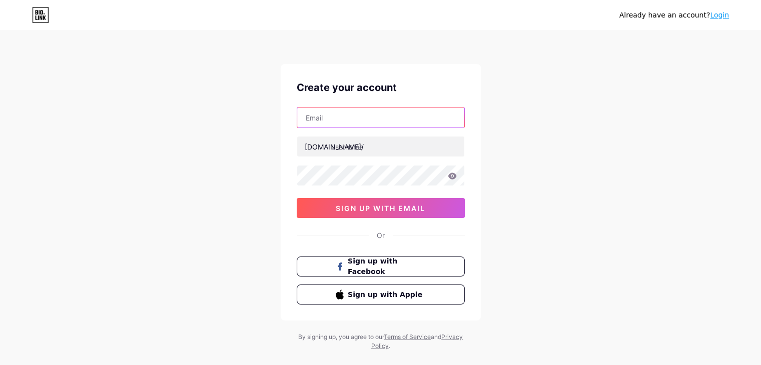
click at [342, 118] on input "text" at bounding box center [380, 118] width 167 height 20
click at [354, 116] on input "text" at bounding box center [380, 118] width 167 height 20
paste input "sotolidahbuaya@gmail.com"
type input "sotolidahbuaya@gmail.com"
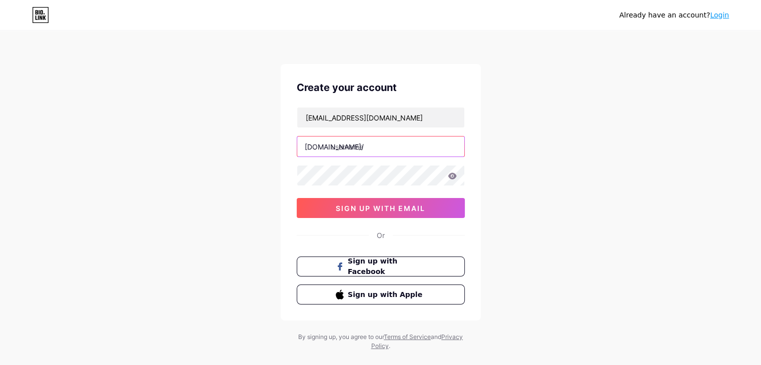
click at [370, 146] on input "text" at bounding box center [380, 147] width 167 height 20
type input "sotolidah"
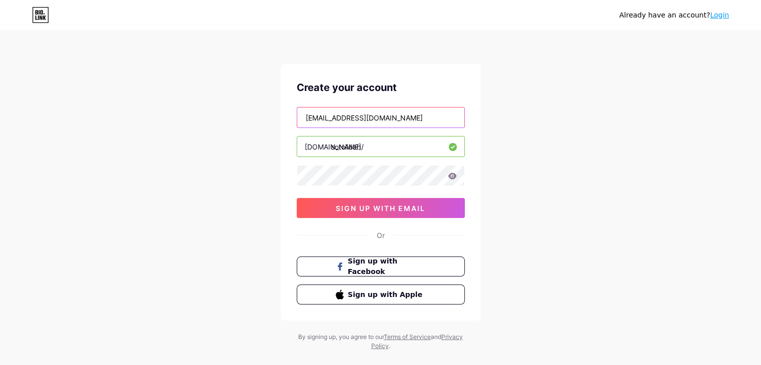
click at [420, 117] on input "sotolidahbuaya@gmail.com" at bounding box center [380, 118] width 167 height 20
click at [342, 116] on input "sotolidahbuaya@gmail.com" at bounding box center [380, 118] width 167 height 20
type input "idnpokery@gmail.com"
click at [394, 147] on input "sotolidah" at bounding box center [380, 147] width 167 height 20
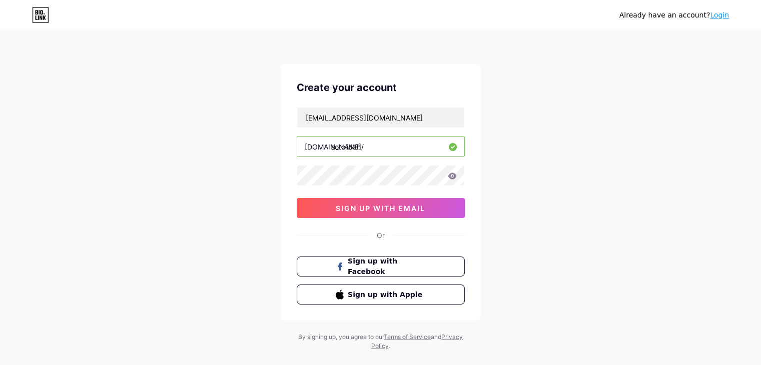
paste input "idnpokery"
type input "idnpokery"
click at [558, 150] on div "Already have an account? Login Create your account idnpokery@gmail.com bio.link…" at bounding box center [380, 191] width 761 height 383
click at [453, 177] on icon at bounding box center [452, 176] width 9 height 7
click at [451, 176] on icon at bounding box center [452, 176] width 9 height 7
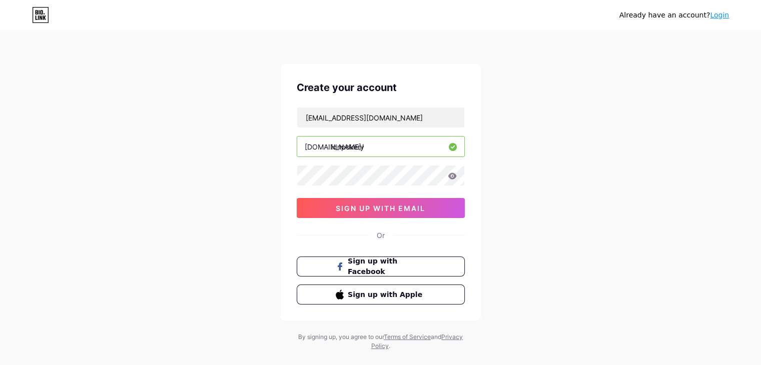
click at [507, 176] on div "Already have an account? Login Create your account idnpokery@gmail.com bio.link…" at bounding box center [380, 191] width 761 height 383
click at [218, 127] on div "Already have an account? Login Create your account idnpokery@gmail.com bio.link…" at bounding box center [380, 191] width 761 height 383
click at [448, 174] on icon at bounding box center [452, 176] width 9 height 7
click at [455, 174] on icon at bounding box center [452, 177] width 10 height 10
click at [416, 207] on span "sign up with email" at bounding box center [381, 208] width 90 height 9
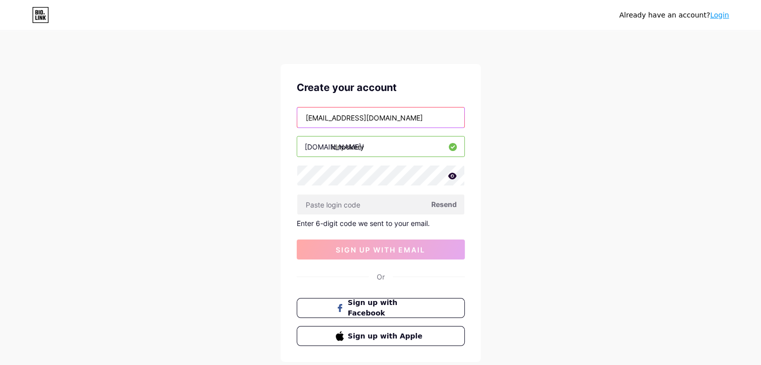
click at [397, 121] on input "[EMAIL_ADDRESS][DOMAIN_NAME]" at bounding box center [380, 118] width 167 height 20
click at [109, 97] on div "Already have an account? Login Create your account idnpokery@gmail.com bio.link…" at bounding box center [380, 212] width 761 height 424
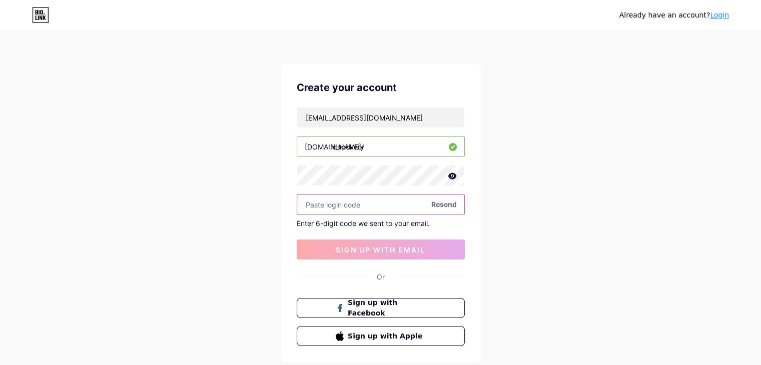
click at [369, 201] on input "text" at bounding box center [380, 205] width 167 height 20
paste input "375558"
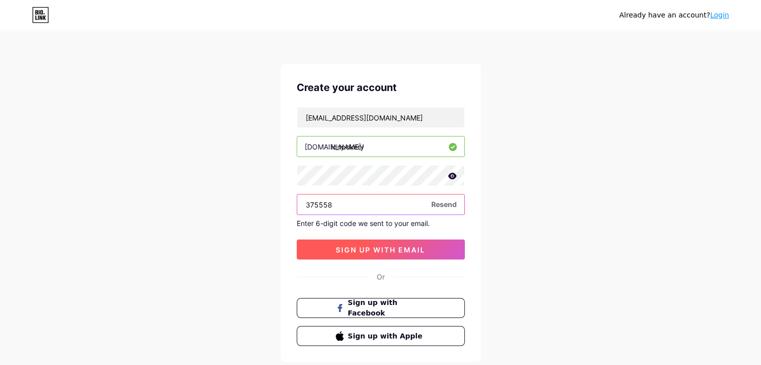
type input "375558"
click at [403, 246] on span "sign up with email" at bounding box center [381, 250] width 90 height 9
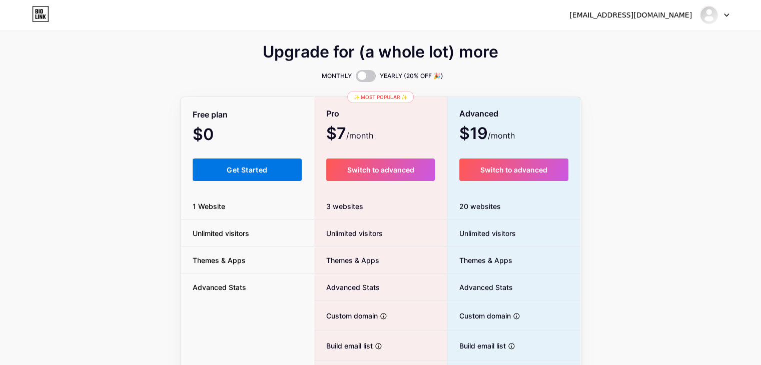
click at [258, 170] on span "Get Started" at bounding box center [247, 170] width 41 height 9
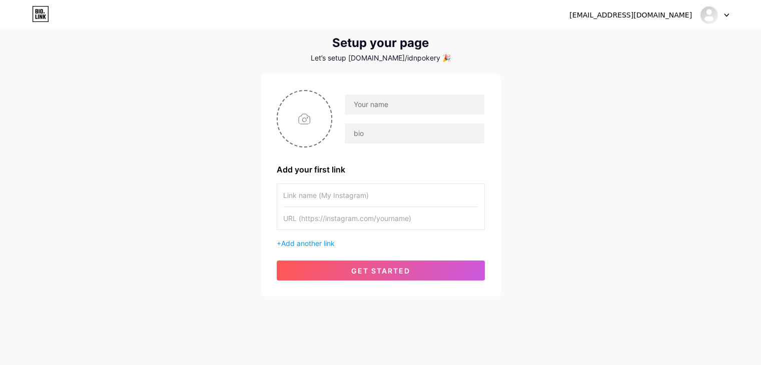
scroll to position [32, 0]
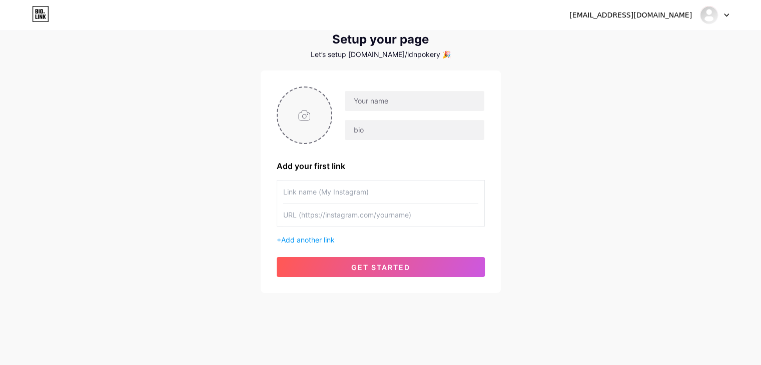
click at [304, 117] on input "file" at bounding box center [305, 116] width 54 height 56
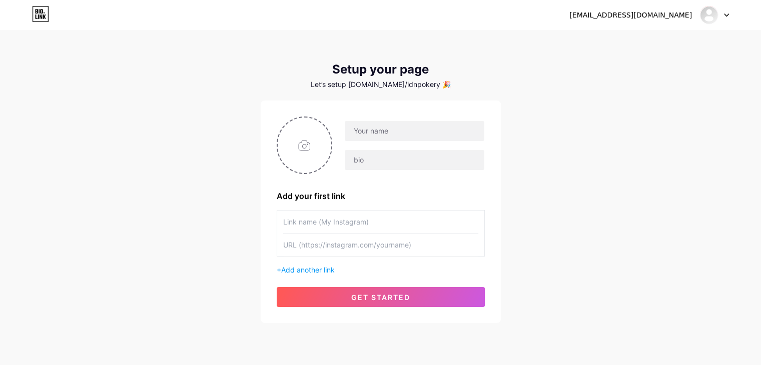
scroll to position [0, 0]
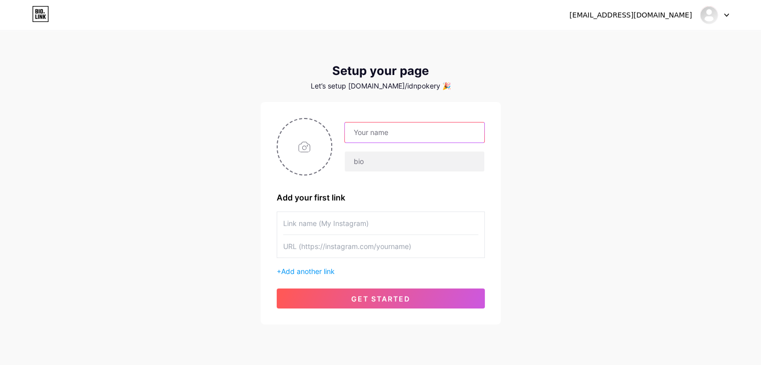
click at [372, 131] on input "text" at bounding box center [414, 133] width 139 height 20
type input "idnpokery"
click at [371, 162] on input "text" at bounding box center [414, 162] width 139 height 20
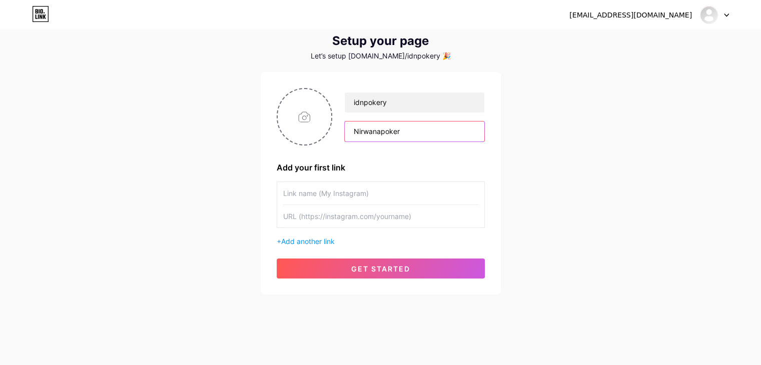
scroll to position [32, 0]
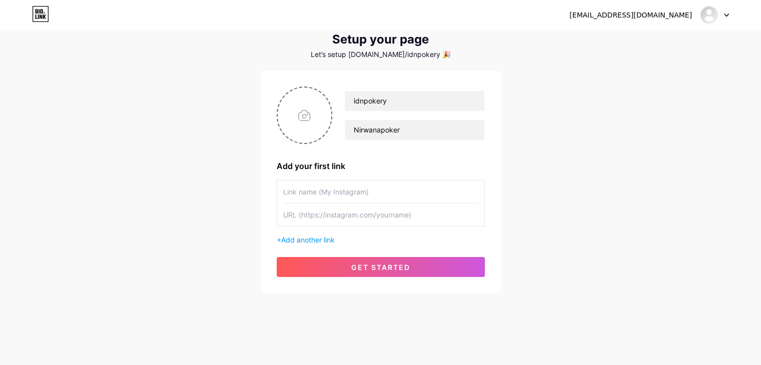
click at [361, 192] on input "text" at bounding box center [380, 192] width 195 height 23
click at [411, 127] on input "Nirwanapoker" at bounding box center [414, 130] width 139 height 20
type input "Nirwanapkr"
click at [541, 157] on div "idnpokery@gmail.com Dashboard Logout Setup your page Let’s setup bio.link/idnpo…" at bounding box center [380, 146] width 761 height 357
click at [371, 189] on input "text" at bounding box center [380, 192] width 195 height 23
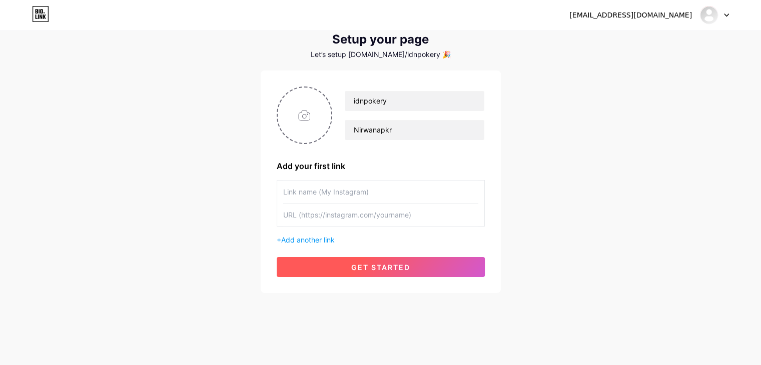
click at [381, 263] on span "get started" at bounding box center [380, 267] width 59 height 9
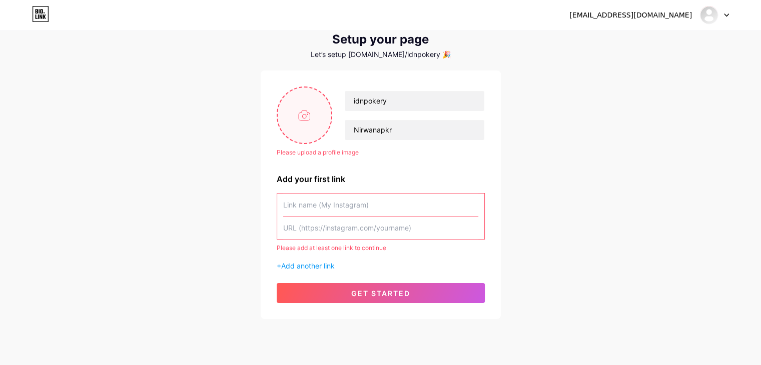
click at [305, 109] on input "file" at bounding box center [305, 116] width 54 height 56
type input "C:\fakepath\wp11153555-asus-tuf-f15-wallpapers.jpg"
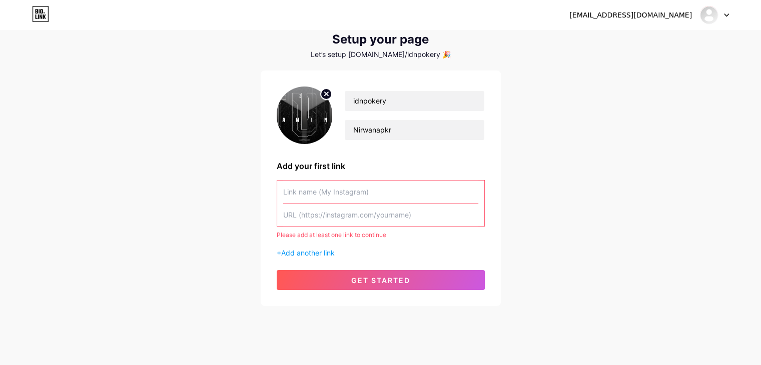
click at [328, 209] on input "text" at bounding box center [380, 215] width 195 height 23
paste input "https://highschool.st-stephens.net/"
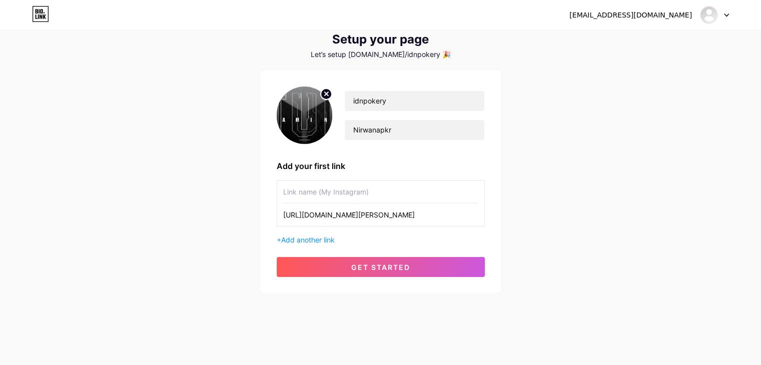
type input "https://highschool.st-stephens.net/"
click at [326, 191] on input "text" at bounding box center [380, 192] width 195 height 23
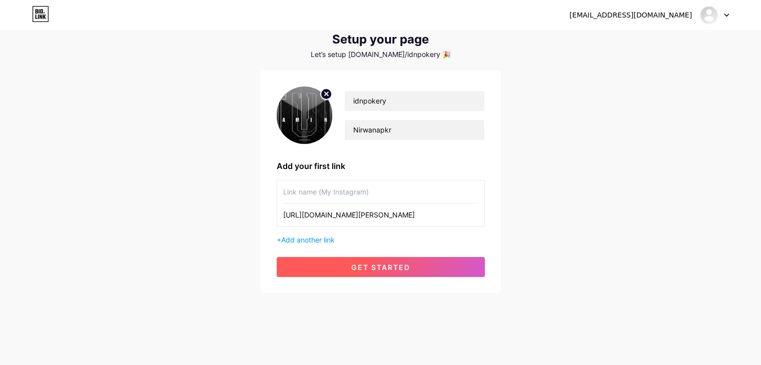
click at [398, 266] on span "get started" at bounding box center [380, 267] width 59 height 9
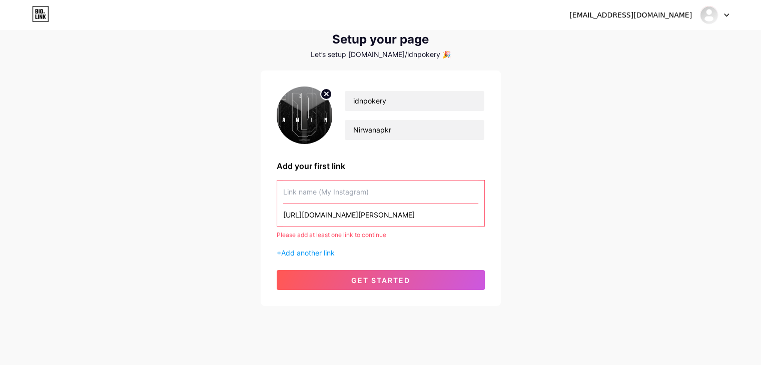
click at [374, 195] on input "text" at bounding box center [380, 192] width 195 height 23
click at [331, 189] on input "text" at bounding box center [380, 192] width 195 height 23
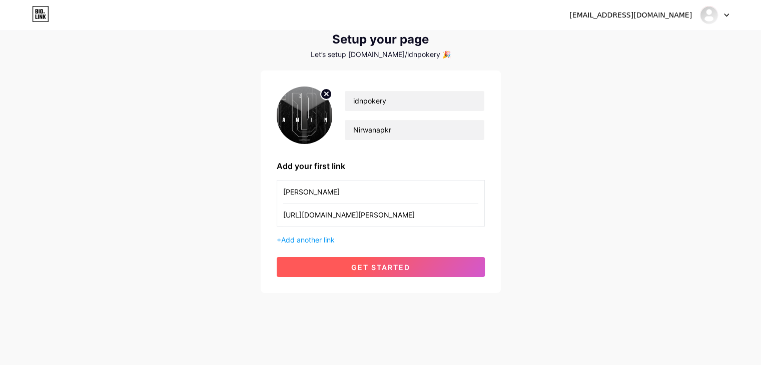
type input "natasha lie"
click at [364, 260] on button "get started" at bounding box center [381, 267] width 208 height 20
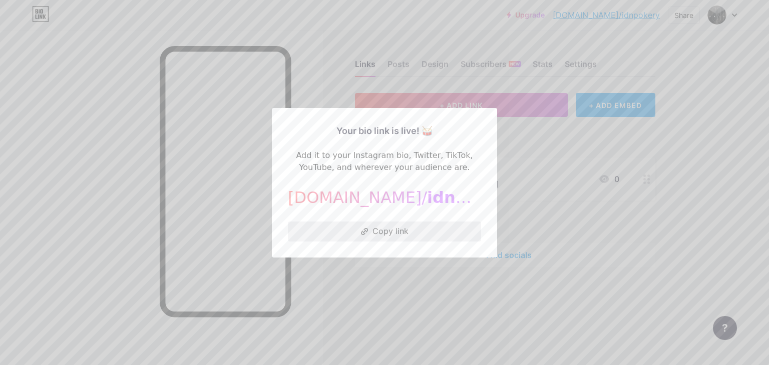
click at [387, 229] on button "Copy link" at bounding box center [384, 232] width 193 height 20
click at [670, 132] on div at bounding box center [384, 182] width 769 height 365
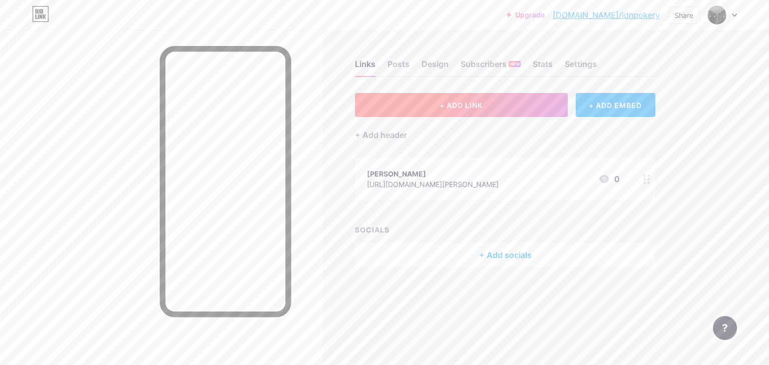
click at [480, 103] on span "+ ADD LINK" at bounding box center [460, 105] width 43 height 9
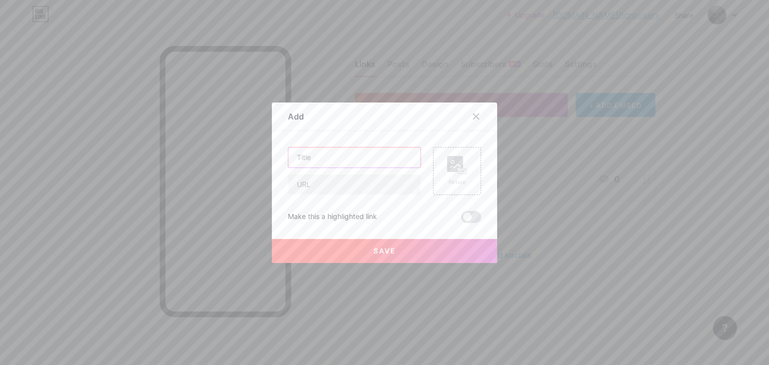
click at [337, 153] on input "text" at bounding box center [354, 158] width 132 height 20
type input "Login Nirwanapoker"
click at [364, 111] on div "Add" at bounding box center [384, 120] width 225 height 24
click at [337, 192] on input "text" at bounding box center [354, 185] width 132 height 20
paste input "https://kidu.mom/nph"
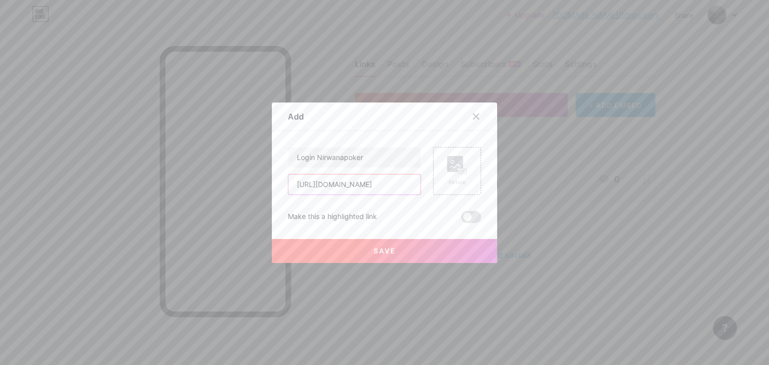
type input "https://kidu.mom/nph"
click at [389, 251] on span "Save" at bounding box center [384, 251] width 23 height 9
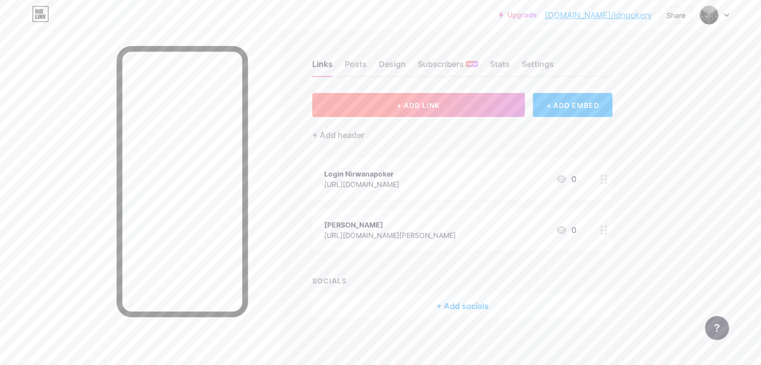
click at [440, 103] on span "+ ADD LINK" at bounding box center [418, 105] width 43 height 9
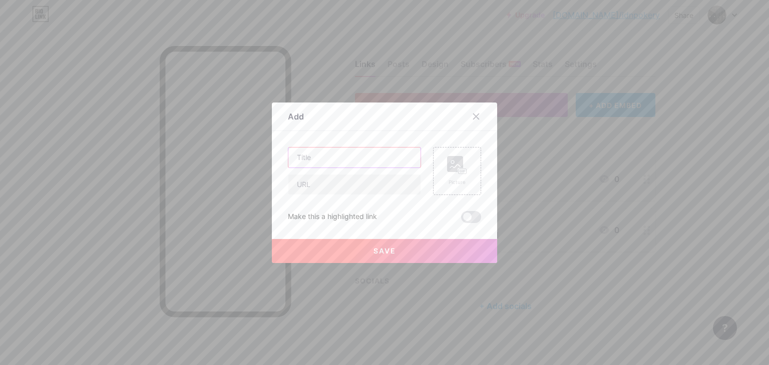
click at [354, 155] on input "text" at bounding box center [354, 158] width 132 height 20
type input "Daftar Nirwanapoker"
click at [339, 187] on input "text" at bounding box center [354, 185] width 132 height 20
paste input "http://okenirwanapoker.cyou/ref/nirwanahoki"
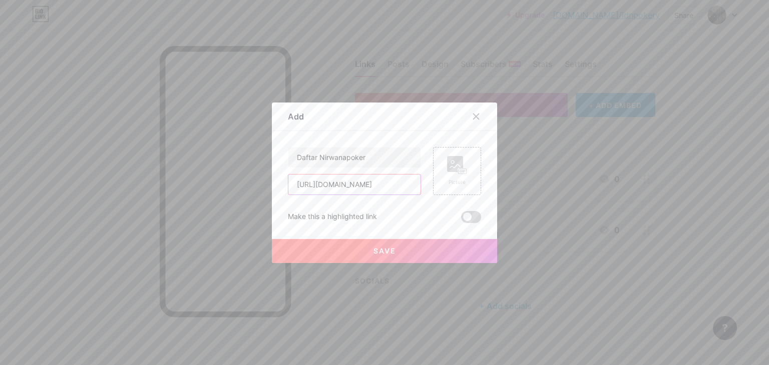
type input "http://okenirwanapoker.cyou/ref/nirwanahoki"
click at [462, 217] on span at bounding box center [471, 217] width 20 height 12
click at [461, 220] on input "checkbox" at bounding box center [461, 220] width 0 height 0
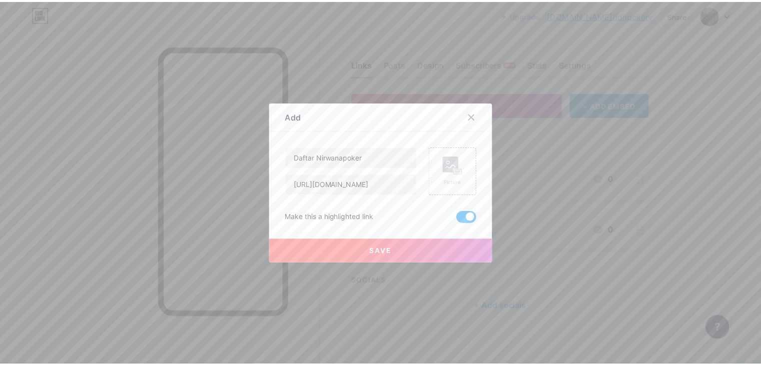
scroll to position [0, 0]
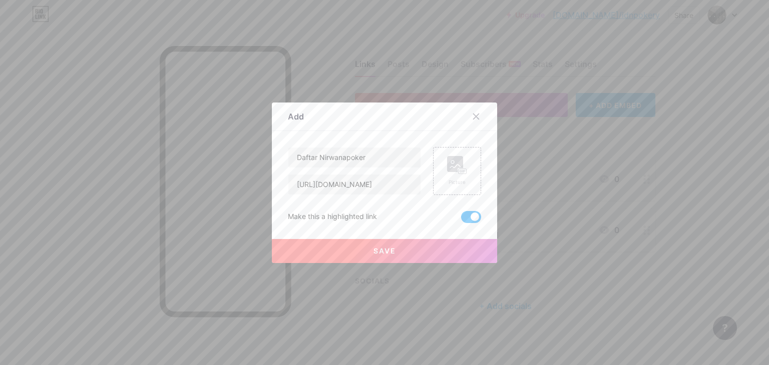
click at [402, 248] on button "Save" at bounding box center [384, 251] width 225 height 24
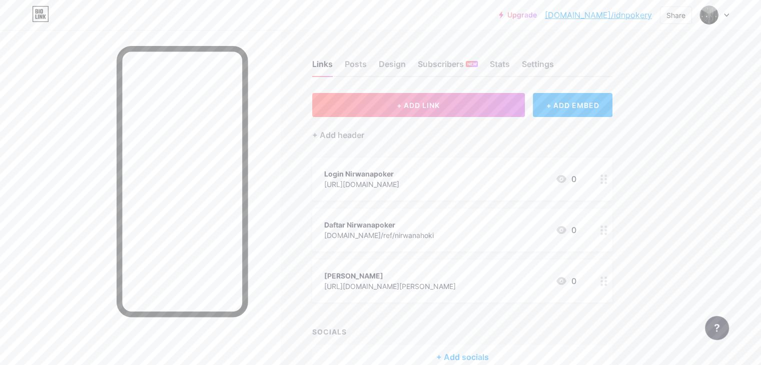
click at [608, 181] on icon at bounding box center [604, 180] width 7 height 10
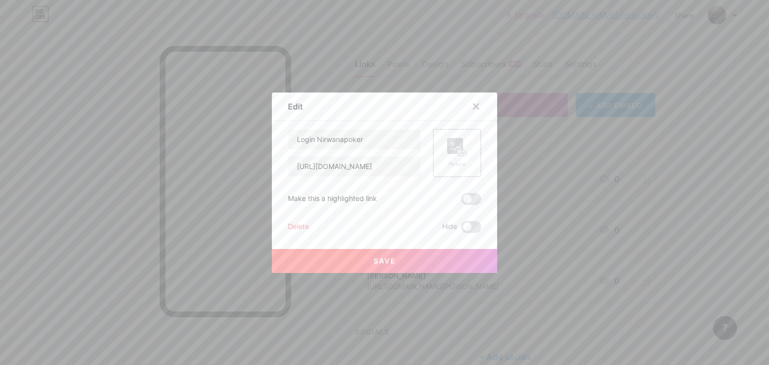
click at [463, 195] on span at bounding box center [471, 199] width 20 height 12
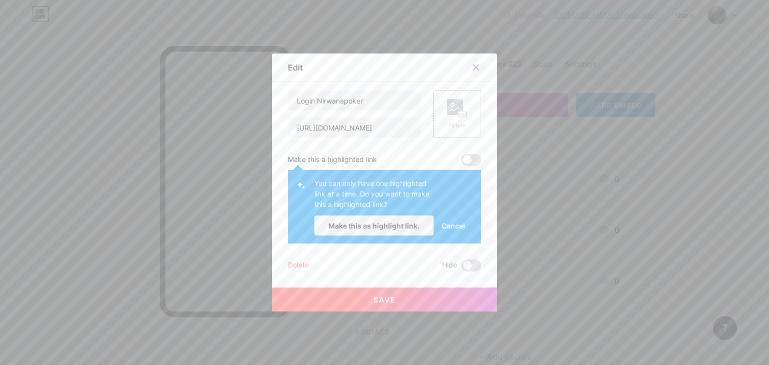
click at [472, 62] on div at bounding box center [476, 68] width 18 height 18
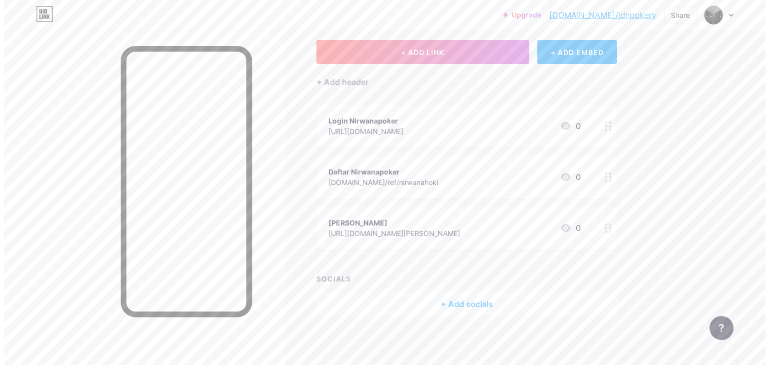
scroll to position [54, 0]
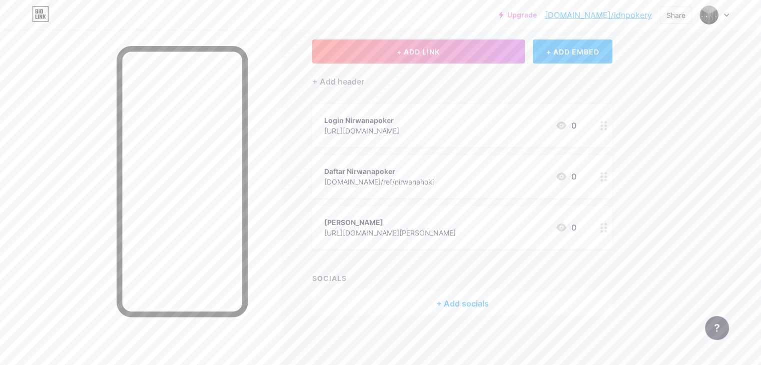
click at [607, 228] on circle at bounding box center [606, 228] width 3 height 3
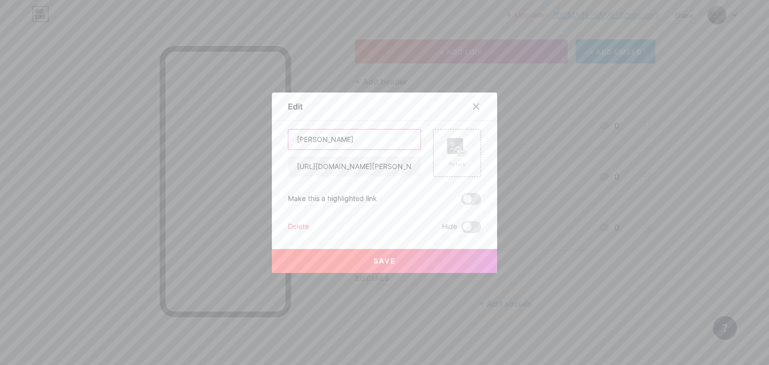
click at [342, 141] on input "natasha lie" at bounding box center [354, 140] width 132 height 20
type input "Nirwanapoker | Situs Resmi IDNPOKER"
click at [396, 259] on button "Save" at bounding box center [384, 261] width 225 height 24
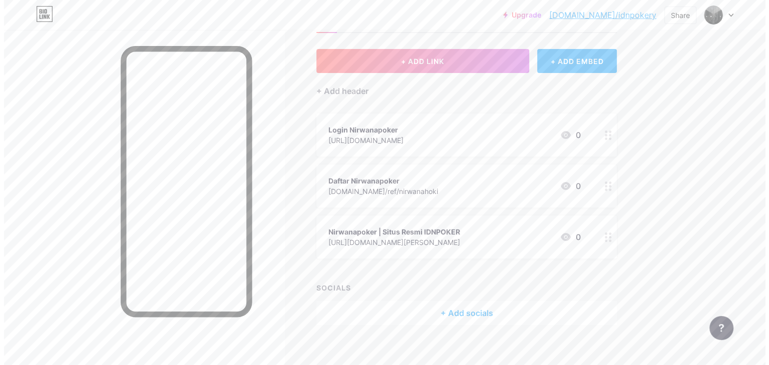
scroll to position [54, 0]
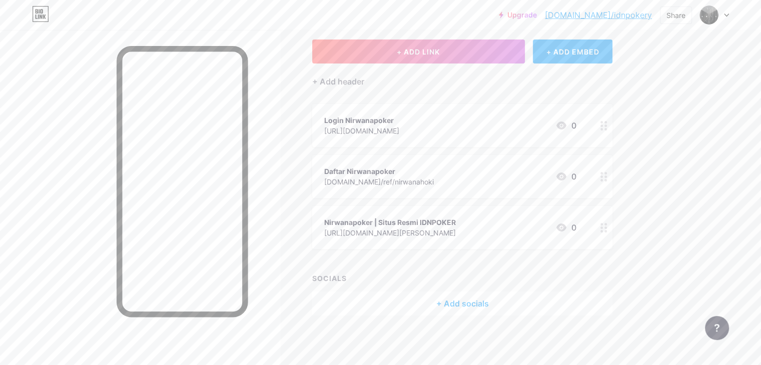
click at [502, 302] on div "+ Add socials" at bounding box center [462, 304] width 300 height 24
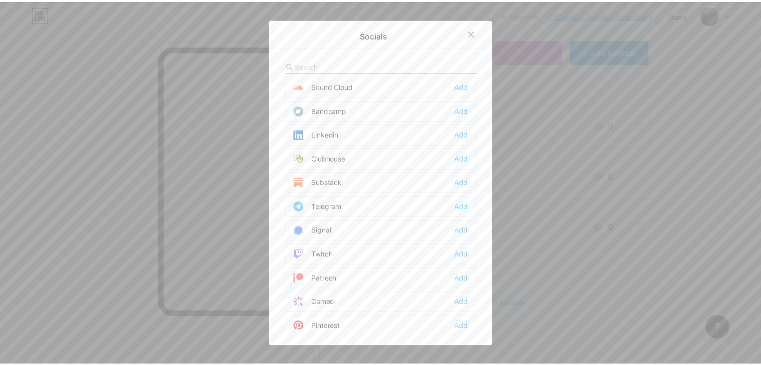
scroll to position [400, 0]
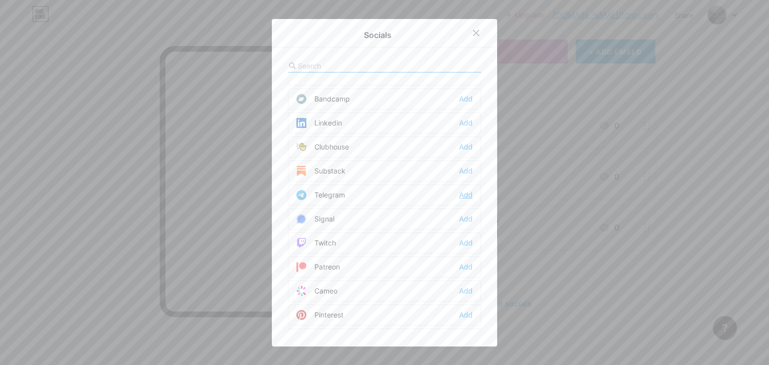
click at [466, 190] on div "Add" at bounding box center [466, 195] width 14 height 10
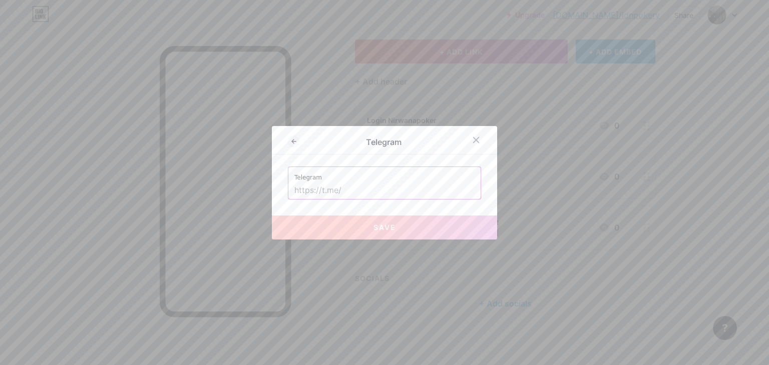
click at [426, 190] on input "text" at bounding box center [384, 190] width 180 height 17
click at [436, 184] on input "text" at bounding box center [384, 190] width 180 height 17
paste input "t.me/nirwanapoker88"
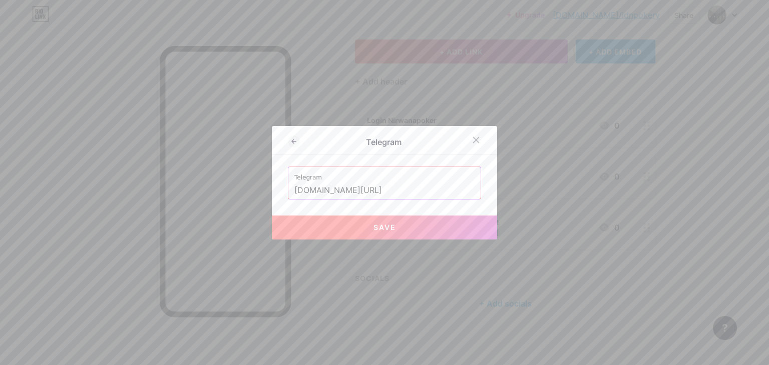
click at [397, 226] on button "Save" at bounding box center [384, 228] width 225 height 24
type input "https://t.me/nirwanapoker88"
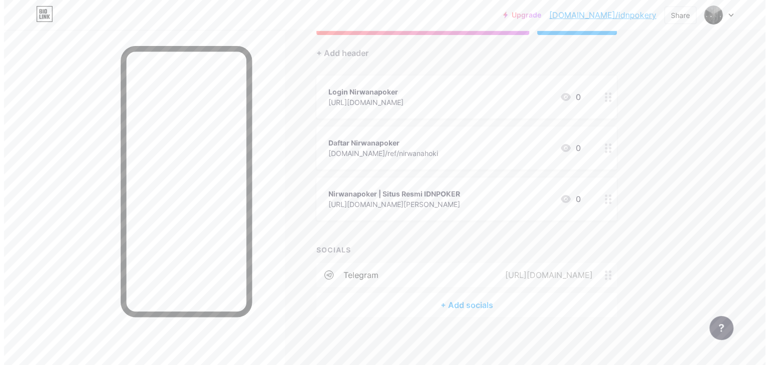
scroll to position [84, 0]
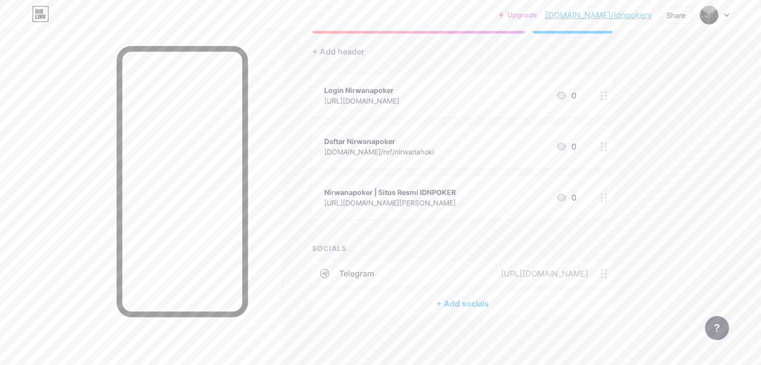
click at [492, 299] on div "+ Add socials" at bounding box center [462, 304] width 300 height 24
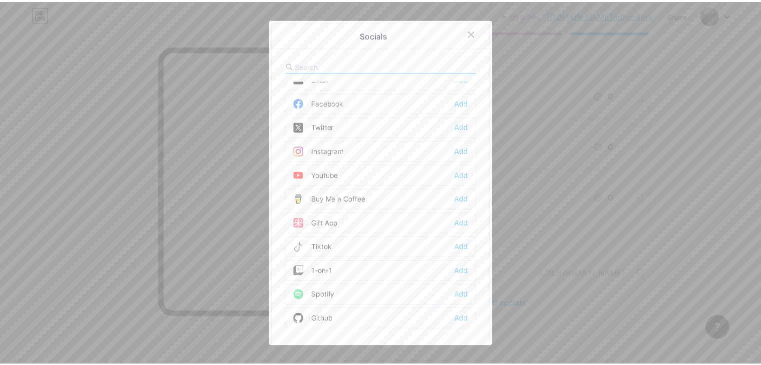
scroll to position [0, 0]
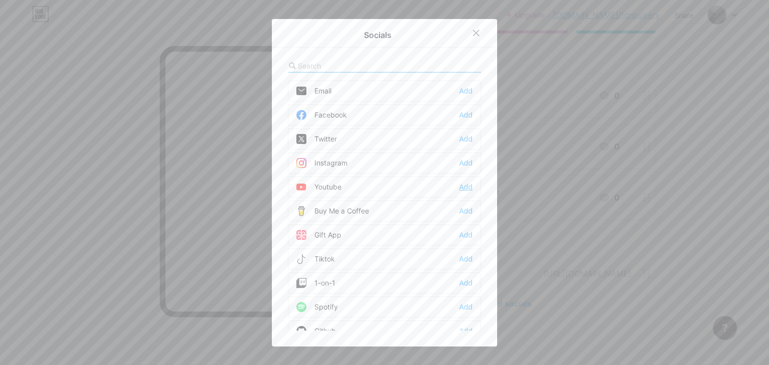
click at [466, 184] on div "Add" at bounding box center [466, 187] width 14 height 10
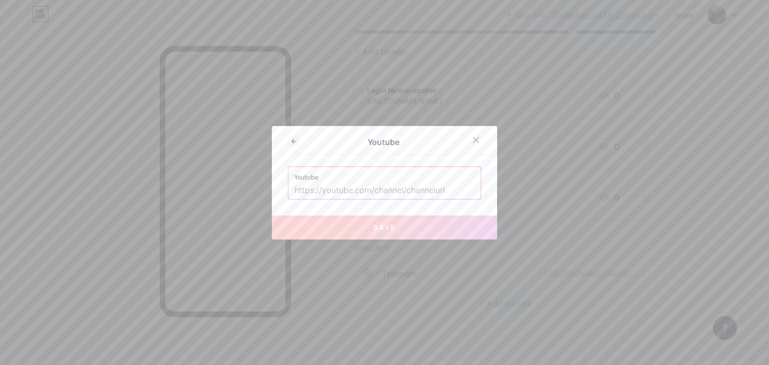
click at [434, 185] on input "text" at bounding box center [384, 190] width 180 height 17
paste input "www.youtube.com/@IDNPOKERY"
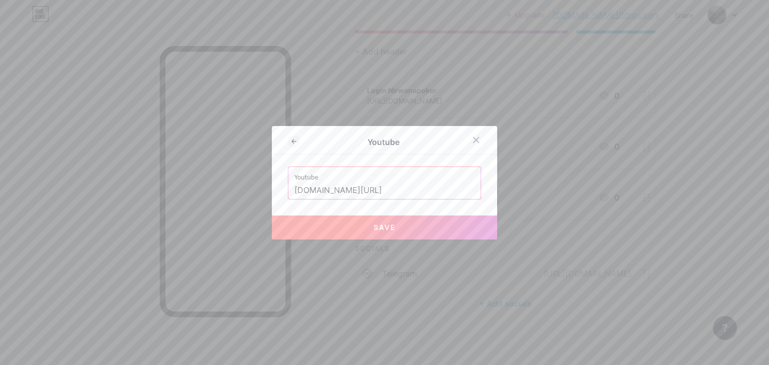
click at [396, 228] on button "Save" at bounding box center [384, 228] width 225 height 24
type input "https://www.youtube.com/@IDNPOKERY"
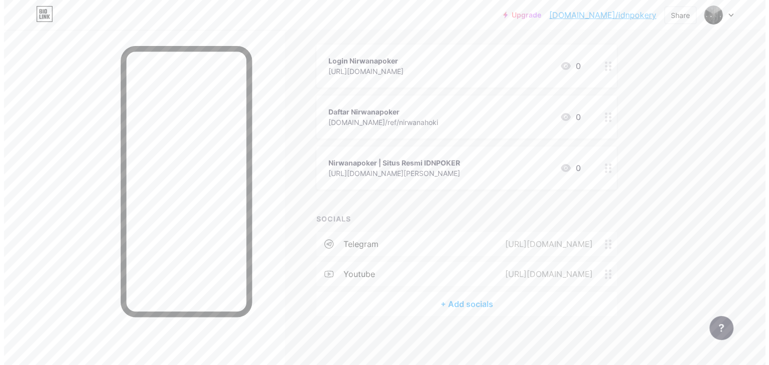
scroll to position [114, 0]
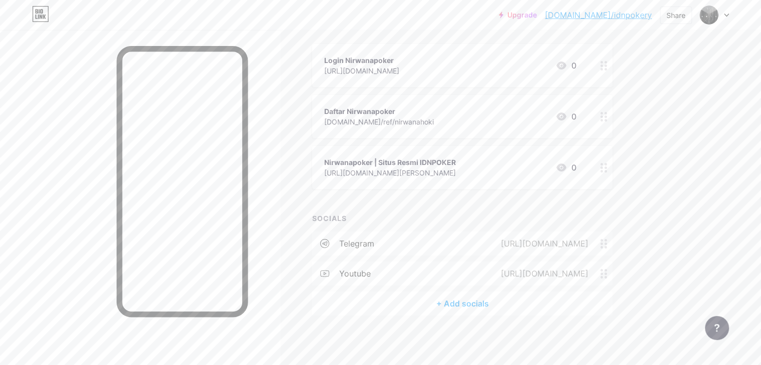
click at [510, 301] on div "+ Add socials" at bounding box center [462, 304] width 300 height 24
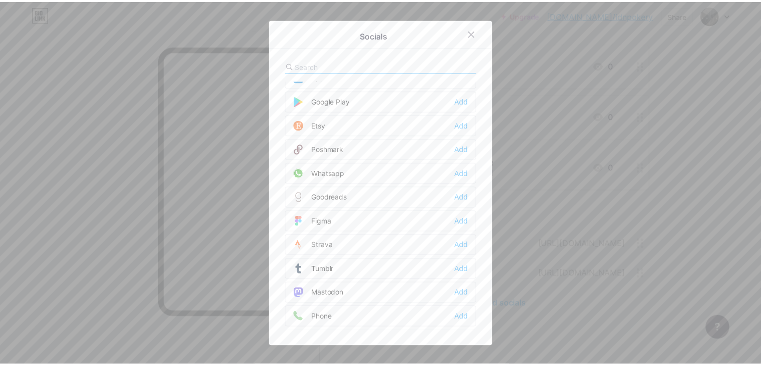
scroll to position [801, 0]
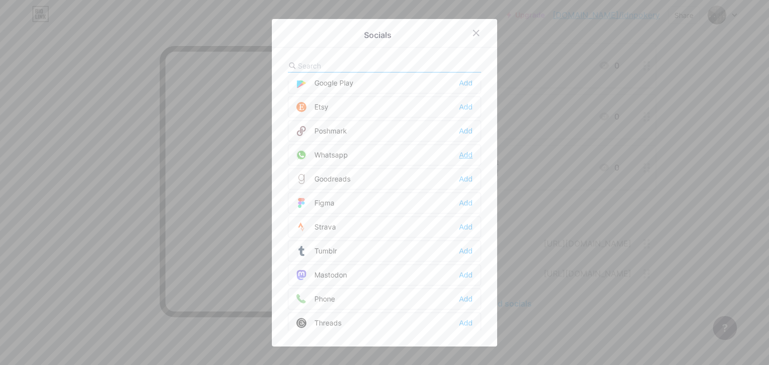
click at [464, 150] on div "Add" at bounding box center [466, 155] width 14 height 10
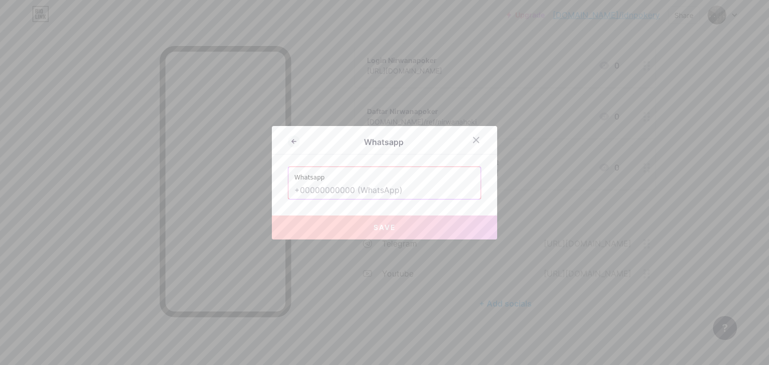
click at [388, 195] on input "text" at bounding box center [384, 190] width 180 height 17
paste input "[URL][DOMAIN_NAME]"
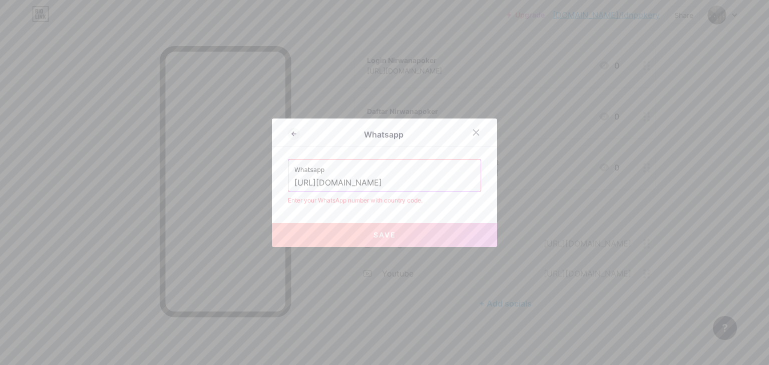
drag, startPoint x: 344, startPoint y: 183, endPoint x: 283, endPoint y: 183, distance: 61.1
click at [283, 183] on div "Whatsapp Whatsapp https://wa.me/6285124631246 Enter your WhatsApp number with c…" at bounding box center [384, 183] width 225 height 129
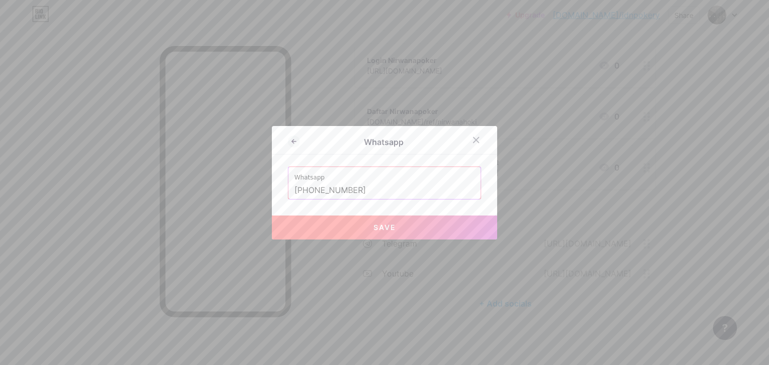
click at [387, 224] on span "Save" at bounding box center [384, 227] width 23 height 9
type input "[URL][DOMAIN_NAME][PHONE_NUMBER]"
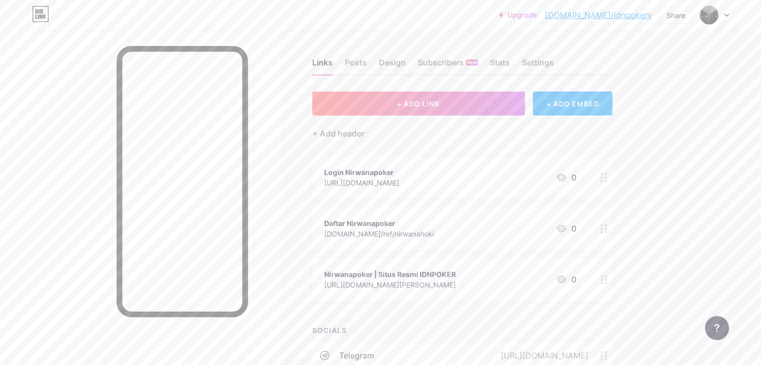
scroll to position [0, 0]
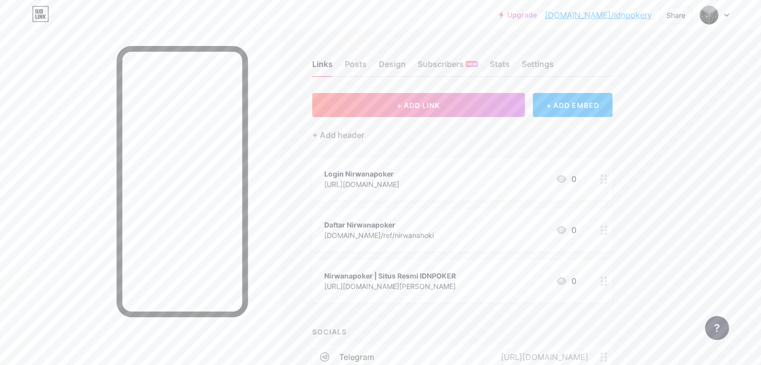
click at [705, 25] on div "Upgrade bio.link/idnpok... bio.link/idnpokery Share Switch accounts idnpokery b…" at bounding box center [380, 15] width 761 height 30
click at [712, 14] on img at bounding box center [709, 15] width 16 height 16
click at [730, 14] on div "Upgrade bio.link/idnpok... bio.link/idnpokery Share Switch accounts idnpokery b…" at bounding box center [380, 15] width 761 height 18
click at [709, 14] on img at bounding box center [709, 15] width 16 height 16
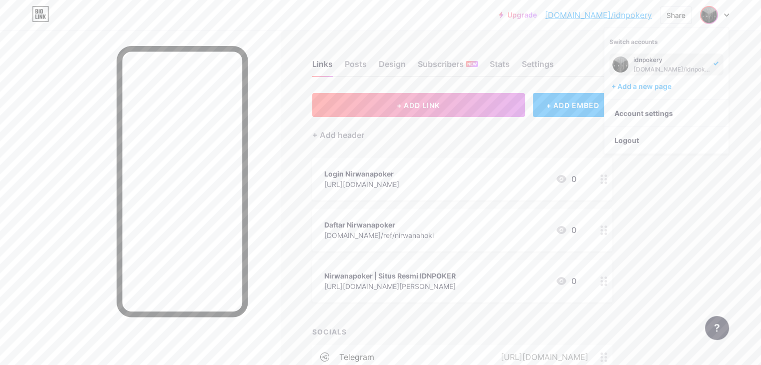
click at [620, 63] on img at bounding box center [621, 65] width 16 height 16
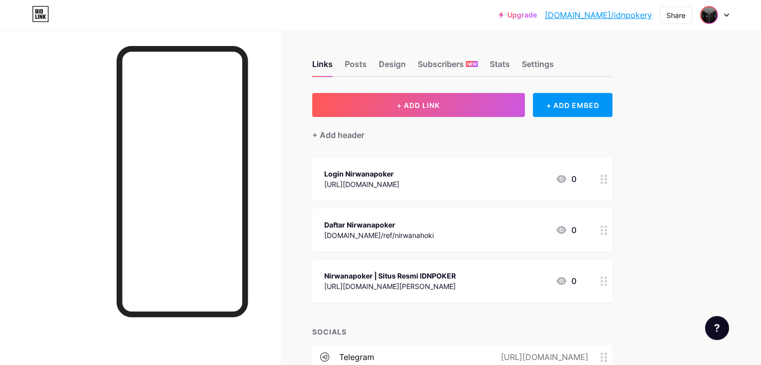
click at [708, 12] on img at bounding box center [709, 15] width 16 height 16
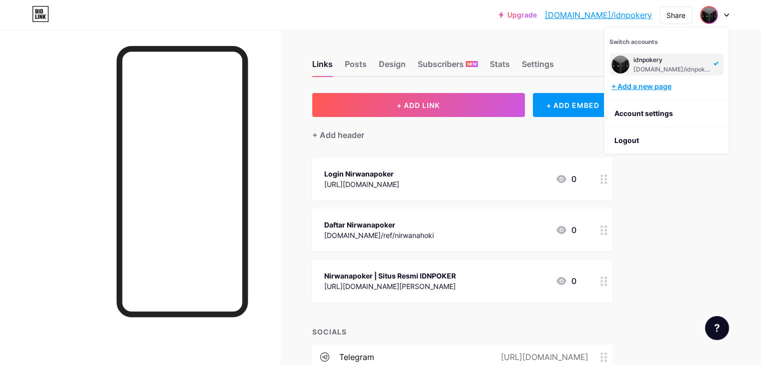
click at [641, 88] on div "+ Add a new page" at bounding box center [668, 87] width 112 height 10
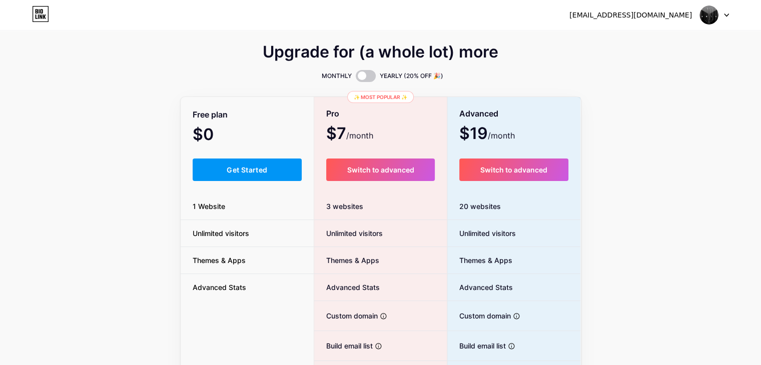
click at [704, 17] on img at bounding box center [709, 15] width 19 height 19
click at [633, 38] on link "Dashboard" at bounding box center [667, 41] width 124 height 27
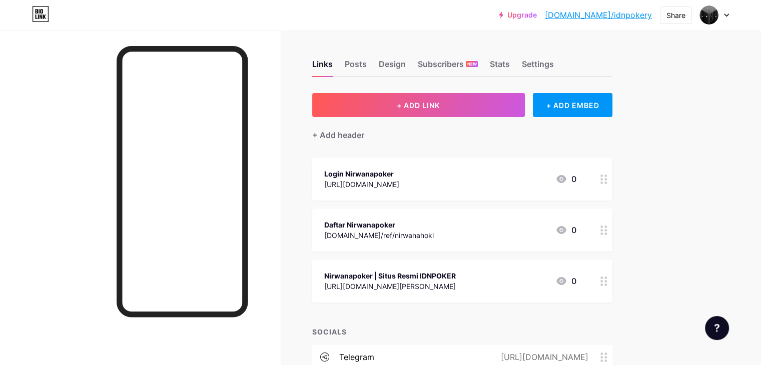
drag, startPoint x: 31, startPoint y: 13, endPoint x: 40, endPoint y: 16, distance: 9.5
click at [32, 14] on div "Upgrade bio.link/idnpok... bio.link/idnpokery Share Switch accounts idnpokery b…" at bounding box center [380, 15] width 761 height 18
click at [40, 16] on icon at bounding box center [41, 17] width 3 height 5
click at [406, 62] on div "Design" at bounding box center [392, 67] width 27 height 18
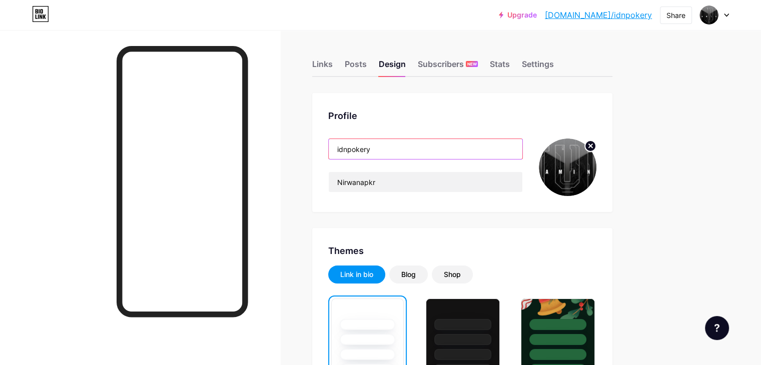
click at [454, 148] on input "idnpokery" at bounding box center [426, 149] width 194 height 20
type input "N"
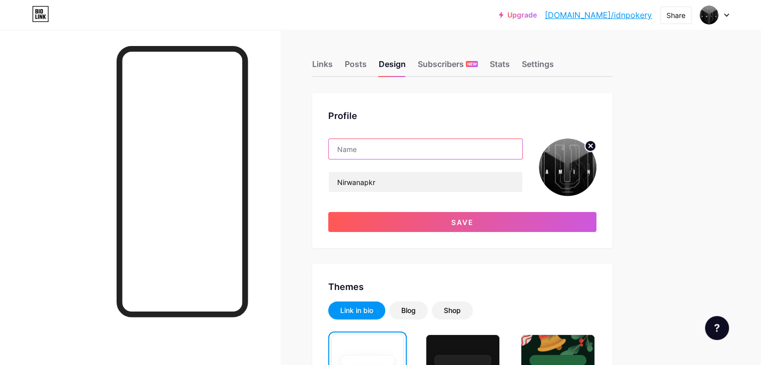
type input "n"
type input "Nirwanapoker"
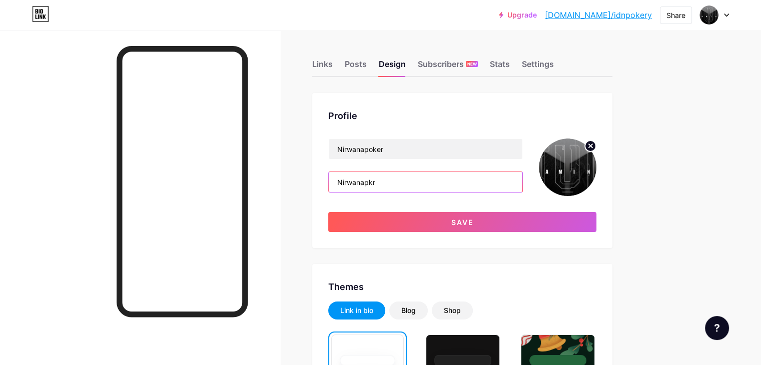
click at [436, 179] on input "Nirwanapkr" at bounding box center [426, 182] width 194 height 20
click at [418, 183] on input "Situs Resmi Terpercaya di Indonesia" at bounding box center [426, 182] width 194 height 20
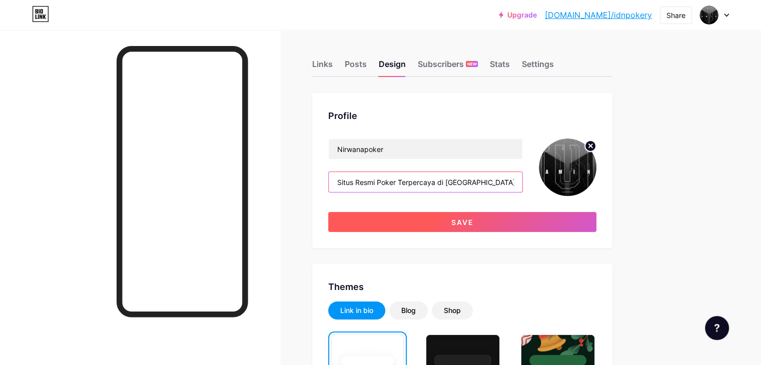
type input "Situs Resmi Poker Terpercaya di Indonesia"
click at [474, 219] on button "Save" at bounding box center [462, 222] width 268 height 20
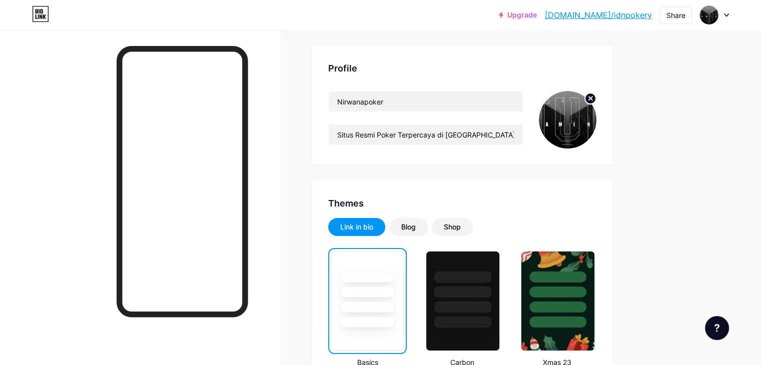
scroll to position [50, 0]
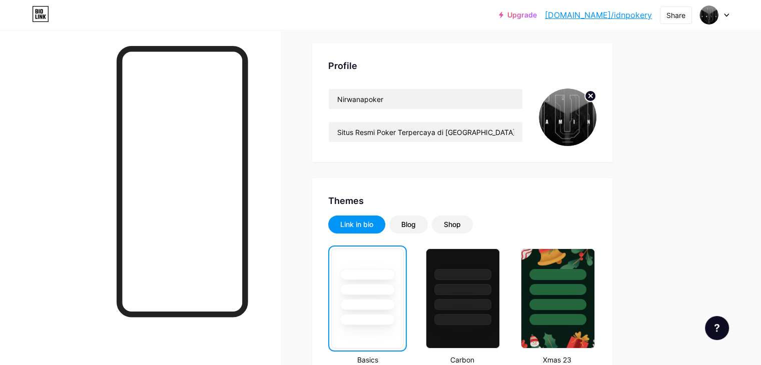
click at [597, 121] on img at bounding box center [568, 118] width 58 height 58
click at [596, 93] on circle at bounding box center [590, 96] width 11 height 11
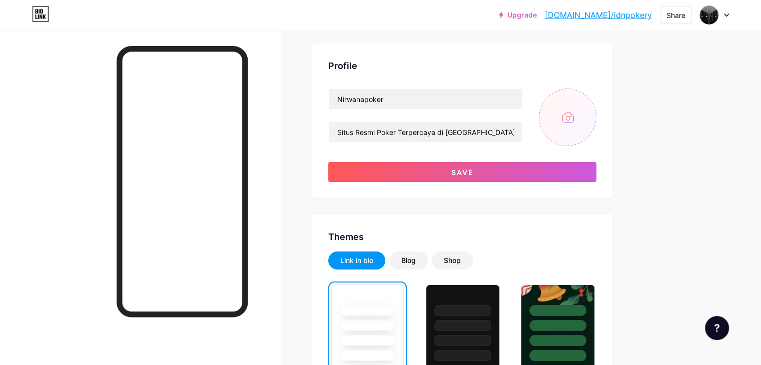
click at [597, 117] on input "file" at bounding box center [568, 118] width 58 height 58
type input "C:\fakepath\favicon-NIRWANA.webp"
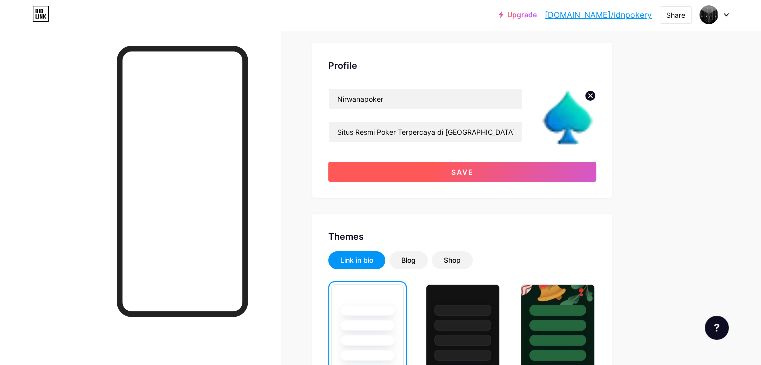
click at [474, 173] on span "Save" at bounding box center [462, 172] width 23 height 9
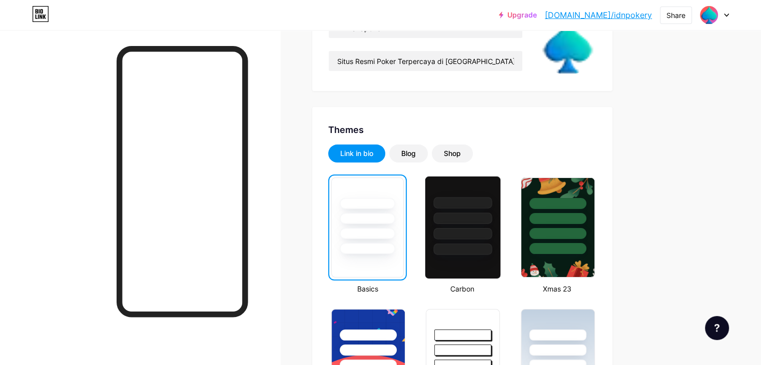
scroll to position [150, 0]
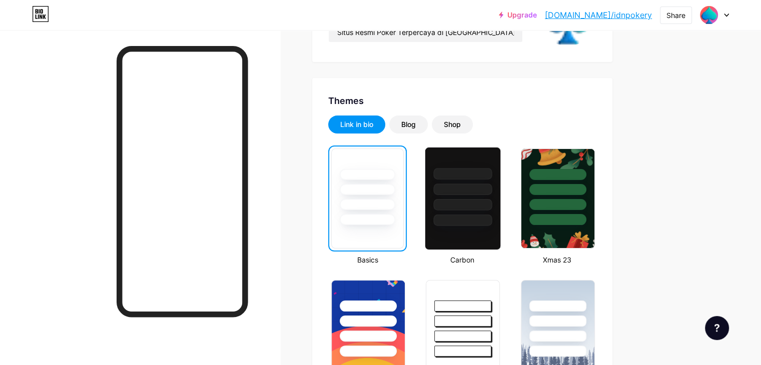
click at [492, 189] on div at bounding box center [463, 190] width 59 height 12
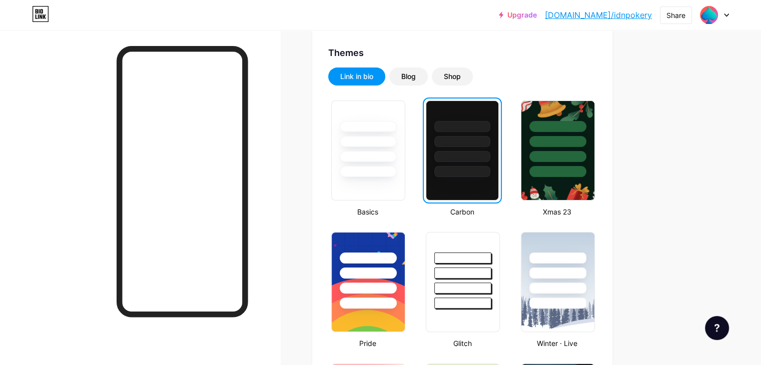
scroll to position [200, 0]
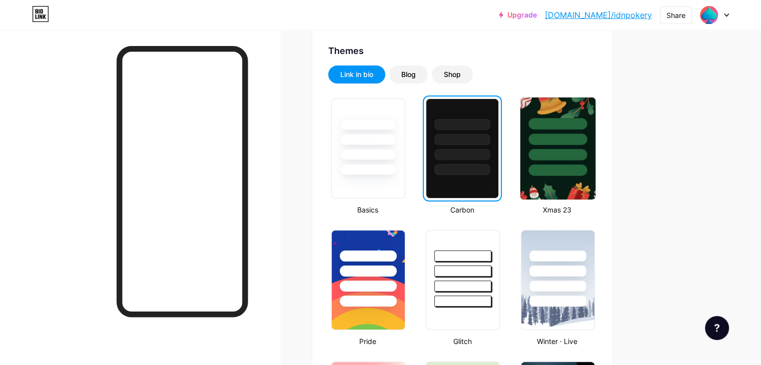
click at [587, 152] on div at bounding box center [558, 155] width 59 height 12
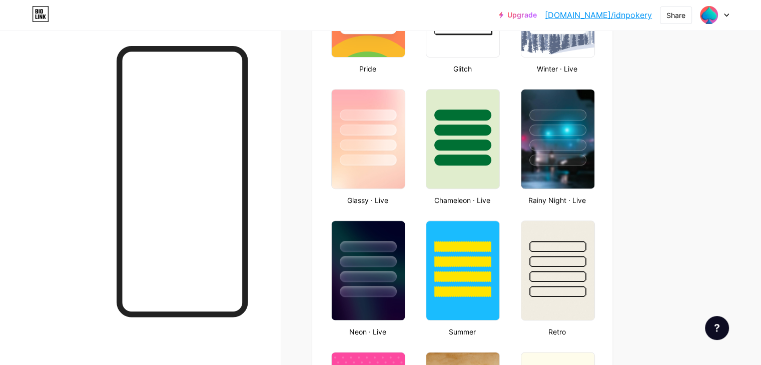
scroll to position [500, 0]
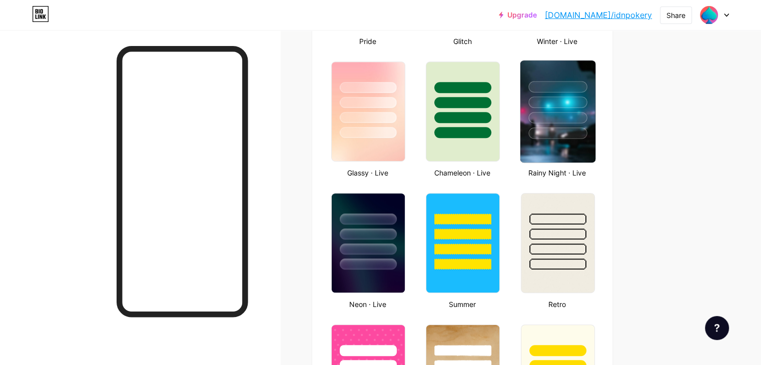
click at [587, 133] on div at bounding box center [558, 134] width 59 height 12
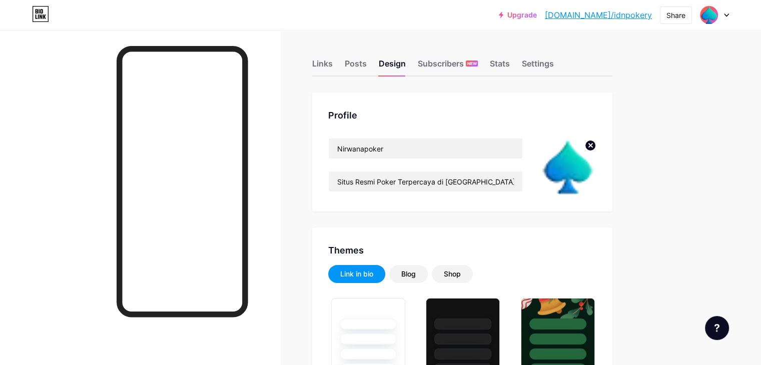
scroll to position [0, 0]
click at [478, 68] on div "Subscribers NEW" at bounding box center [448, 67] width 60 height 18
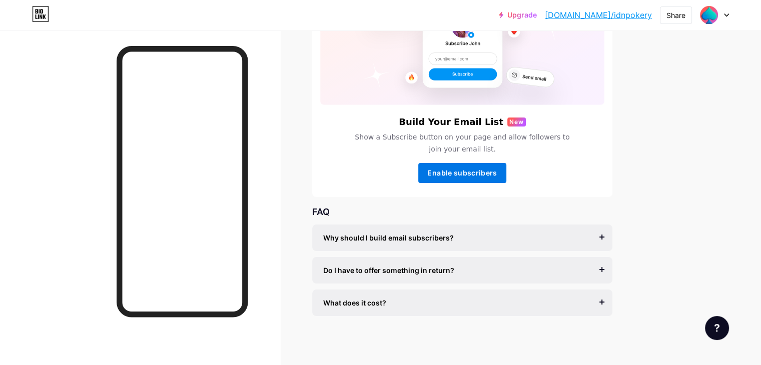
scroll to position [112, 0]
click at [497, 172] on span "Enable subscribers" at bounding box center [462, 172] width 70 height 9
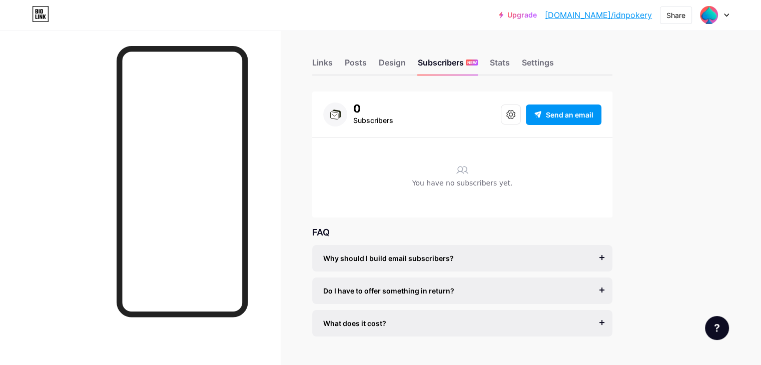
scroll to position [0, 0]
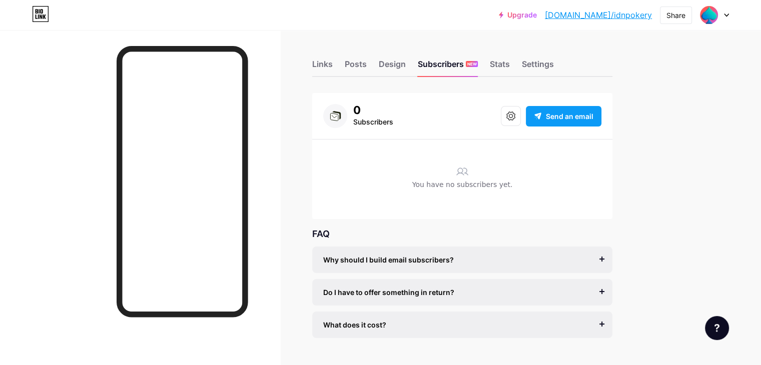
click at [591, 116] on span "Send an email" at bounding box center [570, 116] width 48 height 11
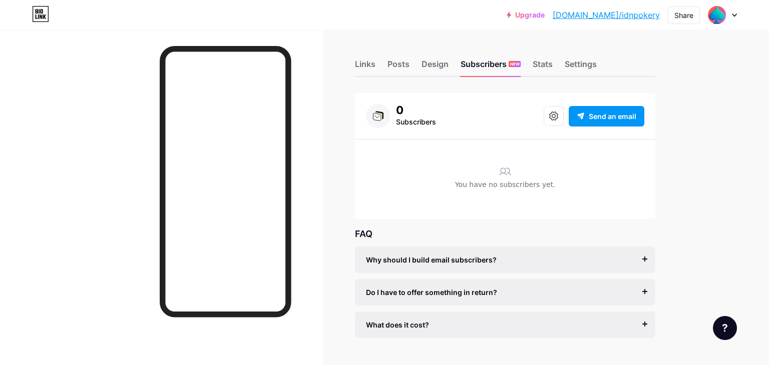
click at [582, 32] on icon at bounding box center [586, 32] width 8 height 8
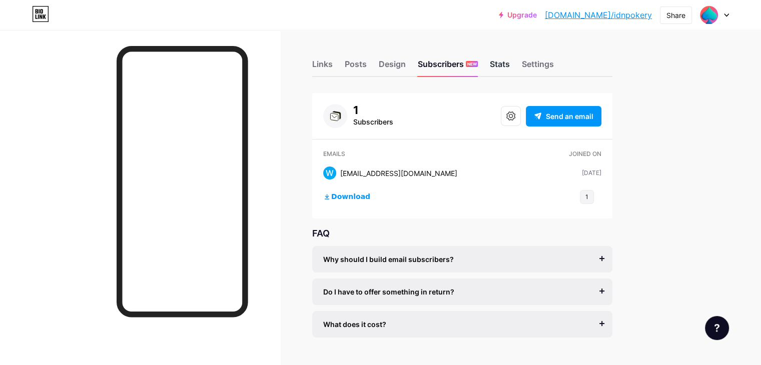
click at [510, 62] on div "Stats" at bounding box center [500, 67] width 20 height 18
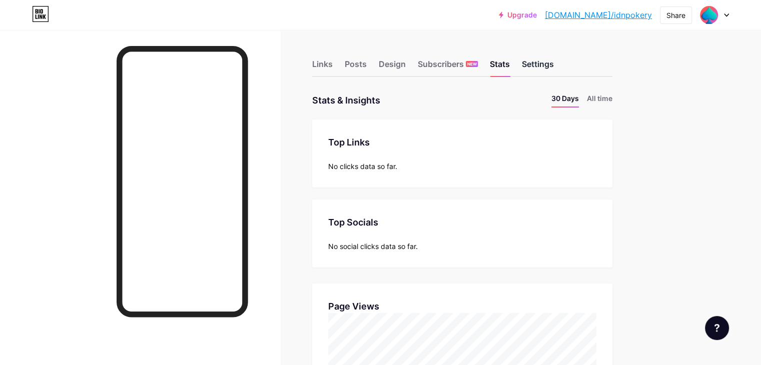
click at [554, 61] on div "Settings" at bounding box center [538, 67] width 32 height 18
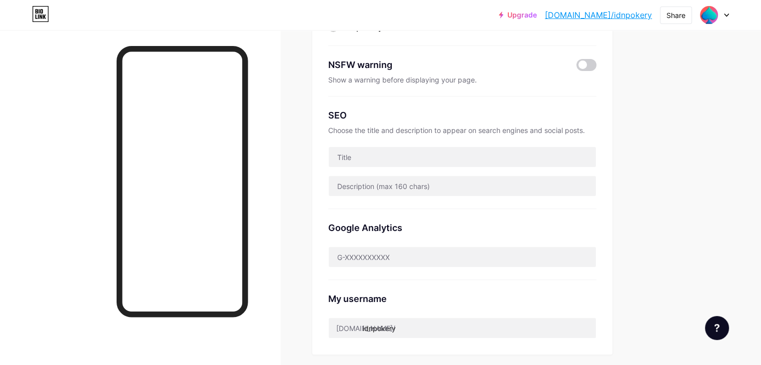
scroll to position [150, 0]
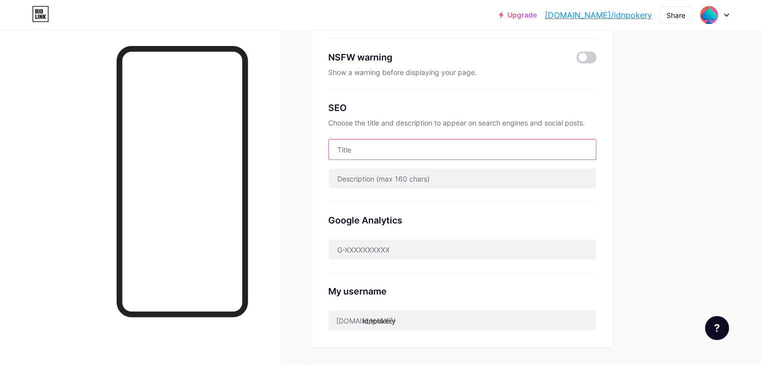
click at [491, 143] on input "text" at bounding box center [462, 150] width 267 height 20
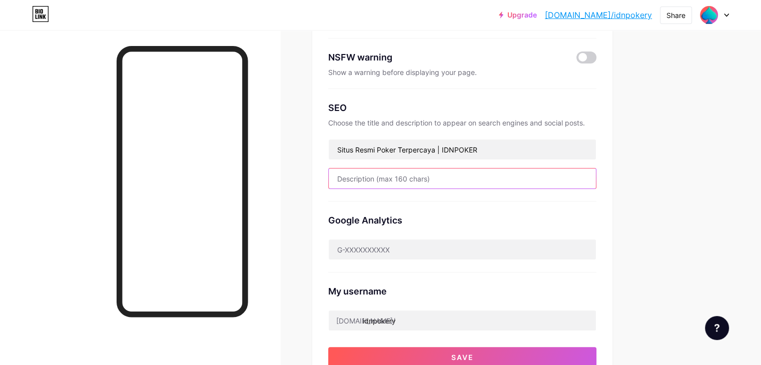
click at [474, 177] on input "text" at bounding box center [462, 179] width 267 height 20
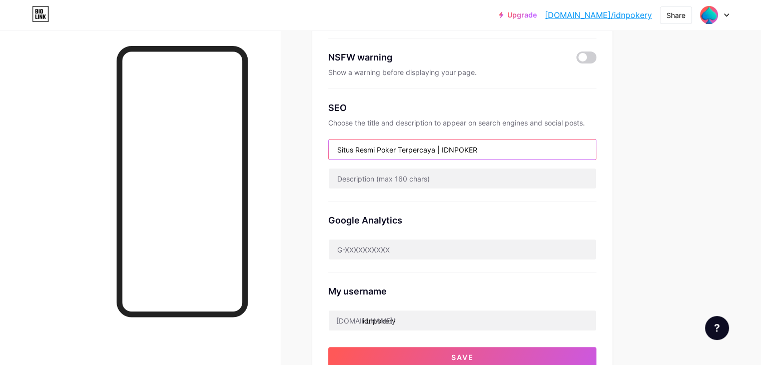
click at [379, 146] on input "Situs Resmi Poker Terpercaya | IDNPOKER" at bounding box center [462, 150] width 267 height 20
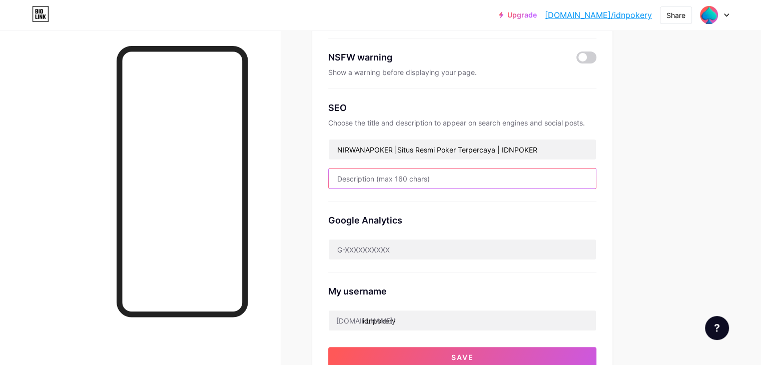
click at [476, 178] on input "text" at bounding box center [462, 179] width 267 height 20
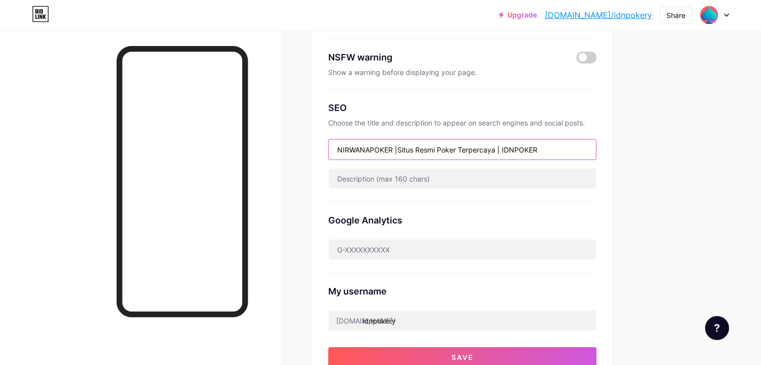
click at [439, 148] on input "NIRWANAPOKER |Situs Resmi Poker Terpercaya | IDNPOKER" at bounding box center [462, 150] width 267 height 20
type input "NIRWANAPOKER Situs Resmi Poker Terpercaya | IDNPOKER"
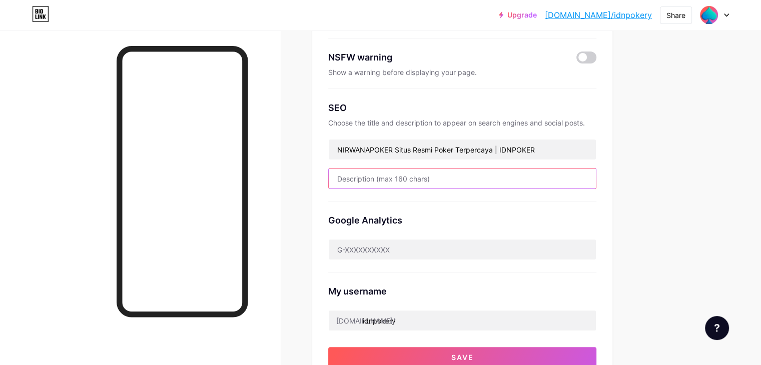
click at [449, 186] on input "text" at bounding box center [462, 179] width 267 height 20
type input "Nirwanapoker adalah situs resmi agen dari IDNPOKER yang merupakan paling terper…"
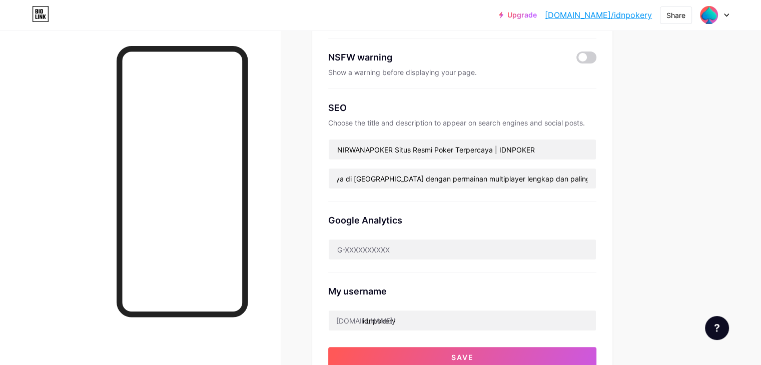
scroll to position [0, 0]
click at [703, 139] on div "Upgrade bio.link/idnpok... bio.link/idnpokery Share Switch accounts Nirwanapoke…" at bounding box center [380, 260] width 761 height 820
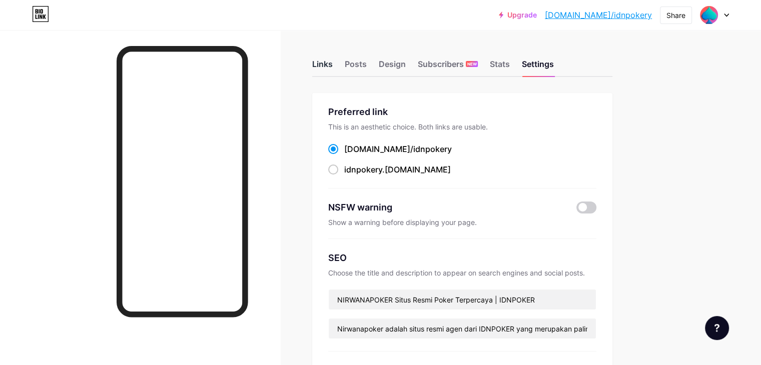
click at [333, 61] on div "Links" at bounding box center [322, 67] width 21 height 18
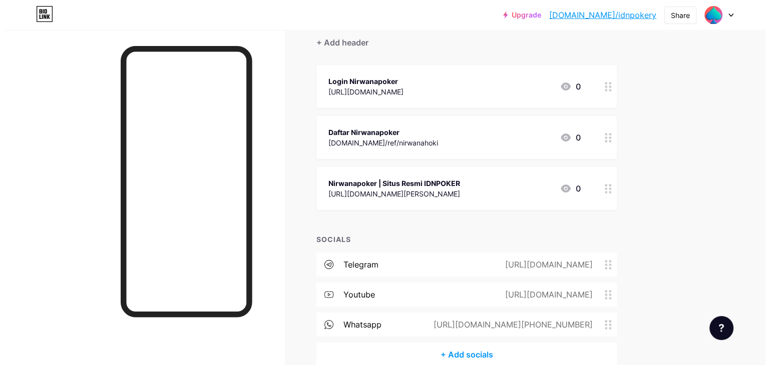
scroll to position [100, 0]
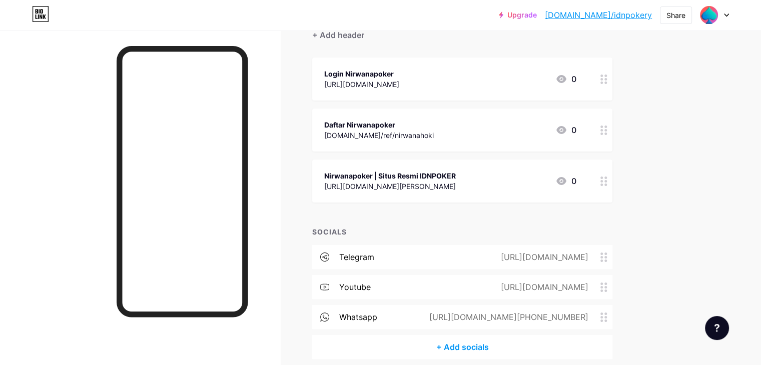
click at [603, 184] on circle at bounding box center [602, 185] width 3 height 3
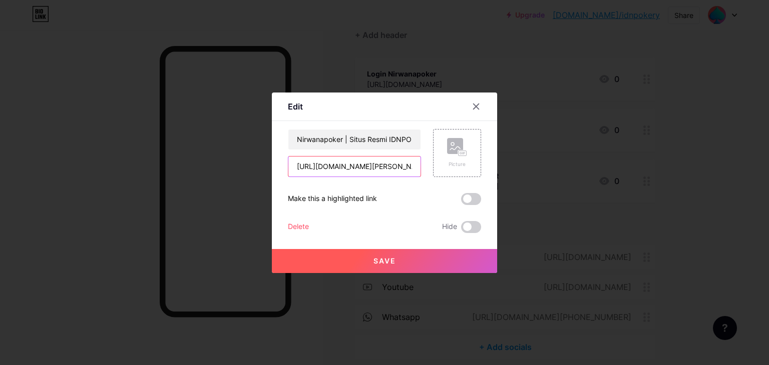
click at [362, 166] on input "https://highschool.st-stephens.net/" at bounding box center [354, 167] width 132 height 20
paste input "poskotanews.com/kontak-kami"
type input "[URL][DOMAIN_NAME]"
click at [385, 259] on span "Save" at bounding box center [384, 261] width 23 height 9
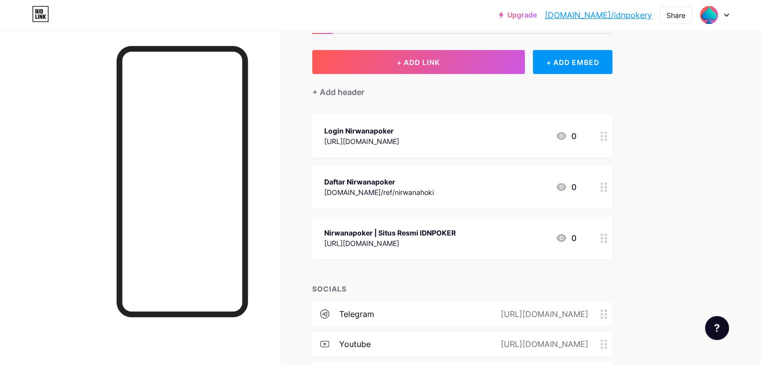
scroll to position [0, 0]
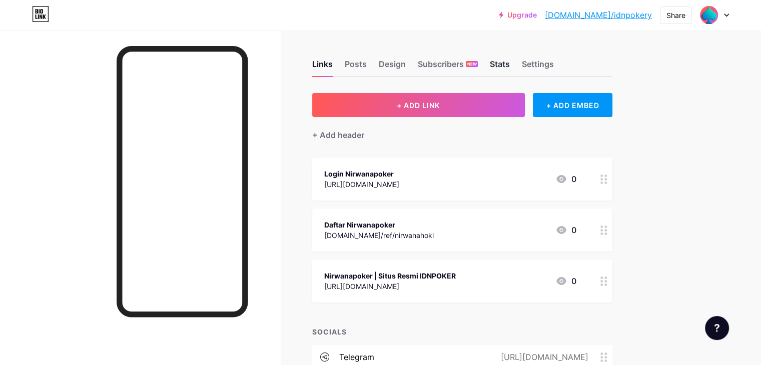
click at [510, 67] on div "Stats" at bounding box center [500, 67] width 20 height 18
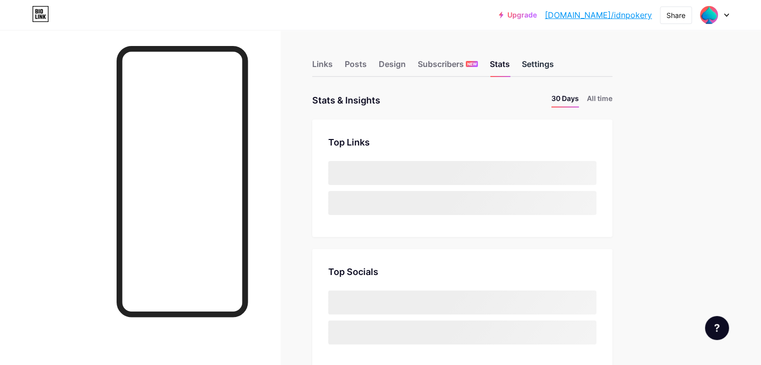
click at [554, 67] on div "Settings" at bounding box center [538, 67] width 32 height 18
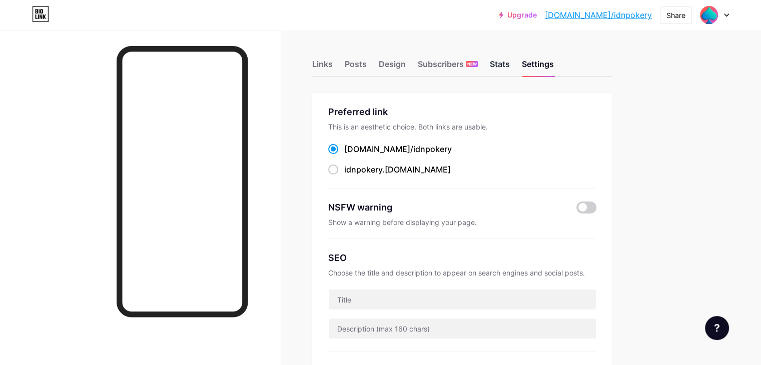
click at [510, 69] on div "Stats" at bounding box center [500, 67] width 20 height 18
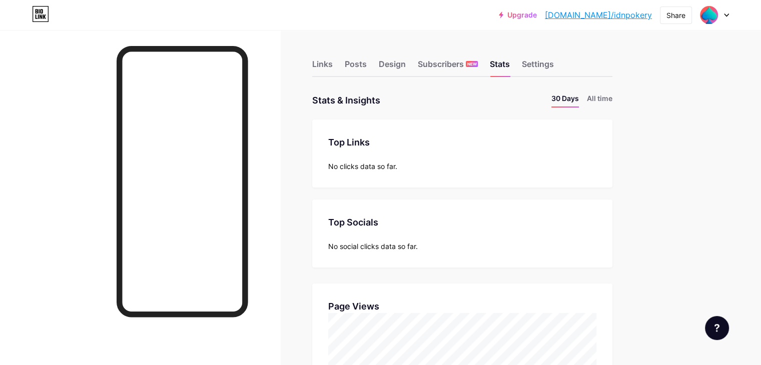
scroll to position [365, 761]
click at [333, 65] on div "Links" at bounding box center [322, 67] width 21 height 18
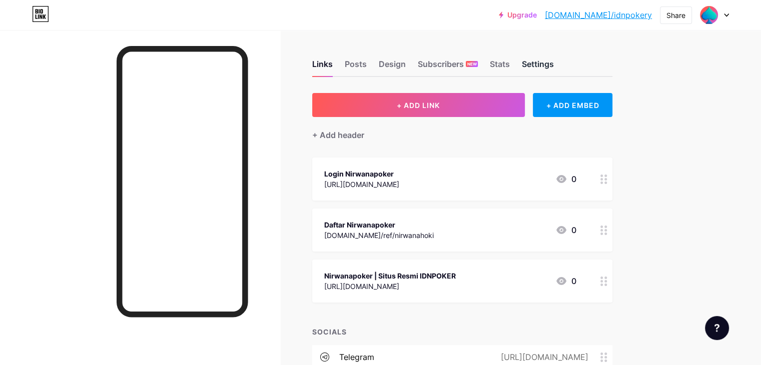
click at [554, 65] on div "Settings" at bounding box center [538, 67] width 32 height 18
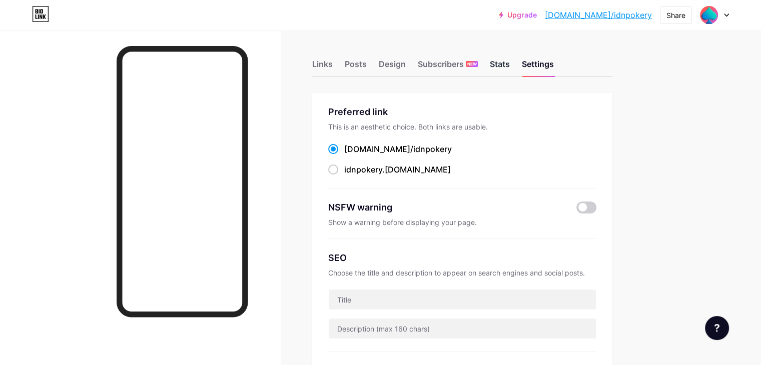
click at [510, 66] on div "Stats" at bounding box center [500, 67] width 20 height 18
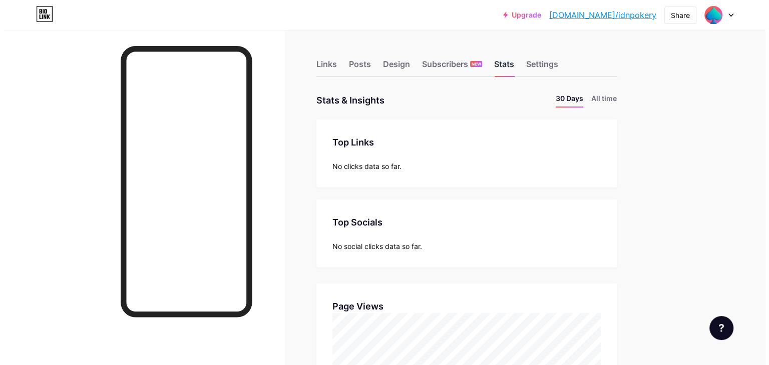
scroll to position [365, 761]
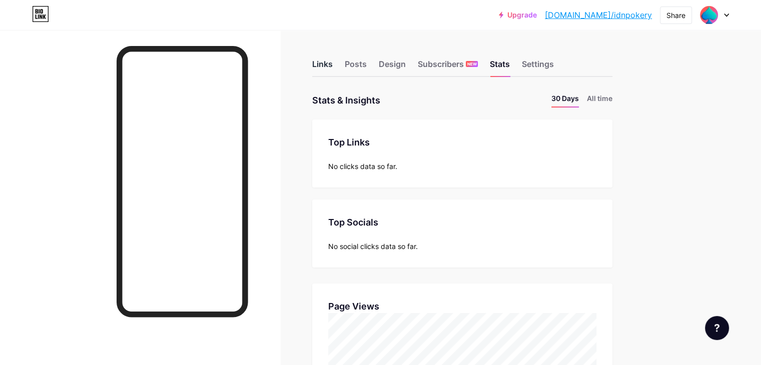
click at [333, 66] on div "Links" at bounding box center [322, 67] width 21 height 18
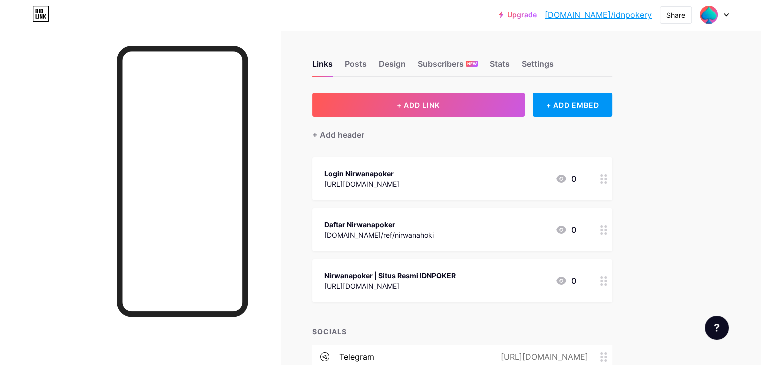
click at [608, 180] on icon at bounding box center [604, 180] width 7 height 10
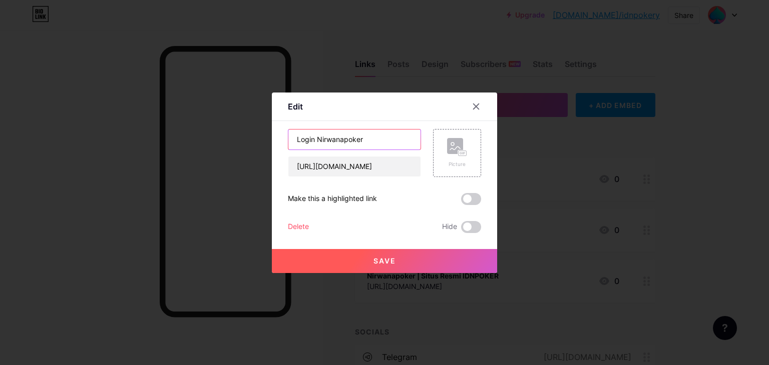
click at [377, 138] on input "Login Nirwanapoker" at bounding box center [354, 140] width 132 height 20
type input "Login"
click at [408, 261] on button "Save" at bounding box center [384, 261] width 225 height 24
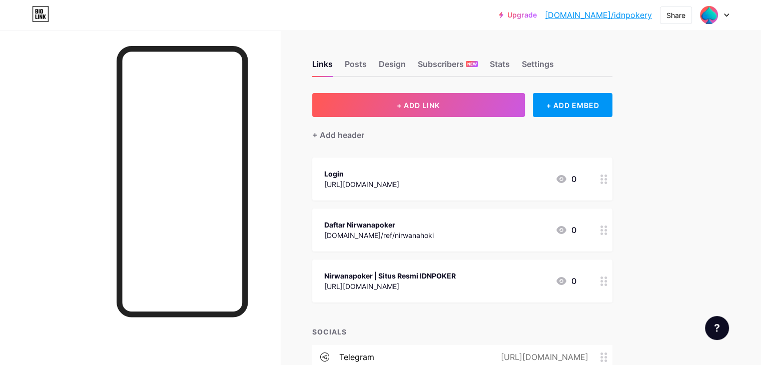
click at [608, 231] on icon at bounding box center [604, 231] width 7 height 10
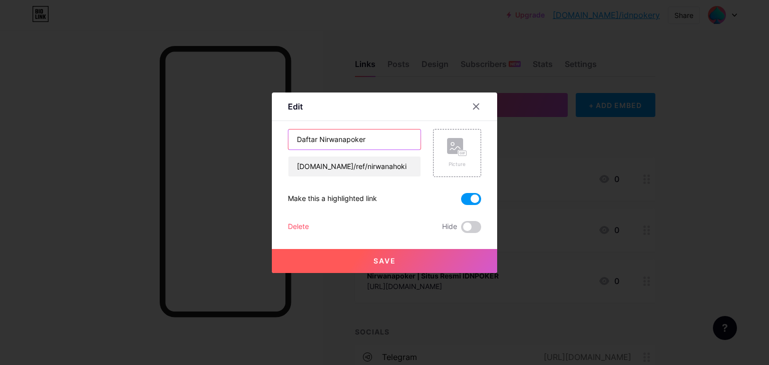
click at [366, 139] on input "Daftar Nirwanapoker" at bounding box center [354, 140] width 132 height 20
type input "D"
type input "Buat id sekarang juga!"
click at [386, 264] on span "Save" at bounding box center [384, 261] width 23 height 9
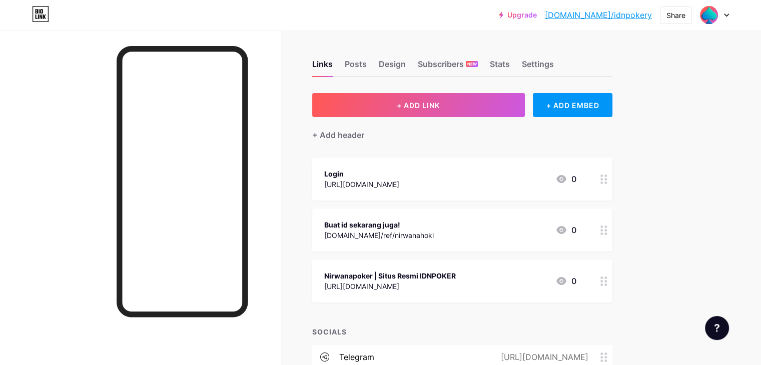
click at [613, 287] on div at bounding box center [604, 281] width 17 height 43
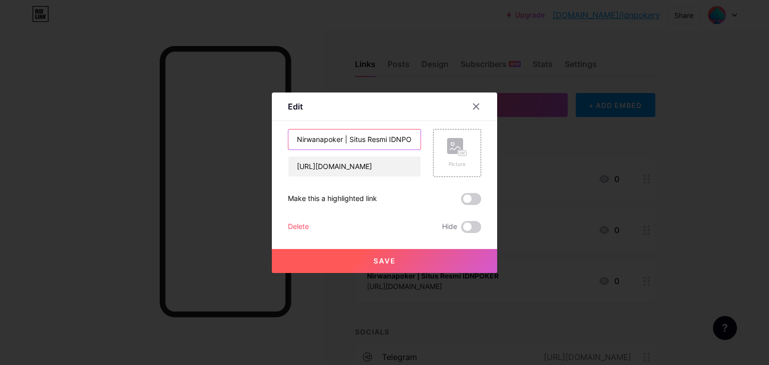
drag, startPoint x: 338, startPoint y: 138, endPoint x: 291, endPoint y: 142, distance: 47.2
click at [291, 142] on input "Nirwanapoker | Situs Resmi IDNPOKER" at bounding box center [354, 140] width 132 height 20
click at [343, 141] on input "Nirwanapoker | Situs Resmi IDNPOKER" at bounding box center [354, 140] width 132 height 20
type input "Situs Resmi dan paling Terpercaya di Indonesia!"
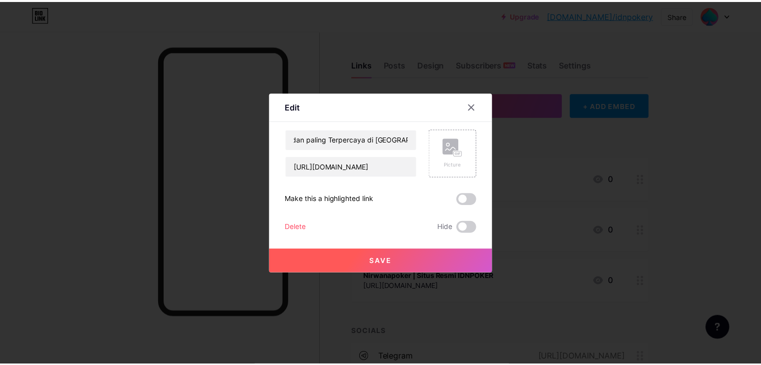
scroll to position [0, 0]
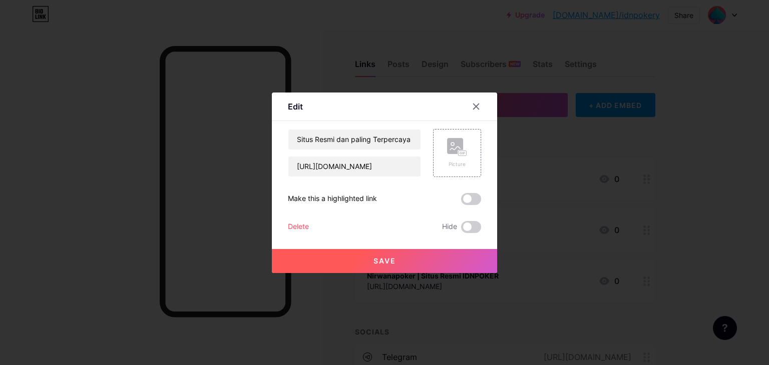
click at [391, 259] on span "Save" at bounding box center [384, 261] width 23 height 9
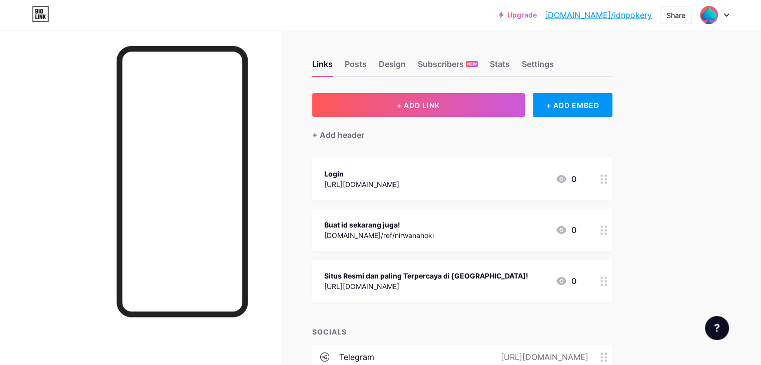
click at [706, 209] on div "Upgrade bio.link/idnpok... bio.link/idnpokery Share Switch accounts Nirwanapoke…" at bounding box center [380, 254] width 761 height 509
click at [603, 226] on circle at bounding box center [602, 227] width 3 height 3
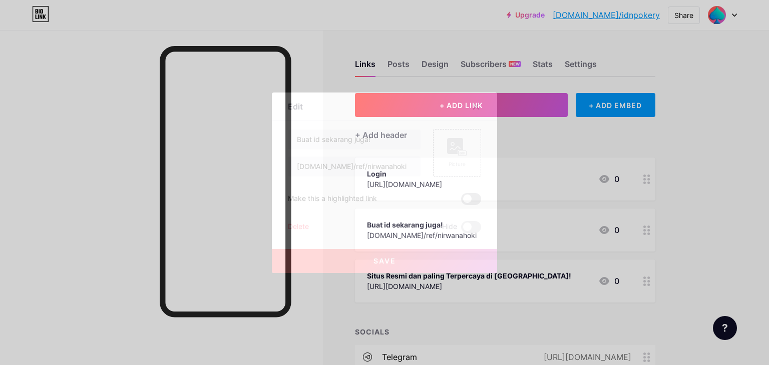
click at [472, 199] on span at bounding box center [471, 199] width 20 height 12
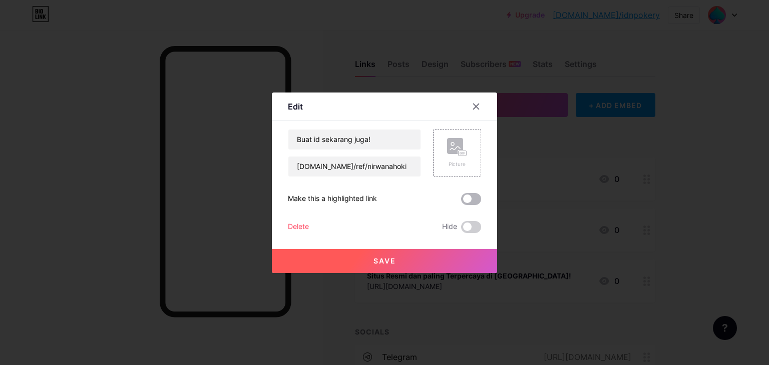
click at [461, 202] on input "checkbox" at bounding box center [461, 202] width 0 height 0
click at [429, 262] on button "Save" at bounding box center [384, 261] width 225 height 24
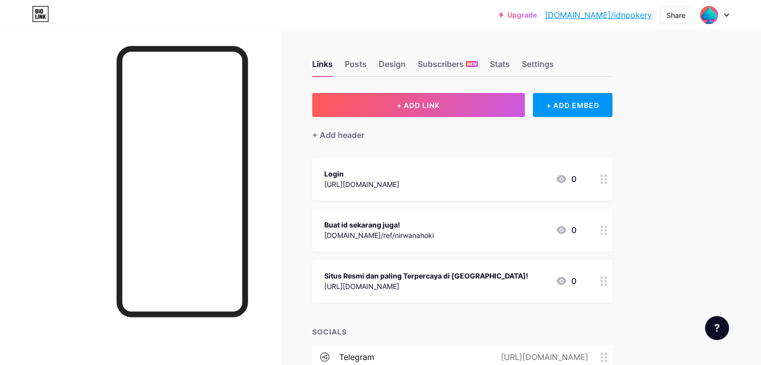
click at [603, 229] on circle at bounding box center [602, 230] width 3 height 3
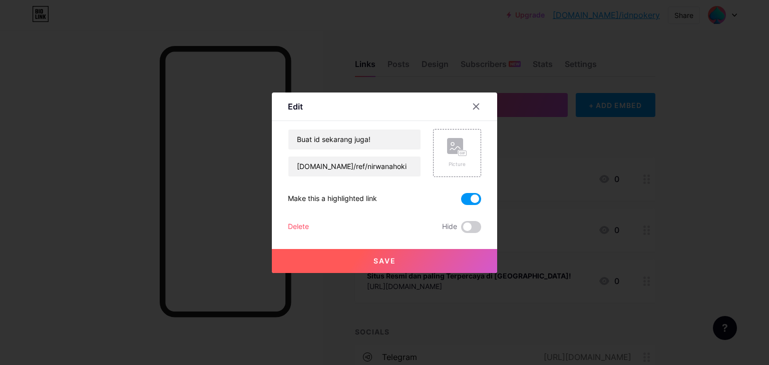
click at [468, 198] on span at bounding box center [471, 199] width 20 height 12
click at [461, 202] on input "checkbox" at bounding box center [461, 202] width 0 height 0
click at [443, 254] on button "Save" at bounding box center [384, 261] width 225 height 24
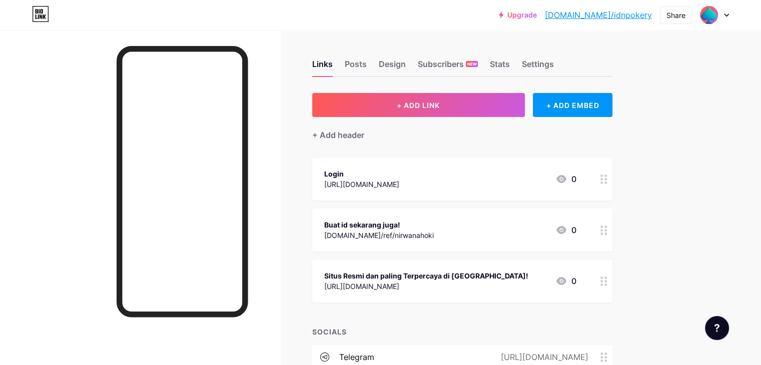
click at [603, 281] on circle at bounding box center [602, 281] width 3 height 3
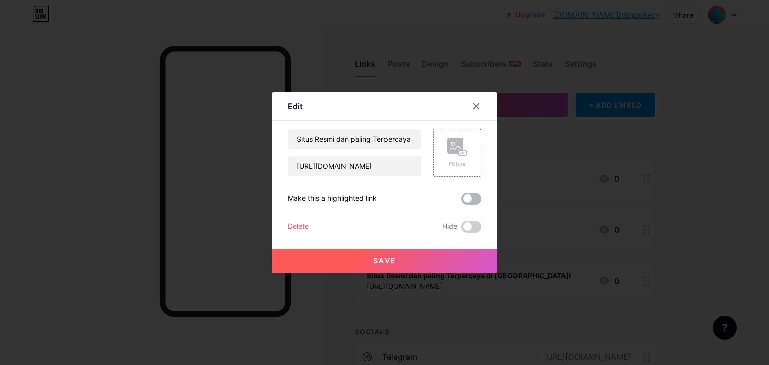
click at [465, 200] on span at bounding box center [471, 199] width 20 height 12
click at [461, 202] on input "checkbox" at bounding box center [461, 202] width 0 height 0
click at [406, 267] on button "Save" at bounding box center [384, 261] width 225 height 24
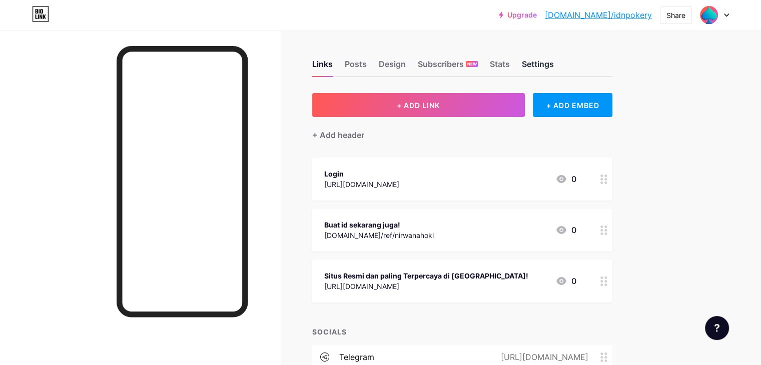
click at [554, 64] on div "Settings" at bounding box center [538, 67] width 32 height 18
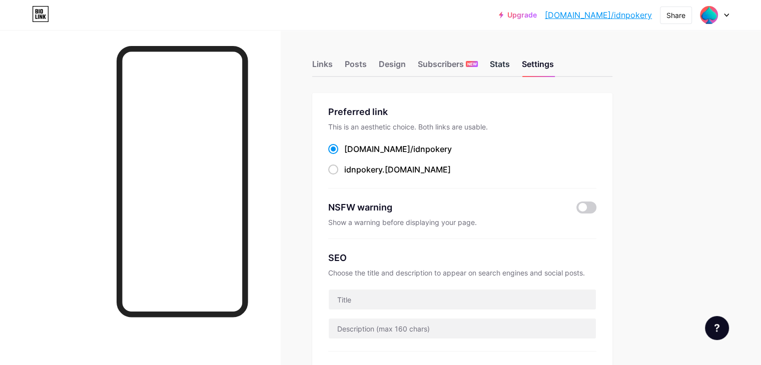
click at [510, 66] on div "Stats" at bounding box center [500, 67] width 20 height 18
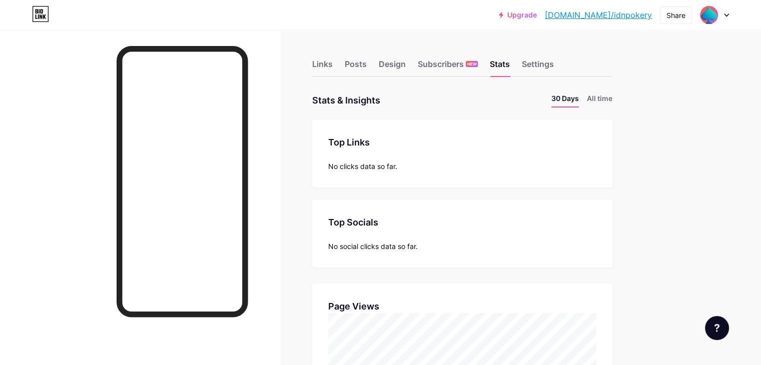
scroll to position [365, 761]
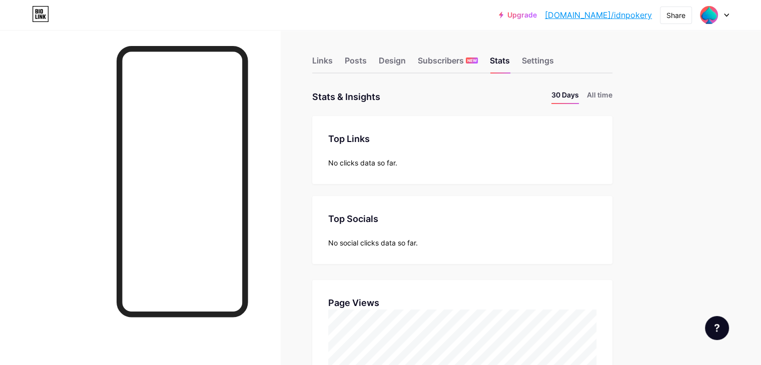
scroll to position [0, 0]
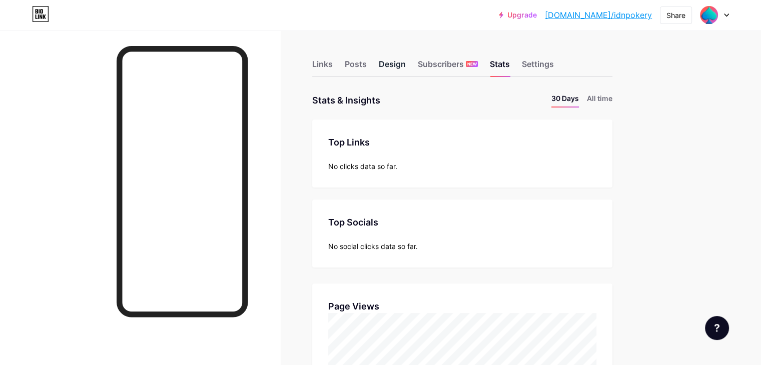
click at [406, 66] on div "Design" at bounding box center [392, 67] width 27 height 18
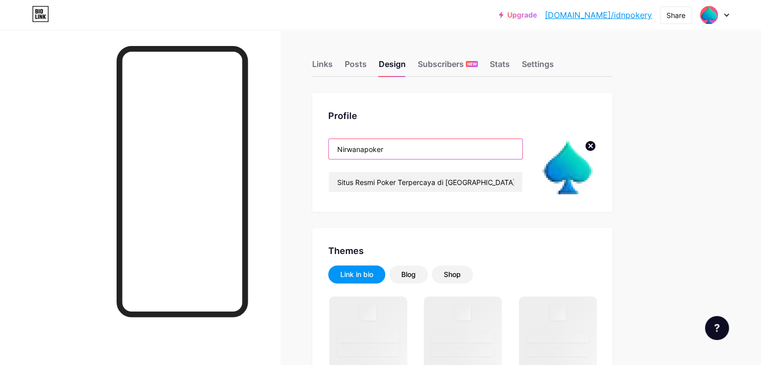
click at [481, 153] on input "Nirwanapoker" at bounding box center [426, 149] width 194 height 20
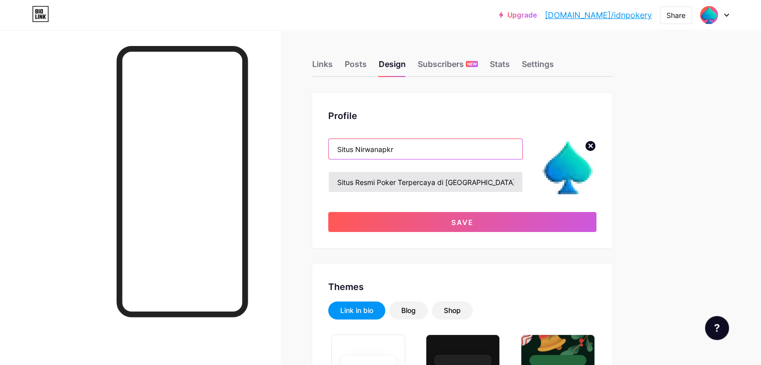
type input "Situs Nirwanapkr"
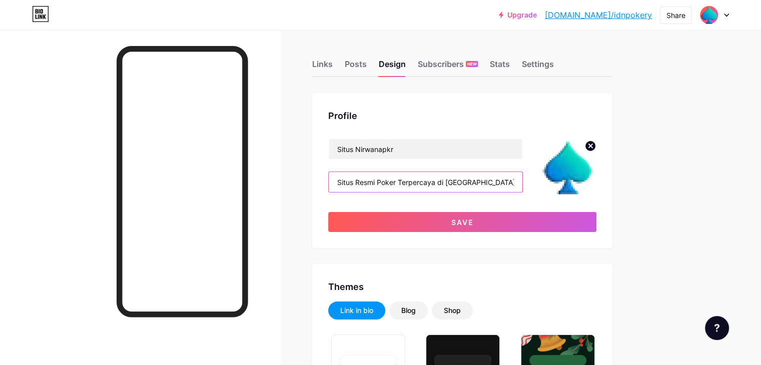
click at [431, 181] on input "Situs Resmi Poker Terpercaya di Indonesia" at bounding box center [426, 182] width 194 height 20
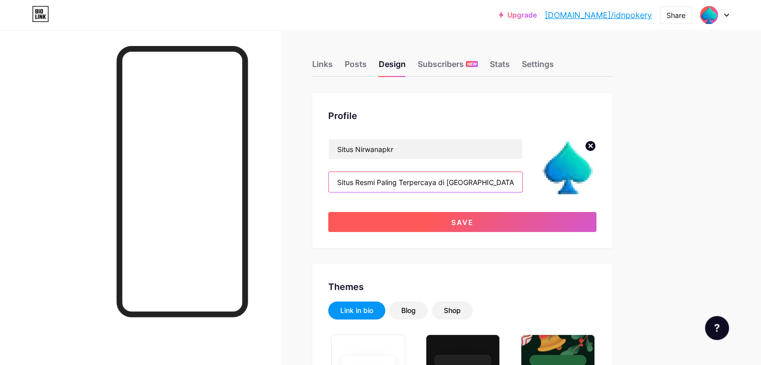
type input "Situs Resmi Paling Terpercaya di Indonesia"
click at [578, 216] on button "Save" at bounding box center [462, 222] width 268 height 20
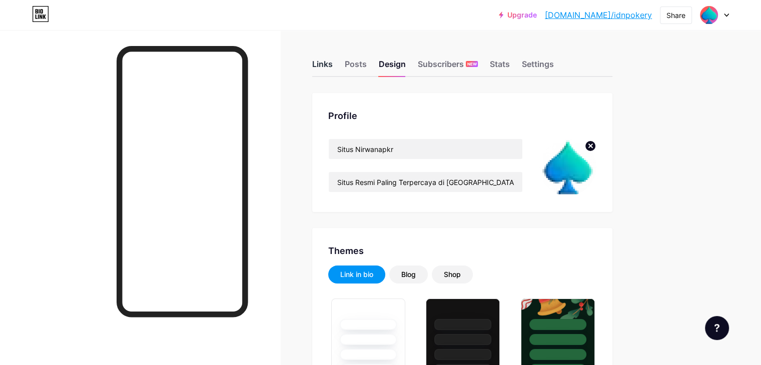
click at [333, 69] on div "Links" at bounding box center [322, 67] width 21 height 18
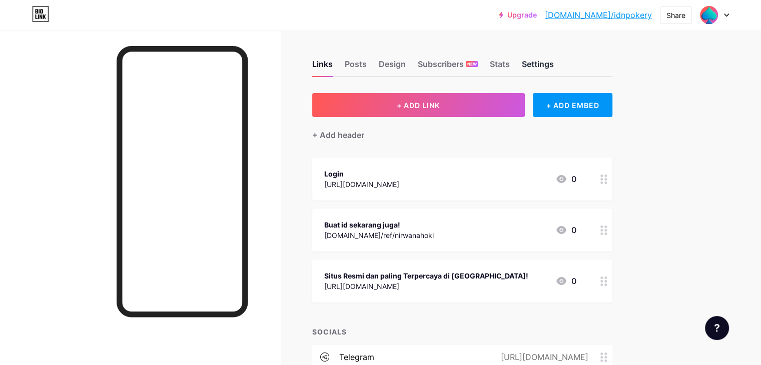
click at [554, 69] on div "Settings" at bounding box center [538, 67] width 32 height 18
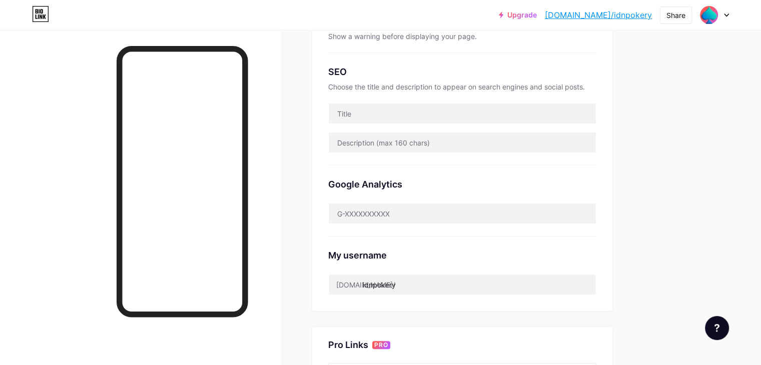
scroll to position [200, 0]
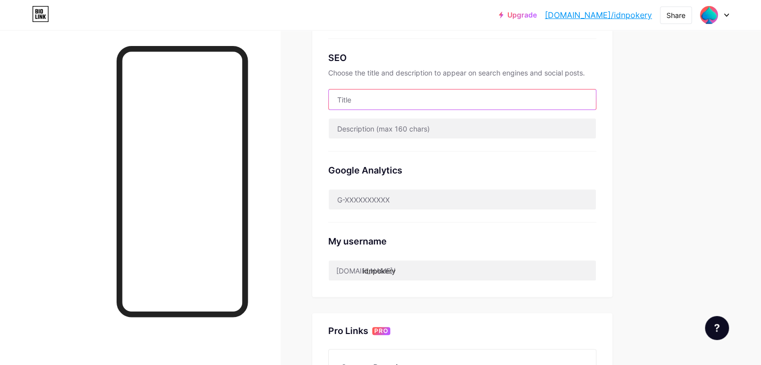
click at [476, 100] on input "text" at bounding box center [462, 100] width 267 height 20
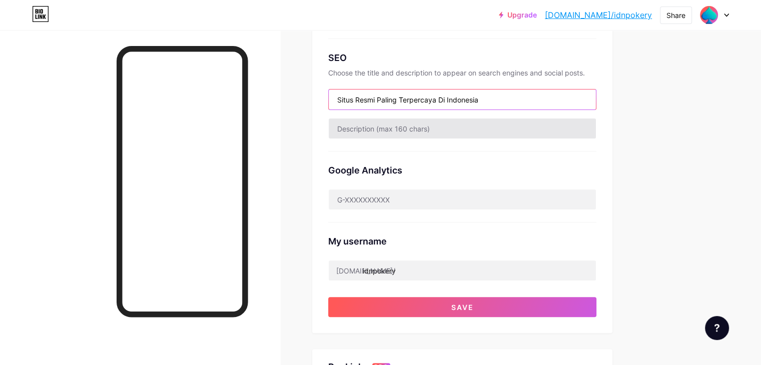
type input "Situs Resmi Paling Terpercaya Di Indonesia"
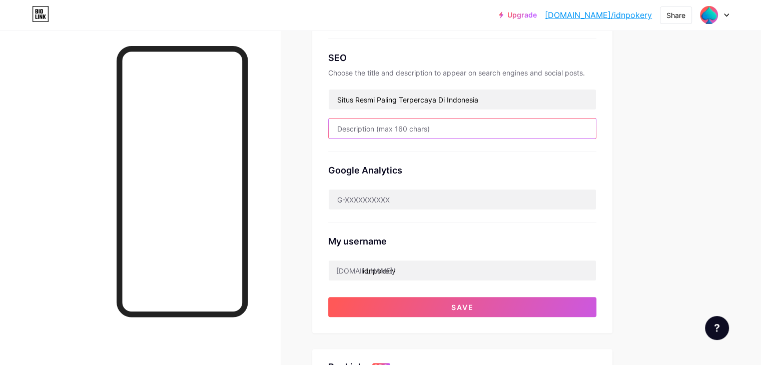
click at [469, 127] on input "text" at bounding box center [462, 129] width 267 height 20
type input "Nirwanapkr merupakan Situs Resmi dan paling terpercaya di Indonesia"
click at [586, 146] on div "SEO Choose the title and description to appear on search engines and social pos…" at bounding box center [462, 95] width 268 height 113
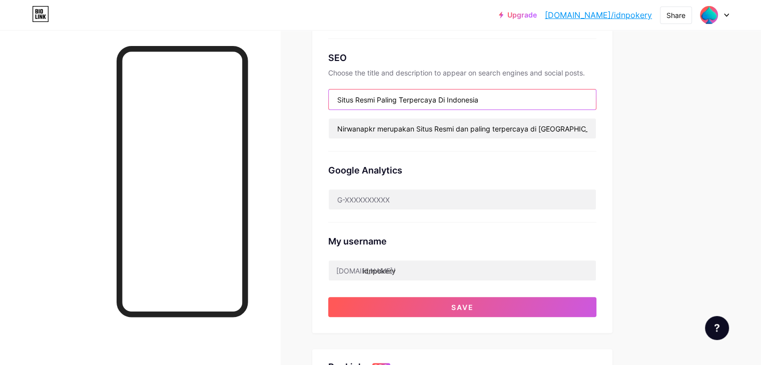
click at [567, 101] on input "Situs Resmi Paling Terpercaya Di Indonesia" at bounding box center [462, 100] width 267 height 20
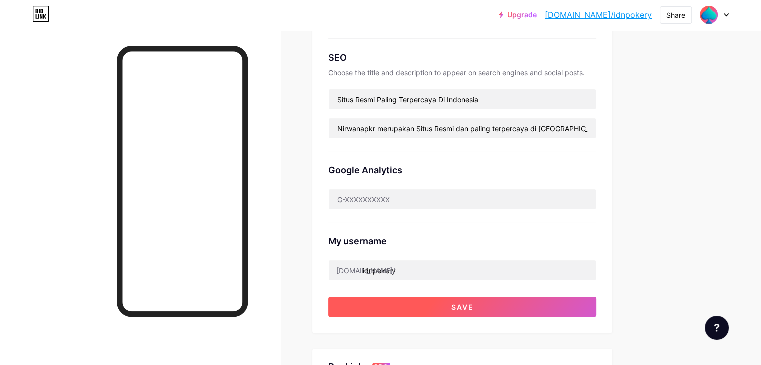
click at [474, 307] on span "Save" at bounding box center [462, 307] width 23 height 9
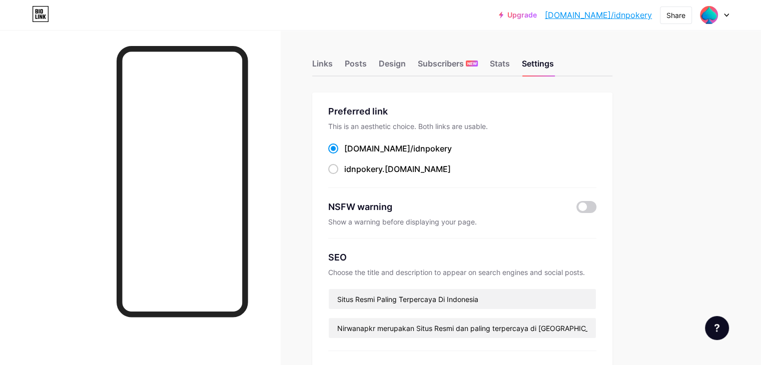
scroll to position [0, 0]
click at [725, 15] on icon at bounding box center [726, 16] width 5 height 4
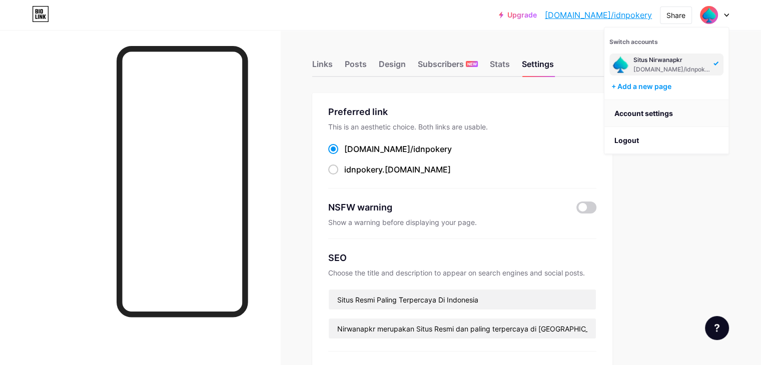
click at [638, 107] on link "Account settings" at bounding box center [667, 113] width 124 height 27
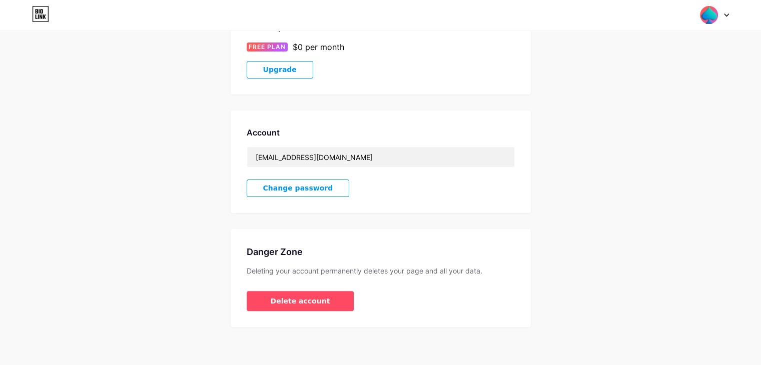
scroll to position [192, 0]
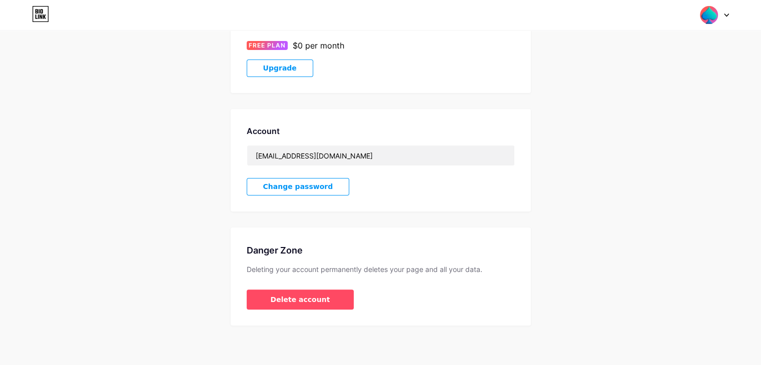
click at [315, 188] on span "Change password" at bounding box center [298, 187] width 70 height 9
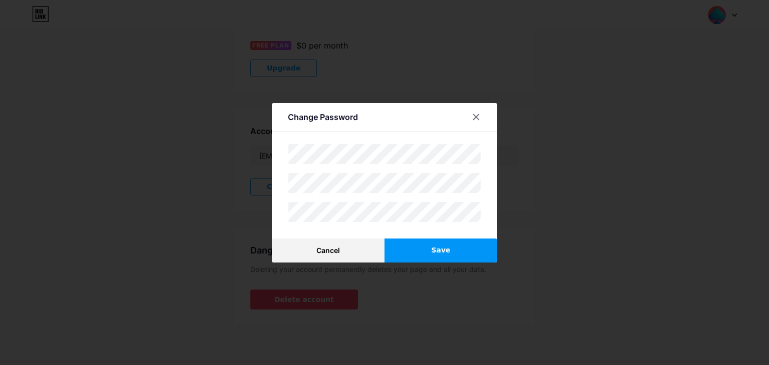
click at [436, 247] on span "Save" at bounding box center [440, 250] width 19 height 11
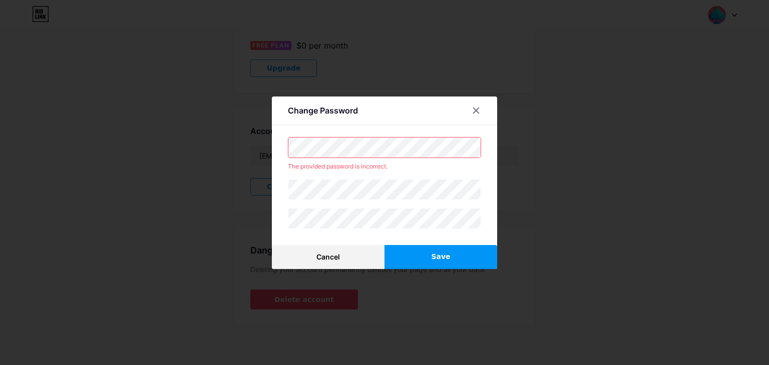
click at [432, 254] on span "Save" at bounding box center [440, 257] width 19 height 11
click at [417, 257] on button "Save" at bounding box center [440, 257] width 113 height 24
click at [431, 253] on span "Save" at bounding box center [440, 257] width 19 height 11
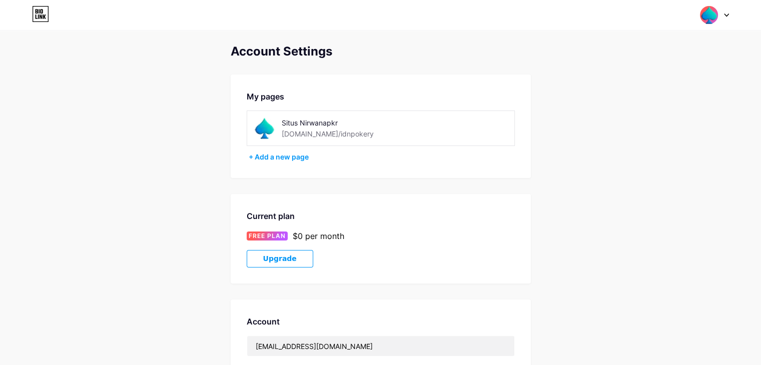
scroll to position [0, 0]
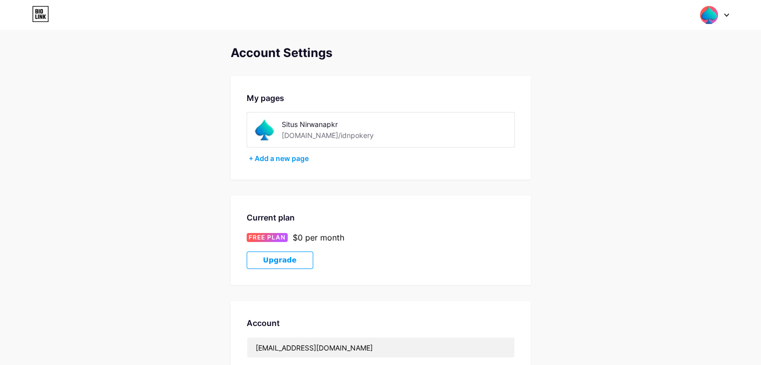
click at [725, 15] on icon at bounding box center [727, 15] width 4 height 3
click at [641, 140] on li "Logout" at bounding box center [667, 140] width 124 height 27
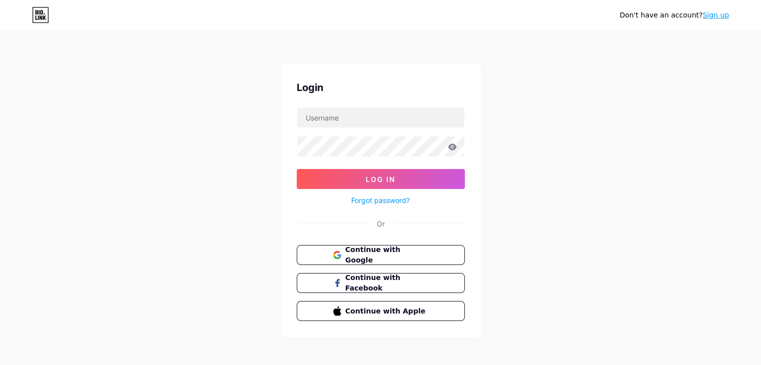
click at [240, 51] on div "Don't have an account? Sign up Login Log In Forgot password? Or Continue with G…" at bounding box center [380, 184] width 761 height 369
click at [332, 129] on form "Log In Forgot password?" at bounding box center [381, 157] width 168 height 100
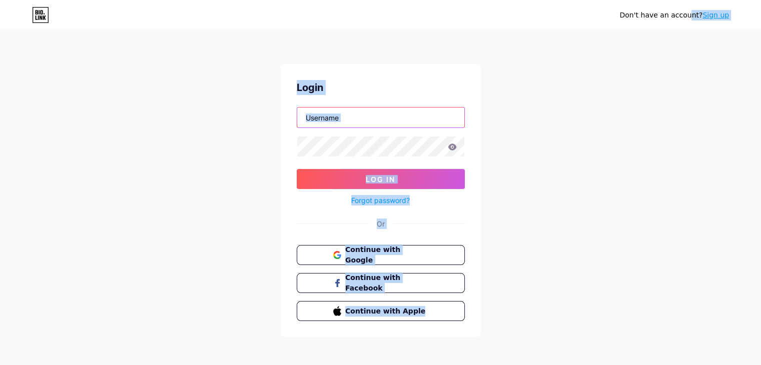
click at [342, 120] on input "text" at bounding box center [380, 118] width 167 height 20
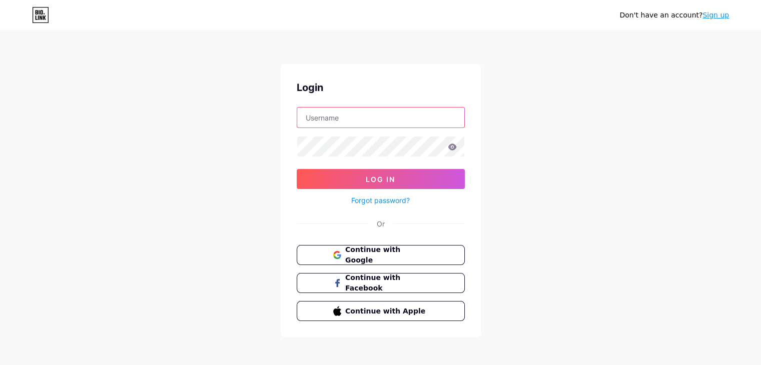
paste input "[EMAIL_ADDRESS][DOMAIN_NAME]"
type input "[EMAIL_ADDRESS][DOMAIN_NAME]"
click at [721, 15] on link "Sign up" at bounding box center [716, 15] width 27 height 8
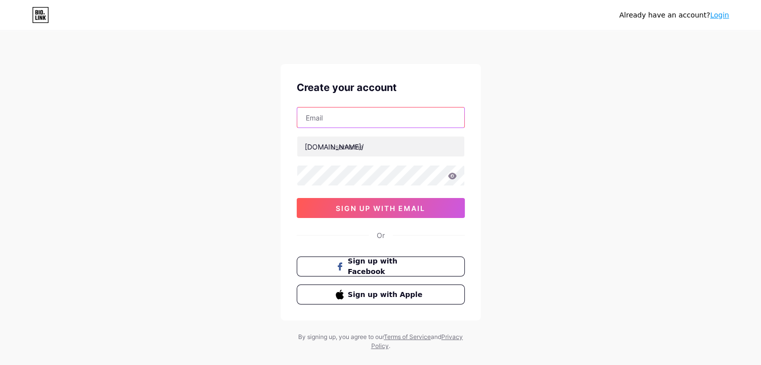
click at [345, 111] on input "text" at bounding box center [380, 118] width 167 height 20
paste input "[EMAIL_ADDRESS][DOMAIN_NAME]"
type input "[EMAIL_ADDRESS][DOMAIN_NAME]"
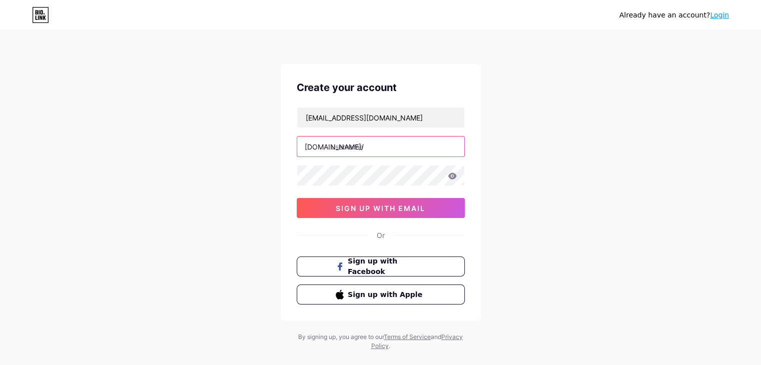
click at [354, 143] on input "text" at bounding box center [380, 147] width 167 height 20
type input "vio88alternatif"
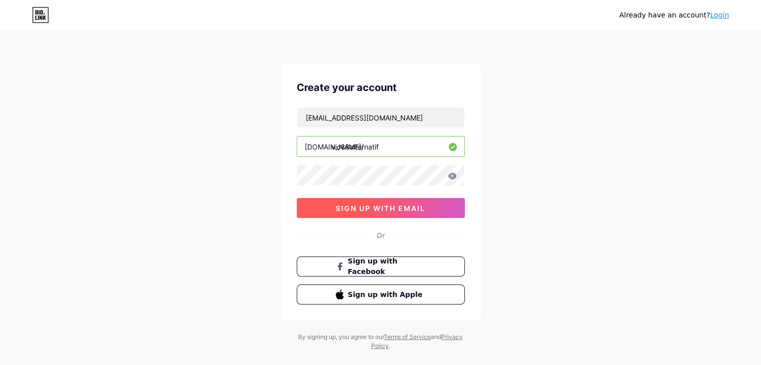
click at [381, 204] on span "sign up with email" at bounding box center [381, 208] width 90 height 9
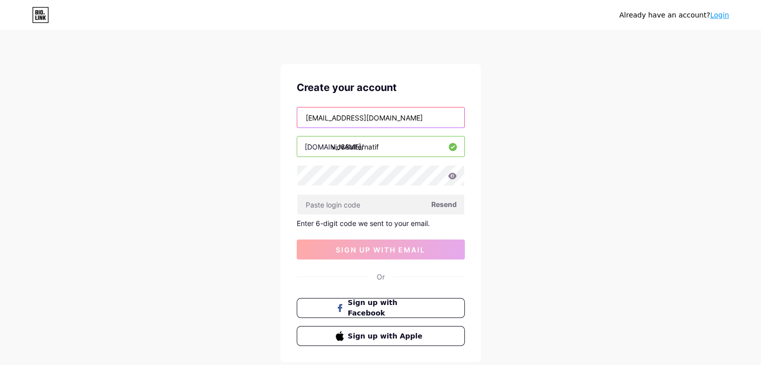
click at [392, 120] on input "[EMAIL_ADDRESS][DOMAIN_NAME]" at bounding box center [380, 118] width 167 height 20
drag, startPoint x: 720, startPoint y: 69, endPoint x: 712, endPoint y: 69, distance: 8.5
click at [720, 69] on div "Already have an account? Login Create your account yuliacerez@gmail.com bio.lin…" at bounding box center [380, 212] width 761 height 424
click at [72, 121] on div "Already have an account? Login Create your account yuliacerez@gmail.com bio.lin…" at bounding box center [380, 212] width 761 height 424
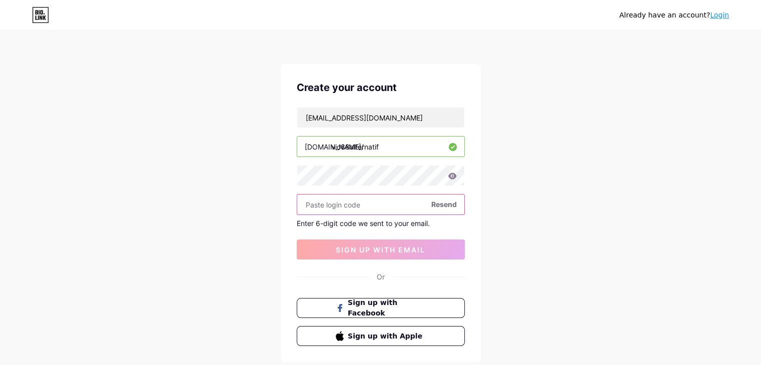
click at [374, 203] on input "text" at bounding box center [380, 205] width 167 height 20
paste input "282369"
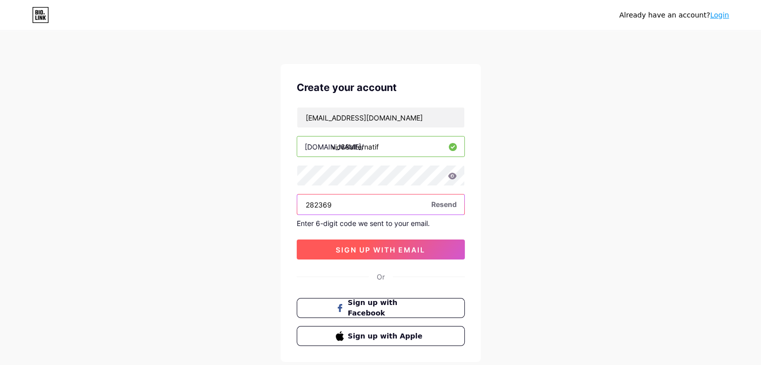
type input "282369"
click at [390, 246] on span "sign up with email" at bounding box center [381, 250] width 90 height 9
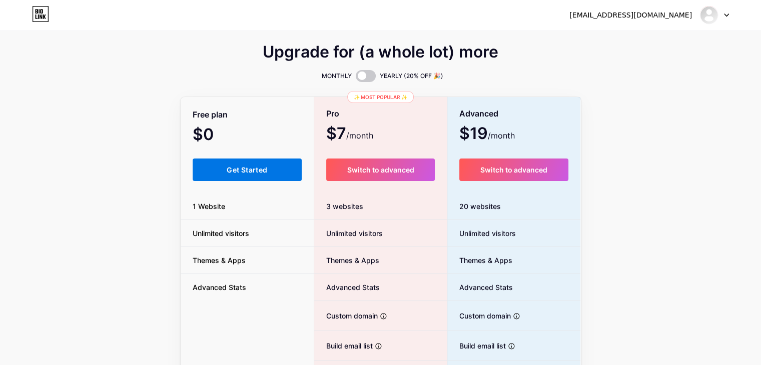
click at [260, 172] on span "Get Started" at bounding box center [247, 170] width 41 height 9
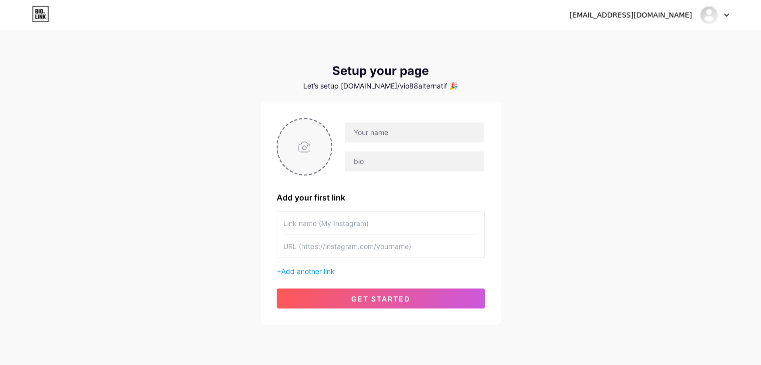
click at [304, 153] on input "file" at bounding box center [305, 147] width 54 height 56
type input "C:\fakepath\favicon-vio.png"
click at [360, 135] on input "text" at bounding box center [414, 133] width 139 height 20
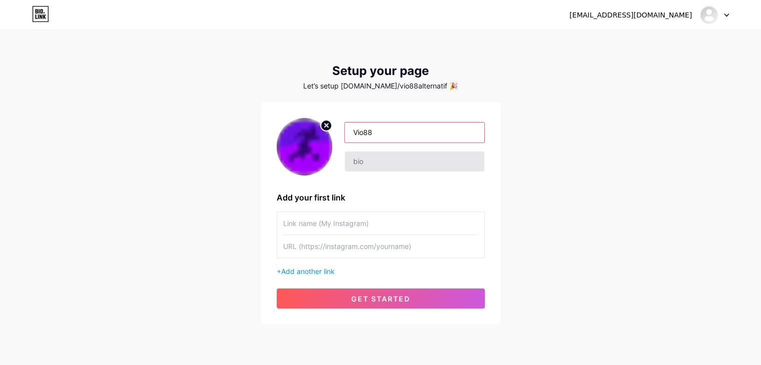
type input "Vio88"
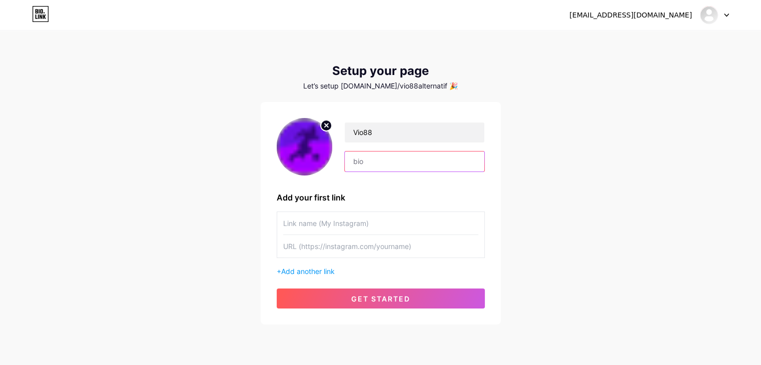
click at [383, 156] on input "text" at bounding box center [414, 162] width 139 height 20
type input "Situs Terkemuka dan Terpercaya!"
click at [338, 225] on input "text" at bounding box center [380, 223] width 195 height 23
type input "Login"
click at [324, 231] on input "Login" at bounding box center [380, 223] width 195 height 23
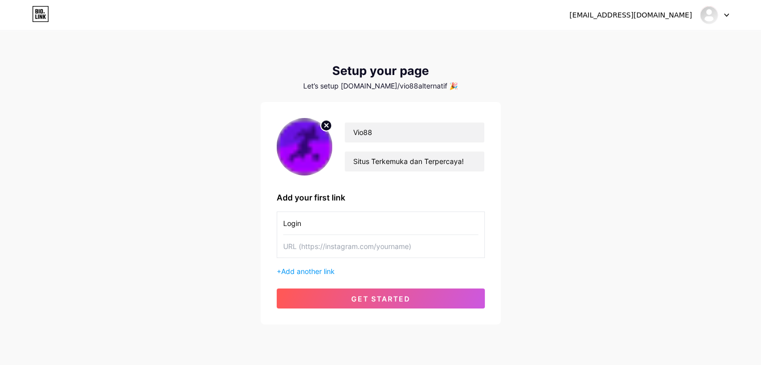
click at [326, 245] on input "text" at bounding box center [380, 246] width 195 height 23
paste input "[URL][DOMAIN_NAME]"
type input "[URL][DOMAIN_NAME]"
click at [354, 221] on input "Login" at bounding box center [380, 223] width 195 height 23
type input "Link"
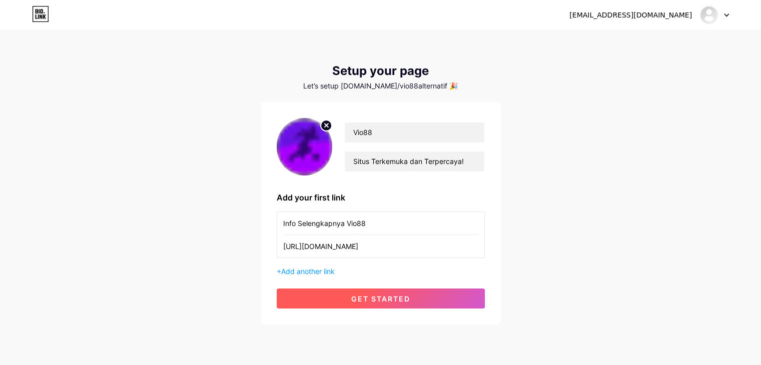
type input "Info Selengkapnya Vio88"
click at [392, 301] on span "get started" at bounding box center [380, 299] width 59 height 9
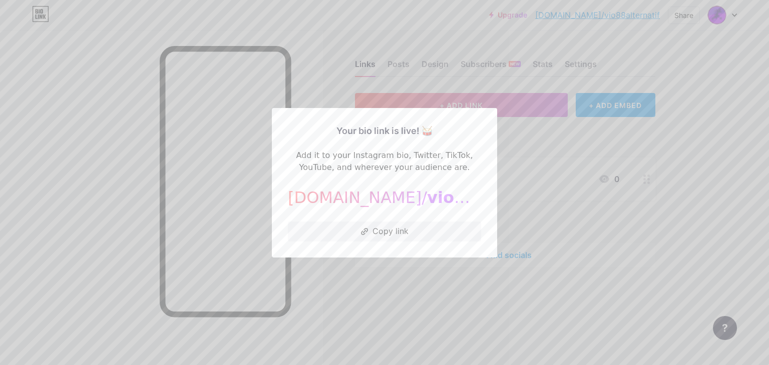
click at [585, 214] on div at bounding box center [384, 182] width 769 height 365
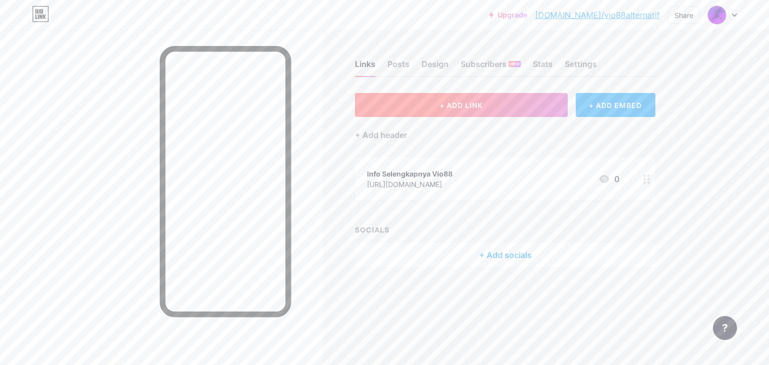
click at [501, 107] on button "+ ADD LINK" at bounding box center [461, 105] width 213 height 24
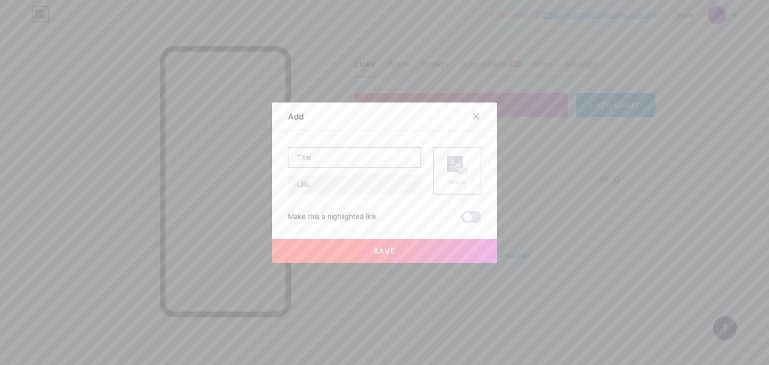
click at [354, 159] on input "text" at bounding box center [354, 158] width 132 height 20
type input "Login Vio88"
click at [328, 186] on input "text" at bounding box center [354, 185] width 132 height 20
paste input "[URL][DOMAIN_NAME]"
type input "[URL][DOMAIN_NAME]"
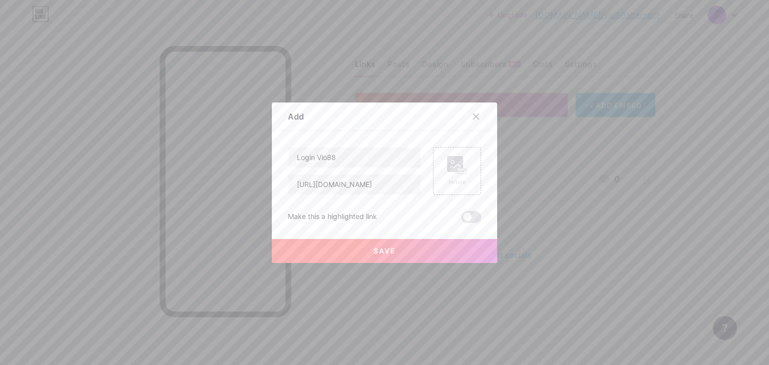
click at [385, 248] on span "Save" at bounding box center [384, 251] width 23 height 9
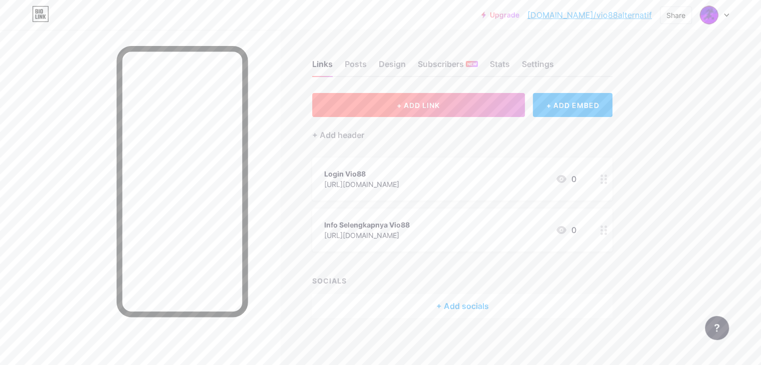
click at [493, 101] on button "+ ADD LINK" at bounding box center [418, 105] width 213 height 24
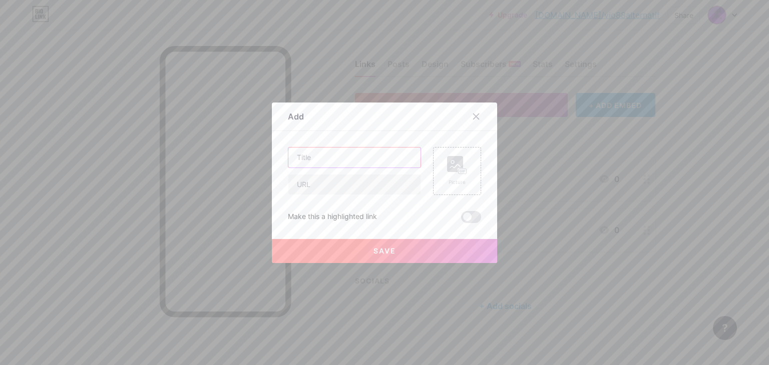
click at [348, 155] on input "text" at bounding box center [354, 158] width 132 height 20
type input "Daftar Vio88"
paste input "[URL][DOMAIN_NAME]"
type input "[URL][DOMAIN_NAME]"
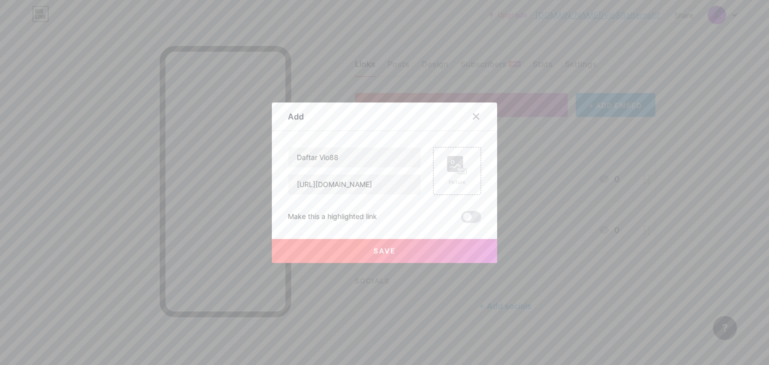
click at [408, 245] on button "Save" at bounding box center [384, 251] width 225 height 24
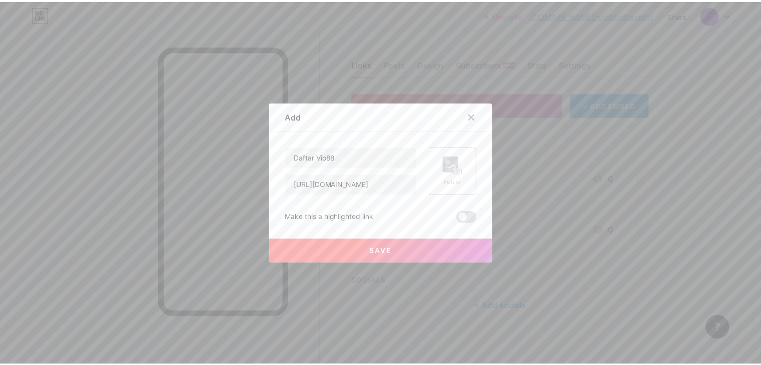
scroll to position [0, 0]
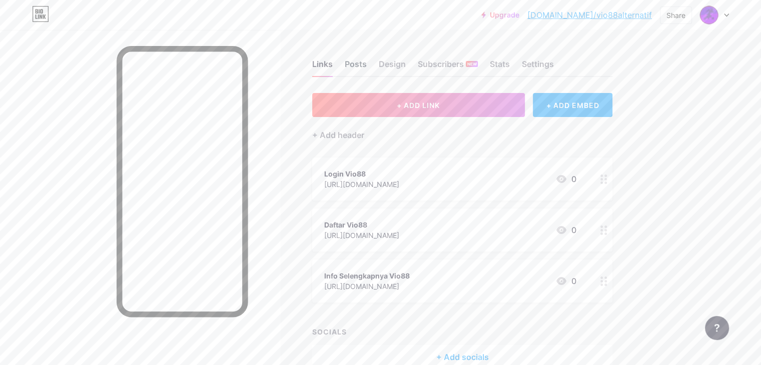
click at [367, 62] on div "Posts" at bounding box center [356, 67] width 22 height 18
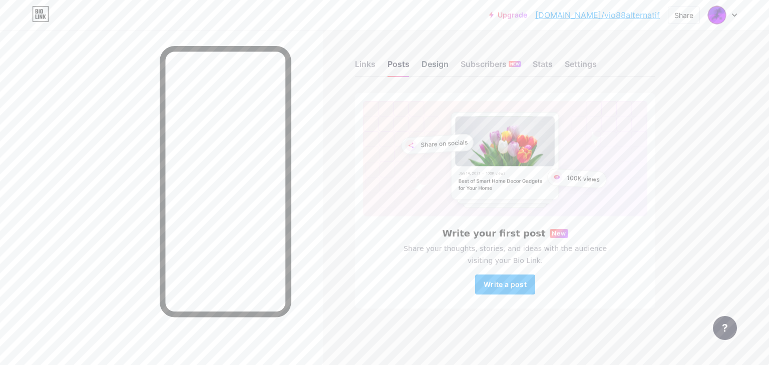
click at [436, 66] on div "Design" at bounding box center [434, 67] width 27 height 18
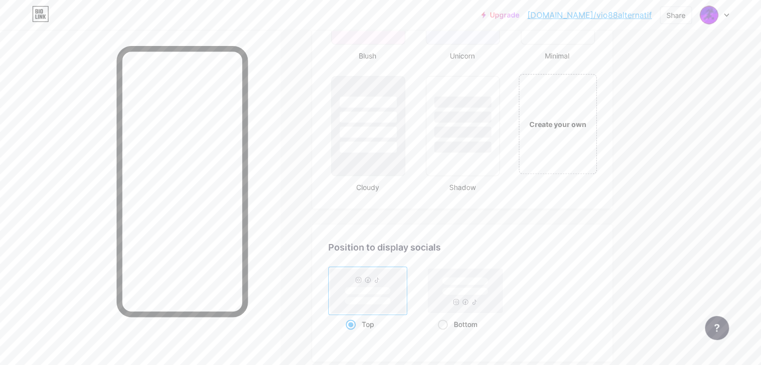
scroll to position [1151, 0]
click at [492, 293] on rect at bounding box center [465, 284] width 75 height 44
click at [444, 327] on input "Bottom" at bounding box center [441, 330] width 7 height 7
radio input "true"
click at [405, 286] on rect at bounding box center [368, 284] width 75 height 44
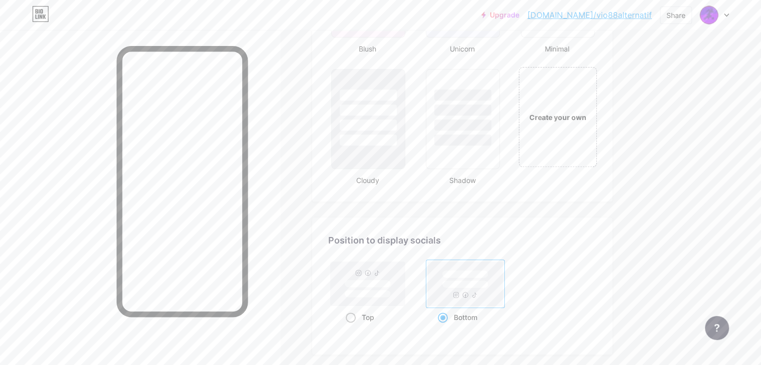
click at [352, 327] on input "Top" at bounding box center [349, 330] width 7 height 7
radio input "true"
click at [503, 286] on rect at bounding box center [465, 284] width 75 height 44
click at [444, 327] on input "Bottom" at bounding box center [441, 330] width 7 height 7
radio input "true"
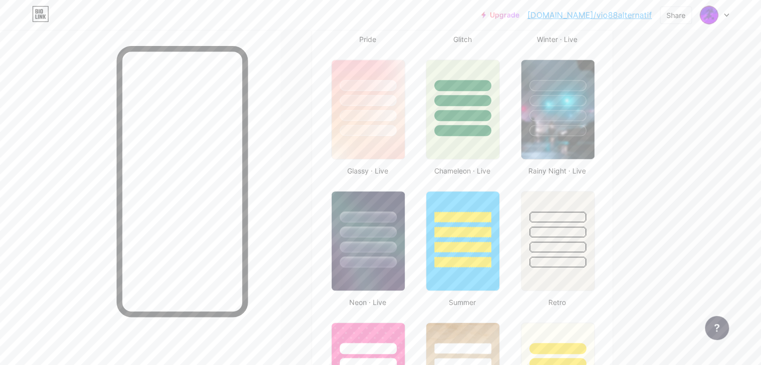
scroll to position [500, 0]
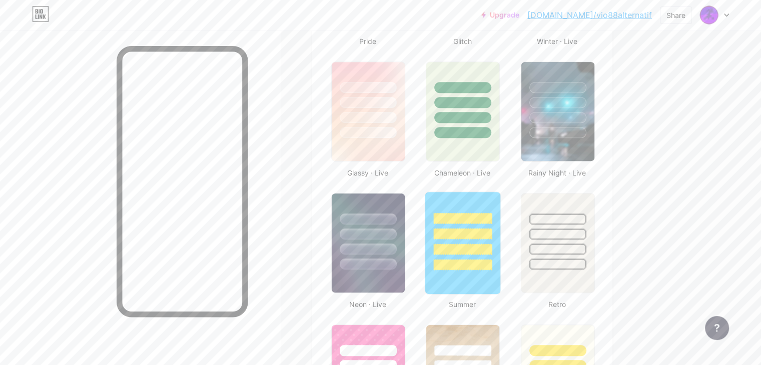
click at [500, 225] on div at bounding box center [462, 231] width 75 height 79
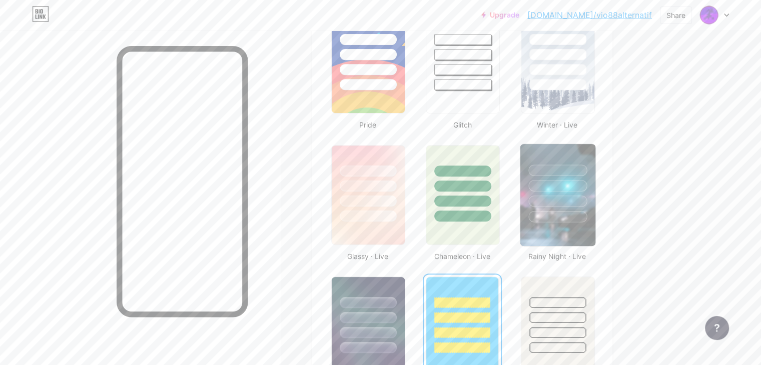
scroll to position [400, 0]
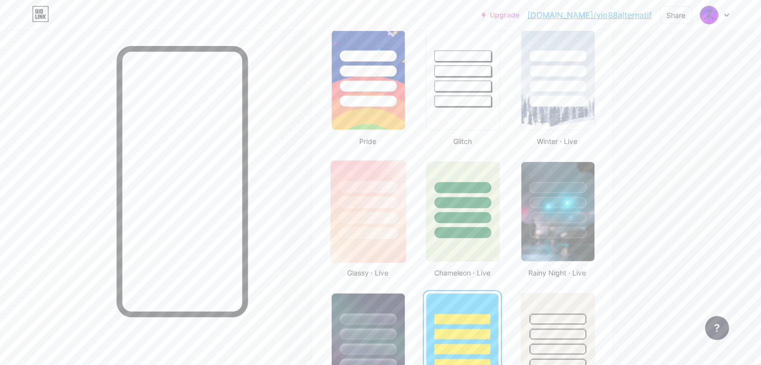
click at [397, 197] on div at bounding box center [368, 203] width 59 height 12
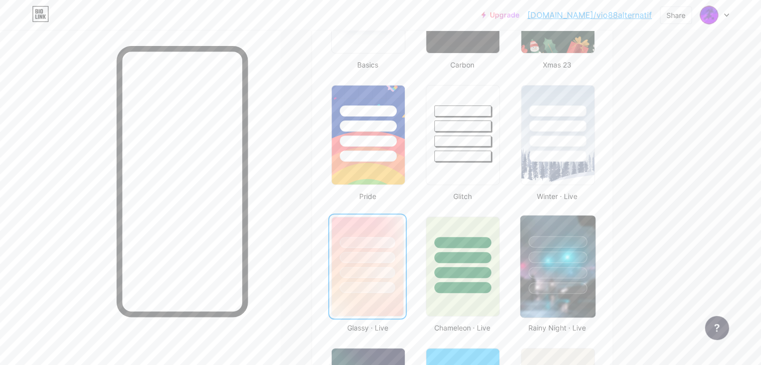
scroll to position [300, 0]
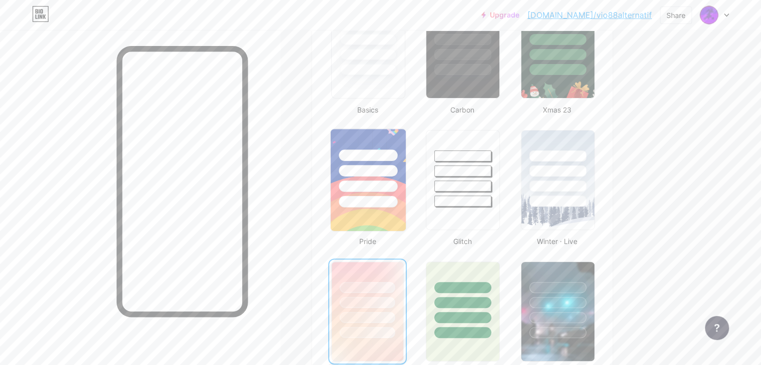
click at [406, 177] on div at bounding box center [368, 168] width 75 height 79
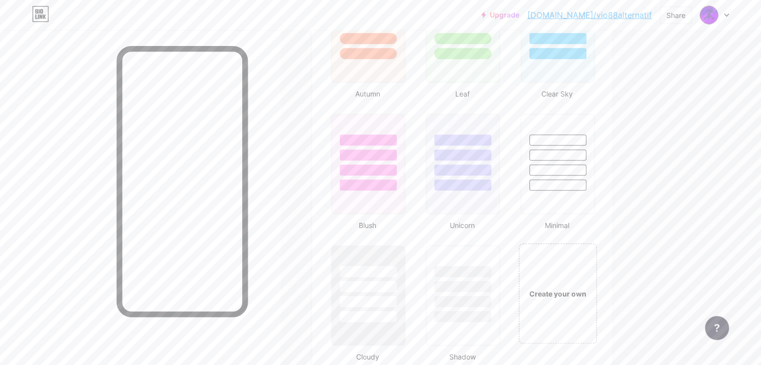
scroll to position [1001, 0]
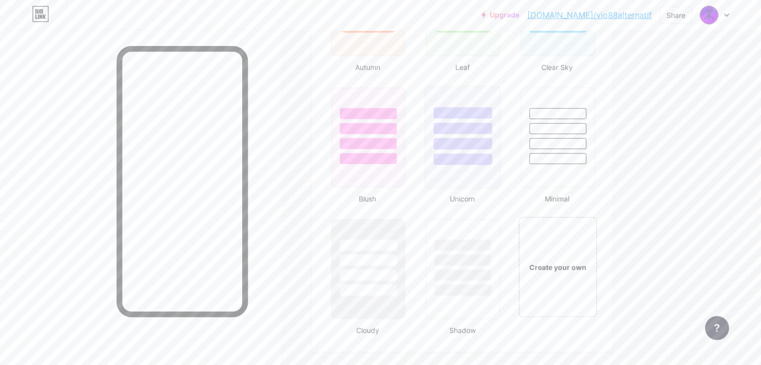
click at [500, 149] on div at bounding box center [462, 126] width 75 height 79
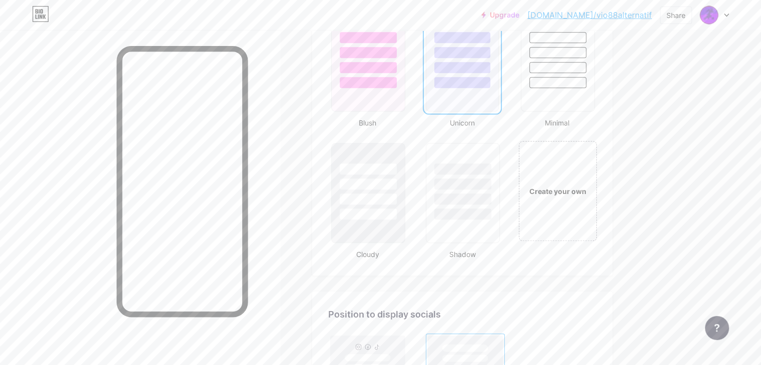
scroll to position [1051, 0]
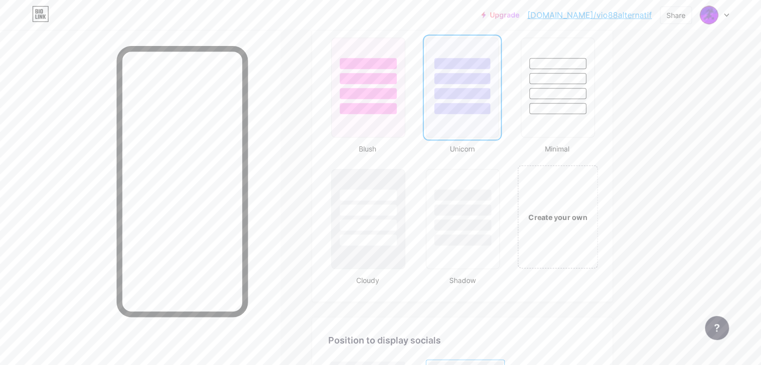
click at [598, 197] on div "Create your own" at bounding box center [558, 216] width 81 height 103
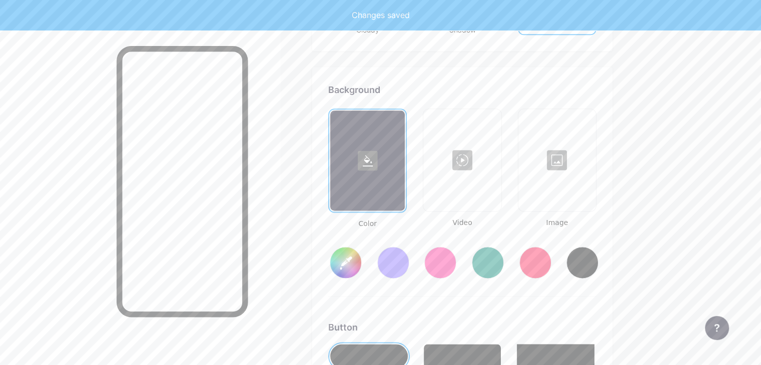
scroll to position [1325, 0]
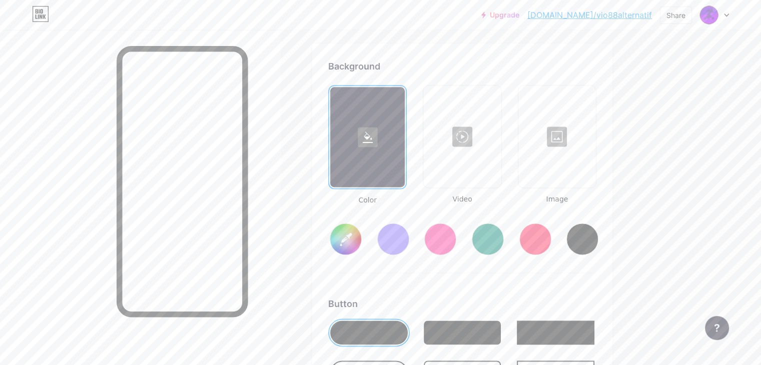
type input "#ffffff"
type input "#000000"
click at [456, 233] on div at bounding box center [440, 239] width 32 height 32
click at [409, 233] on div at bounding box center [393, 239] width 32 height 32
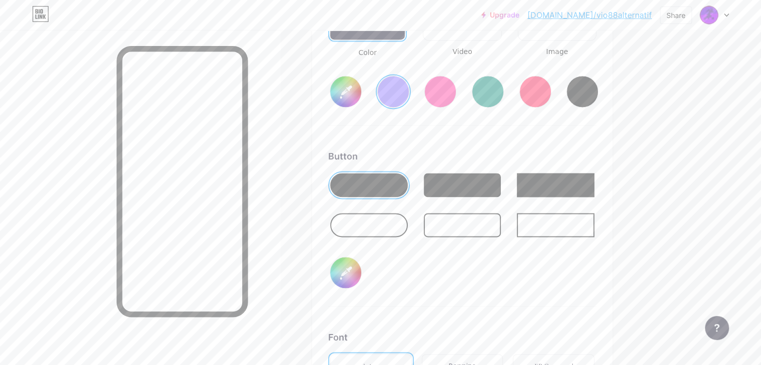
scroll to position [1475, 0]
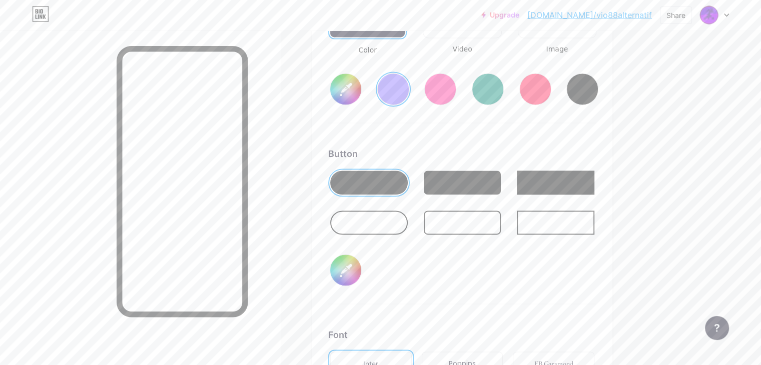
click at [501, 181] on div at bounding box center [463, 183] width 78 height 24
click at [408, 211] on div at bounding box center [369, 223] width 78 height 24
click at [408, 183] on div at bounding box center [369, 183] width 78 height 24
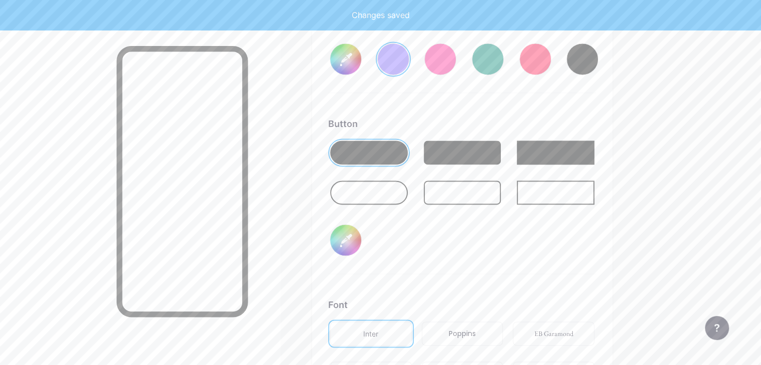
scroll to position [1525, 0]
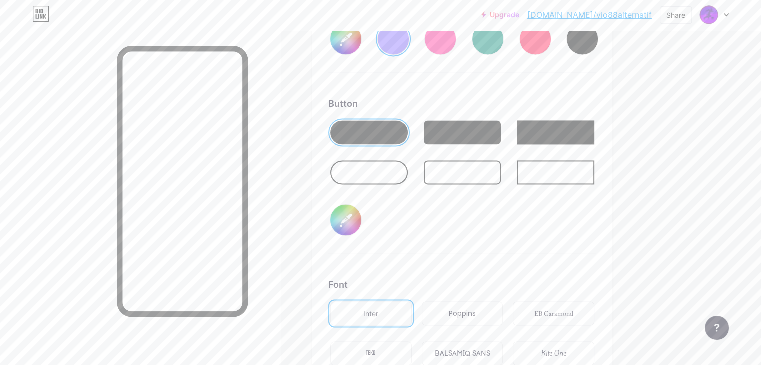
click at [361, 215] on input "#000000" at bounding box center [345, 220] width 31 height 31
type input "#856bff"
type input "#a55050"
type input "#856bff"
type input "#a45151"
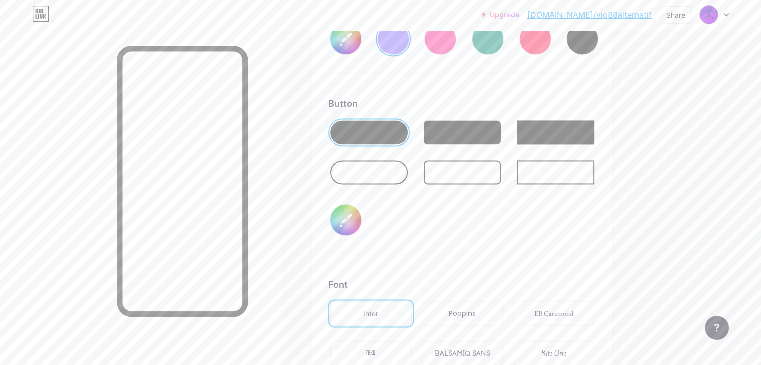
type input "#856bff"
type input "#a24e4e"
type input "#856bff"
type input "#a34d4d"
type input "#856bff"
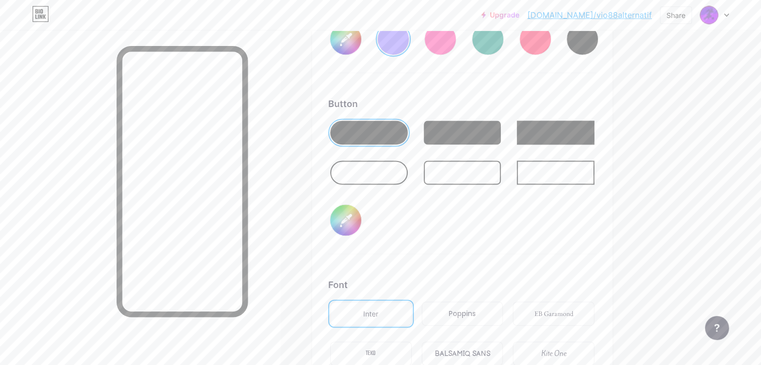
type input "#a24949"
type input "#856bff"
type input "#a04646"
type input "#856bff"
type input "#a14545"
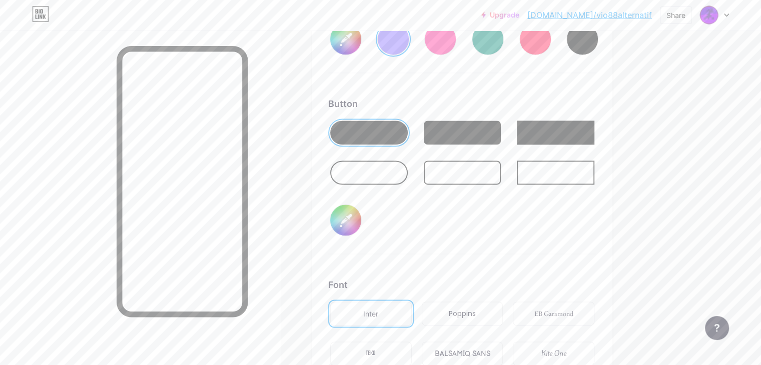
type input "#856bff"
type input "#8445a1"
type input "#856bff"
type input "#8845a1"
type input "#856bff"
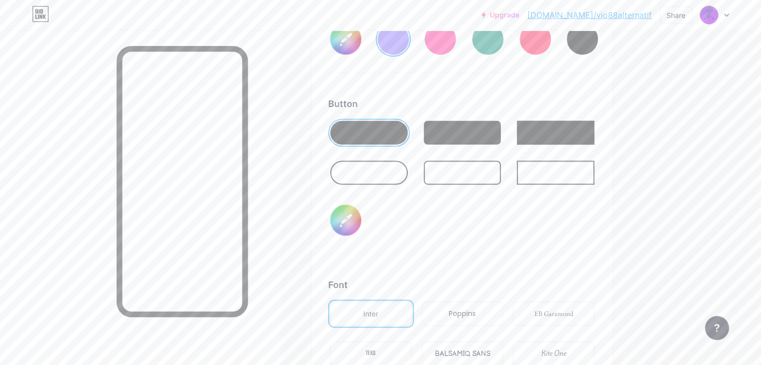
type input "#8d45a1"
type input "#856bff"
type input "#9145a1"
type input "#856bff"
type input "#9645a1"
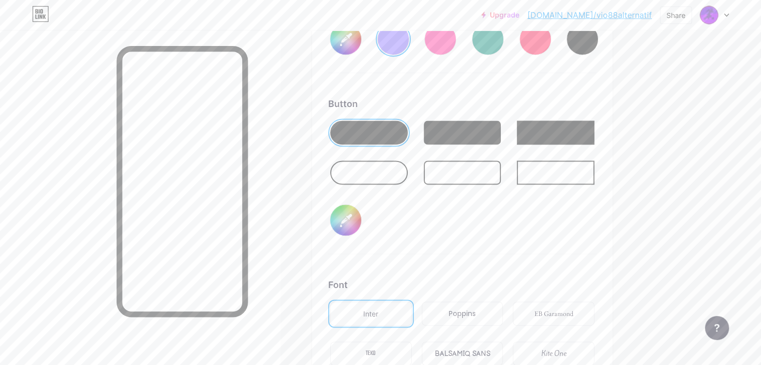
type input "#856bff"
type input "#9b45a1"
type input "#856bff"
type input "#9f45a1"
type input "#856bff"
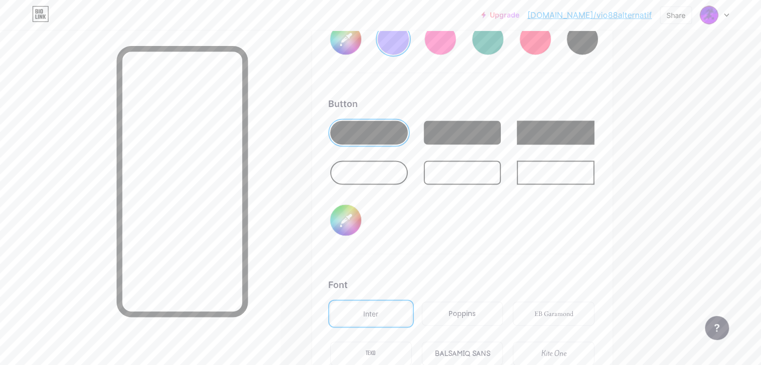
type input "#a1459e"
type input "#856bff"
type input "#a14599"
type input "#856bff"
type input "#a14594"
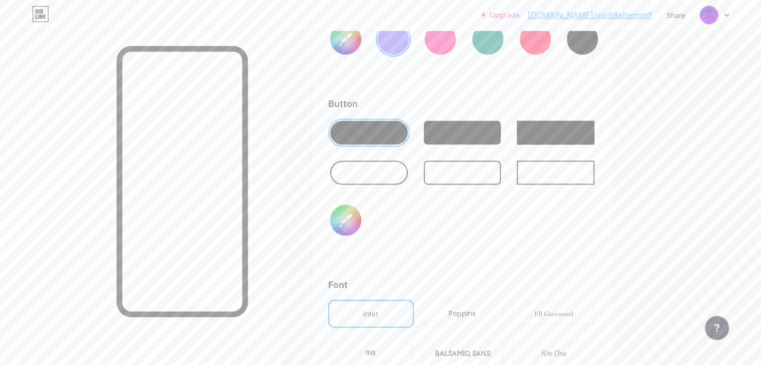
type input "#856bff"
type input "#a14590"
type input "#856bff"
type input "#a1458d"
type input "#856bff"
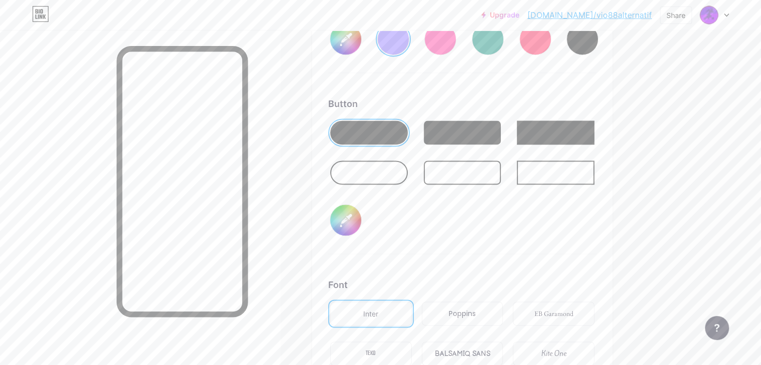
type input "#a14588"
type input "#856bff"
type input "#a14584"
type input "#856bff"
type input "#a1457f"
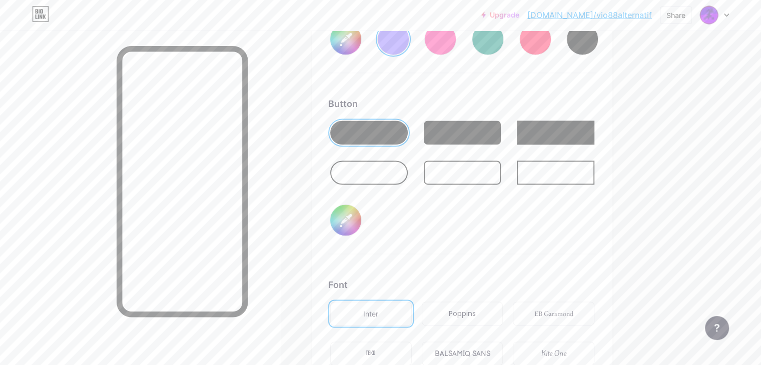
type input "#856bff"
type input "#a1457a"
type input "#856bff"
type input "#a14576"
type input "#856bff"
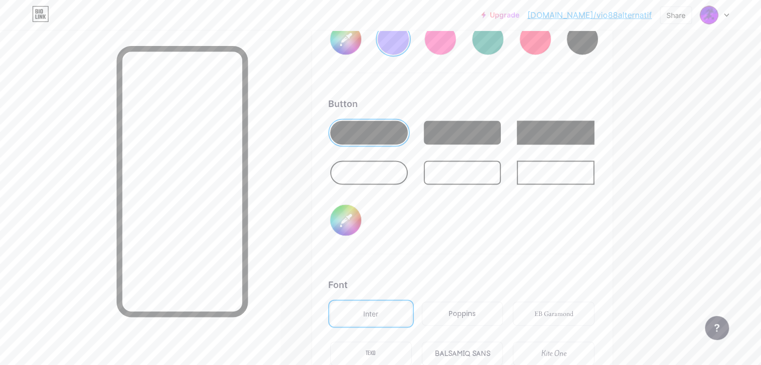
type input "#a14571"
type input "#856bff"
type input "#a1457a"
type input "#856bff"
type input "#a14584"
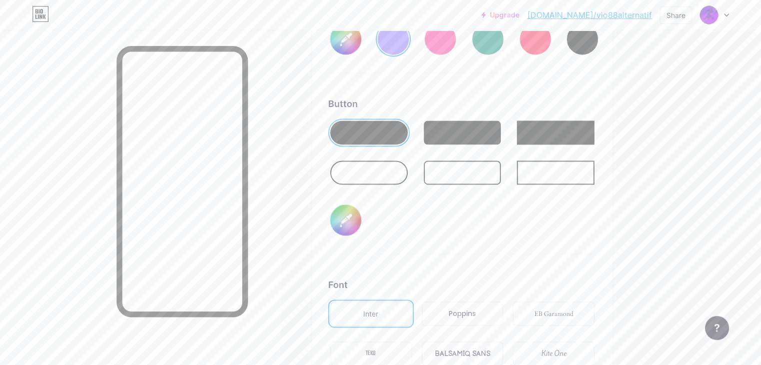
type input "#856bff"
type input "#a1458d"
type input "#856bff"
type input "#a14594"
type input "#856bff"
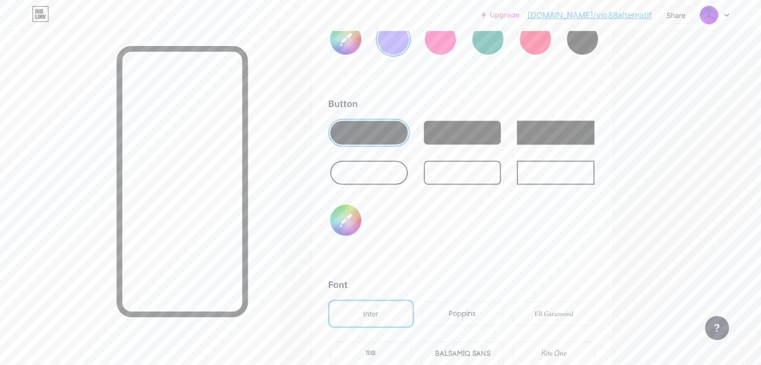
type input "#a1459e"
type input "#856bff"
type input "#9b45a1"
type input "#856bff"
type input "#9145a1"
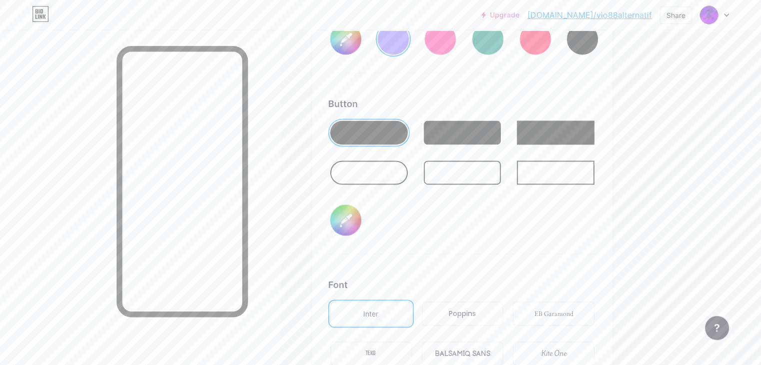
type input "#856bff"
type input "#8845a1"
type input "#856bff"
type input "#8445a1"
type input "#856bff"
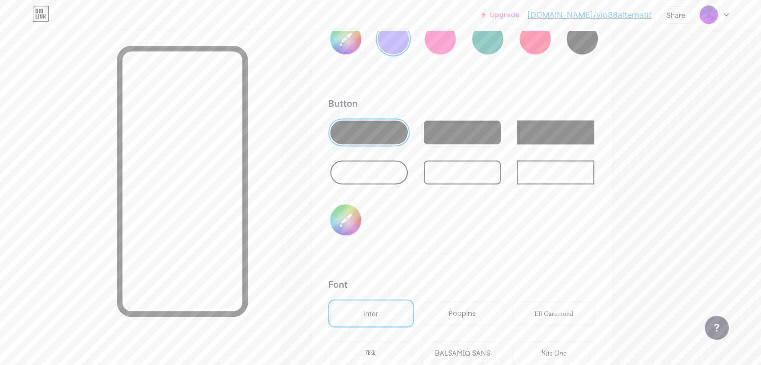
type input "#7c45a1"
type input "#856bff"
type input "#7745a1"
type input "#856bff"
type input "#7345a1"
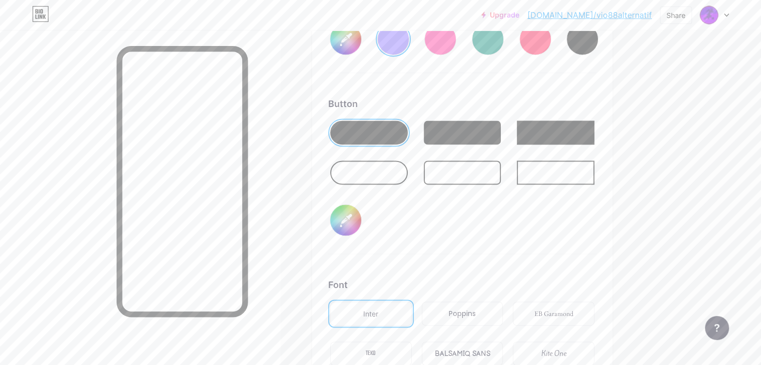
type input "#856bff"
type input "#6e45a1"
type input "#856bff"
type input "#6a45a1"
type input "#856bff"
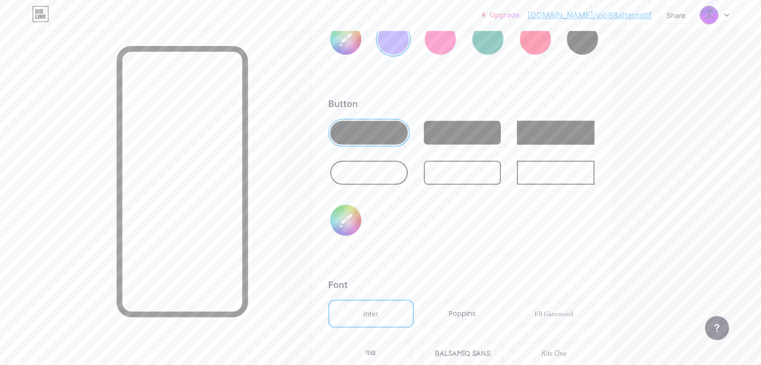
type input "#6545a1"
type input "#856bff"
type input "#6045a1"
type input "#856bff"
type input "#5d45a1"
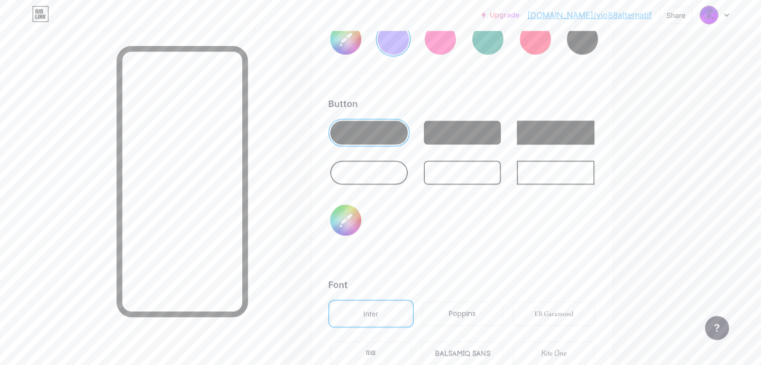
type input "#856bff"
type input "#5945a1"
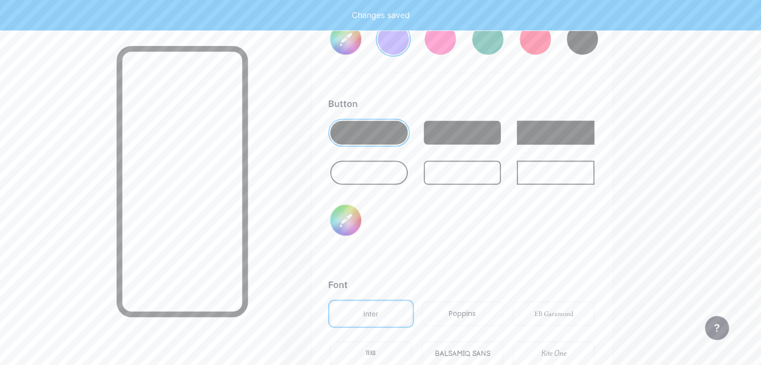
type input "#856bff"
type input "#5445a1"
type input "#856bff"
type input "#5045a1"
type input "#856bff"
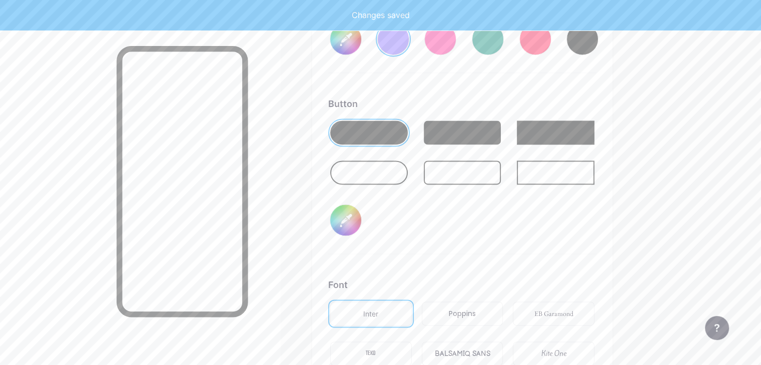
type input "#5445a1"
type input "#856bff"
type input "#6545a1"
type input "#856bff"
type input "#6a45a1"
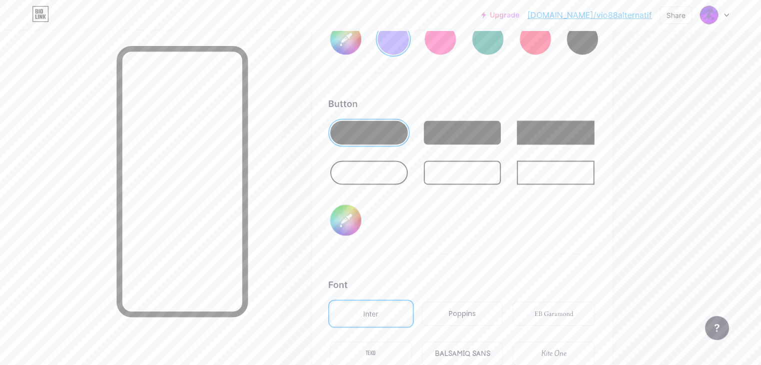
type input "#856bff"
type input "#7345a1"
type input "#856bff"
type input "#7745a1"
type input "#856bff"
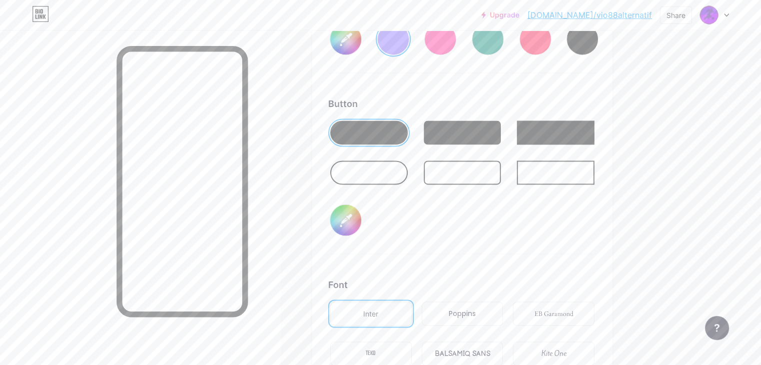
type input "#7345a1"
type input "#856bff"
type input "#6e45a1"
type input "#856bff"
type input "#6a45a1"
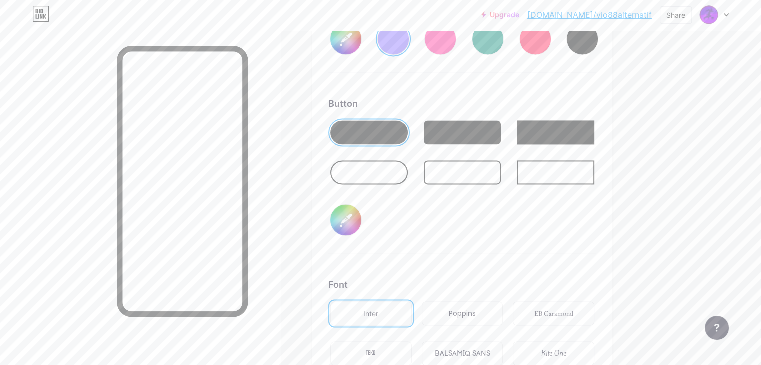
type input "#856bff"
type input "#6545a1"
type input "#856bff"
type input "#6045a1"
type input "#856bff"
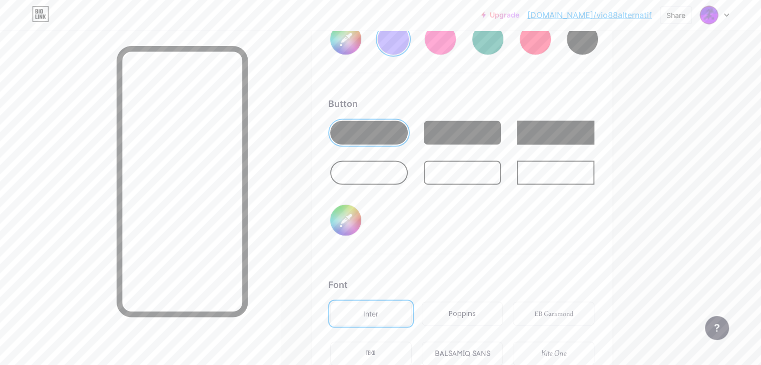
type input "#5d45a1"
type input "#856bff"
type input "#5445a1"
type input "#856bff"
type input "#5045a1"
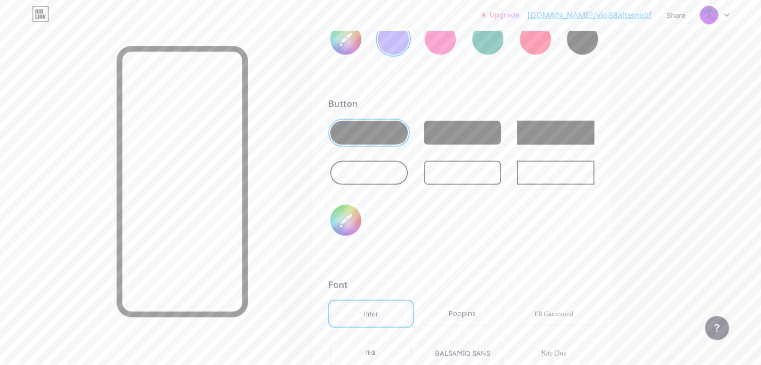
type input "#856bff"
type input "#4b45a1"
type input "#856bff"
type input "#4645a1"
type input "#856bff"
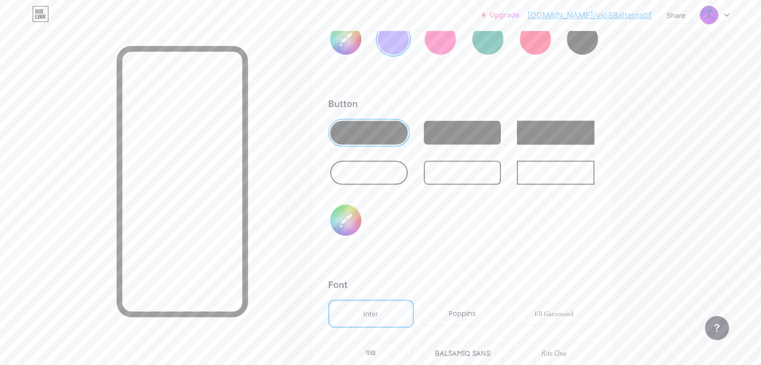
type input "#4548a1"
type input "#856bff"
type input "#454ba1"
type input "#856bff"
type input "#4550a1"
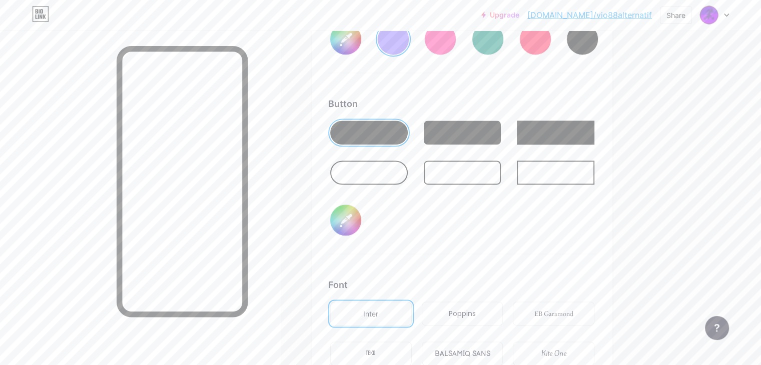
type input "#856bff"
type input "#1027d5"
type input "#856bff"
type input "#1028da"
type input "#856bff"
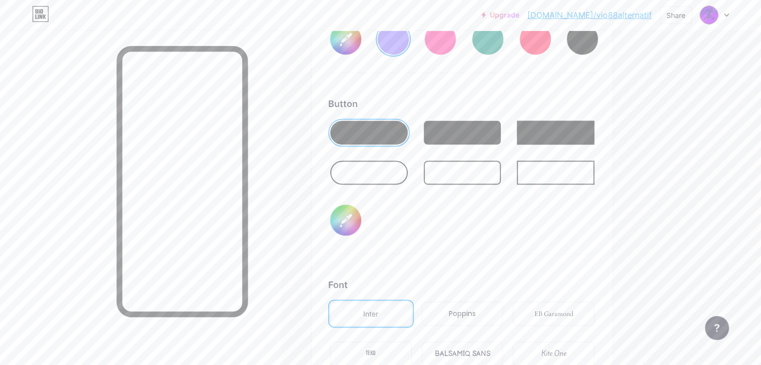
type input "#0f27db"
type input "#856bff"
type input "#1028da"
type input "#856bff"
type input "#1028e0"
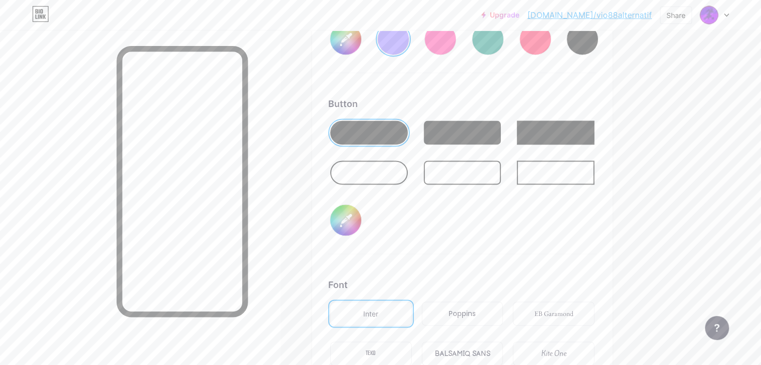
type input "#856bff"
type input "#0d27e7"
type input "#856bff"
type input "#0c27ed"
type input "#856bff"
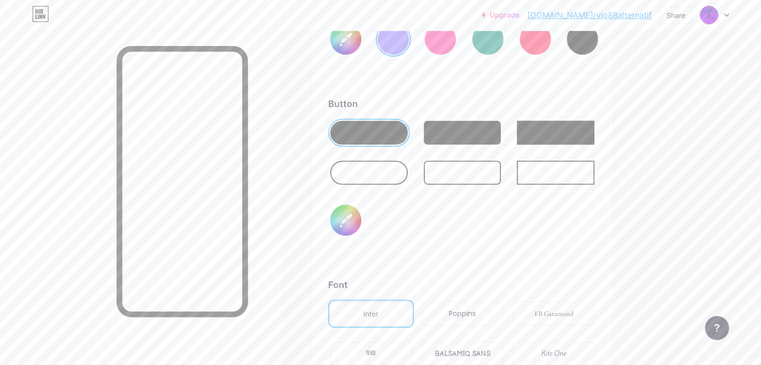
type input "#0b27f9"
type input "#856bff"
type input "#0a27ff"
type input "#856bff"
type input "#0522ff"
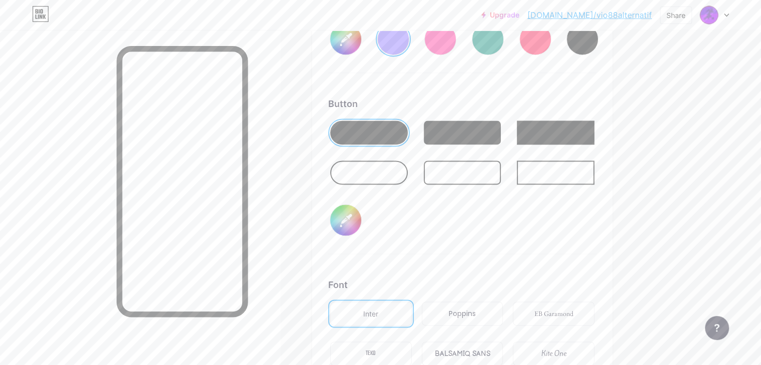
type input "#856bff"
type input "#011ffe"
type input "#856bff"
type input "#001eff"
type input "#856bff"
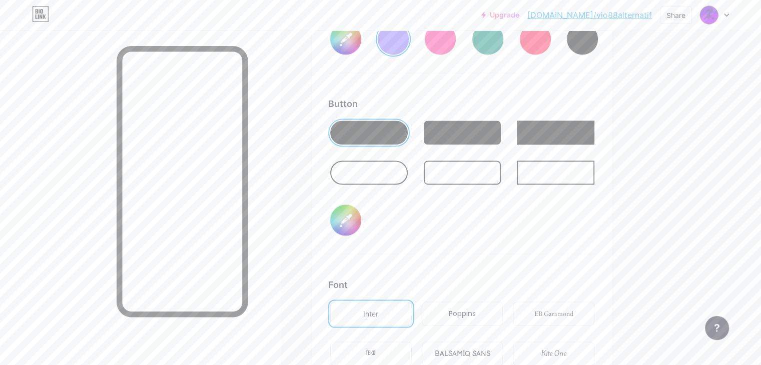
type input "#001eff"
click at [549, 219] on div "Button #001eff" at bounding box center [462, 175] width 268 height 157
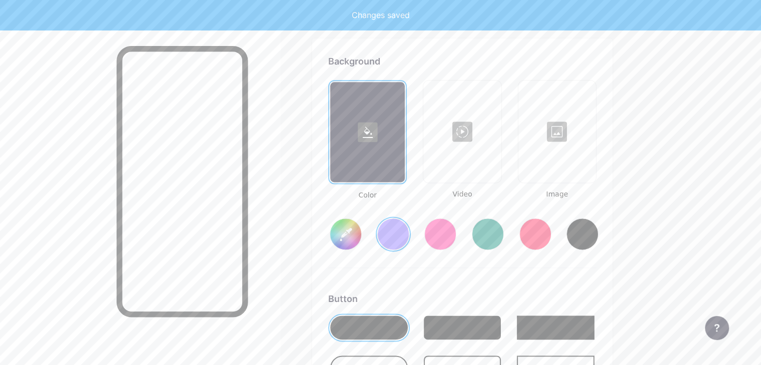
scroll to position [1325, 0]
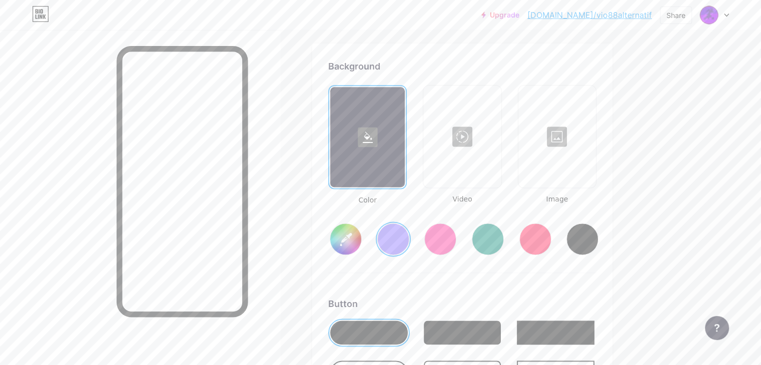
click at [378, 136] on rect at bounding box center [368, 137] width 20 height 20
click at [361, 231] on input "#856bff" at bounding box center [345, 239] width 31 height 31
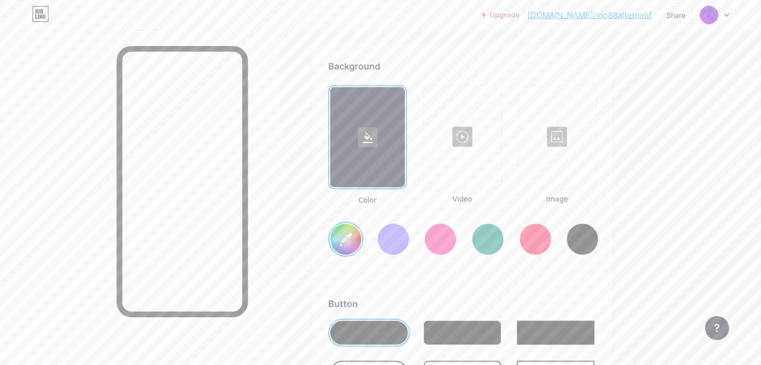
click at [361, 237] on input "#dc34fe" at bounding box center [345, 239] width 31 height 31
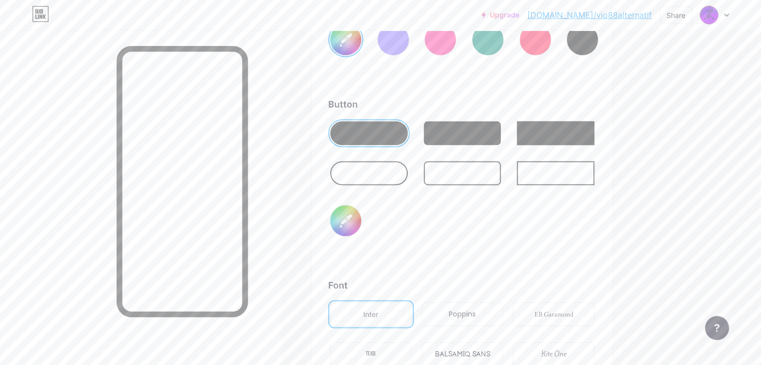
scroll to position [1525, 0]
click at [361, 215] on input "#001eff" at bounding box center [345, 220] width 31 height 31
type input "#a01cba"
type input "#ff00dd"
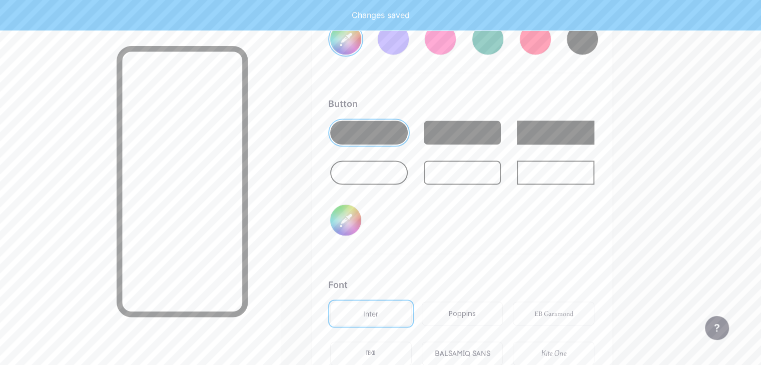
type input "#a01cba"
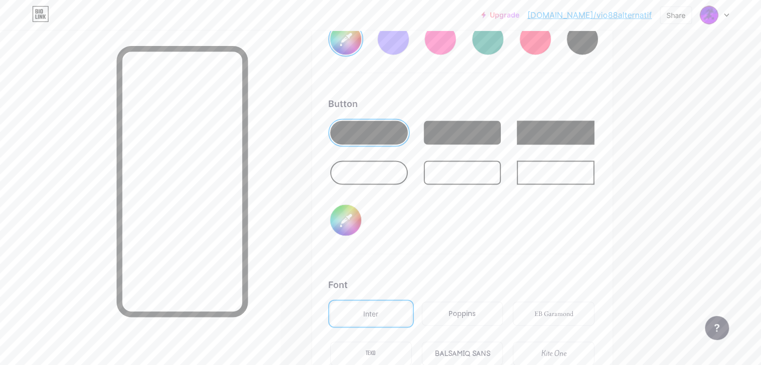
type input "#ff00dd"
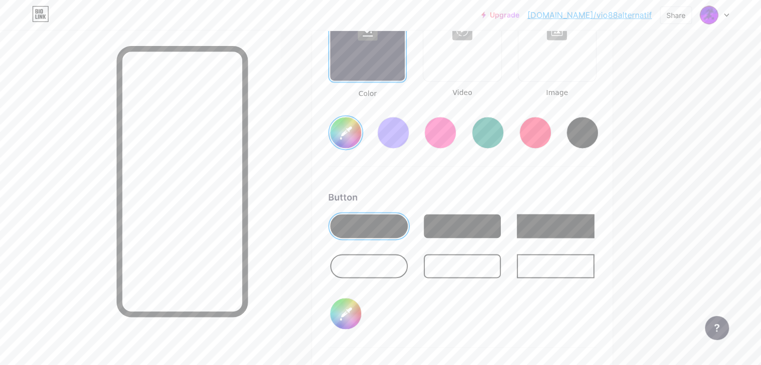
scroll to position [1425, 0]
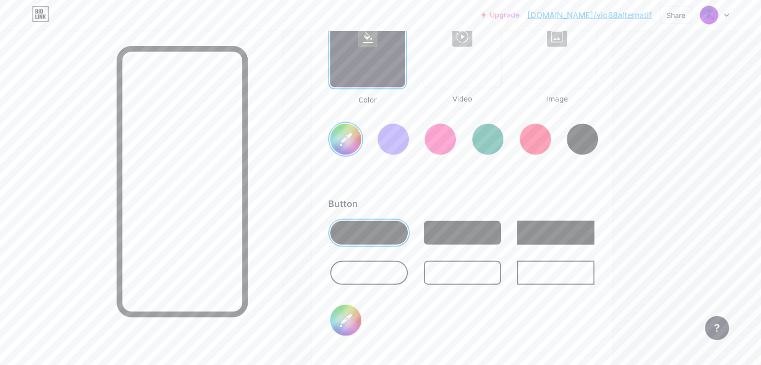
click at [361, 315] on input "#ff00dd" at bounding box center [345, 320] width 31 height 31
type input "#a01cba"
type input "#1100ff"
type input "#a01cba"
type input "#3c3691"
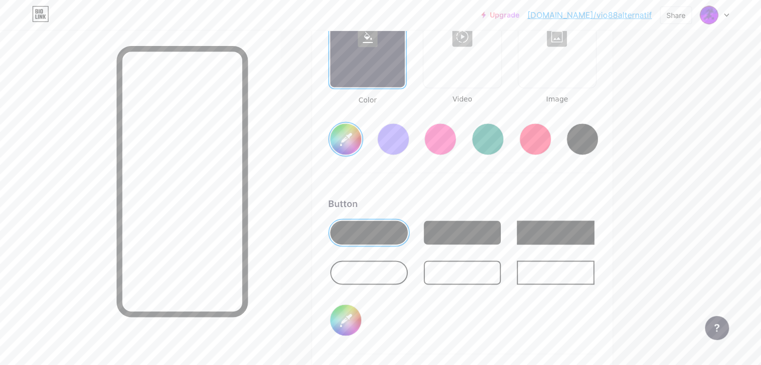
type input "#a01cba"
type input "#3b3592"
type input "#a01cba"
type input "#39328f"
type input "#a01cba"
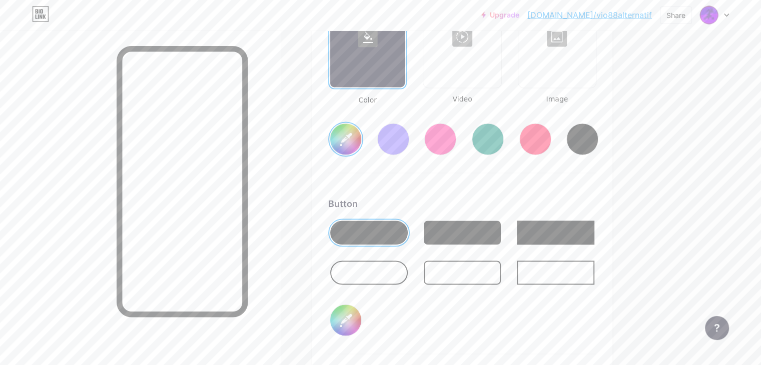
type input "#352f8e"
type input "#a01cba"
type input "#332d8b"
type input "#a01cba"
type input "#322c87"
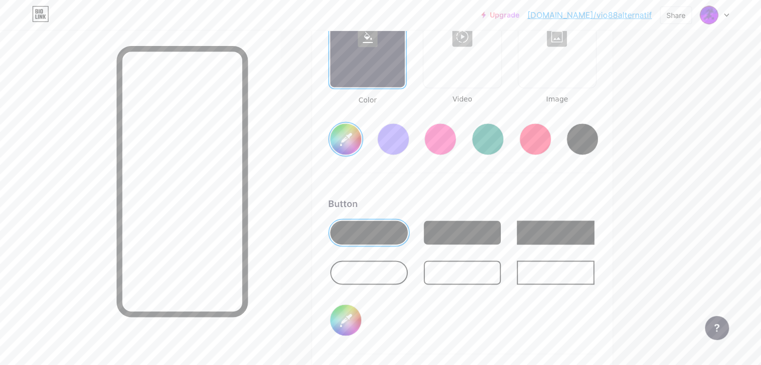
type input "#a01cba"
type input "#2f2985"
type input "#a01cba"
type input "#302a84"
type input "#a01cba"
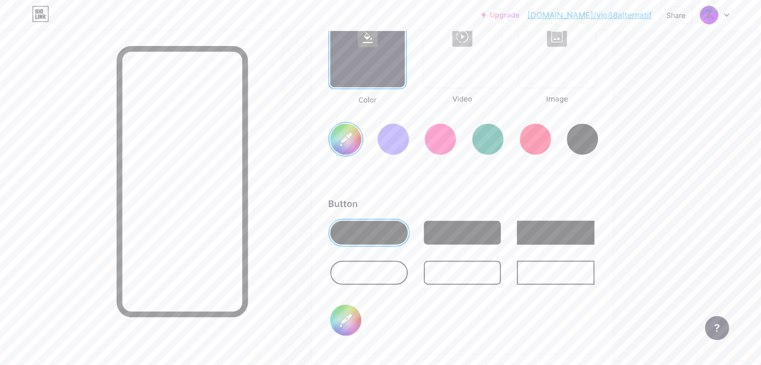
type input "#2d2881"
type input "#a01cba"
click at [361, 133] on input "#a01cba" at bounding box center [345, 139] width 31 height 31
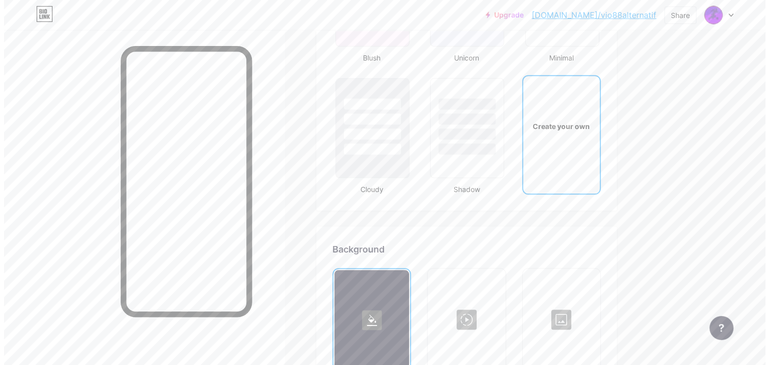
scroll to position [1225, 0]
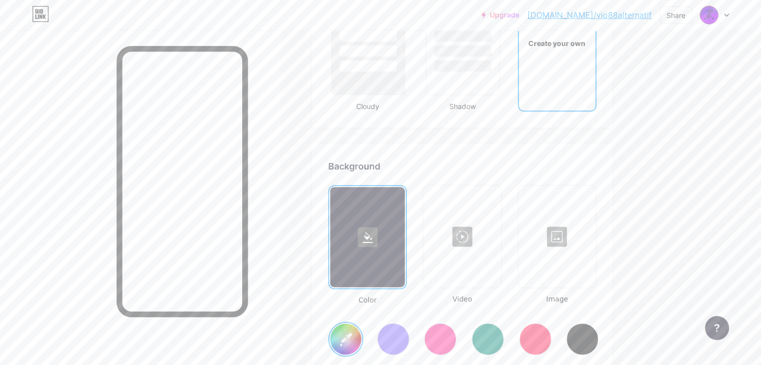
click at [498, 231] on div at bounding box center [462, 237] width 76 height 100
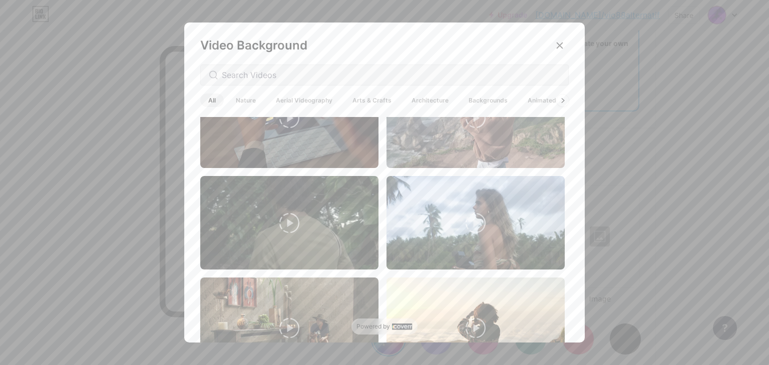
scroll to position [851, 0]
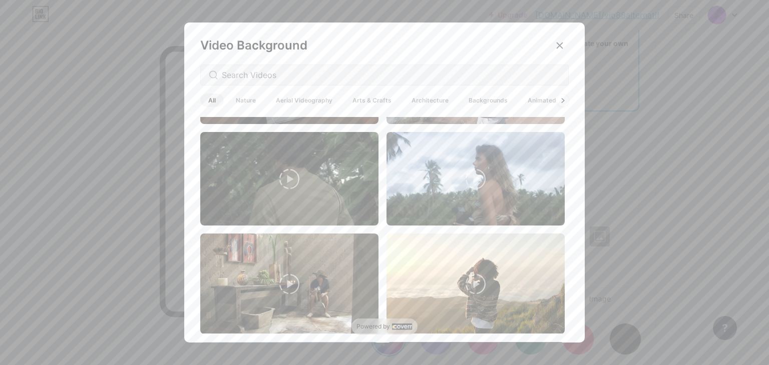
click at [477, 102] on span "Backgrounds" at bounding box center [487, 101] width 55 height 14
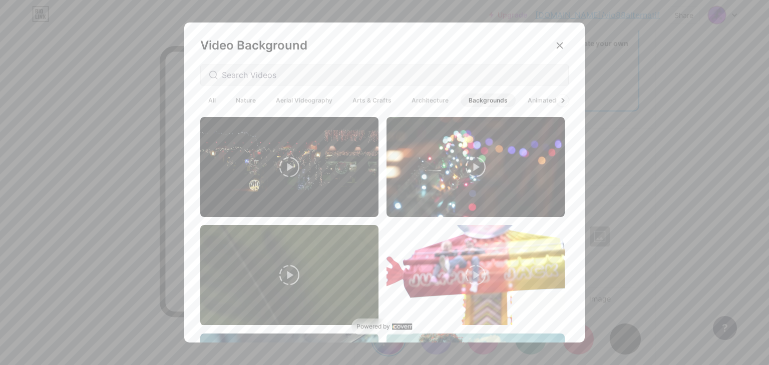
click at [539, 99] on span "Animated" at bounding box center [542, 101] width 45 height 14
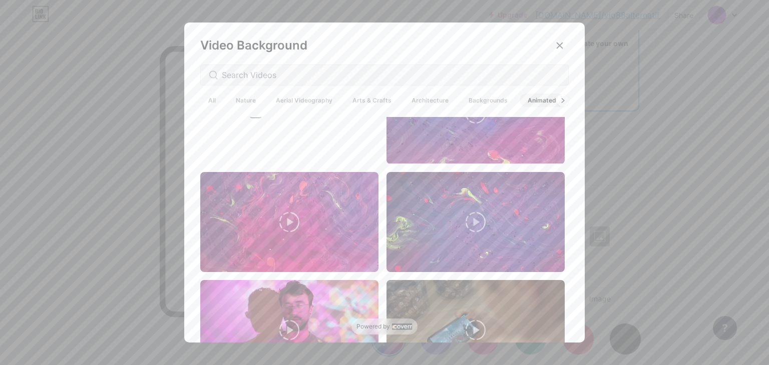
scroll to position [801, 0]
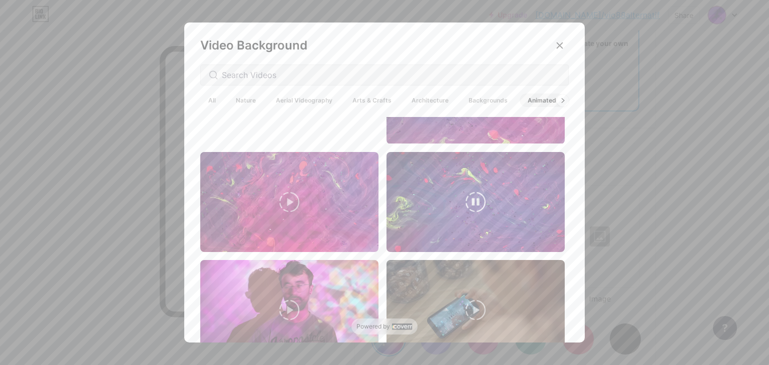
click at [482, 199] on video at bounding box center [475, 202] width 178 height 100
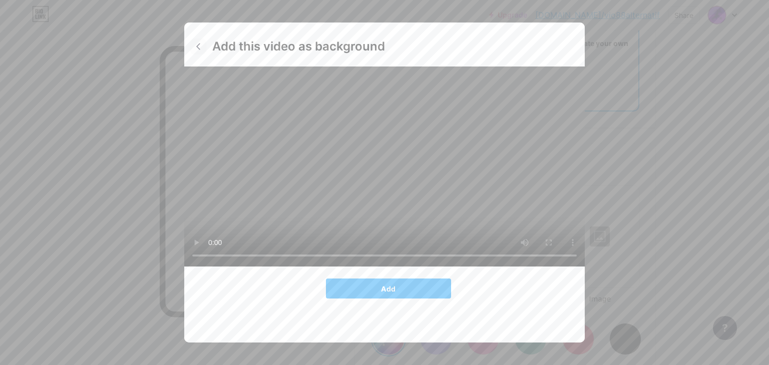
click at [194, 45] on icon at bounding box center [198, 47] width 8 height 8
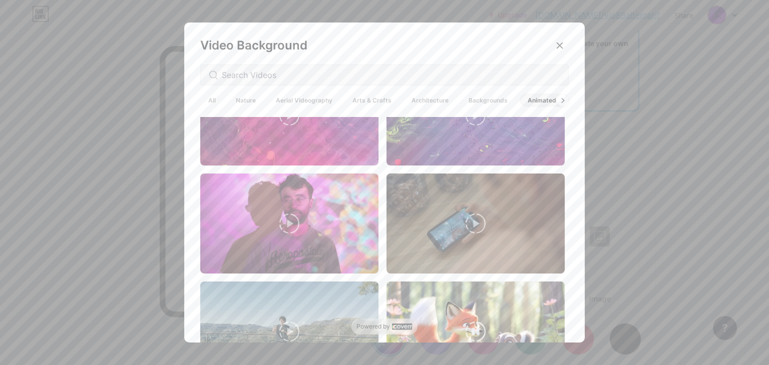
scroll to position [858, 0]
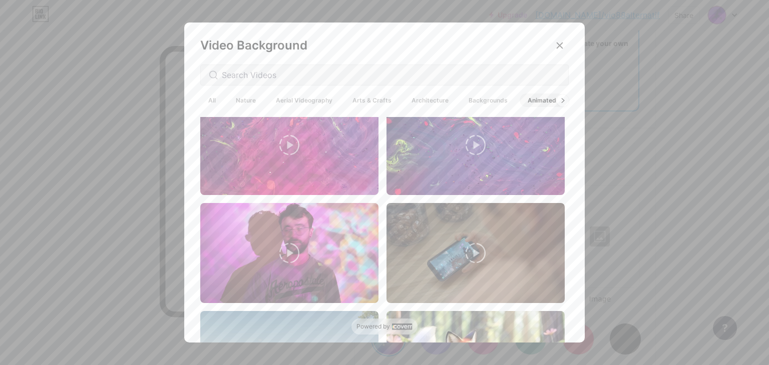
click at [469, 100] on span "Backgrounds" at bounding box center [487, 101] width 55 height 14
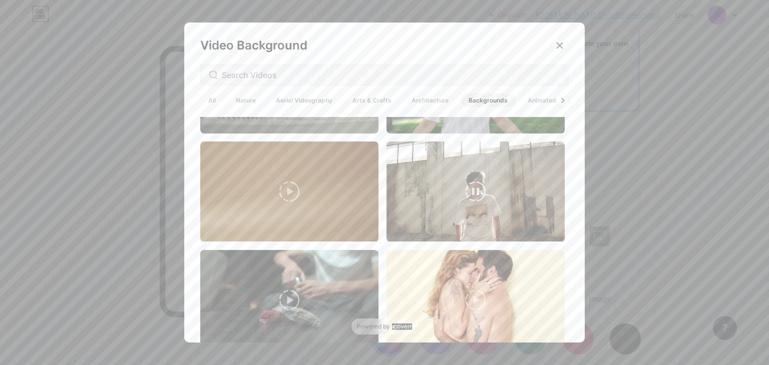
scroll to position [2448, 0]
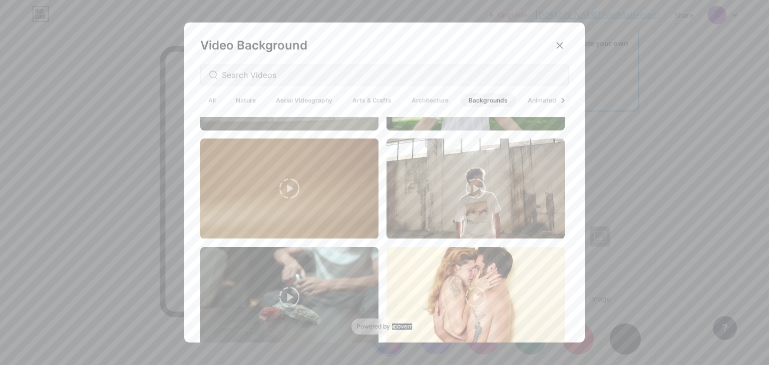
click at [421, 97] on span "Architecture" at bounding box center [429, 101] width 53 height 14
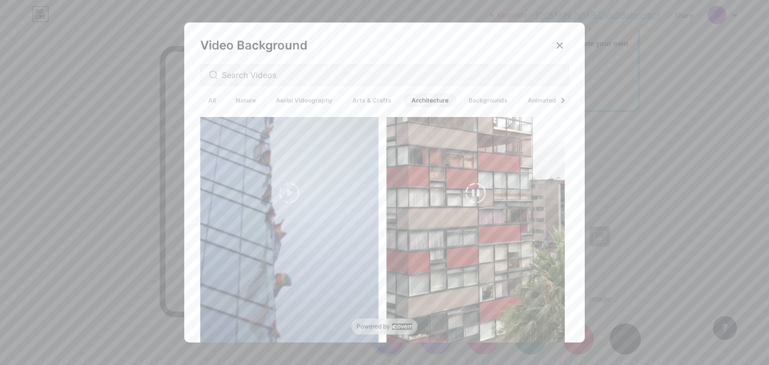
scroll to position [2679, 0]
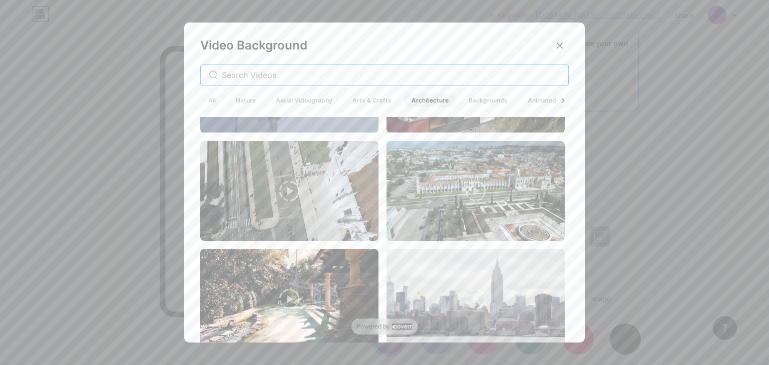
click at [267, 79] on input "text" at bounding box center [391, 75] width 338 height 12
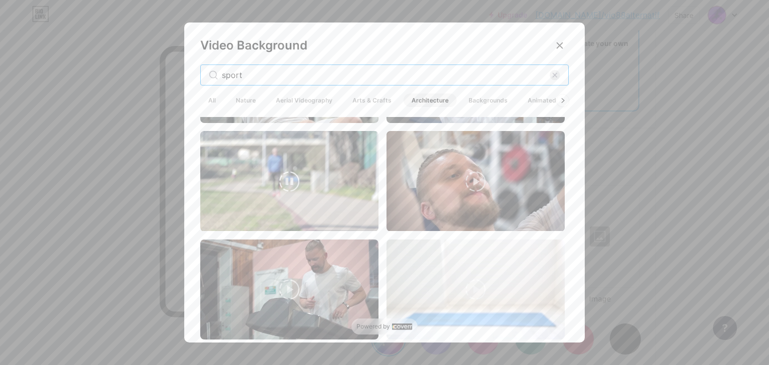
scroll to position [2461, 0]
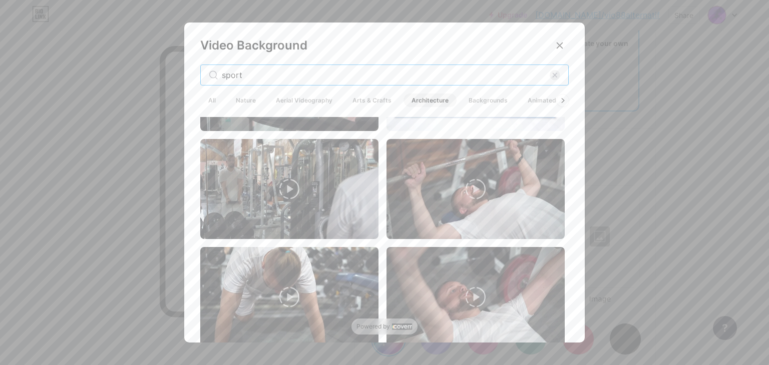
click at [280, 77] on input "sport" at bounding box center [386, 75] width 328 height 12
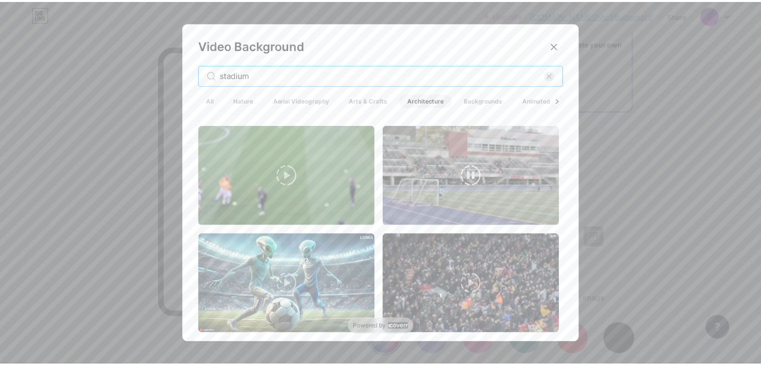
scroll to position [104, 0]
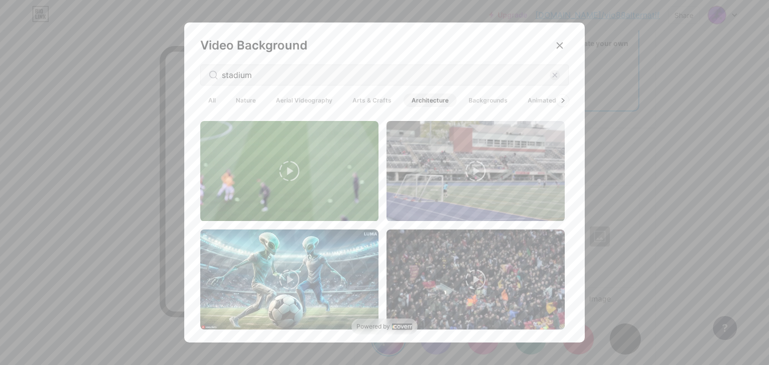
click at [284, 277] on icon at bounding box center [289, 280] width 20 height 20
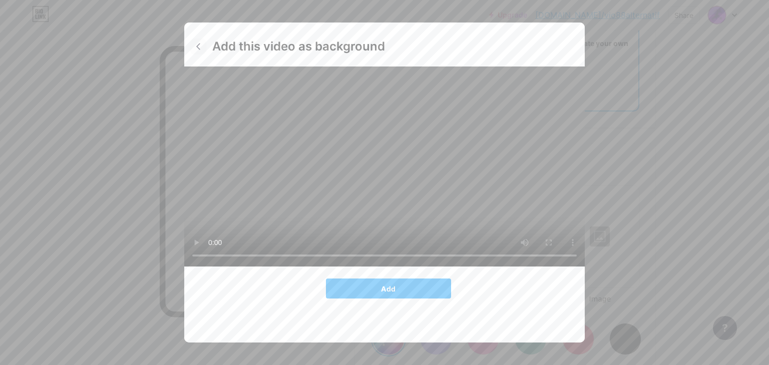
click at [196, 47] on icon at bounding box center [198, 46] width 4 height 7
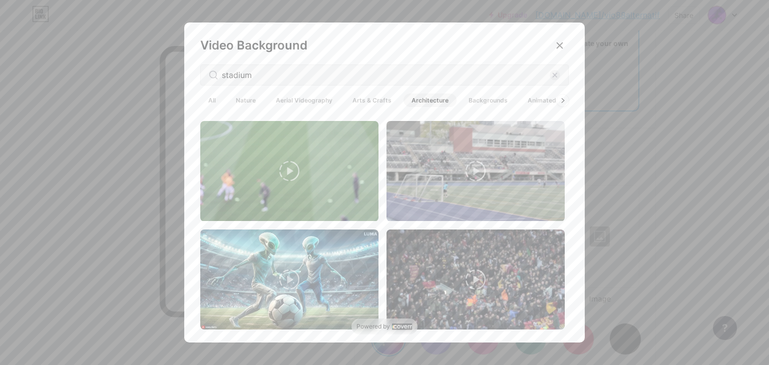
click at [286, 175] on icon at bounding box center [289, 171] width 20 height 20
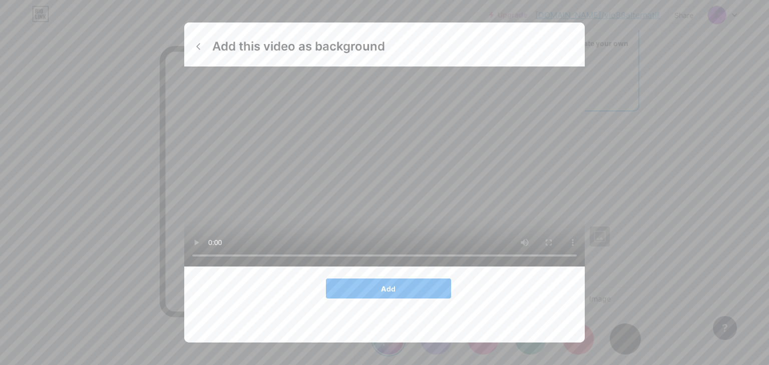
click at [387, 293] on span "Add" at bounding box center [388, 289] width 15 height 9
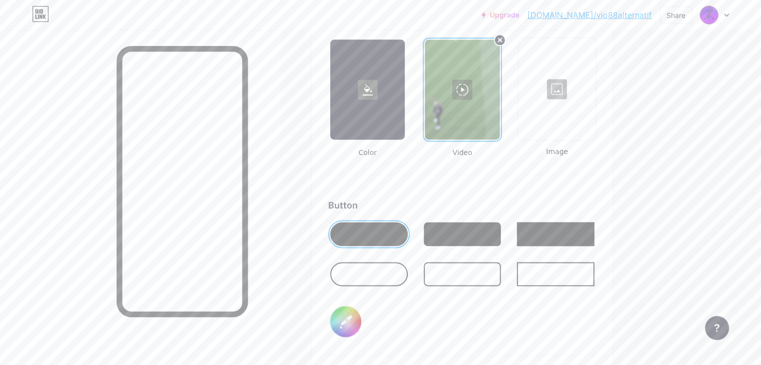
scroll to position [1375, 0]
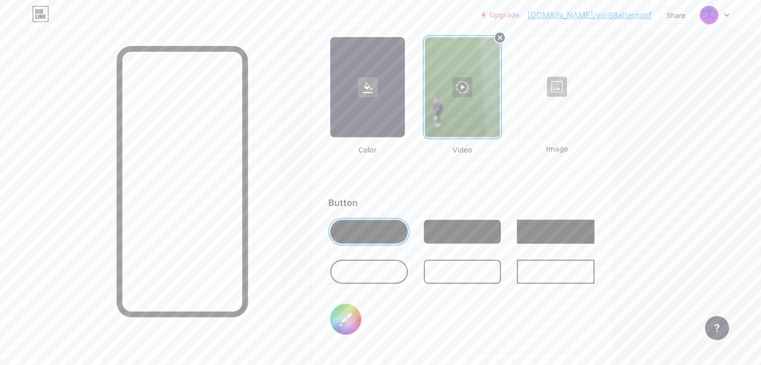
click at [361, 314] on input "#090363" at bounding box center [345, 319] width 31 height 31
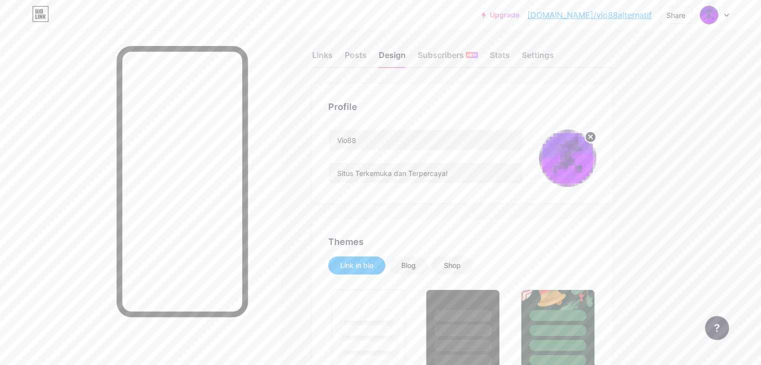
scroll to position [0, 0]
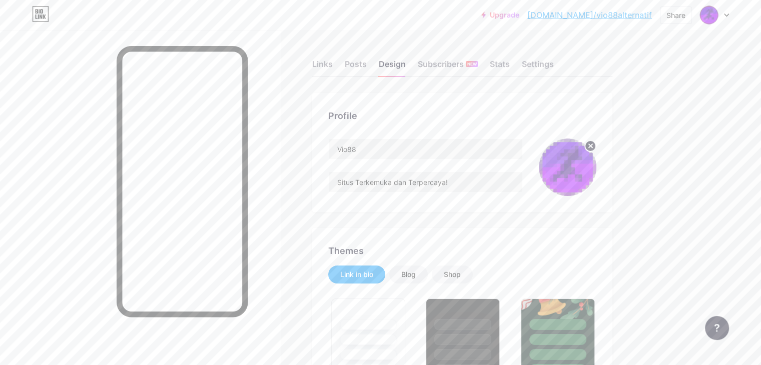
click at [620, 14] on link "[DOMAIN_NAME]/vio88alternatif" at bounding box center [590, 15] width 125 height 12
click at [333, 67] on div "Links" at bounding box center [322, 67] width 21 height 18
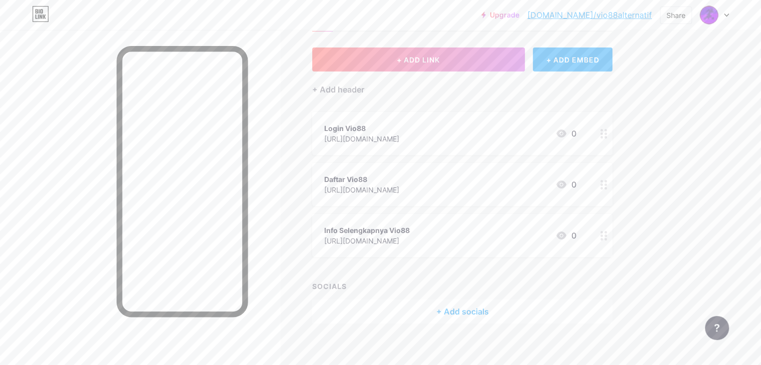
scroll to position [54, 0]
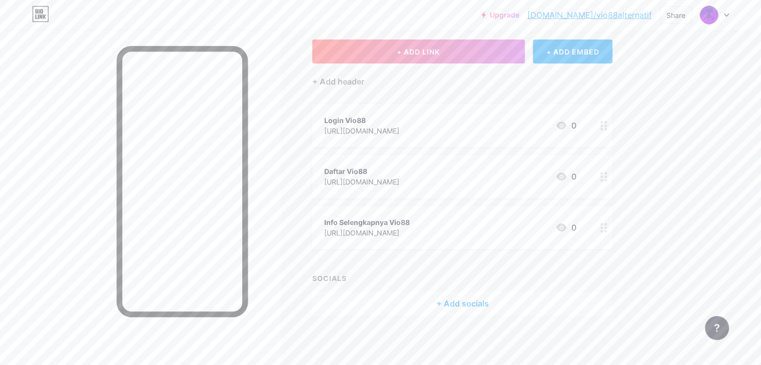
click at [503, 302] on div "+ Add socials" at bounding box center [462, 304] width 300 height 24
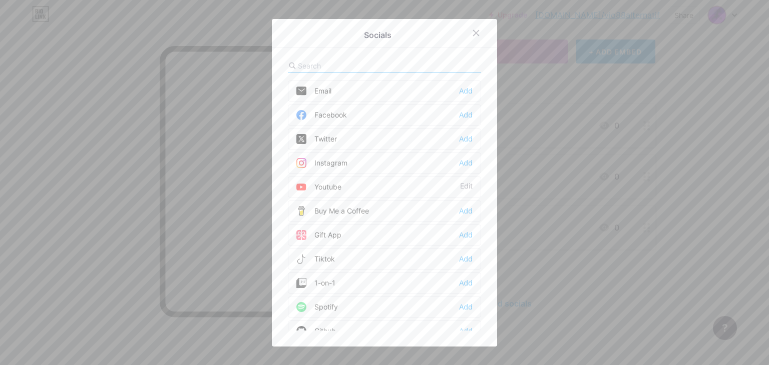
click at [352, 64] on input "text" at bounding box center [353, 66] width 111 height 11
click at [418, 114] on div "Telegram Edit" at bounding box center [384, 115] width 193 height 21
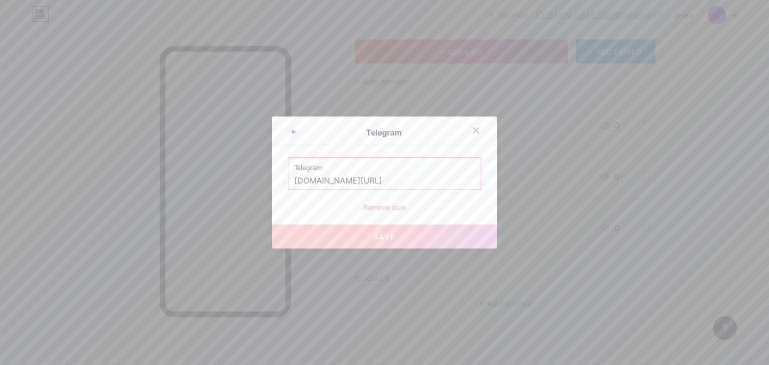
click at [407, 180] on input "t.me/nirwanapoker88" at bounding box center [384, 181] width 180 height 17
click at [456, 177] on input "t.me/nirwanapoker88" at bounding box center [384, 181] width 180 height 17
paste input "vio88new"
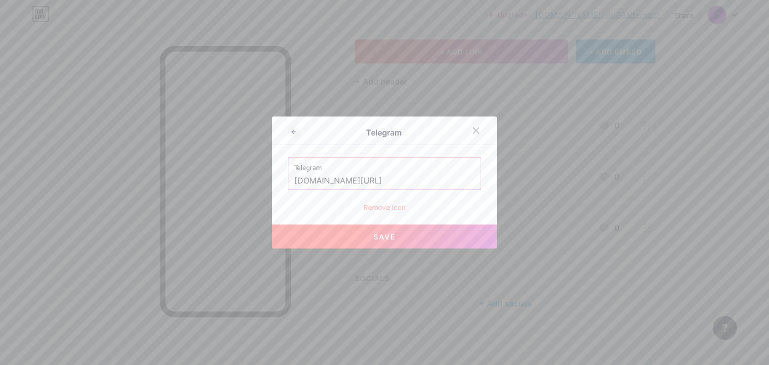
click at [390, 231] on button "Save" at bounding box center [384, 237] width 225 height 24
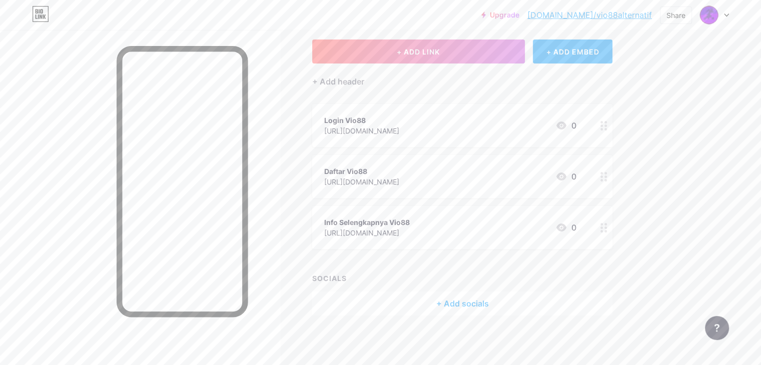
click at [516, 299] on div "+ Add socials" at bounding box center [462, 304] width 300 height 24
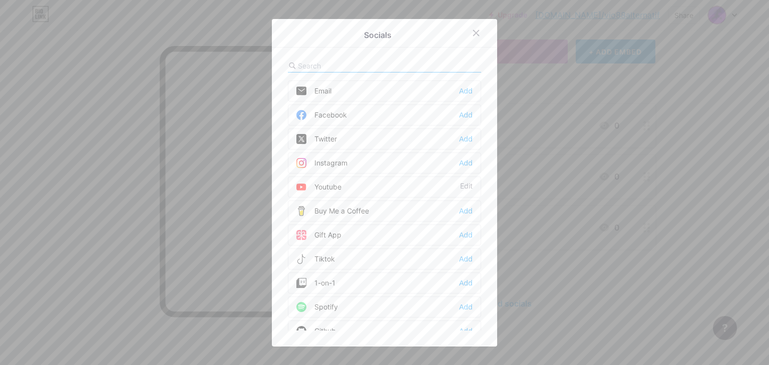
click at [707, 150] on div at bounding box center [384, 182] width 769 height 365
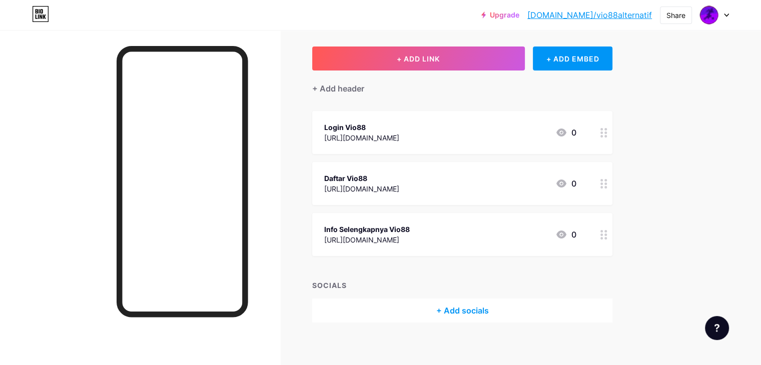
scroll to position [54, 0]
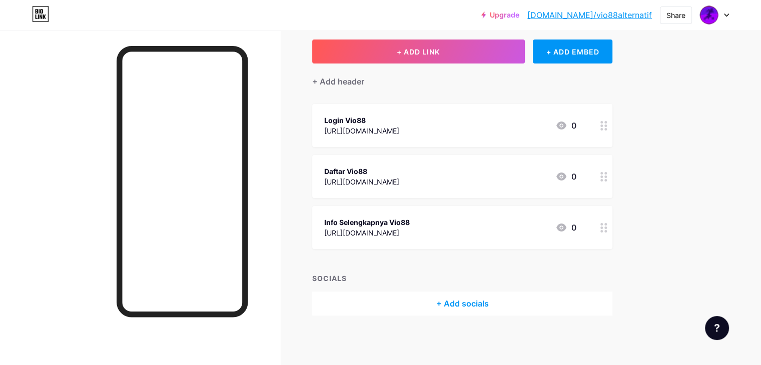
click at [525, 303] on div "+ Add socials" at bounding box center [462, 304] width 300 height 24
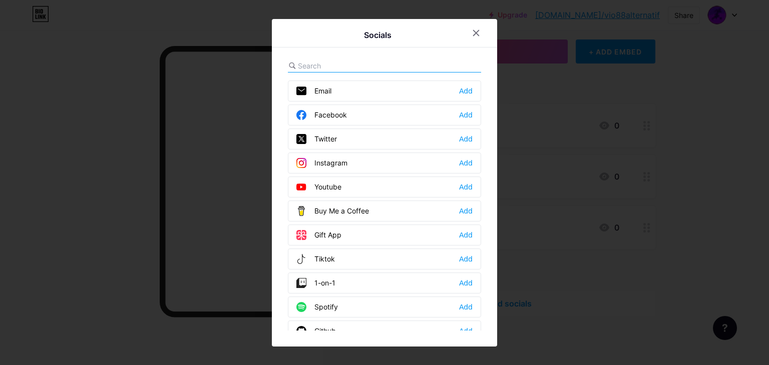
click at [350, 63] on input "text" at bounding box center [353, 66] width 111 height 11
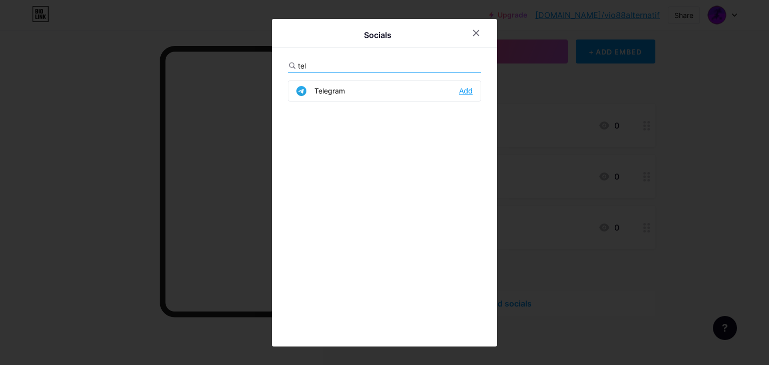
type input "tel"
click at [460, 91] on div "Add" at bounding box center [466, 91] width 14 height 10
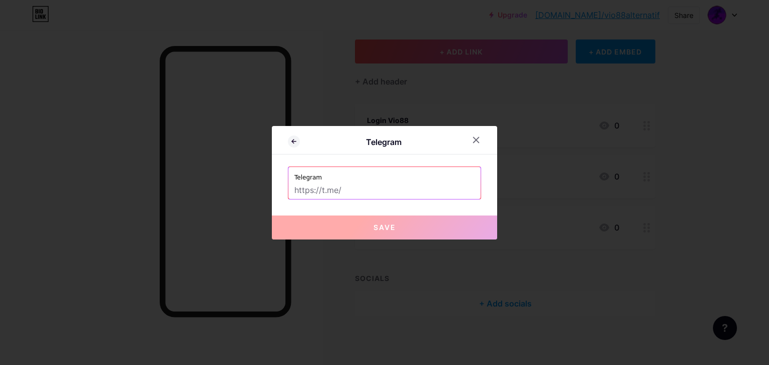
click at [366, 192] on input "text" at bounding box center [384, 190] width 180 height 17
paste input "[DOMAIN_NAME][URL]"
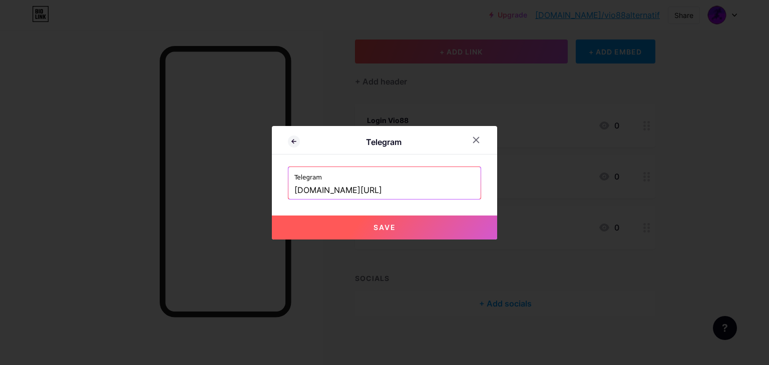
click at [383, 229] on span "Save" at bounding box center [384, 227] width 23 height 9
type input "[URL][DOMAIN_NAME]"
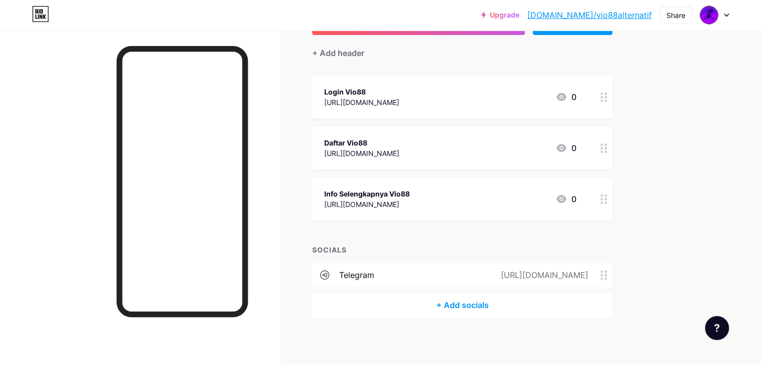
scroll to position [84, 0]
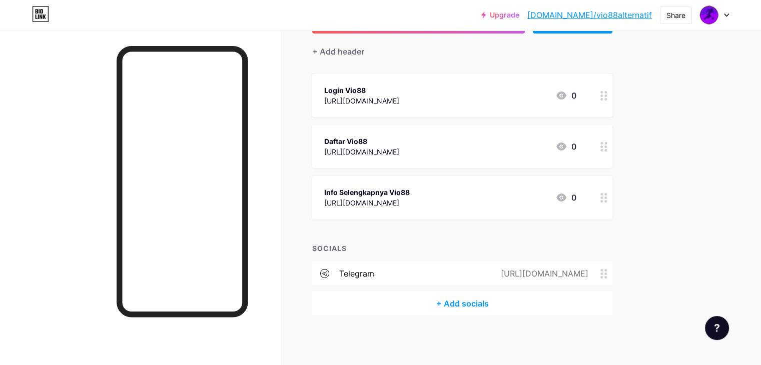
click at [504, 302] on div "+ Add socials" at bounding box center [462, 304] width 300 height 24
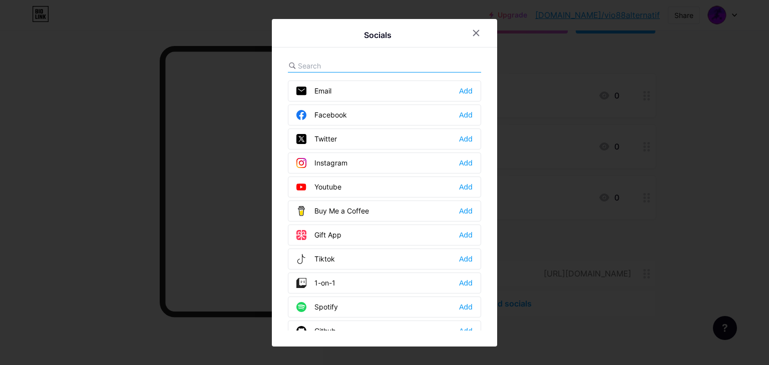
click at [349, 69] on input "text" at bounding box center [353, 66] width 111 height 11
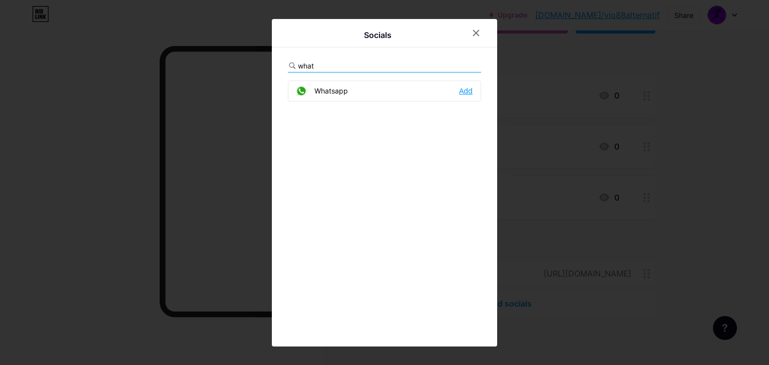
type input "what"
click at [464, 91] on div "Add" at bounding box center [466, 91] width 14 height 10
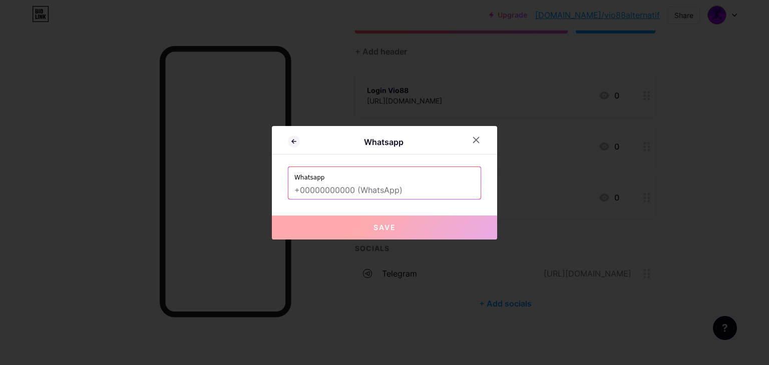
click at [362, 189] on input "text" at bounding box center [384, 190] width 180 height 17
paste input "[URL][DOMAIN_NAME]"
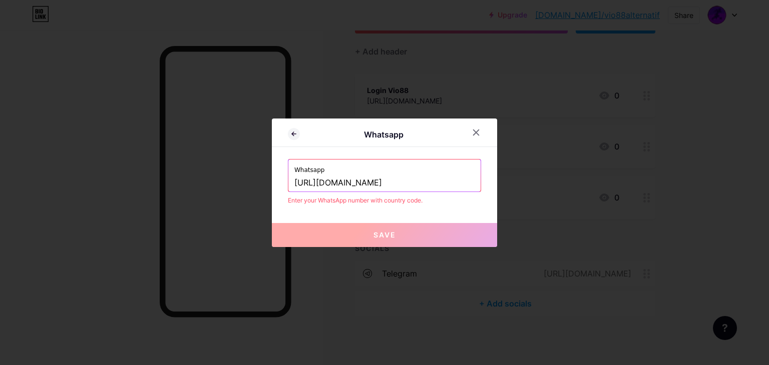
click at [346, 182] on input "[URL][DOMAIN_NAME]" at bounding box center [384, 183] width 180 height 17
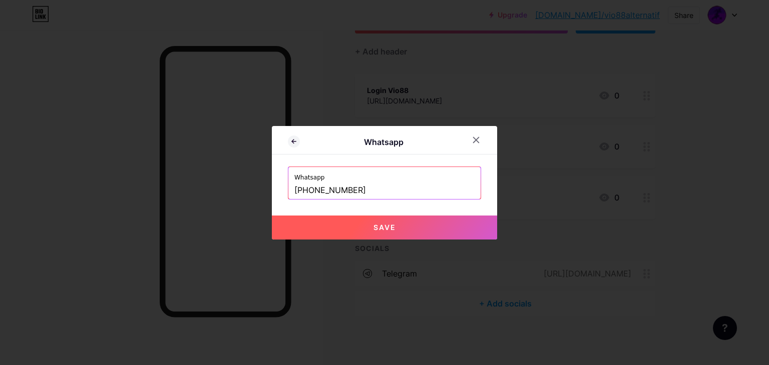
click at [376, 231] on button "Save" at bounding box center [384, 228] width 225 height 24
type input "[URL][DOMAIN_NAME][PHONE_NUMBER]"
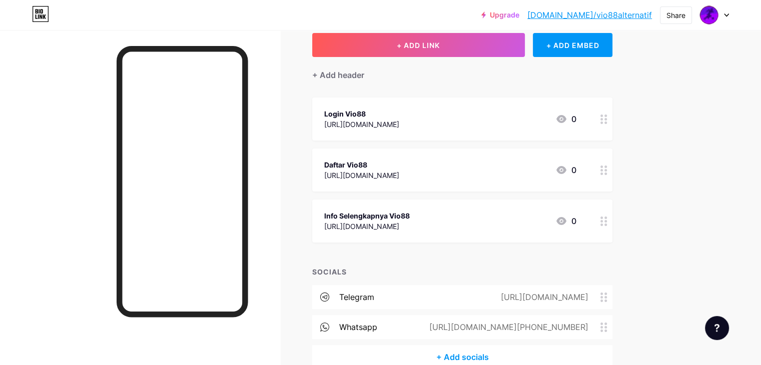
scroll to position [0, 0]
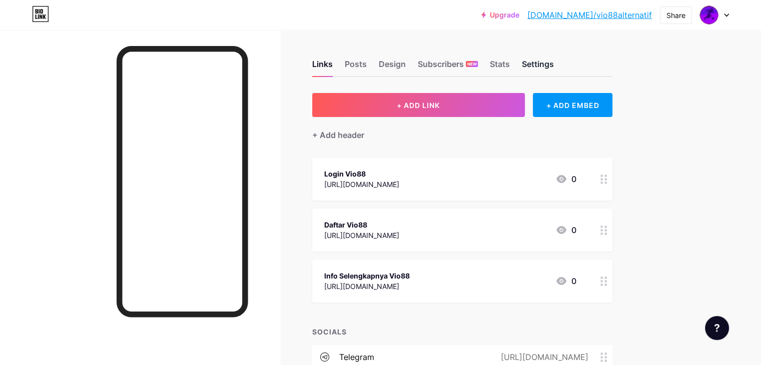
click at [554, 65] on div "Settings" at bounding box center [538, 67] width 32 height 18
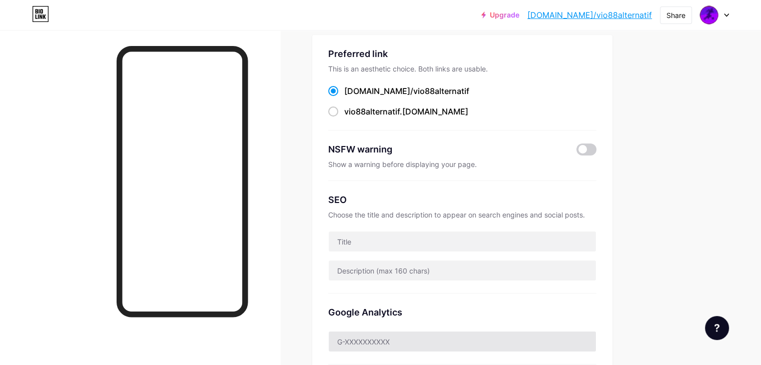
scroll to position [100, 0]
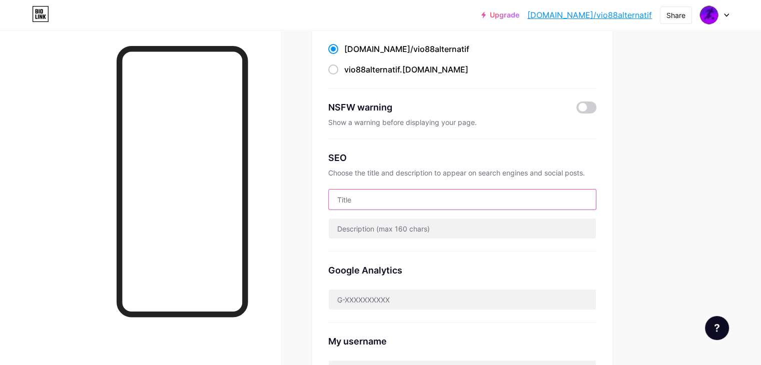
click at [421, 197] on input "text" at bounding box center [462, 200] width 267 height 20
paste input "Situs Terkemuka dan Terpercaya"
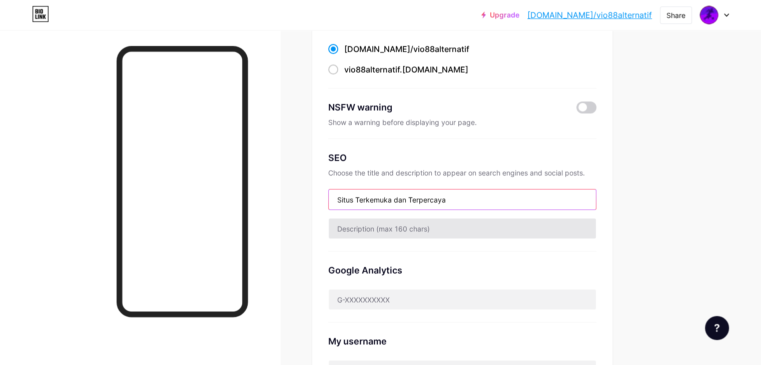
type input "Situs Terkemuka dan Terpercaya"
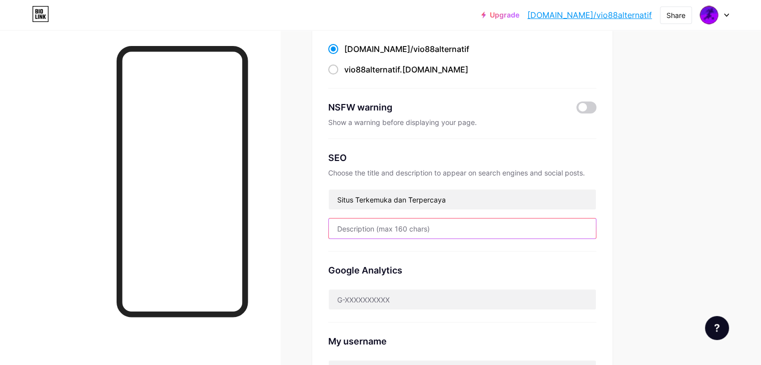
click at [405, 224] on input "text" at bounding box center [462, 229] width 267 height 20
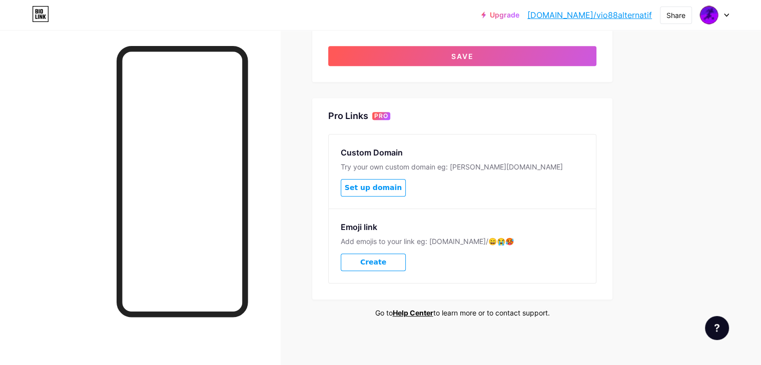
scroll to position [452, 0]
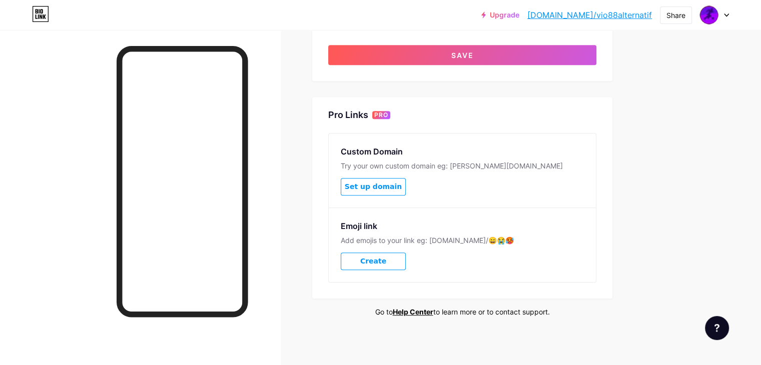
type input "Vio88 adalah situs terkemuka di[GEOGRAPHIC_DATA] dan tentunya yang paling terpe…"
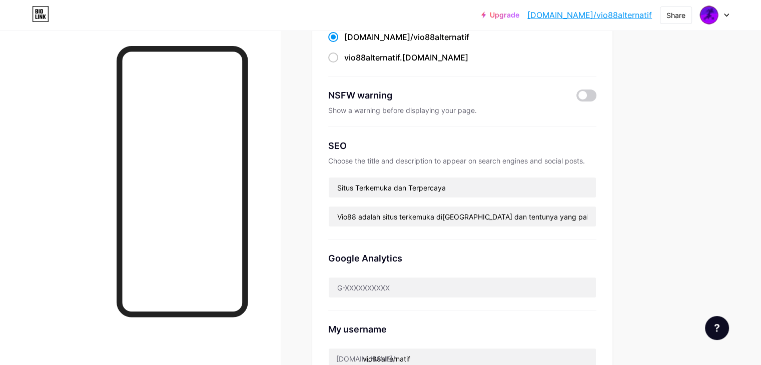
scroll to position [0, 0]
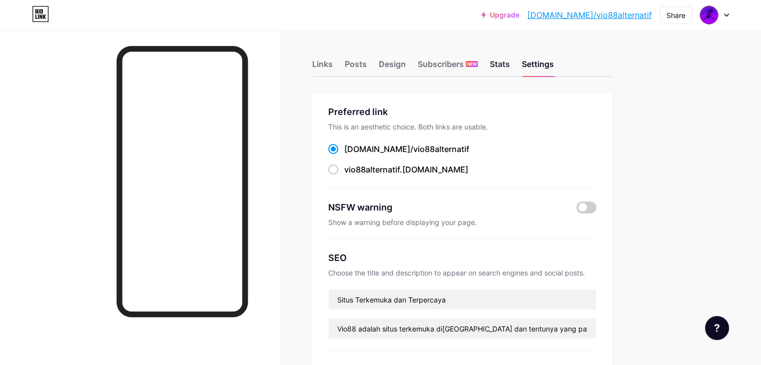
click at [510, 66] on div "Stats" at bounding box center [500, 67] width 20 height 18
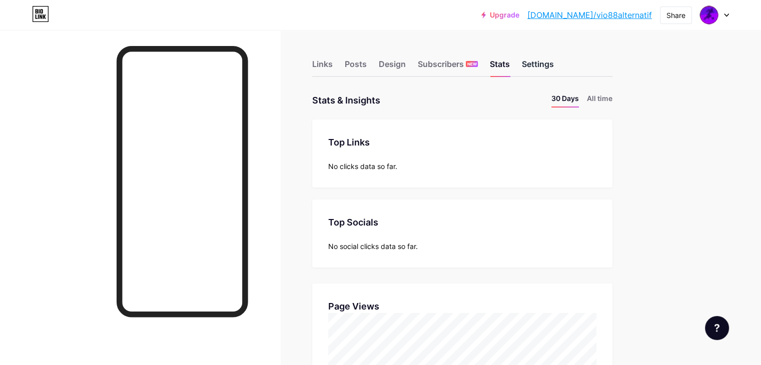
click at [554, 70] on div "Settings" at bounding box center [538, 67] width 32 height 18
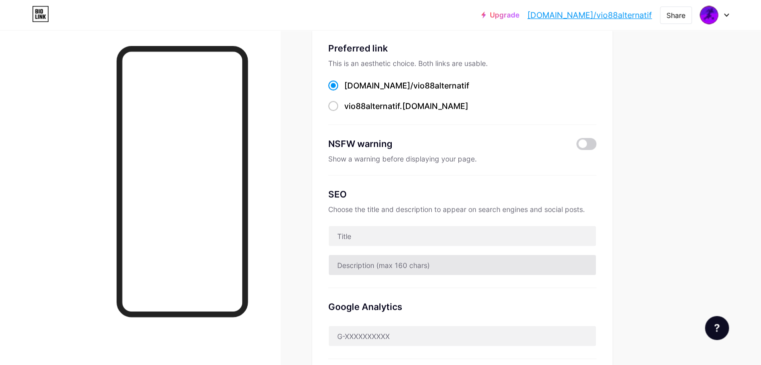
scroll to position [66, 0]
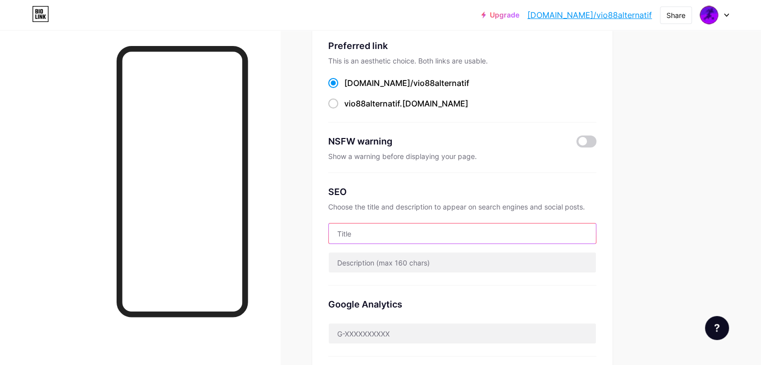
click at [514, 233] on input "text" at bounding box center [462, 234] width 267 height 20
paste input "Situs Terkemuka dan Terpercaya"
type input "Situs Terkemuka dan Terpercaya"
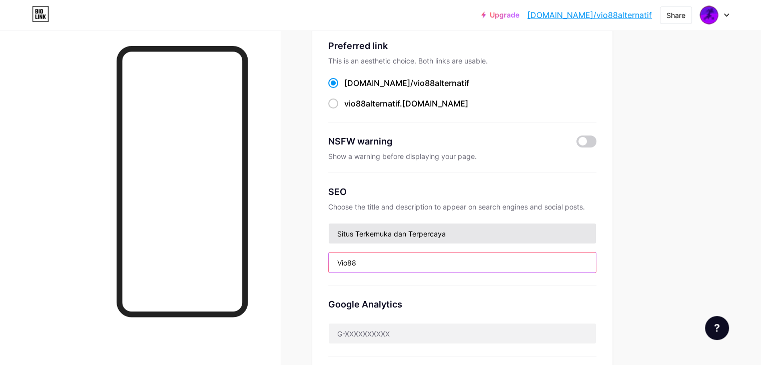
type input "Vio88 adalah situs terkemuka di[GEOGRAPHIC_DATA] dan tentunya yang paling terpe…"
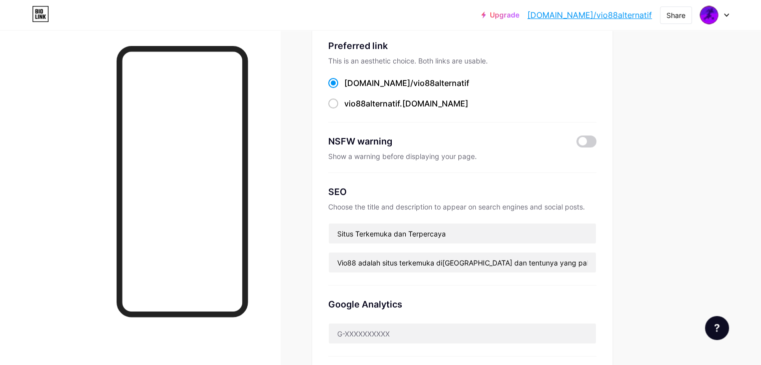
click at [705, 200] on div "Upgrade [DOMAIN_NAME]/vio88a... [DOMAIN_NAME]/vio88alternatif Share Switch acco…" at bounding box center [380, 344] width 761 height 820
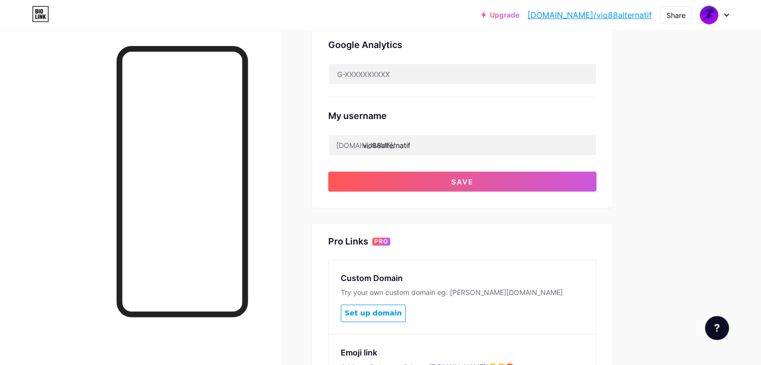
scroll to position [316, 0]
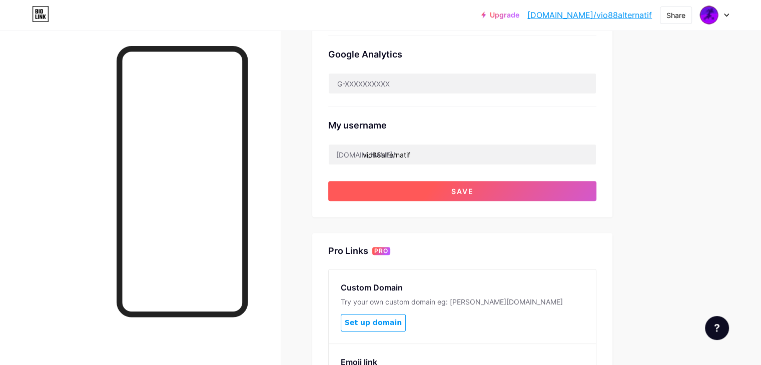
click at [518, 190] on button "Save" at bounding box center [462, 191] width 268 height 20
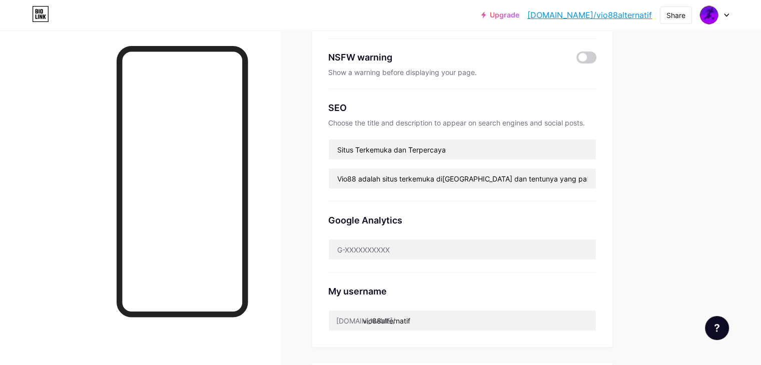
scroll to position [0, 0]
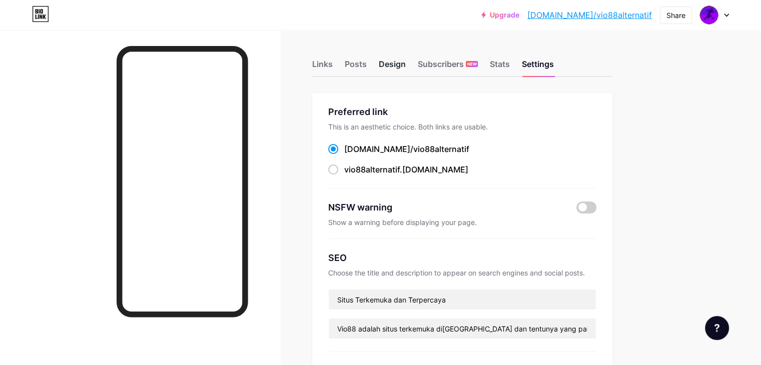
click at [406, 63] on div "Design" at bounding box center [392, 67] width 27 height 18
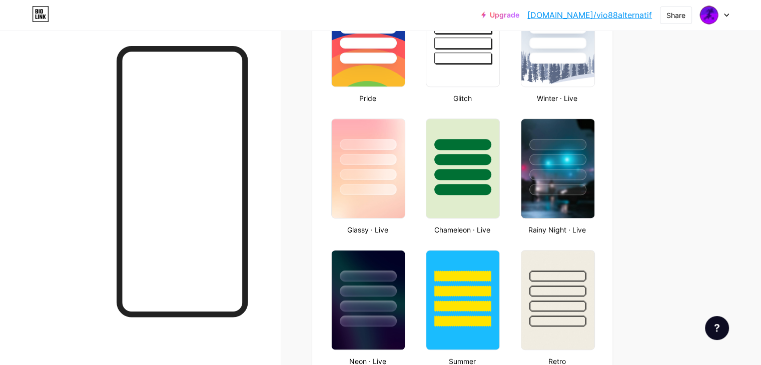
scroll to position [551, 0]
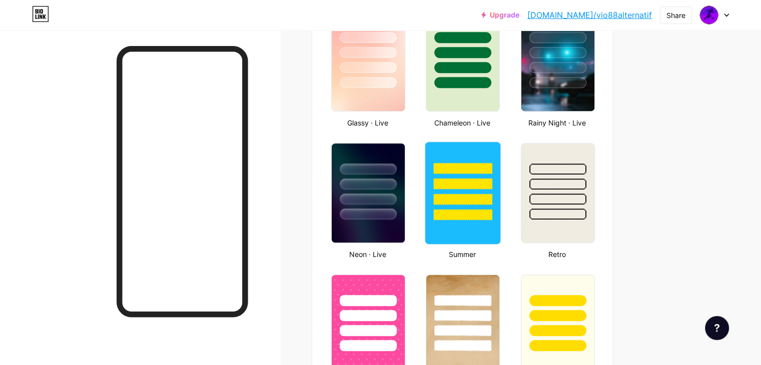
type input "#5a3a98"
type input "#ffffff"
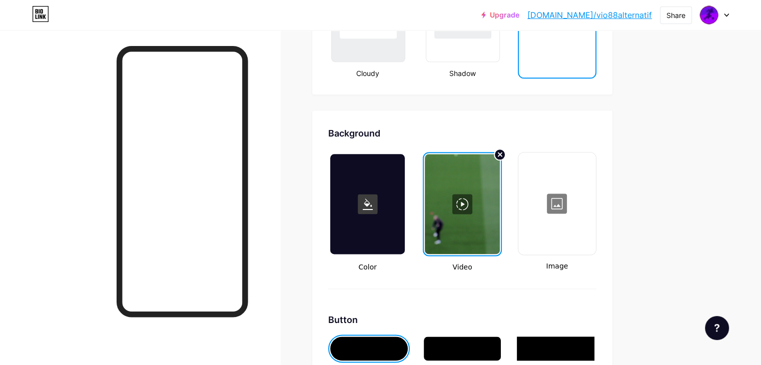
scroll to position [1401, 0]
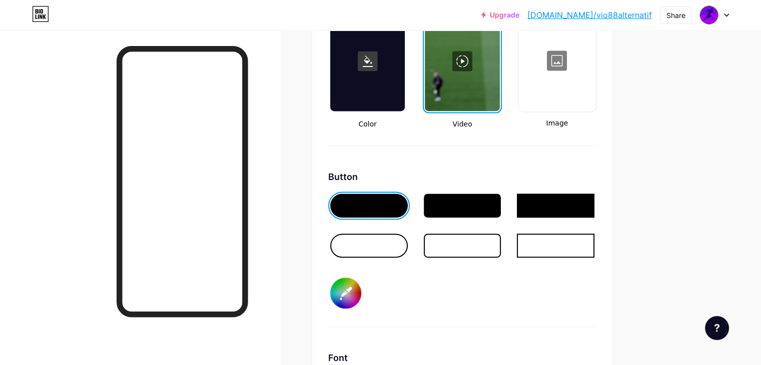
click at [361, 294] on input "#5a3a98" at bounding box center [345, 293] width 31 height 31
type input "#9b7cda"
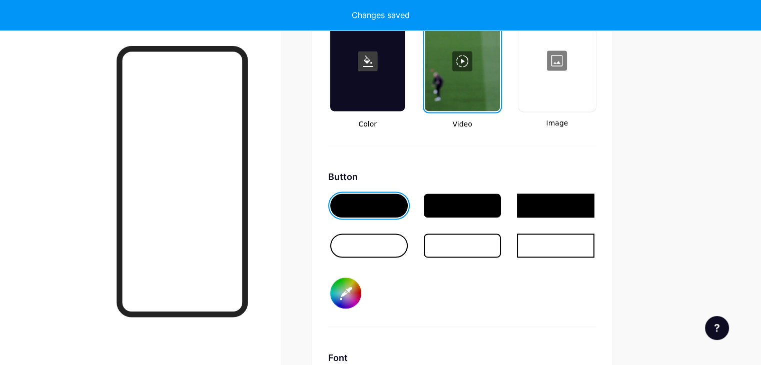
type input "#ffffff"
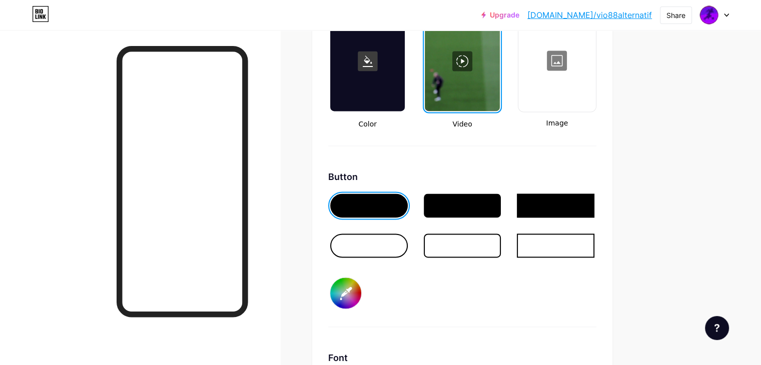
type input "#9b7cda"
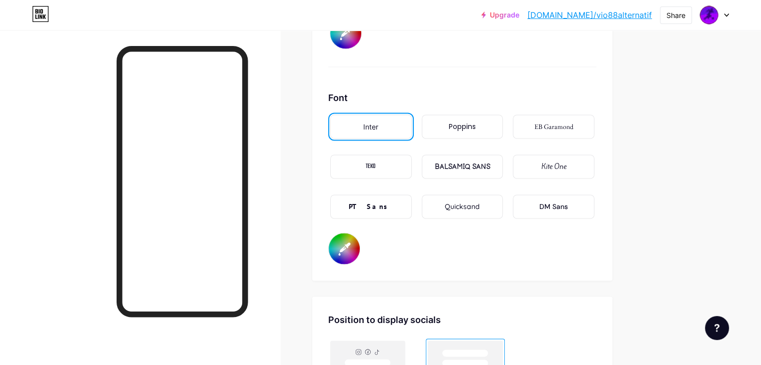
scroll to position [1652, 0]
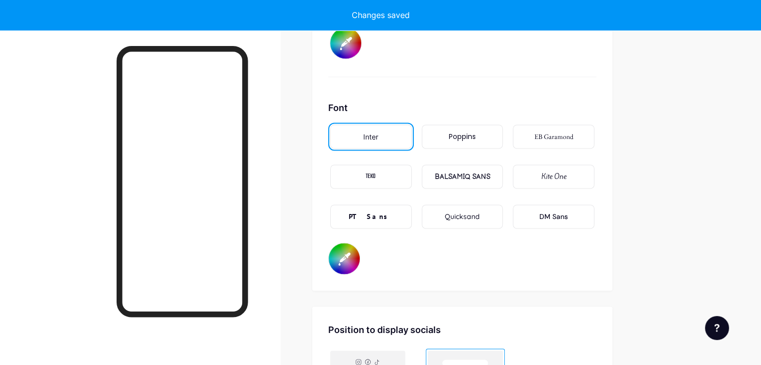
click at [476, 132] on div "Poppins" at bounding box center [462, 137] width 27 height 11
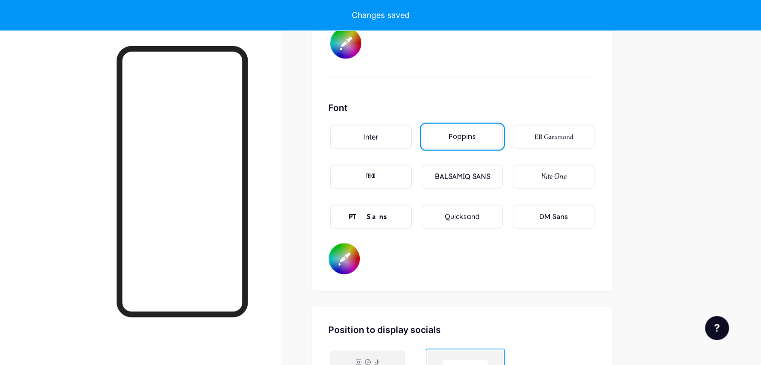
click at [490, 173] on div "BALSAMIQ SANS" at bounding box center [462, 177] width 56 height 11
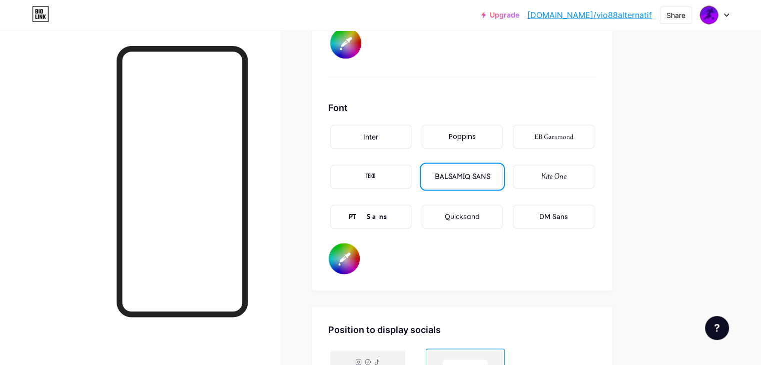
click at [393, 212] on div "PT Sans" at bounding box center [371, 217] width 44 height 11
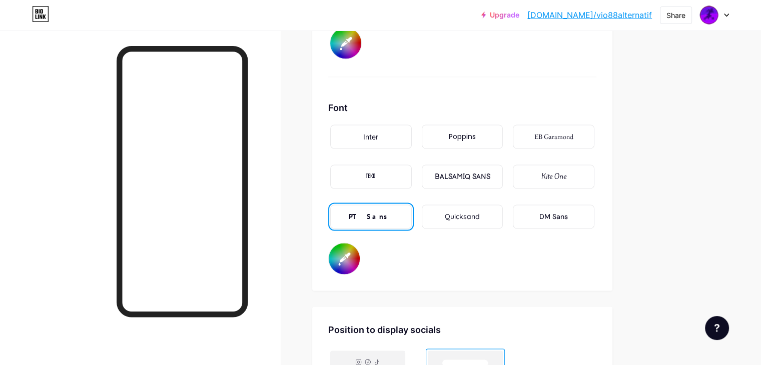
click at [360, 259] on input "#ffffff" at bounding box center [344, 258] width 31 height 31
type input "#290165"
click at [720, 15] on div at bounding box center [714, 15] width 29 height 18
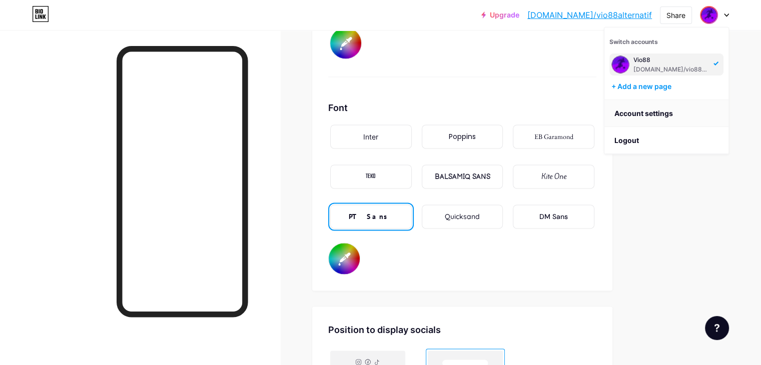
click at [645, 110] on link "Account settings" at bounding box center [667, 113] width 124 height 27
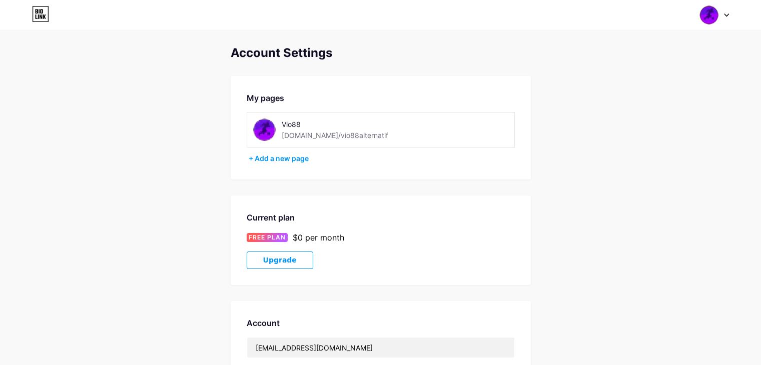
click at [265, 125] on img at bounding box center [264, 130] width 23 height 23
click at [729, 13] on div "Switch accounts Vio88 bio.link/vio88alternatif + Add a new page Dashboard Logout" at bounding box center [380, 15] width 761 height 18
click at [727, 14] on icon at bounding box center [726, 16] width 5 height 4
click at [703, 13] on img at bounding box center [709, 15] width 19 height 19
click at [263, 128] on img at bounding box center [264, 130] width 23 height 23
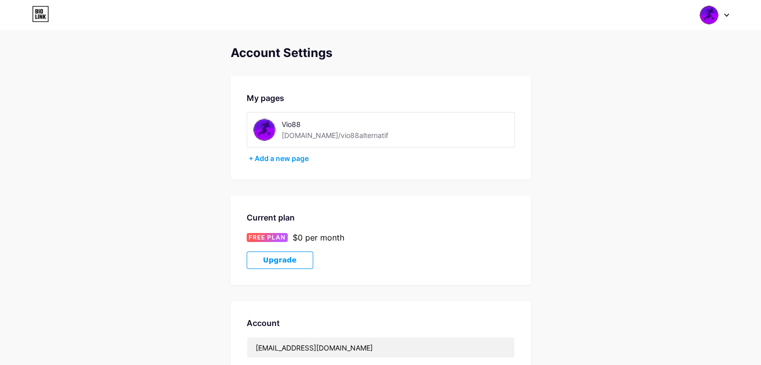
click at [307, 129] on div "Vio88 bio.link/vio88alternatif" at bounding box center [345, 130] width 126 height 23
click at [295, 125] on div "Vio88" at bounding box center [345, 124] width 126 height 11
click at [287, 102] on div "My pages" at bounding box center [381, 98] width 268 height 12
click at [728, 16] on icon at bounding box center [726, 16] width 5 height 4
click at [635, 111] on link "Dashboard" at bounding box center [667, 113] width 124 height 27
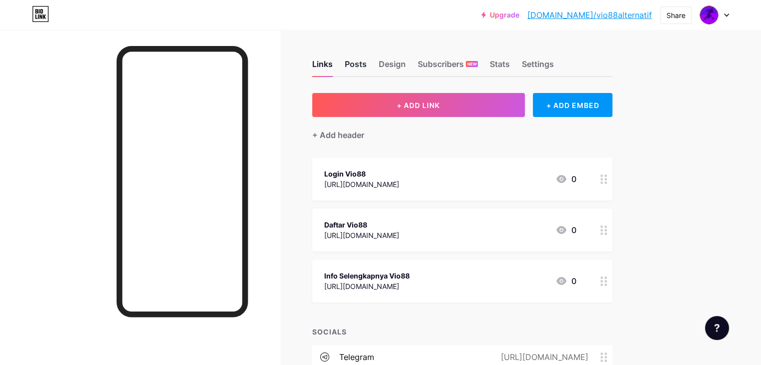
click at [367, 66] on div "Posts" at bounding box center [356, 67] width 22 height 18
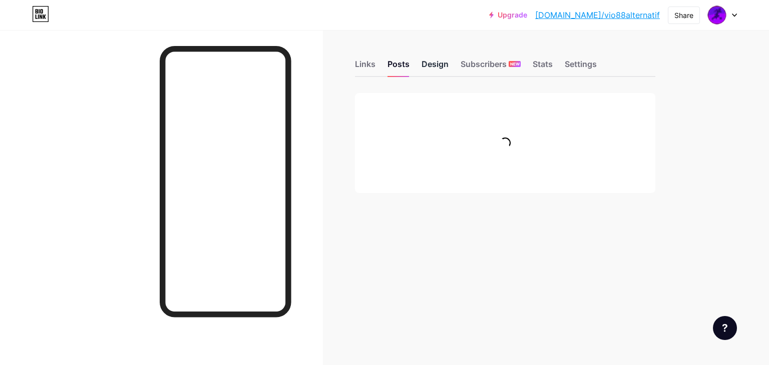
click at [444, 67] on div "Design" at bounding box center [434, 67] width 27 height 18
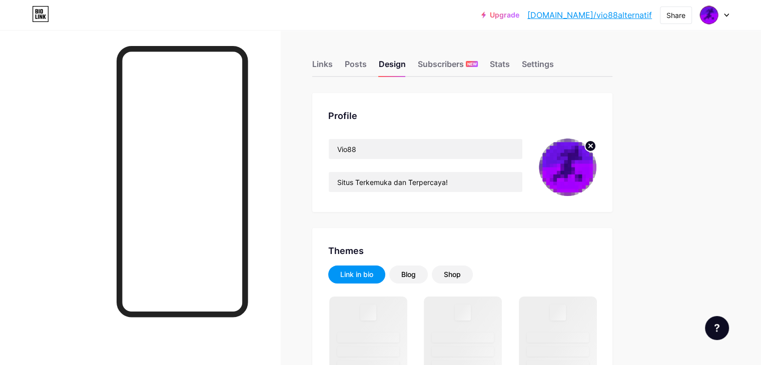
click at [596, 144] on circle at bounding box center [590, 146] width 11 height 11
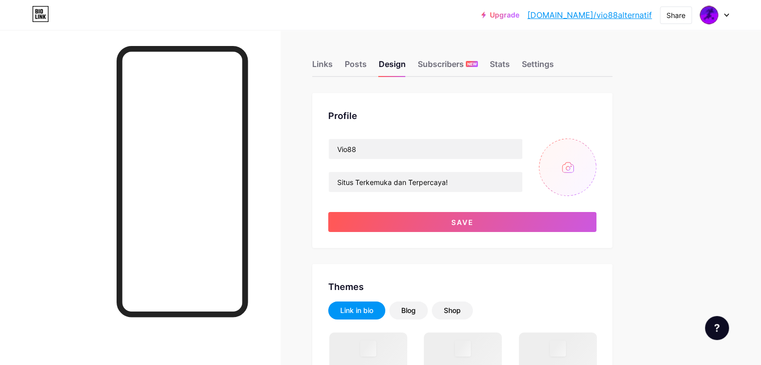
click at [597, 173] on input "file" at bounding box center [568, 168] width 58 height 58
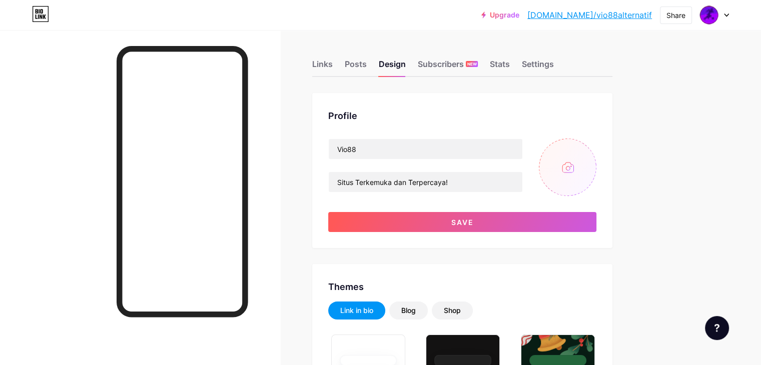
type input "#9b7cda"
type input "#290165"
type input "C:\fakepath\logo-vio88.webp"
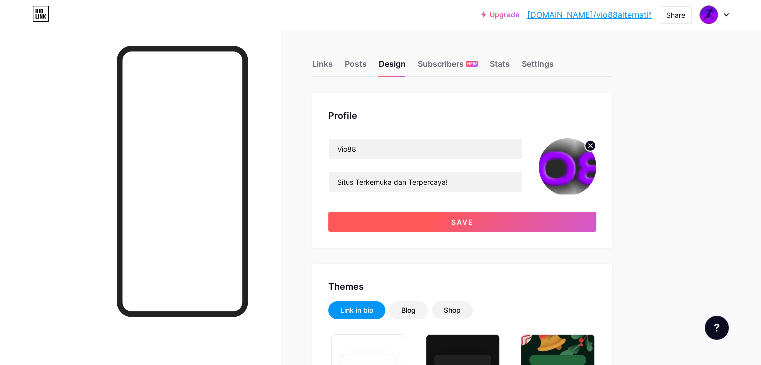
click at [577, 224] on button "Save" at bounding box center [462, 222] width 268 height 20
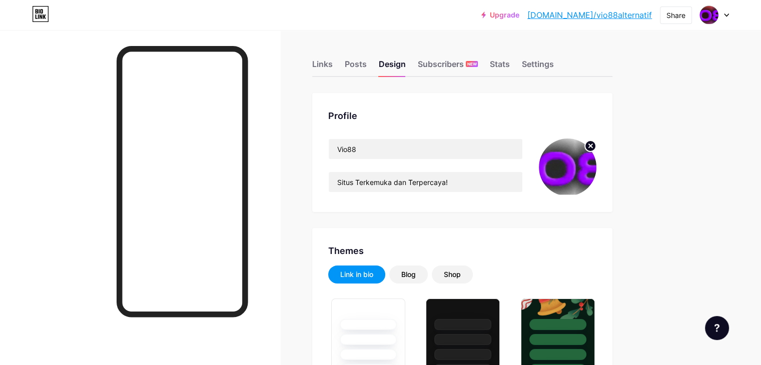
click at [596, 149] on circle at bounding box center [590, 146] width 11 height 11
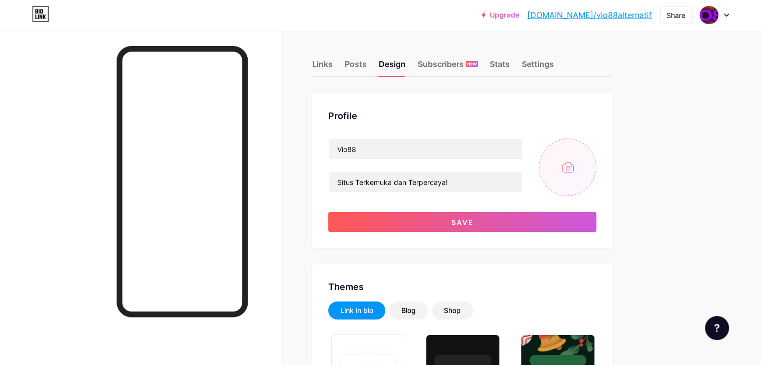
click at [597, 166] on input "file" at bounding box center [568, 168] width 58 height 58
type input "C:\fakepath\favicon-V.png"
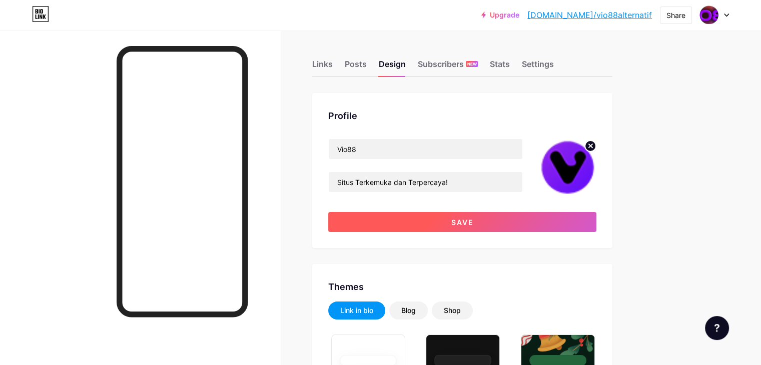
click at [569, 224] on button "Save" at bounding box center [462, 222] width 268 height 20
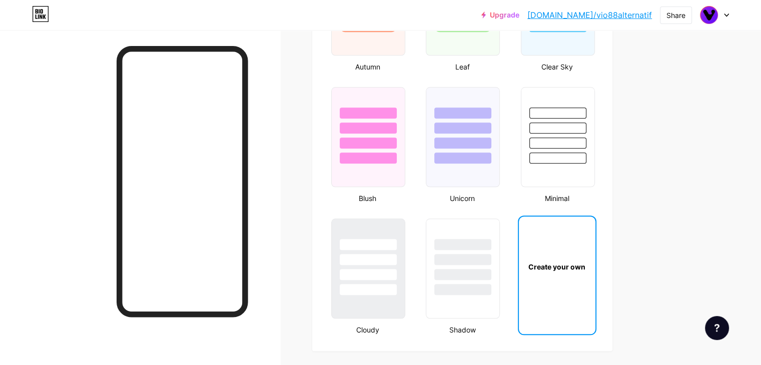
scroll to position [1001, 0]
click at [496, 134] on div at bounding box center [462, 126] width 75 height 79
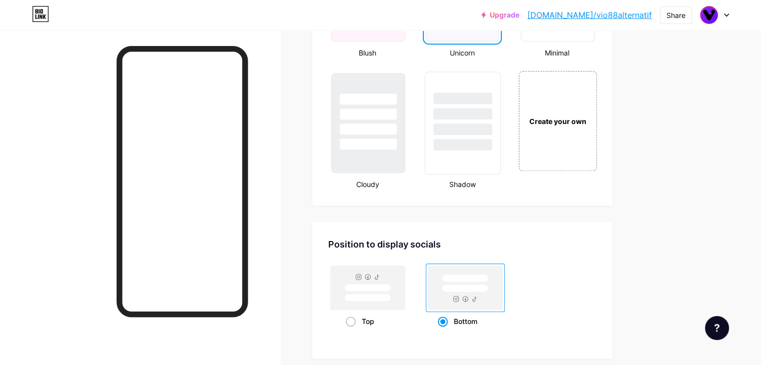
scroll to position [1151, 0]
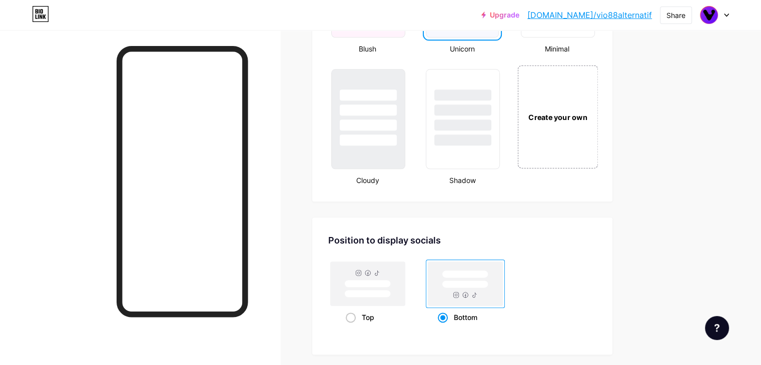
click at [596, 121] on div "Create your own" at bounding box center [558, 116] width 81 height 103
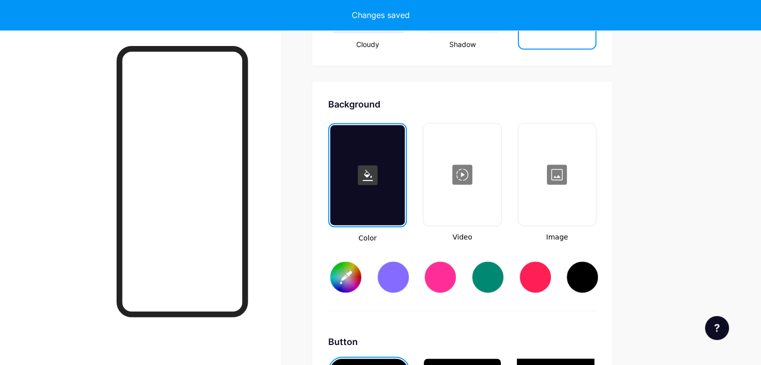
scroll to position [1325, 0]
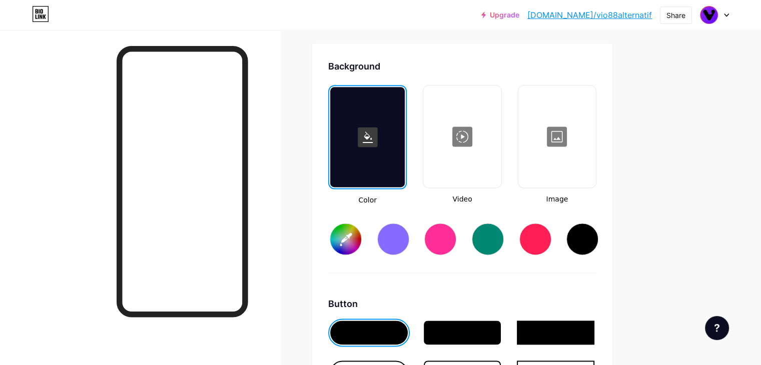
type input "#ffffff"
type input "#000000"
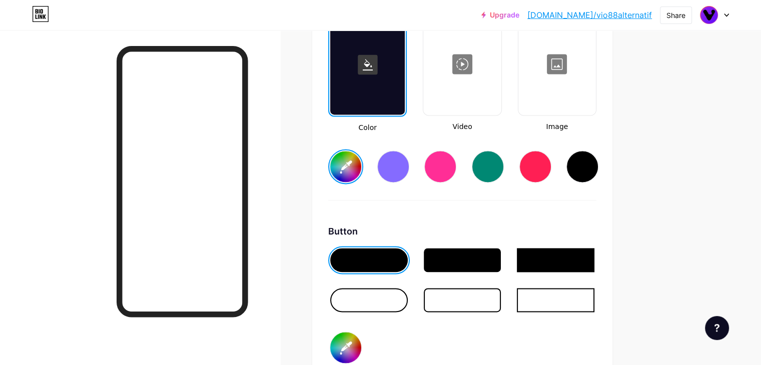
scroll to position [1375, 0]
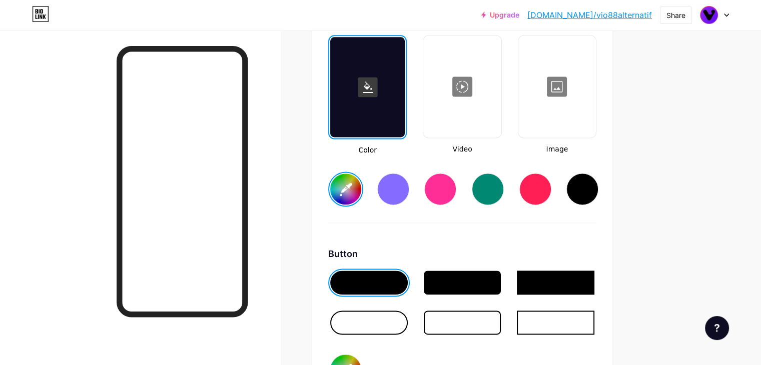
click at [361, 188] on input "#ffffff" at bounding box center [345, 189] width 31 height 31
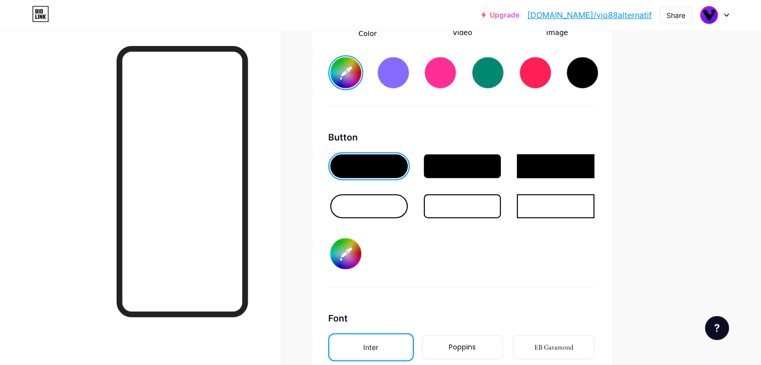
scroll to position [1325, 0]
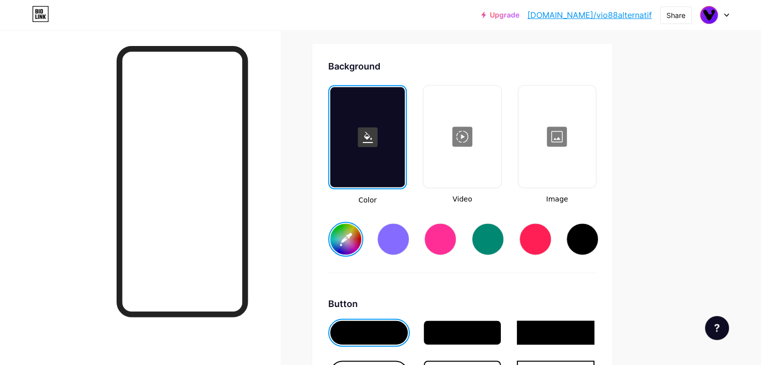
click at [595, 135] on div at bounding box center [558, 137] width 76 height 100
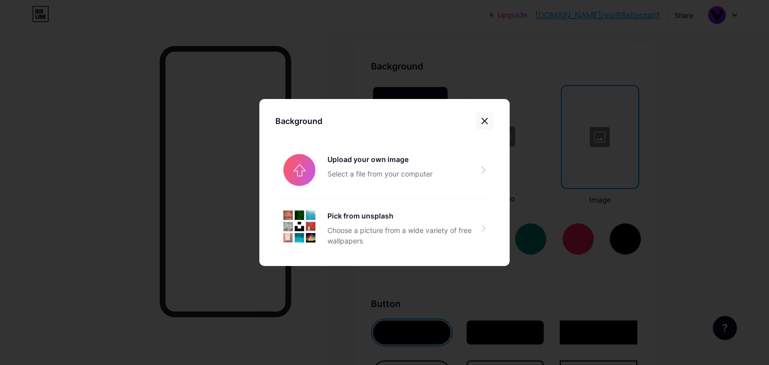
click at [483, 117] on icon at bounding box center [484, 121] width 8 height 8
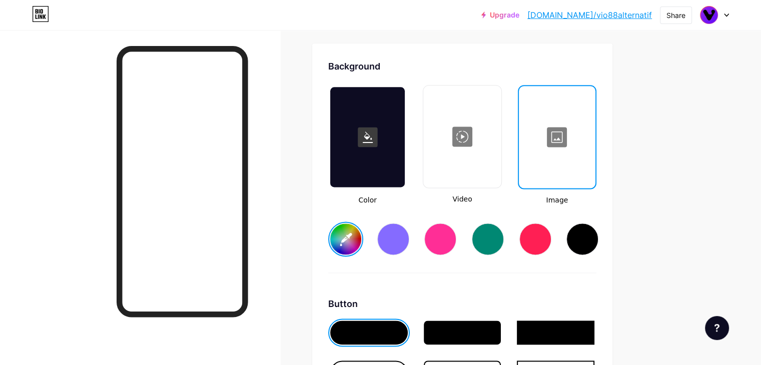
click at [52, 116] on div at bounding box center [140, 212] width 280 height 365
click at [595, 137] on div at bounding box center [557, 137] width 75 height 100
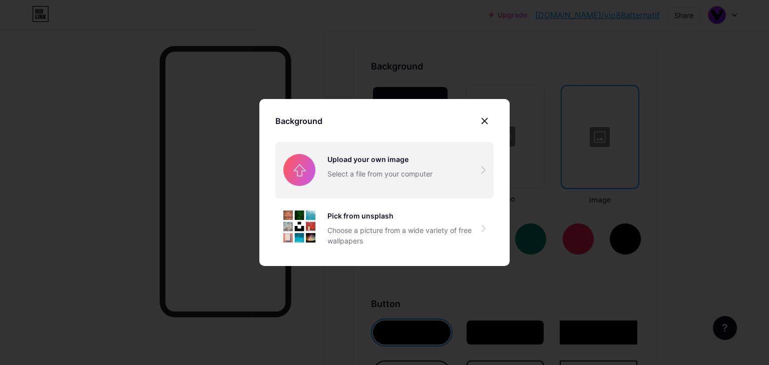
click at [366, 161] on input "file" at bounding box center [384, 170] width 218 height 56
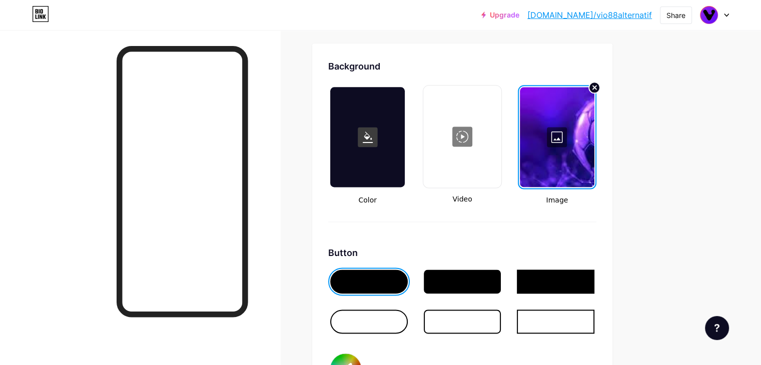
click at [595, 135] on div at bounding box center [557, 137] width 75 height 100
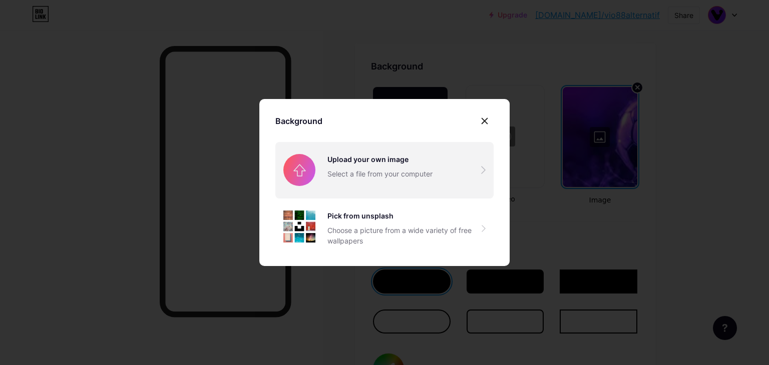
click at [424, 169] on input "file" at bounding box center [384, 170] width 218 height 56
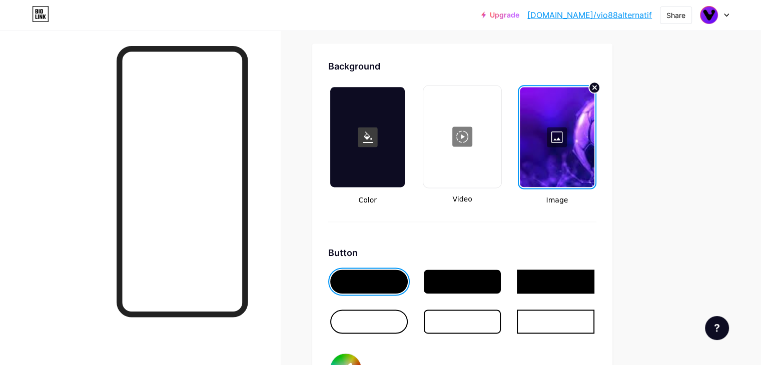
click at [595, 137] on div at bounding box center [557, 137] width 75 height 100
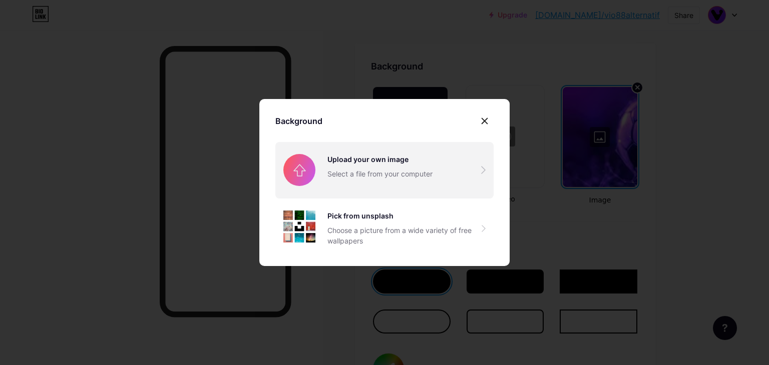
click at [305, 169] on input "file" at bounding box center [384, 170] width 218 height 56
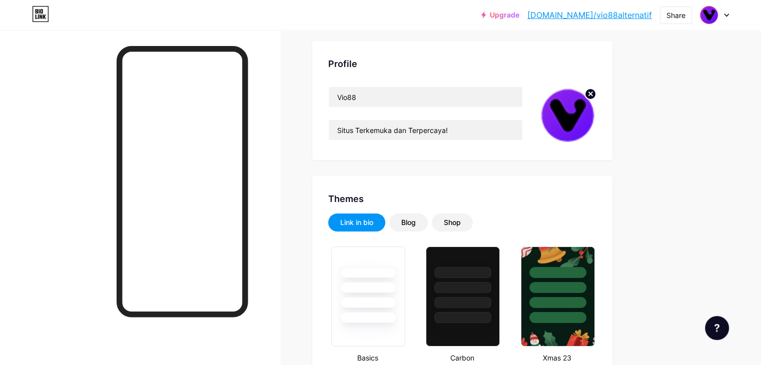
scroll to position [50, 0]
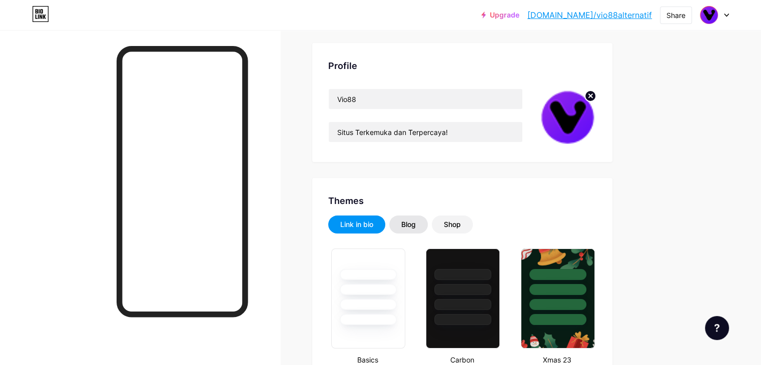
click at [416, 222] on div "Blog" at bounding box center [408, 225] width 15 height 10
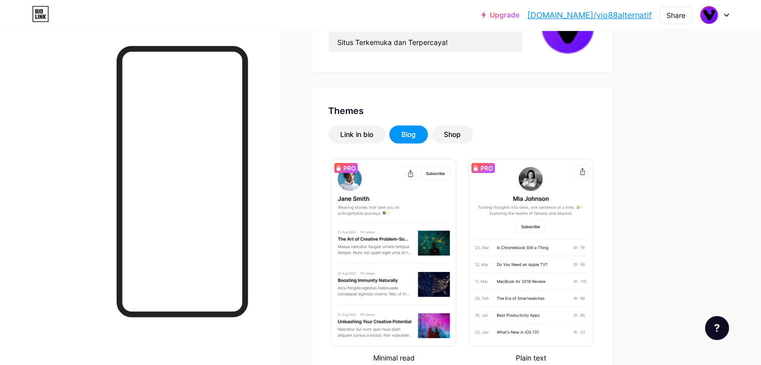
scroll to position [150, 0]
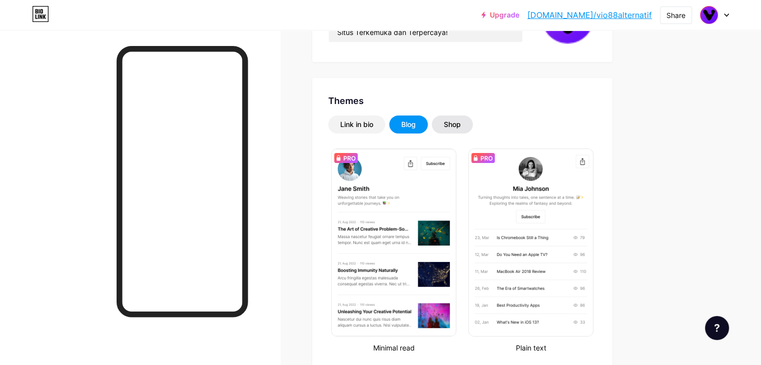
click at [461, 126] on div "Shop" at bounding box center [452, 125] width 17 height 10
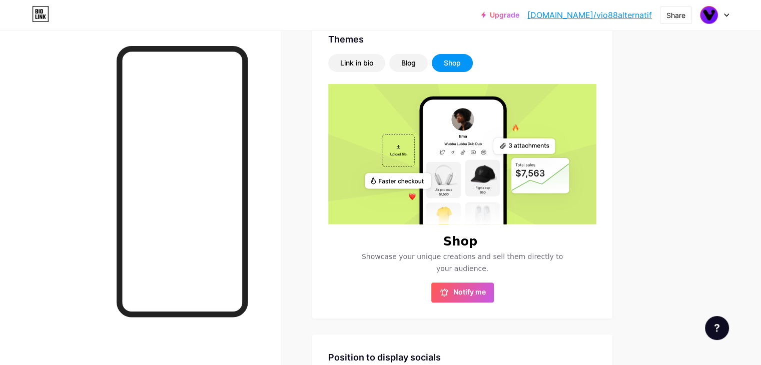
scroll to position [0, 0]
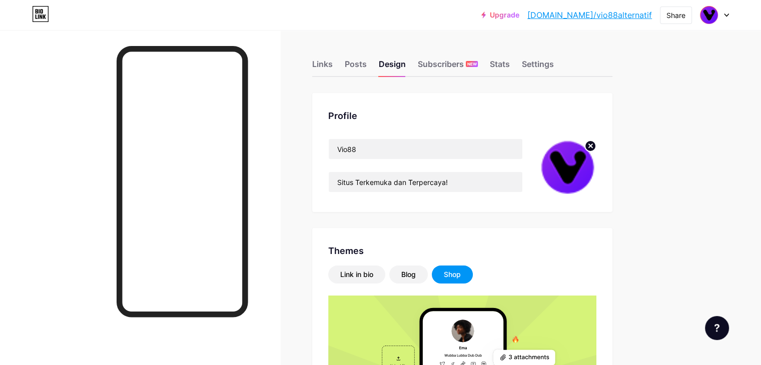
click at [624, 17] on link "[DOMAIN_NAME]/vio88alternatif" at bounding box center [590, 15] width 125 height 12
click at [725, 14] on icon at bounding box center [726, 16] width 5 height 4
click at [554, 61] on div "Settings" at bounding box center [538, 67] width 32 height 18
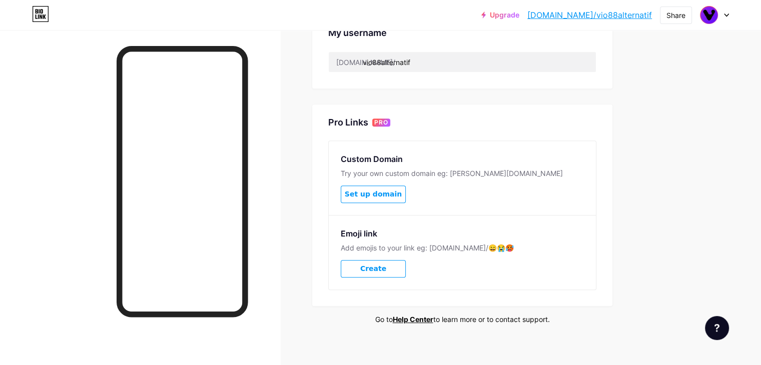
scroll to position [416, 0]
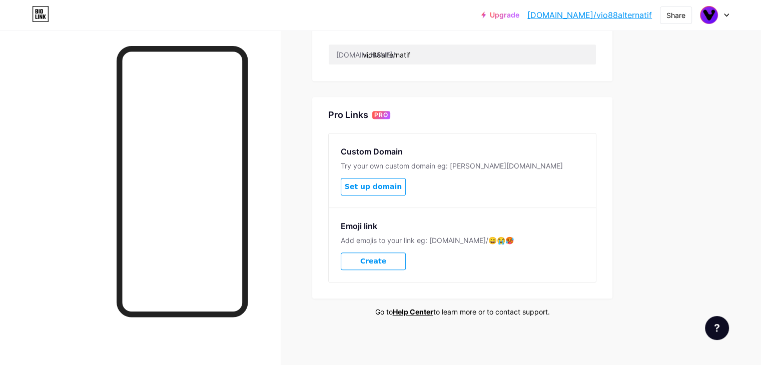
click at [724, 12] on div at bounding box center [714, 15] width 29 height 18
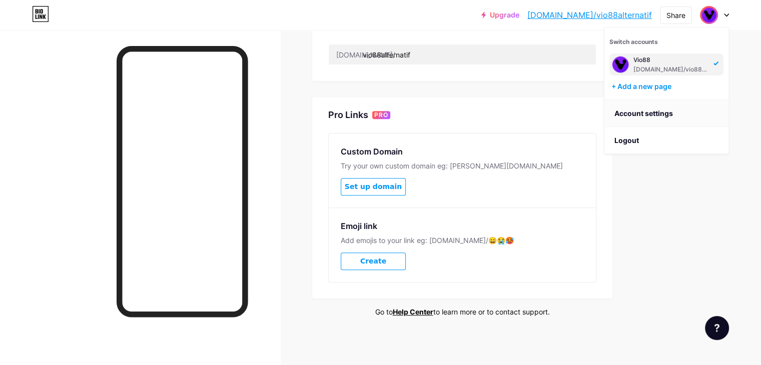
click at [661, 109] on link "Account settings" at bounding box center [667, 113] width 124 height 27
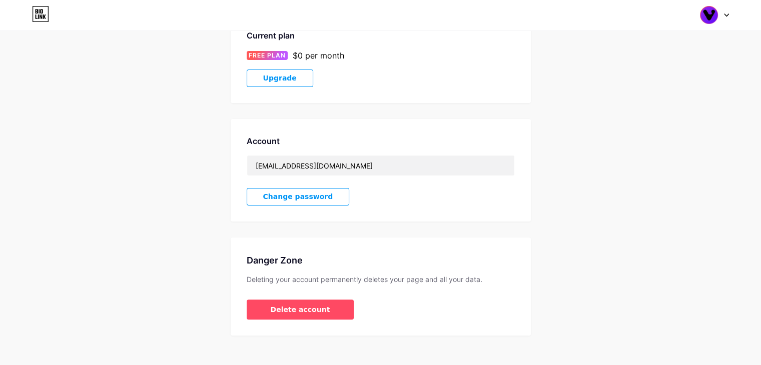
scroll to position [192, 0]
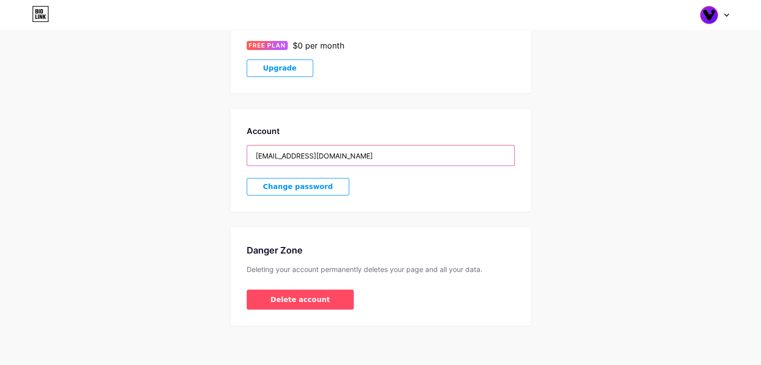
click at [352, 152] on input "[EMAIL_ADDRESS][DOMAIN_NAME]" at bounding box center [380, 156] width 267 height 20
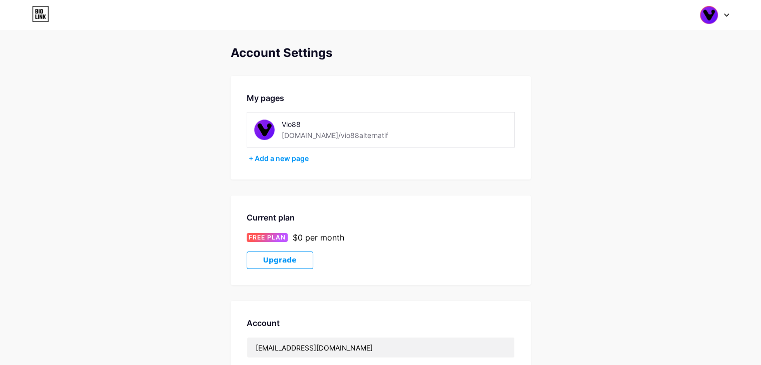
click at [726, 15] on icon at bounding box center [727, 15] width 4 height 3
click at [645, 110] on link "Dashboard" at bounding box center [667, 113] width 124 height 27
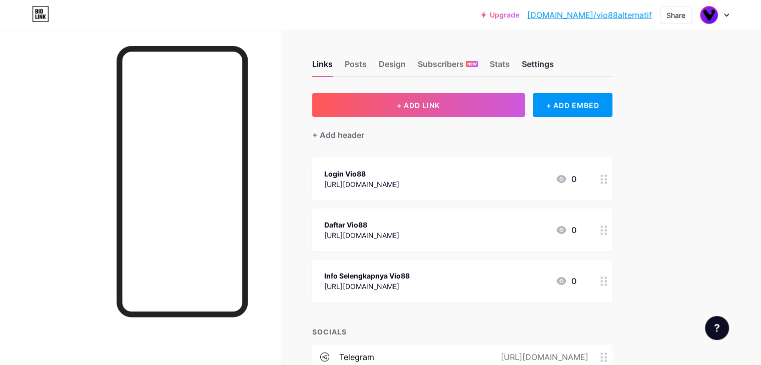
click at [554, 64] on div "Settings" at bounding box center [538, 67] width 32 height 18
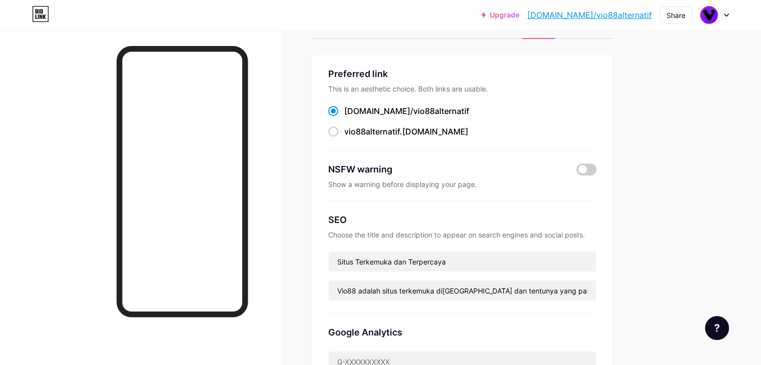
scroll to position [250, 0]
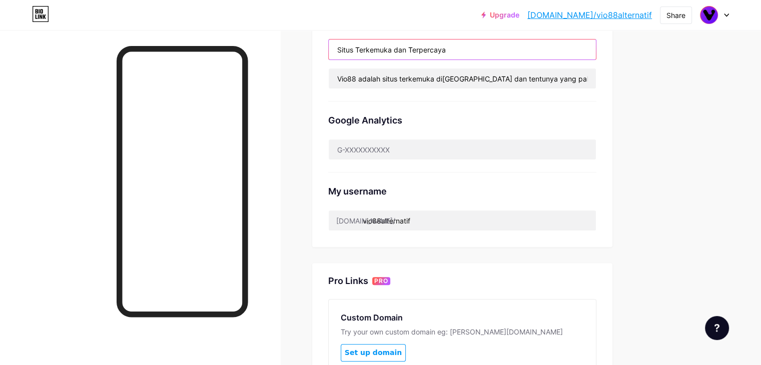
click at [520, 49] on input "Situs Terkemuka dan Terpercaya" at bounding box center [462, 50] width 267 height 20
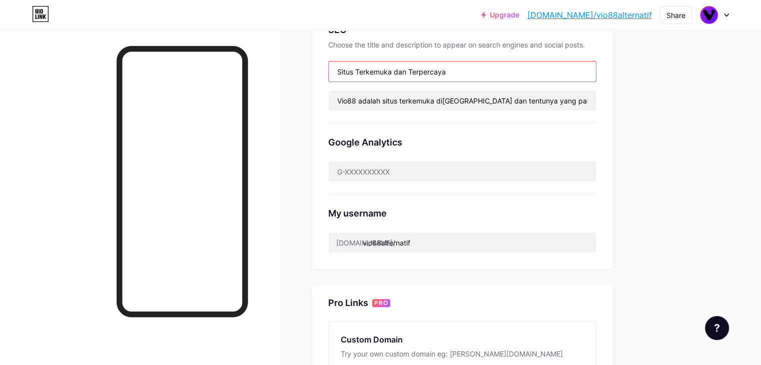
scroll to position [150, 0]
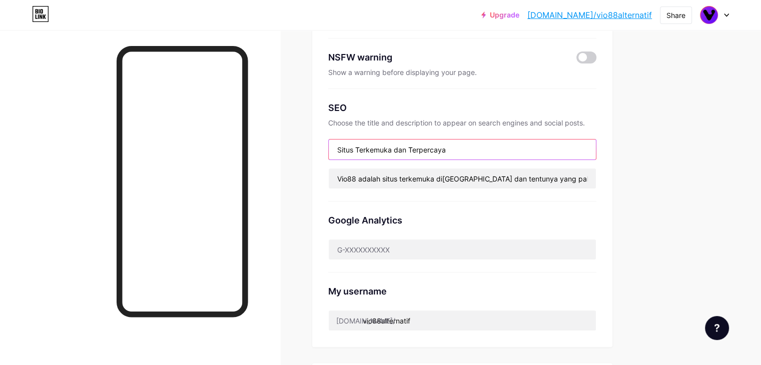
click at [535, 145] on input "Situs Terkemuka dan Terpercaya" at bounding box center [462, 150] width 267 height 20
click at [378, 146] on input "Situs Terkemuka dan Terpercaya" at bounding box center [462, 150] width 267 height 20
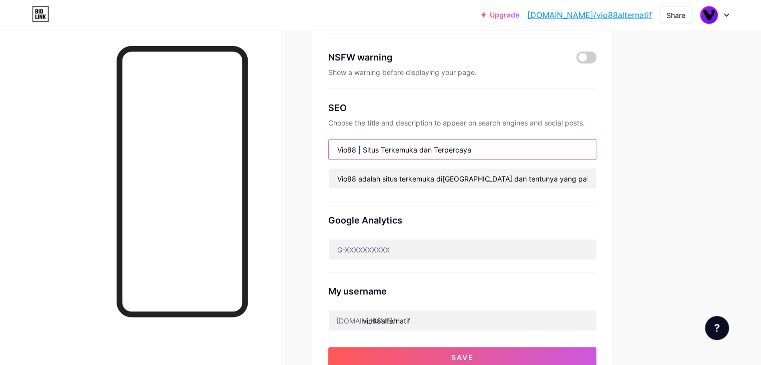
type input "Vio88 | Situs Terkemuka dan Terpercaya"
click at [552, 273] on div "My username bio.link/ vio88alternatif" at bounding box center [462, 302] width 268 height 59
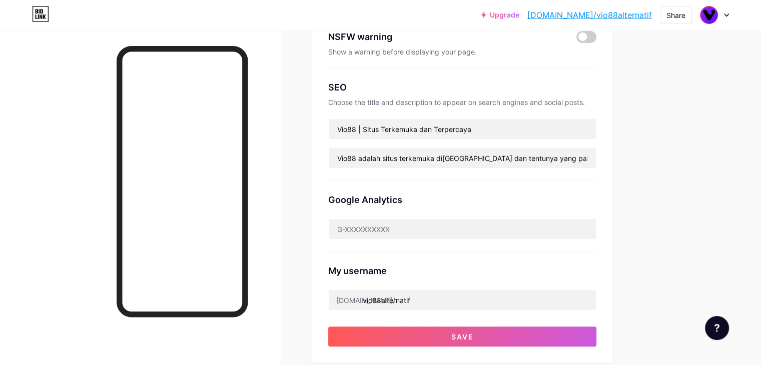
scroll to position [250, 0]
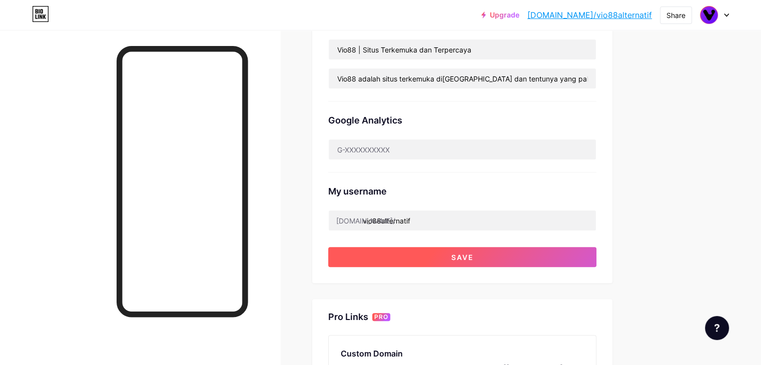
click at [528, 252] on button "Save" at bounding box center [462, 257] width 268 height 20
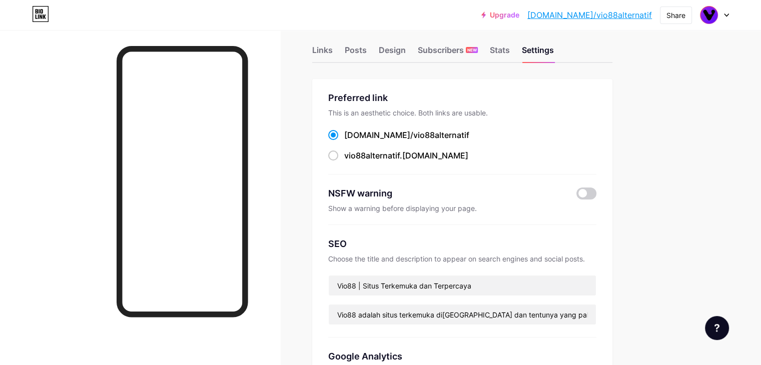
scroll to position [0, 0]
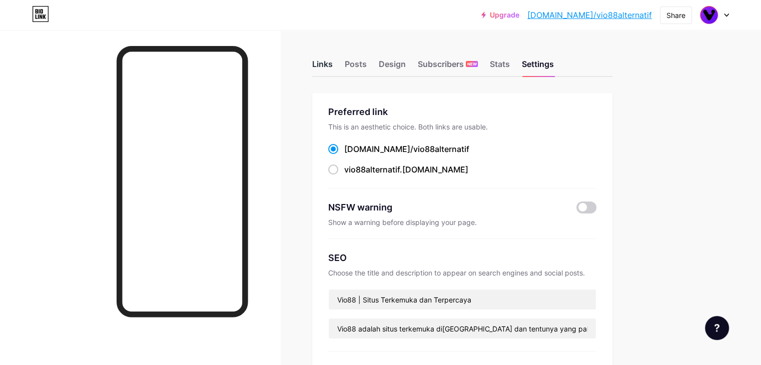
click at [333, 66] on div "Links" at bounding box center [322, 67] width 21 height 18
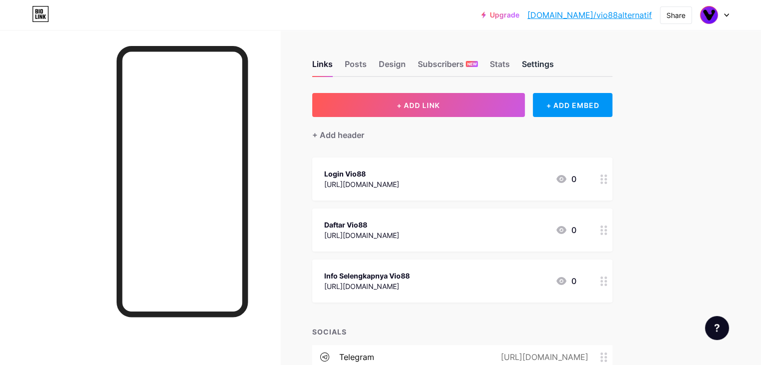
click at [554, 63] on div "Settings" at bounding box center [538, 67] width 32 height 18
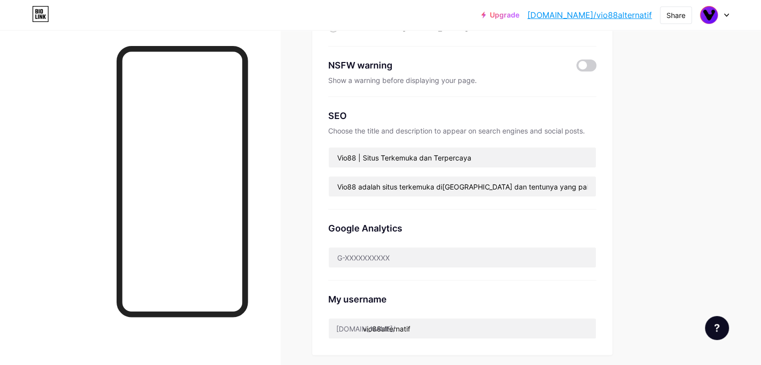
scroll to position [150, 0]
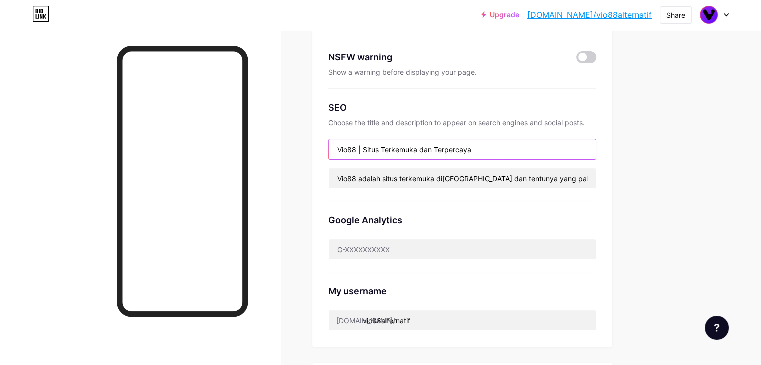
click at [541, 145] on input "Vio88 | Situs Terkemuka dan Terpercaya" at bounding box center [462, 150] width 267 height 20
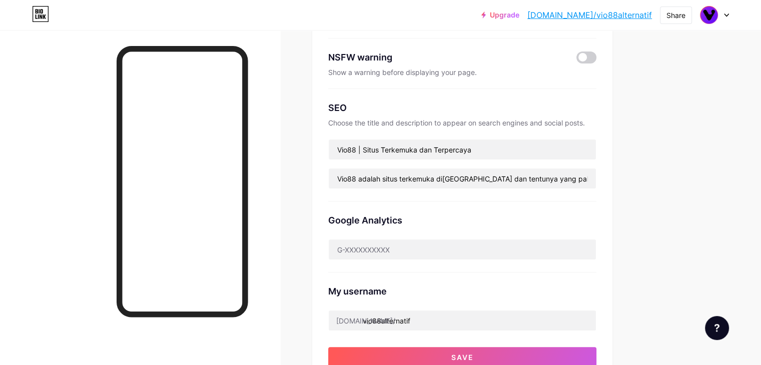
click at [655, 130] on div "Links Posts Design Subscribers NEW Stats Settings Preferred link This is an aes…" at bounding box center [327, 275] width 655 height 790
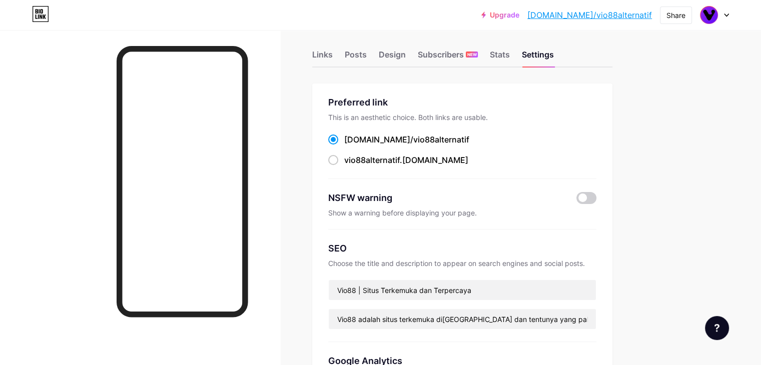
scroll to position [0, 0]
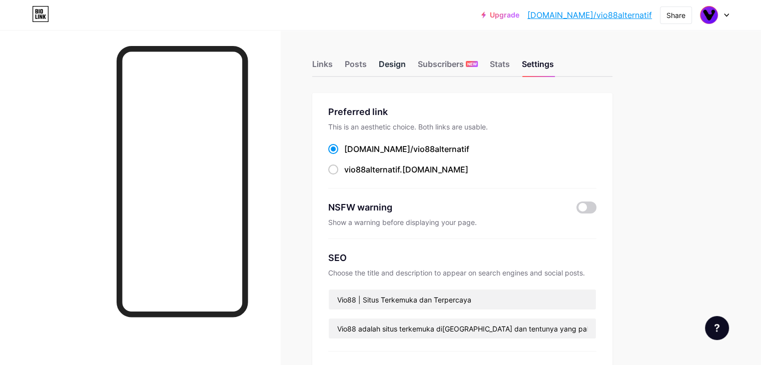
click at [406, 63] on div "Design" at bounding box center [392, 67] width 27 height 18
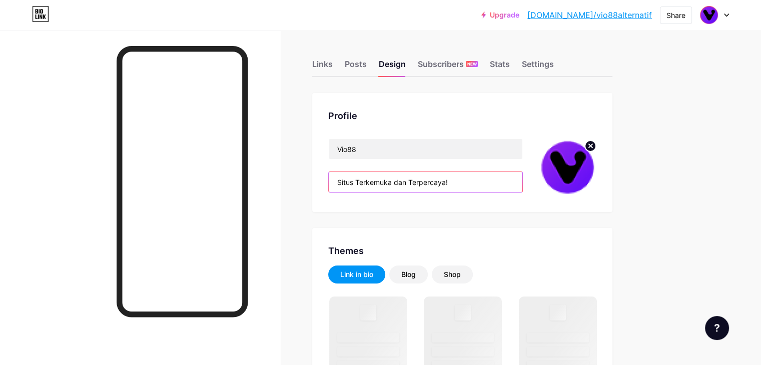
click at [452, 181] on input "Situs Terkemuka dan Terpercaya!" at bounding box center [426, 182] width 194 height 20
paste input "Vio88 | Situs Terkemuka dan Terpercaya"
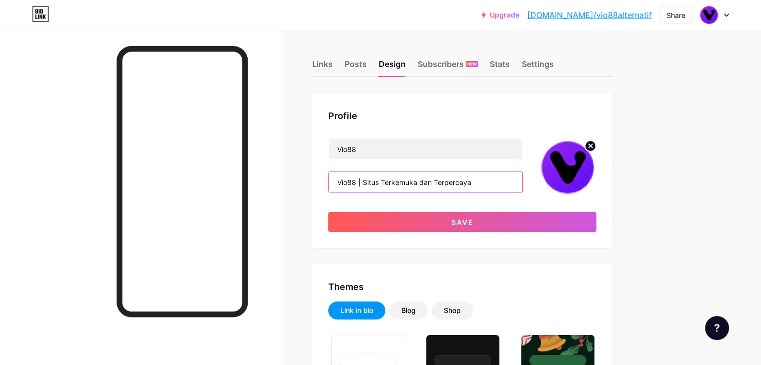
type input "Vio88 | Situs Terkemuka dan Terpercaya"
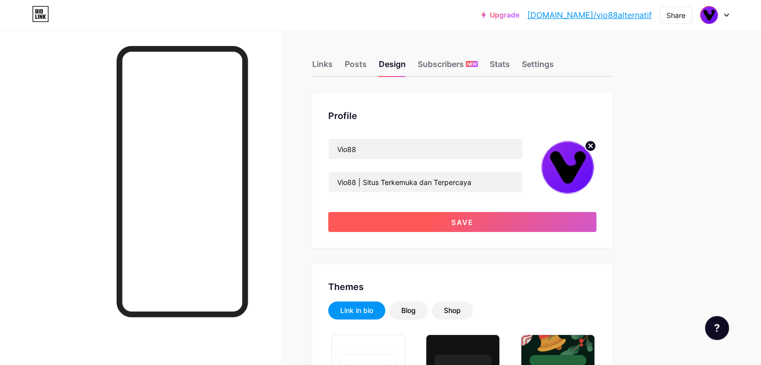
click at [474, 219] on span "Save" at bounding box center [462, 222] width 23 height 9
type input "#ffffff"
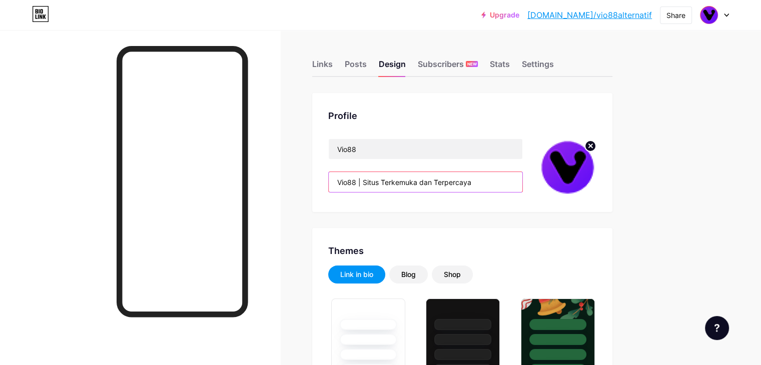
drag, startPoint x: 406, startPoint y: 180, endPoint x: 370, endPoint y: 185, distance: 36.4
click at [370, 185] on div "Profile Vio88 Vio88 | Situs Terkemuka dan Terpercaya" at bounding box center [462, 152] width 300 height 119
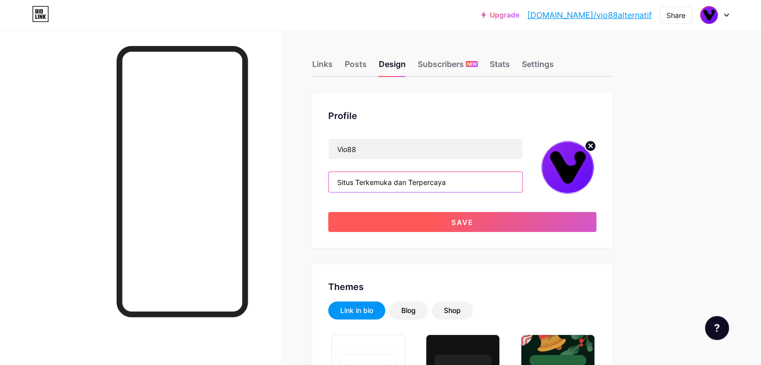
type input "Situs Terkemuka dan Terpercaya"
click at [533, 225] on button "Save" at bounding box center [462, 222] width 268 height 20
type input "#ffffff"
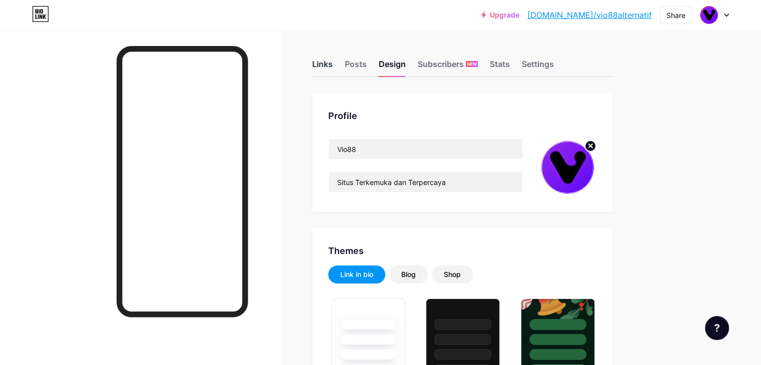
click at [333, 63] on div "Links" at bounding box center [322, 67] width 21 height 18
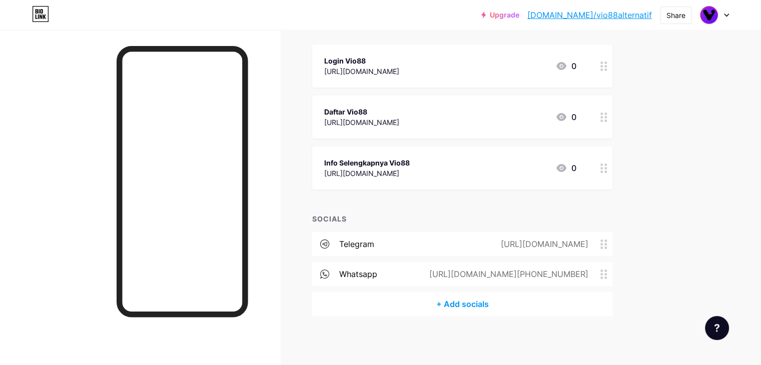
scroll to position [114, 0]
click at [608, 165] on icon at bounding box center [604, 168] width 7 height 10
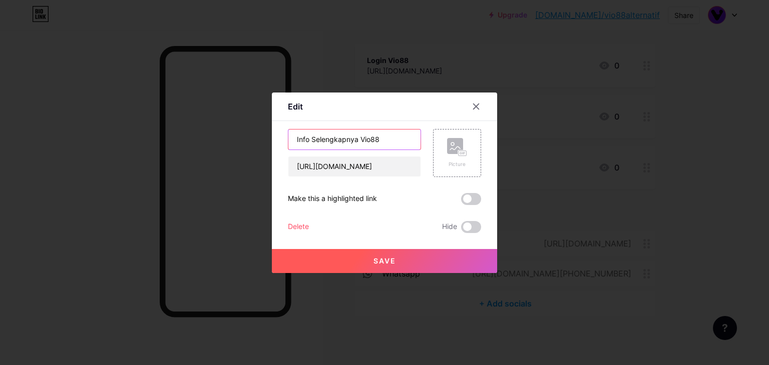
click at [337, 140] on input "Info Selengkapnya Vio88" at bounding box center [354, 140] width 132 height 20
type input "Info Vio88"
click at [411, 262] on button "Save" at bounding box center [384, 261] width 225 height 24
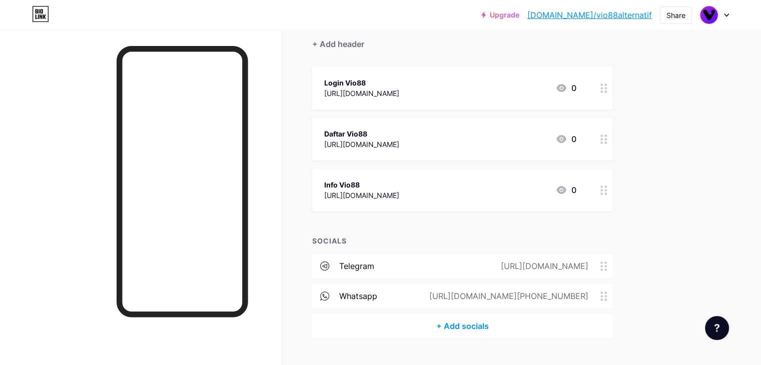
scroll to position [0, 0]
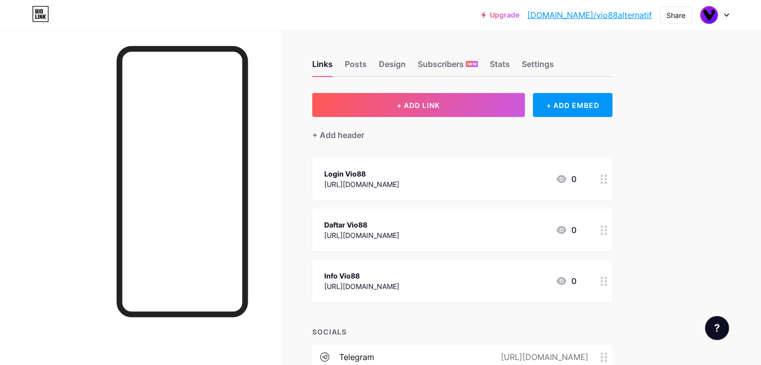
click at [730, 15] on div "Upgrade bio.link/vio88a... bio.link/vio88alternatif Share Switch accounts Vio88…" at bounding box center [380, 15] width 761 height 18
click at [726, 15] on icon at bounding box center [727, 15] width 4 height 3
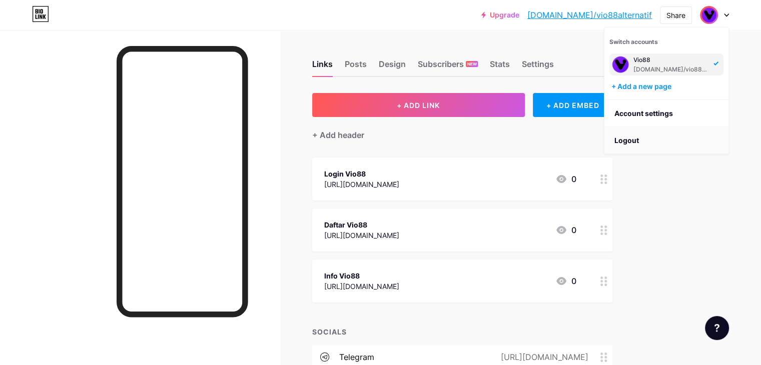
click at [633, 138] on li "Logout" at bounding box center [667, 140] width 124 height 27
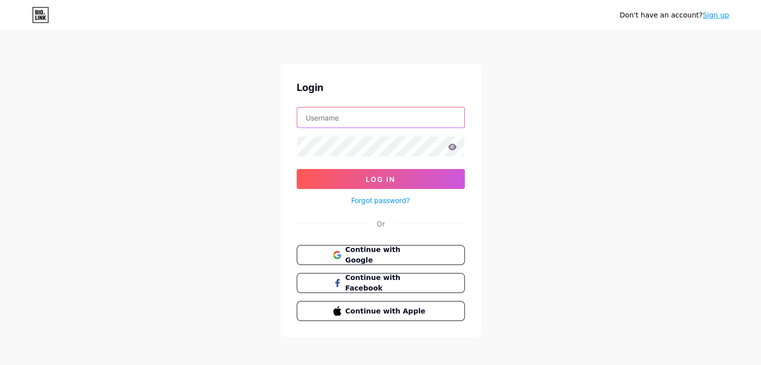
click at [368, 114] on input "text" at bounding box center [380, 118] width 167 height 20
click at [581, 117] on div "Don't have an account? Sign up Login Log In Forgot password? Or Continue with G…" at bounding box center [380, 184] width 761 height 369
click at [709, 17] on link "Sign up" at bounding box center [716, 15] width 27 height 8
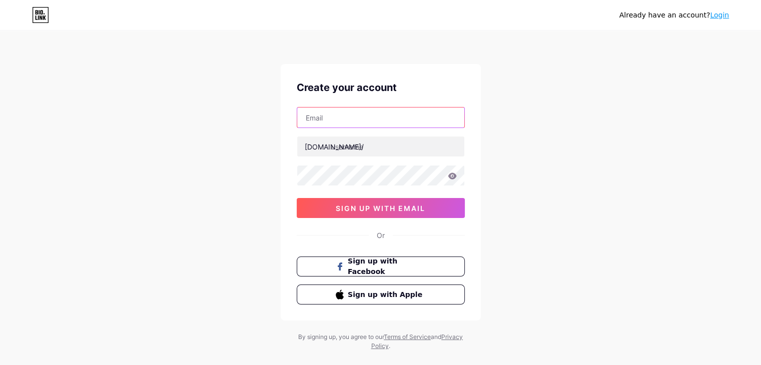
click at [342, 121] on input "text" at bounding box center [380, 118] width 167 height 20
paste input "irpansigayung@gmail.com"
type input "irpansigayung@gmail.com"
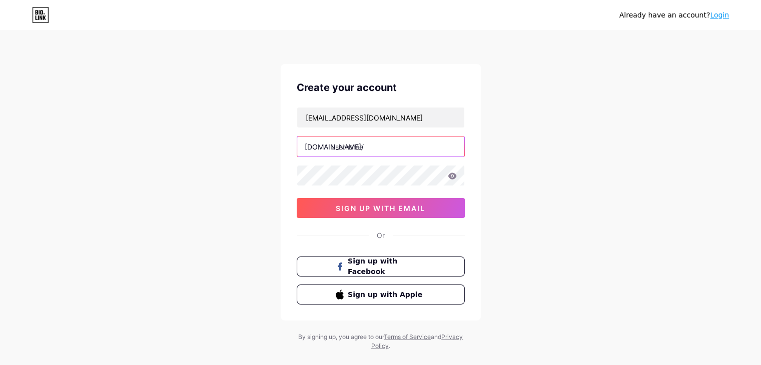
click at [348, 145] on input "text" at bounding box center [380, 147] width 167 height 20
type input "arizona88"
click at [309, 147] on div "[DOMAIN_NAME]/" at bounding box center [334, 147] width 59 height 11
drag, startPoint x: 309, startPoint y: 147, endPoint x: 367, endPoint y: 148, distance: 57.6
click at [367, 148] on div "bio.link/ arizona88" at bounding box center [381, 146] width 168 height 21
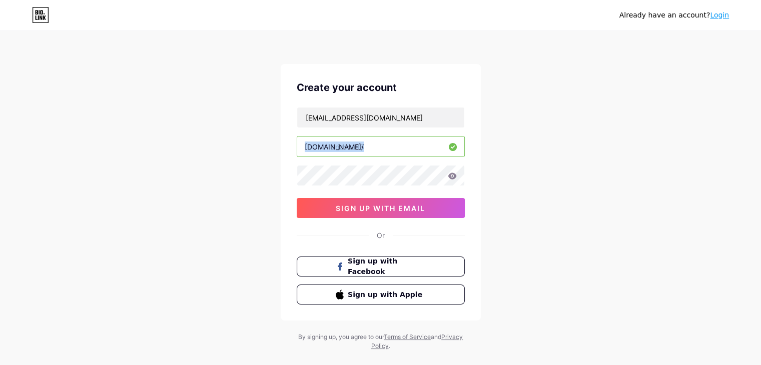
click at [368, 146] on input "arizona88" at bounding box center [380, 147] width 167 height 20
copy div "[DOMAIN_NAME]/"
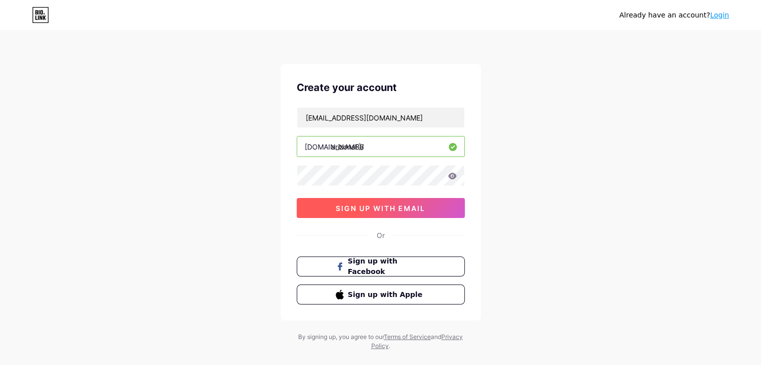
click at [374, 208] on span "sign up with email" at bounding box center [381, 208] width 90 height 9
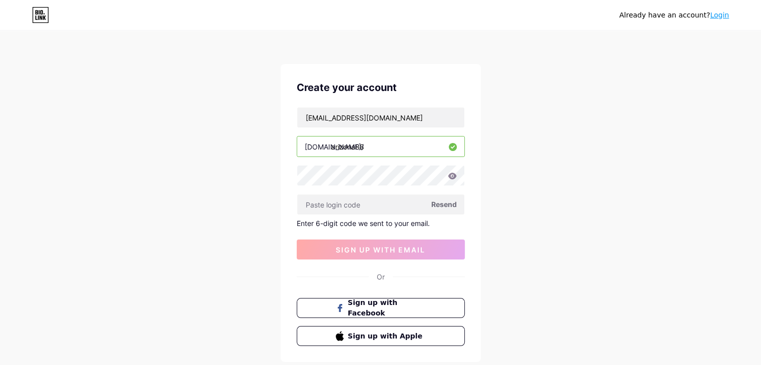
click at [715, 165] on div "Already have an account? Login Create your account irpansigayung@gmail.com bio.…" at bounding box center [380, 212] width 761 height 424
click at [351, 209] on input "text" at bounding box center [380, 205] width 167 height 20
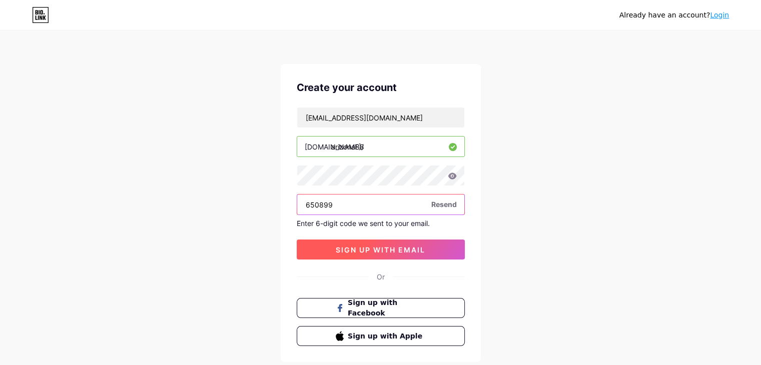
type input "650899"
click at [358, 253] on span "sign up with email" at bounding box center [381, 250] width 90 height 9
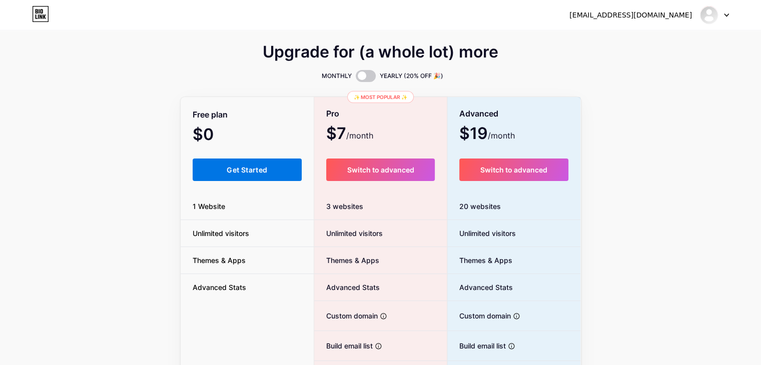
click at [227, 170] on span "Get Started" at bounding box center [247, 170] width 41 height 9
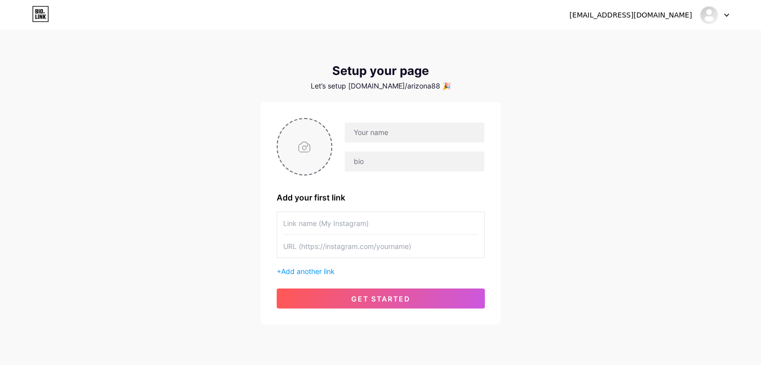
click at [292, 145] on input "file" at bounding box center [305, 147] width 54 height 56
type input "C:\fakepath\favicon-ARZ.png"
click at [387, 135] on input "text" at bounding box center [414, 133] width 139 height 20
type input "ARIZONA88"
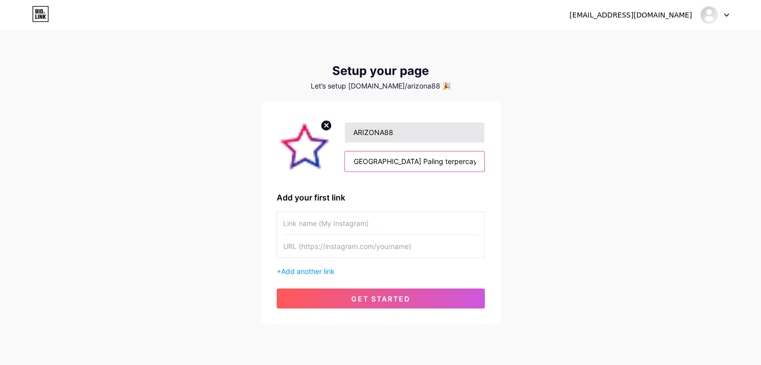
scroll to position [0, 48]
type input "Situs server Thailand Paling terpercaya di [GEOGRAPHIC_DATA]"
click at [376, 220] on input "text" at bounding box center [380, 223] width 195 height 23
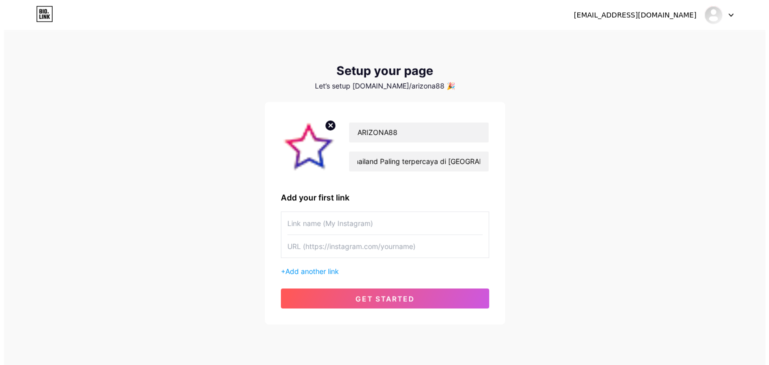
scroll to position [0, 0]
type input "Arizona88"
click at [340, 251] on input "text" at bounding box center [380, 246] width 195 height 23
paste input "[URL][DOMAIN_NAME]"
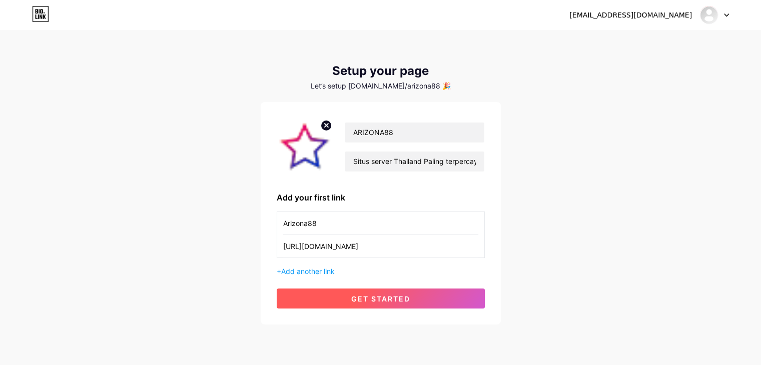
type input "[URL][DOMAIN_NAME]"
click at [384, 298] on span "get started" at bounding box center [380, 299] width 59 height 9
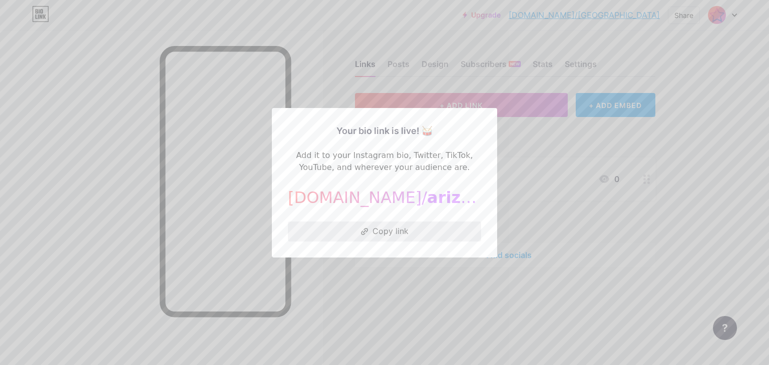
click at [405, 233] on button "Copy link" at bounding box center [384, 232] width 193 height 20
click at [747, 185] on div at bounding box center [384, 182] width 769 height 365
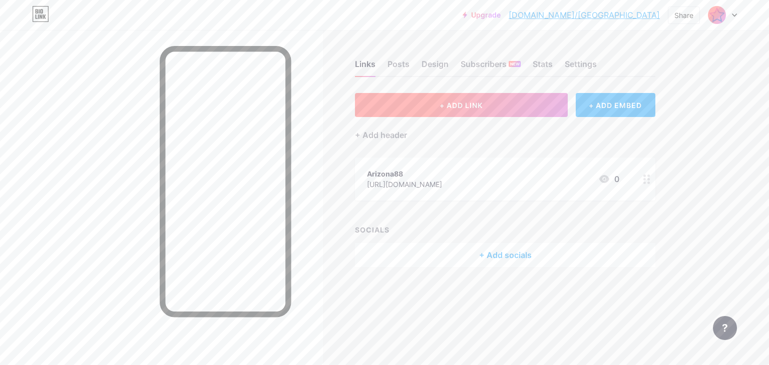
click at [470, 109] on span "+ ADD LINK" at bounding box center [460, 105] width 43 height 9
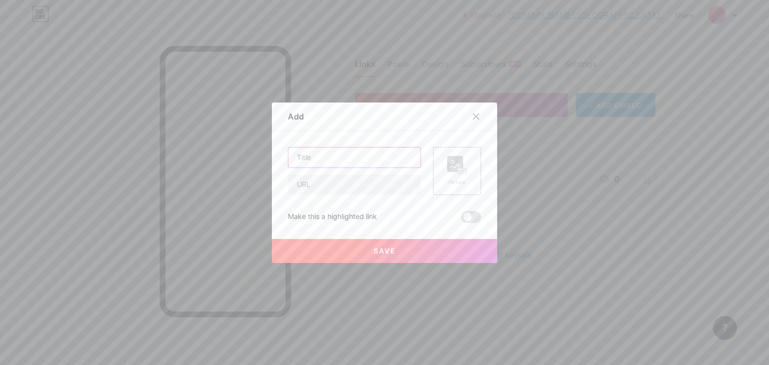
click at [331, 161] on input "text" at bounding box center [354, 158] width 132 height 20
type input "Daftar disini!"
click at [339, 182] on input "text" at bounding box center [354, 185] width 132 height 20
paste input "[URL][DOMAIN_NAME]"
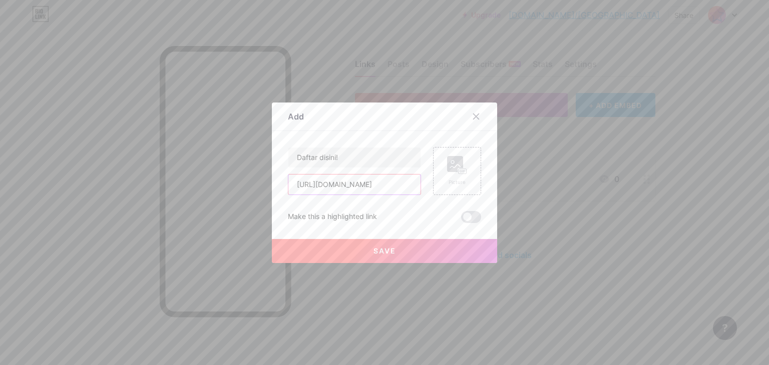
type input "[URL][DOMAIN_NAME]"
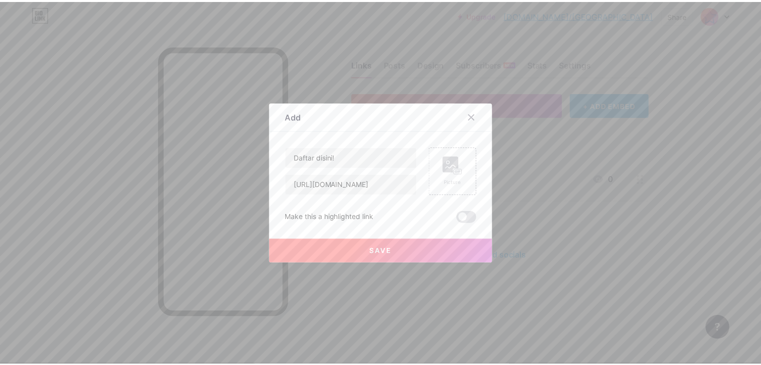
scroll to position [0, 0]
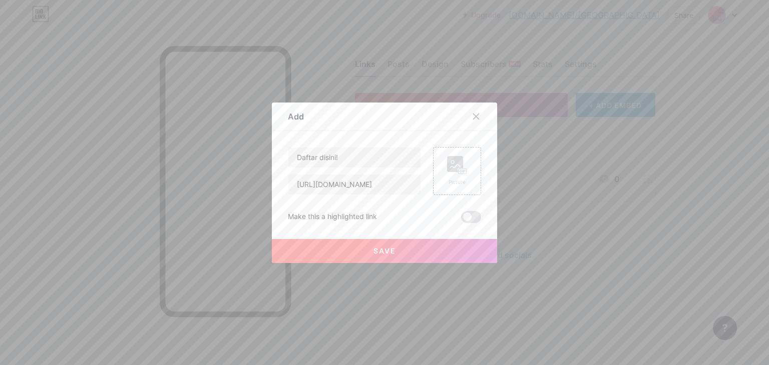
click at [392, 245] on button "Save" at bounding box center [384, 251] width 225 height 24
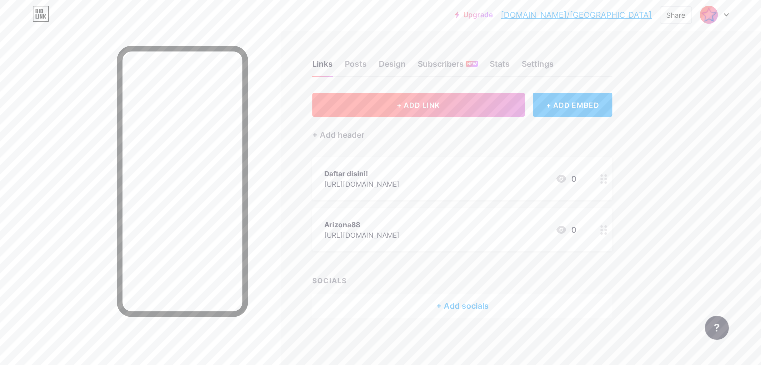
click at [440, 103] on span "+ ADD LINK" at bounding box center [418, 105] width 43 height 9
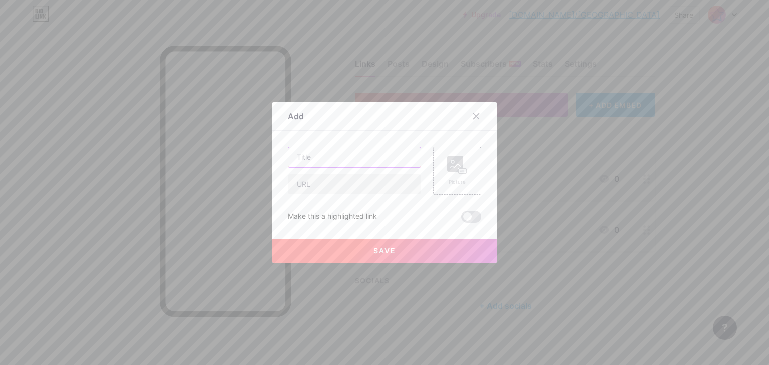
click at [343, 152] on input "text" at bounding box center [354, 158] width 132 height 20
type input "LOGIN"
click at [346, 181] on input "text" at bounding box center [354, 185] width 132 height 20
paste input "[URL][DOMAIN_NAME]"
type input "[URL][DOMAIN_NAME]"
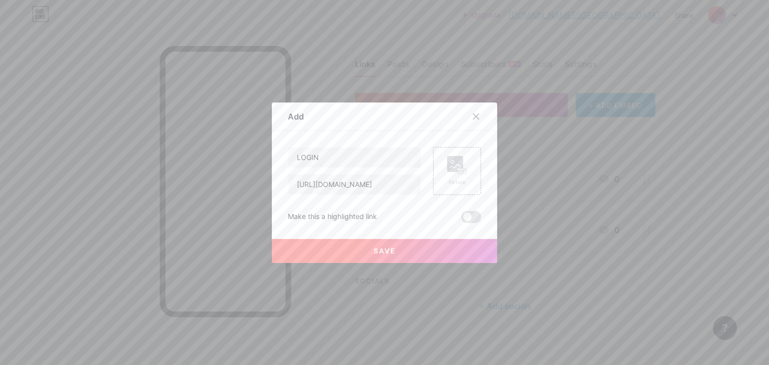
click at [383, 249] on span "Save" at bounding box center [384, 251] width 23 height 9
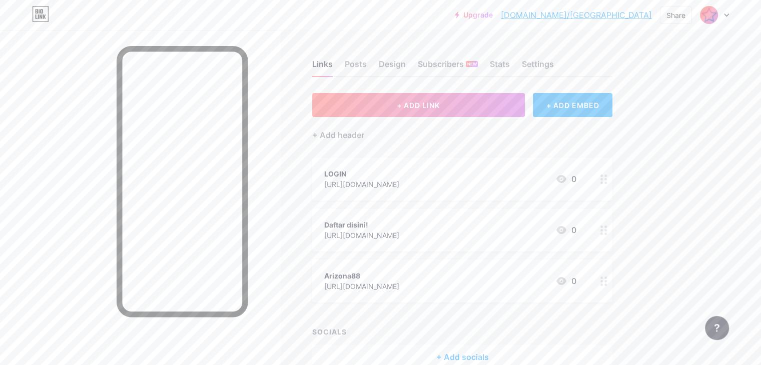
click at [613, 235] on div at bounding box center [604, 230] width 17 height 43
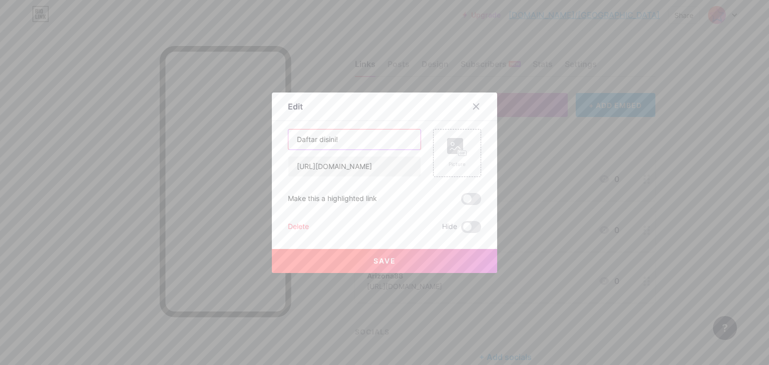
click at [366, 135] on input "Daftar disini!" at bounding box center [354, 140] width 132 height 20
type input "DAFTAR"
click at [408, 265] on button "Save" at bounding box center [384, 261] width 225 height 24
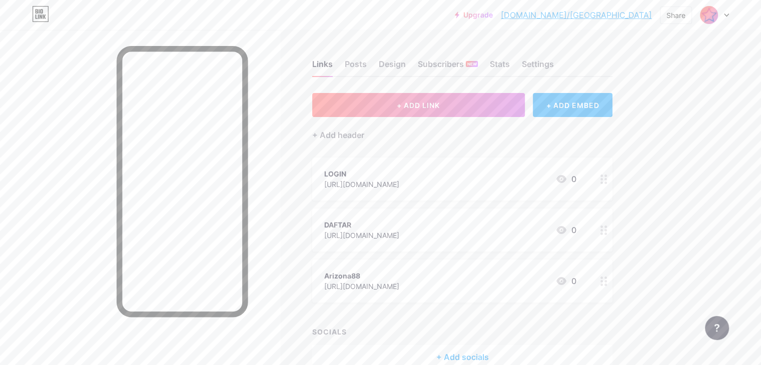
click at [613, 281] on div at bounding box center [604, 281] width 17 height 43
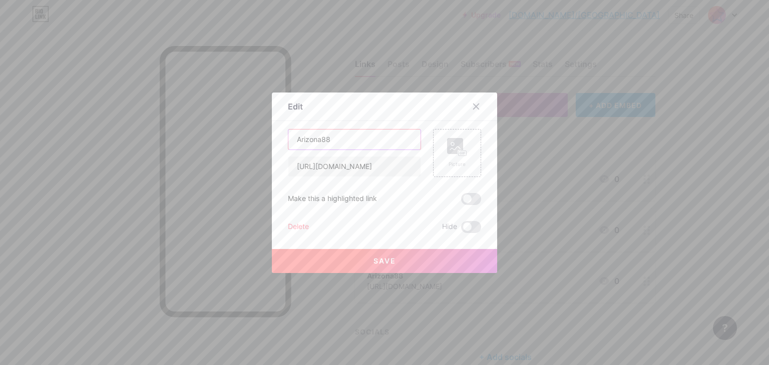
drag, startPoint x: 332, startPoint y: 137, endPoint x: 289, endPoint y: 137, distance: 42.5
click at [290, 137] on input "Arizona88" at bounding box center [354, 140] width 132 height 20
click at [289, 136] on input "Arizona88" at bounding box center [354, 140] width 132 height 20
click at [291, 137] on input "Arizona88" at bounding box center [354, 140] width 132 height 20
click at [352, 139] on input "Info Arizona88" at bounding box center [354, 140] width 132 height 20
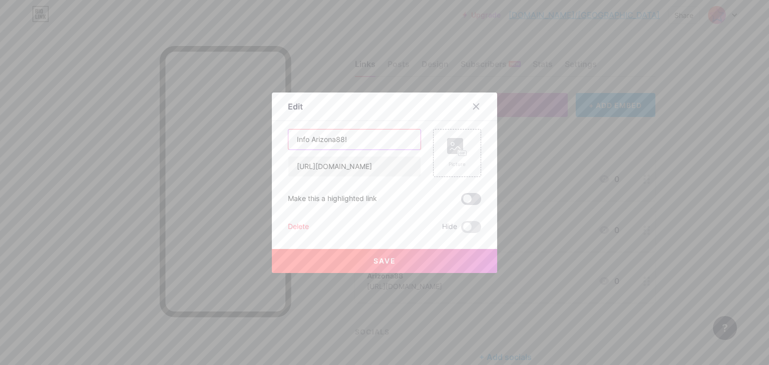
type input "Info Arizona88!"
click at [464, 199] on span at bounding box center [471, 199] width 20 height 12
click at [461, 202] on input "checkbox" at bounding box center [461, 202] width 0 height 0
click at [423, 257] on button "Save" at bounding box center [384, 261] width 225 height 24
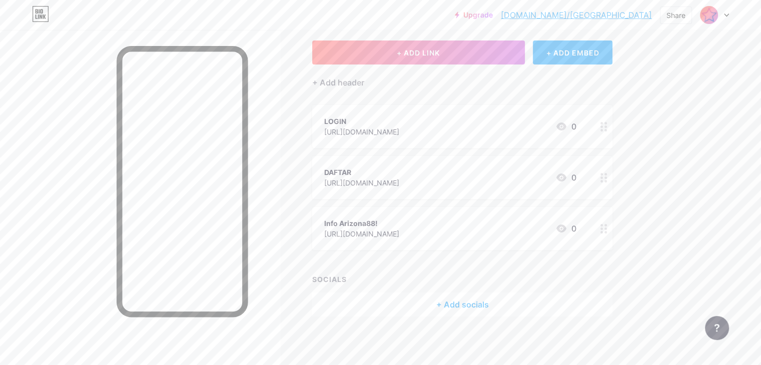
scroll to position [54, 0]
click at [506, 303] on div "+ Add socials" at bounding box center [462, 304] width 300 height 24
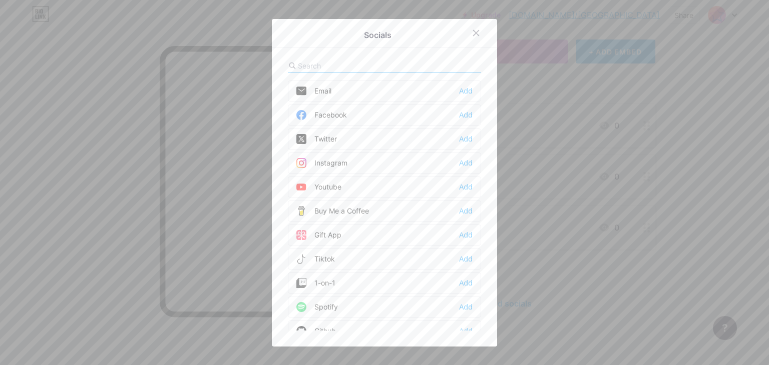
click at [334, 67] on input "text" at bounding box center [353, 66] width 111 height 11
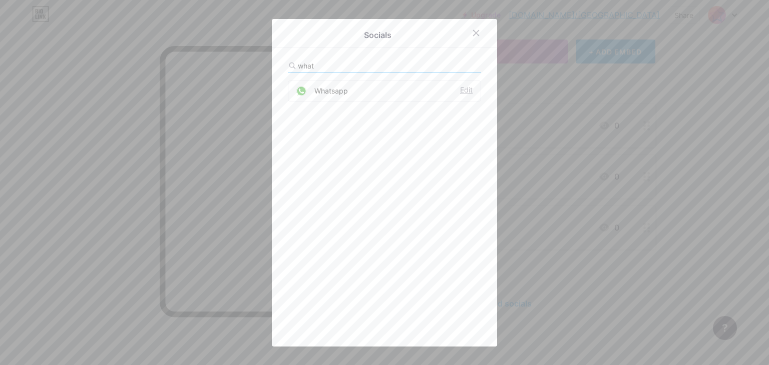
type input "what"
click at [462, 88] on div "Edit" at bounding box center [466, 91] width 13 height 10
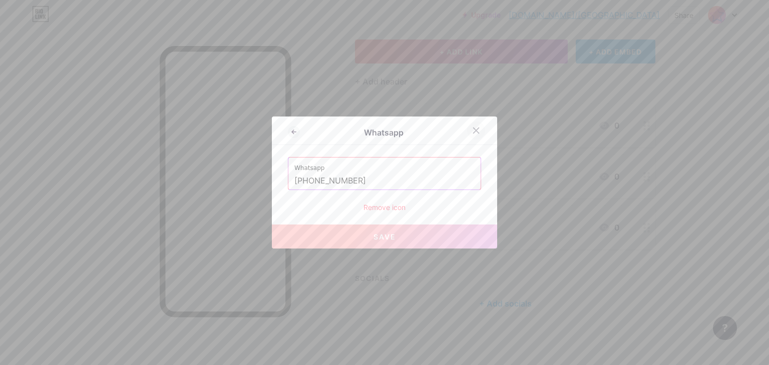
click at [471, 126] on div at bounding box center [476, 131] width 18 height 18
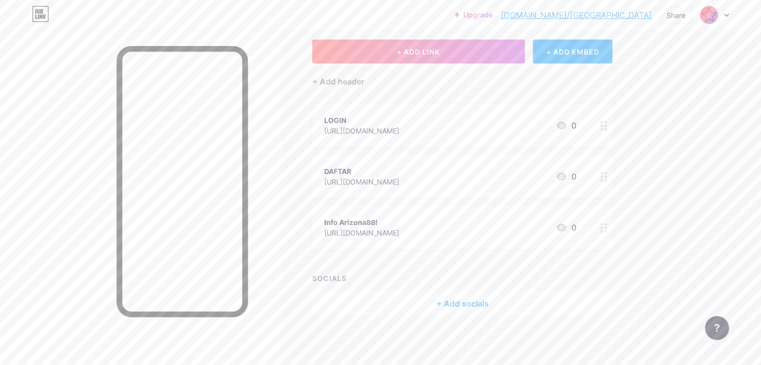
click at [80, 34] on div at bounding box center [140, 212] width 280 height 365
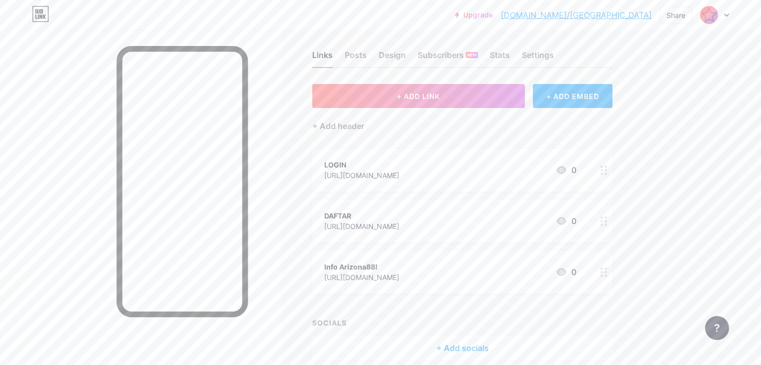
scroll to position [0, 0]
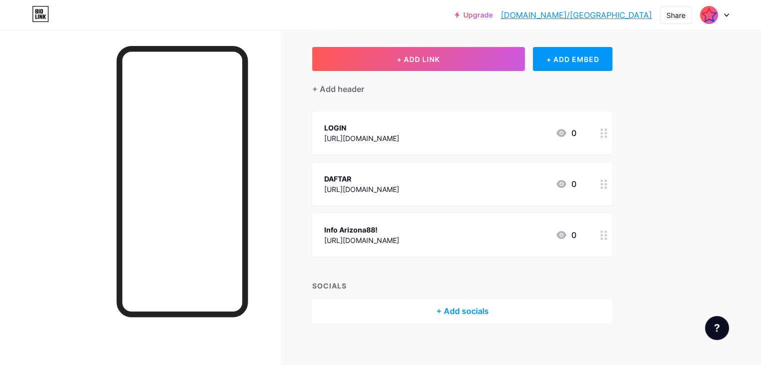
scroll to position [54, 0]
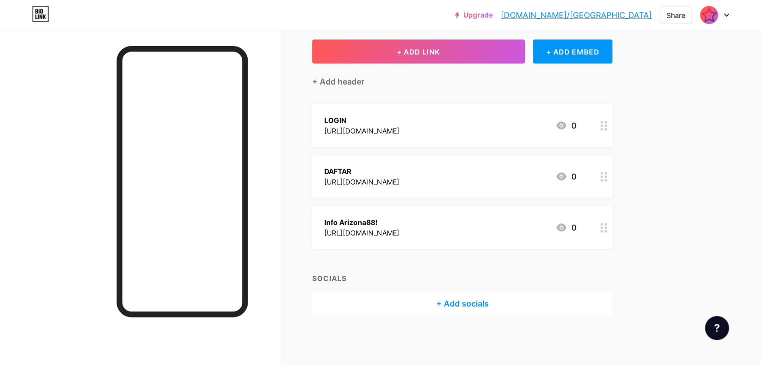
click at [513, 303] on div "+ Add socials" at bounding box center [462, 304] width 300 height 24
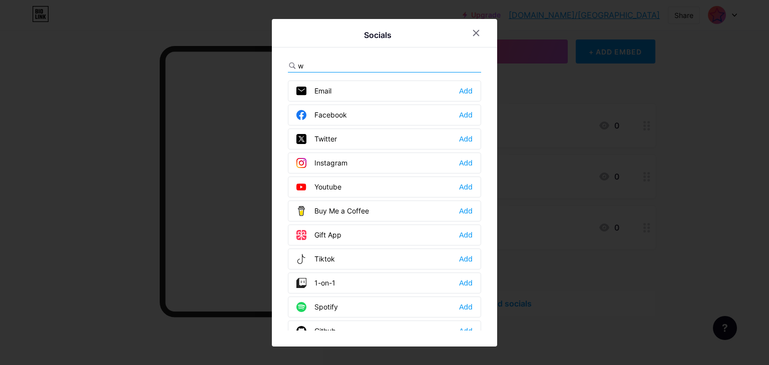
click at [317, 64] on input "w" at bounding box center [353, 66] width 111 height 11
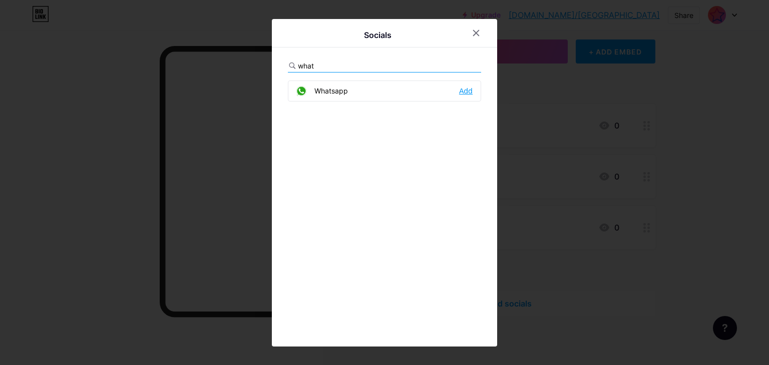
type input "what"
click at [459, 91] on div "Add" at bounding box center [466, 91] width 14 height 10
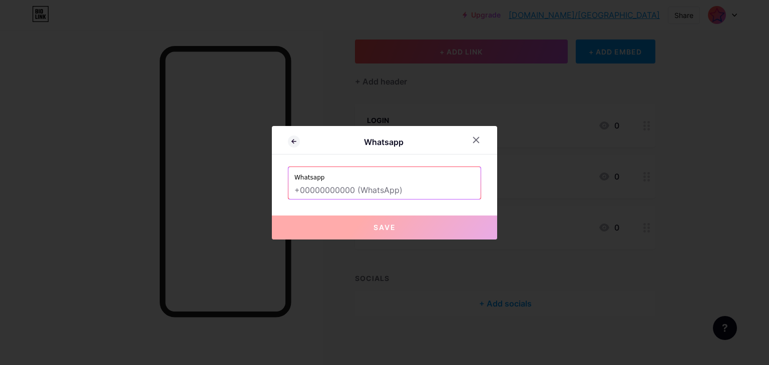
click at [367, 188] on input "text" at bounding box center [384, 190] width 180 height 17
click at [358, 181] on label "Whatsapp" at bounding box center [384, 174] width 180 height 15
click at [352, 190] on input "text" at bounding box center [384, 190] width 180 height 17
paste input "[URL][DOMAIN_NAME]"
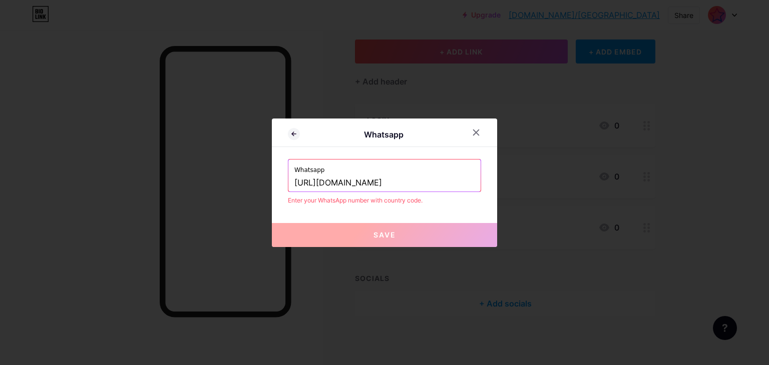
drag, startPoint x: 349, startPoint y: 180, endPoint x: 279, endPoint y: 181, distance: 69.6
click at [279, 181] on div "Whatsapp Whatsapp [URL][DOMAIN_NAME] Enter your WhatsApp number with country co…" at bounding box center [384, 183] width 225 height 129
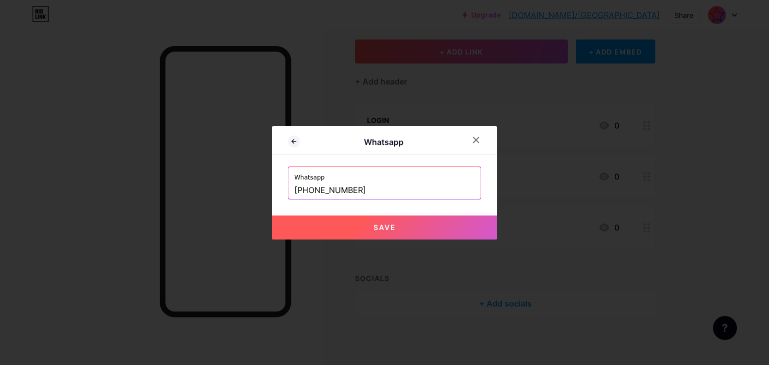
click at [353, 224] on button "Save" at bounding box center [384, 228] width 225 height 24
type input "[URL][DOMAIN_NAME][PHONE_NUMBER]"
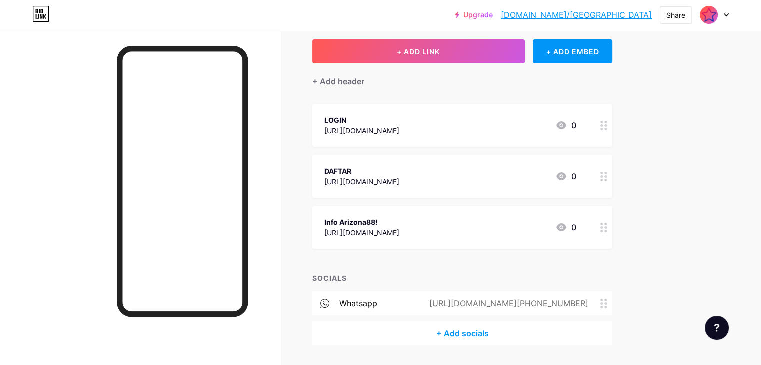
click at [500, 333] on div "+ Add socials" at bounding box center [462, 334] width 300 height 24
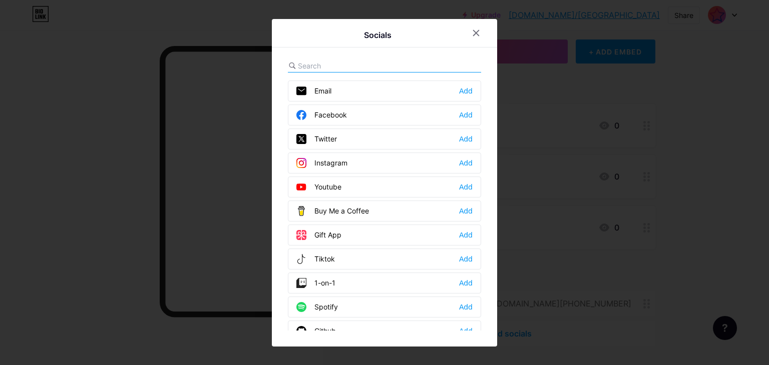
click at [339, 66] on input "text" at bounding box center [353, 66] width 111 height 11
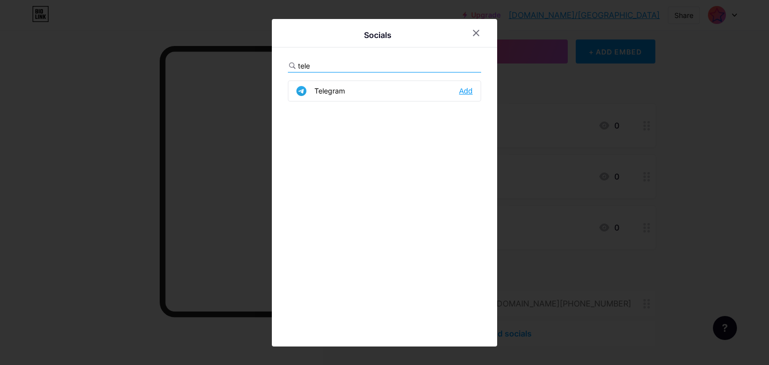
type input "tele"
click at [465, 90] on div "Add" at bounding box center [466, 91] width 14 height 10
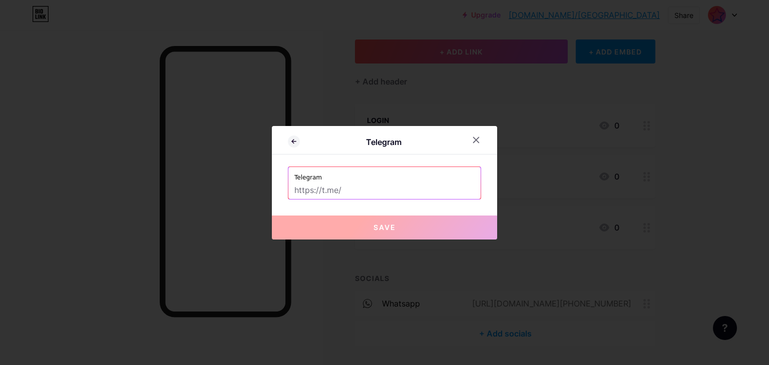
click at [348, 182] on input "text" at bounding box center [384, 190] width 180 height 17
click at [431, 184] on input "text" at bounding box center [384, 190] width 180 height 17
paste input "[DOMAIN_NAME][URL]"
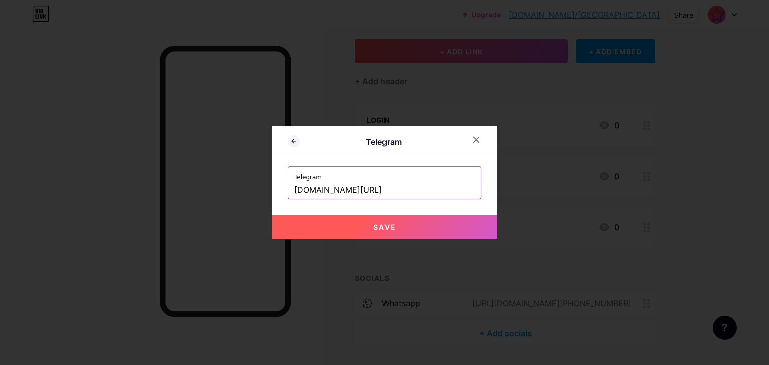
click at [389, 223] on span "Save" at bounding box center [384, 227] width 23 height 9
type input "[URL][DOMAIN_NAME]"
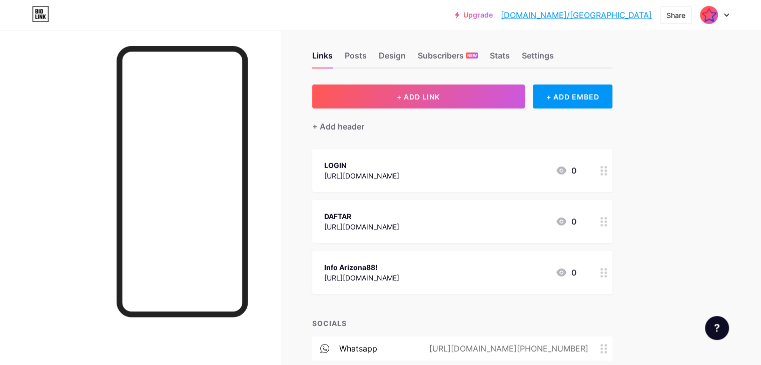
scroll to position [0, 0]
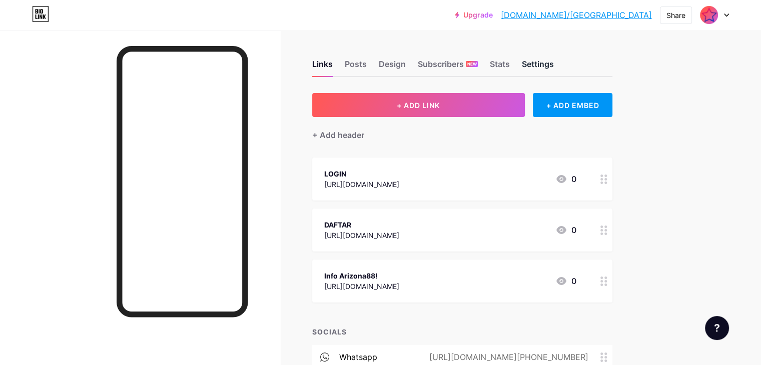
click at [554, 66] on div "Settings" at bounding box center [538, 67] width 32 height 18
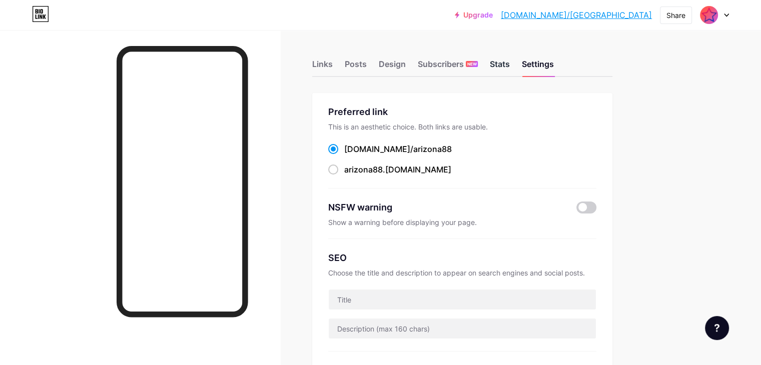
click at [510, 69] on div "Stats" at bounding box center [500, 67] width 20 height 18
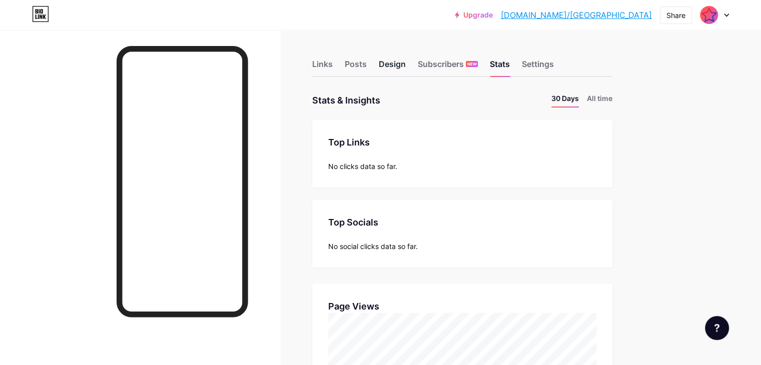
click at [406, 70] on div "Design" at bounding box center [392, 67] width 27 height 18
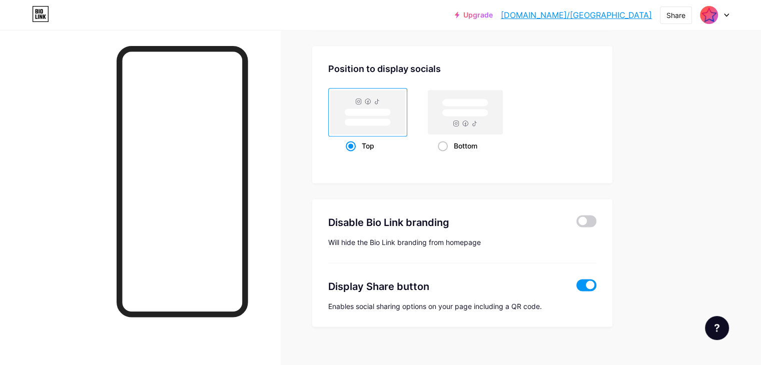
scroll to position [1331, 0]
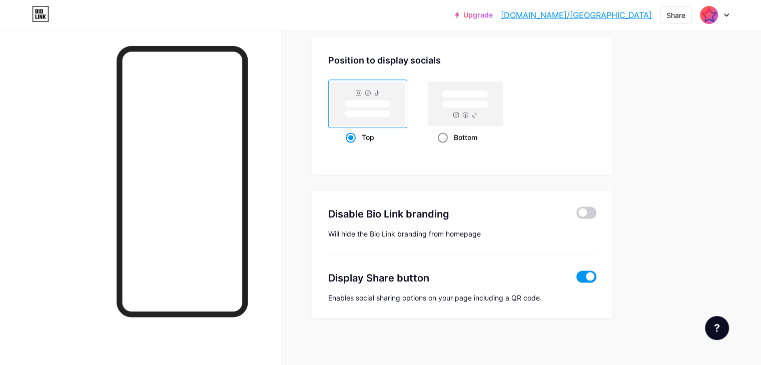
click at [493, 136] on div "Bottom" at bounding box center [466, 137] width 56 height 19
click at [444, 147] on input "Bottom" at bounding box center [441, 150] width 7 height 7
radio input "true"
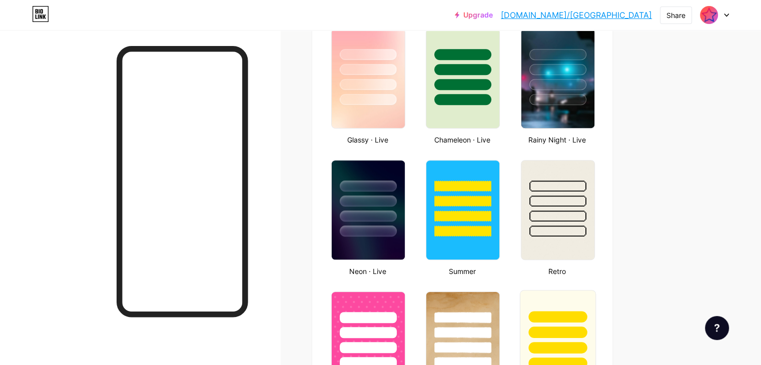
scroll to position [531, 0]
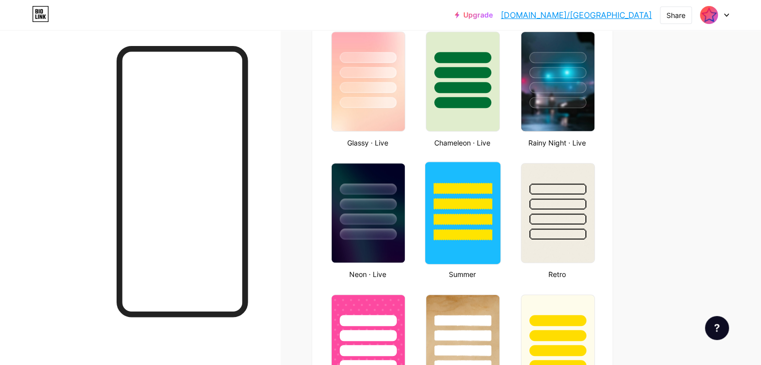
click at [492, 207] on div at bounding box center [463, 204] width 59 height 12
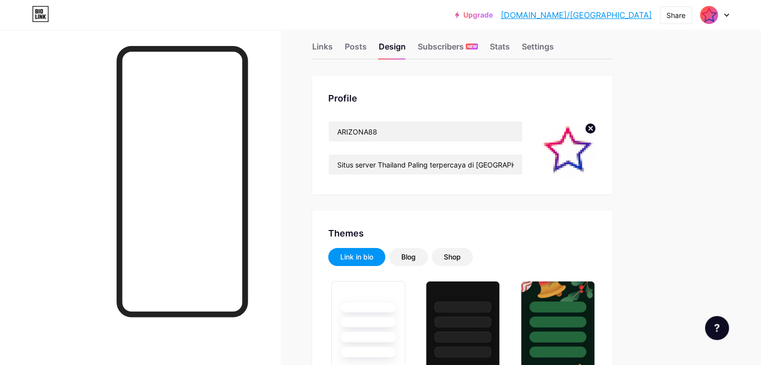
scroll to position [0, 0]
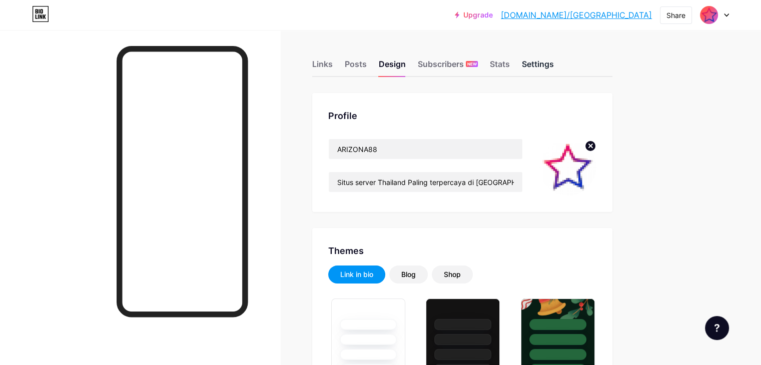
click at [554, 63] on div "Settings" at bounding box center [538, 67] width 32 height 18
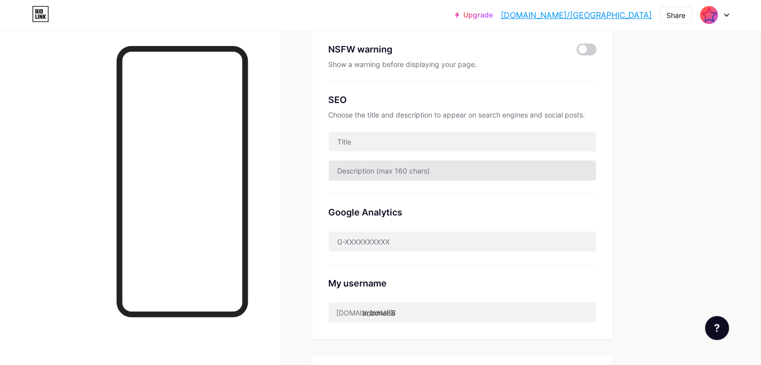
scroll to position [150, 0]
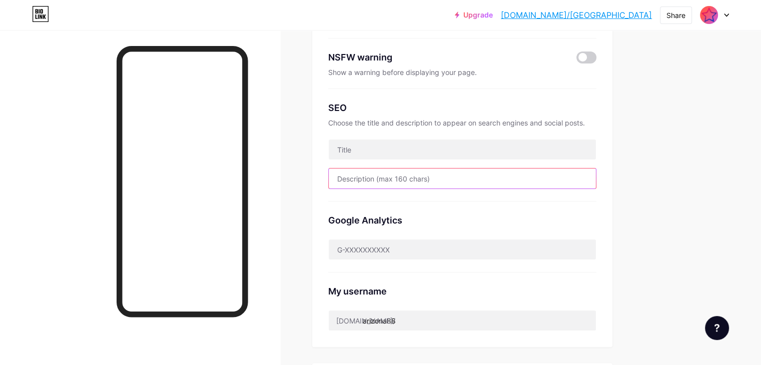
click at [501, 173] on input "text" at bounding box center [462, 179] width 267 height 20
paste input "Situs server Thailand Paling terpercaya di [GEOGRAPHIC_DATA]"
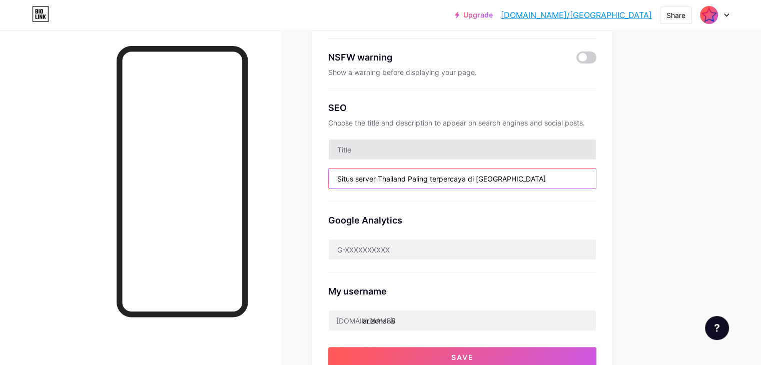
type input "Situs server Thailand Paling terpercaya di [GEOGRAPHIC_DATA]"
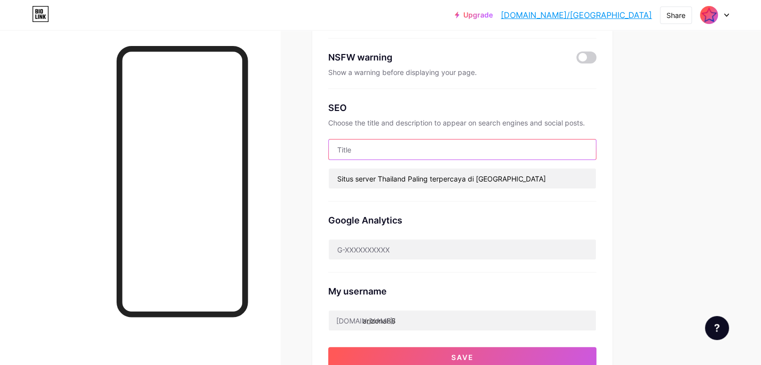
click at [454, 153] on input "text" at bounding box center [462, 150] width 267 height 20
paste input "Situs server Thailand Paling terpercaya di [GEOGRAPHIC_DATA]"
click at [380, 148] on input "Situs server Thailand Paling terpercaya di [GEOGRAPHIC_DATA]" at bounding box center [462, 150] width 267 height 20
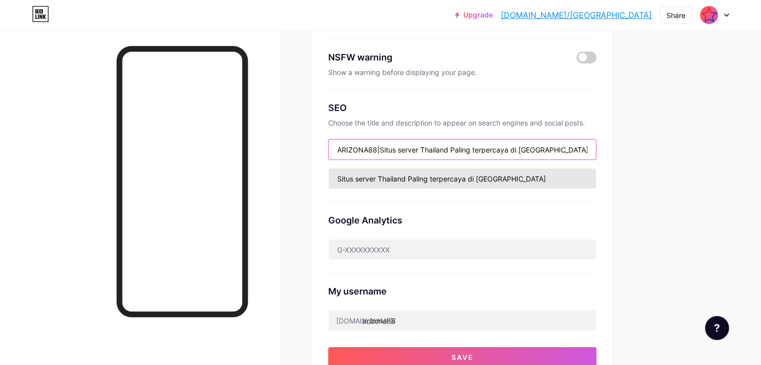
type input "ARIZONA88|Situs server Thailand Paling terpercaya di [GEOGRAPHIC_DATA]"
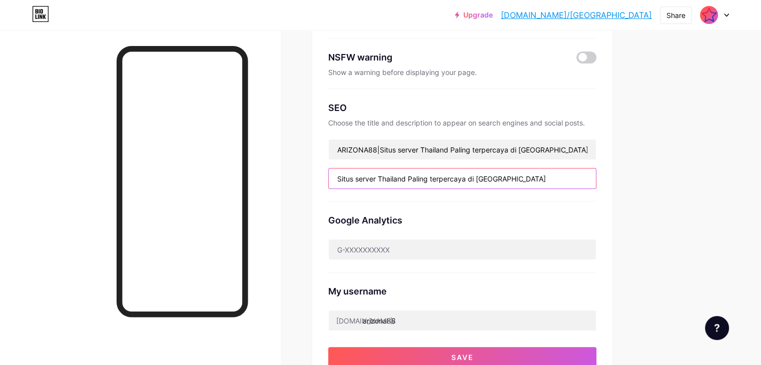
click at [591, 180] on input "Situs server Thailand Paling terpercaya di [GEOGRAPHIC_DATA]" at bounding box center [462, 179] width 267 height 20
paste input "text"
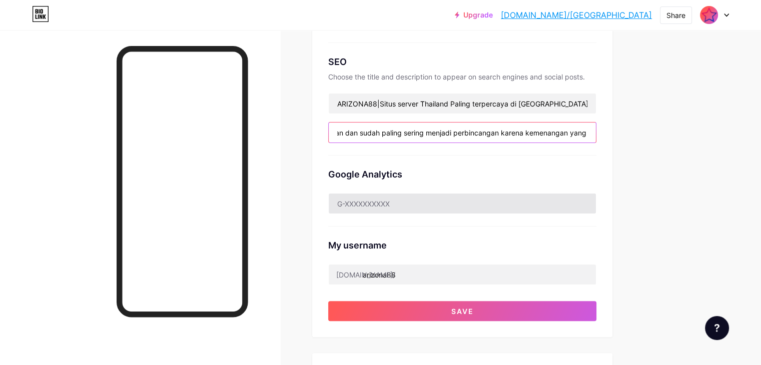
scroll to position [200, 0]
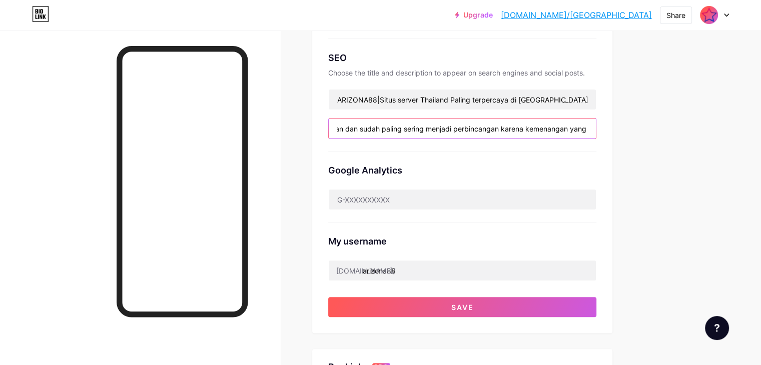
type input "Situs server Thailand Paling terpercaya di [GEOGRAPHIC_DATA] Arizona88, yang pa…"
click at [597, 164] on div "Google Analytics" at bounding box center [462, 171] width 268 height 14
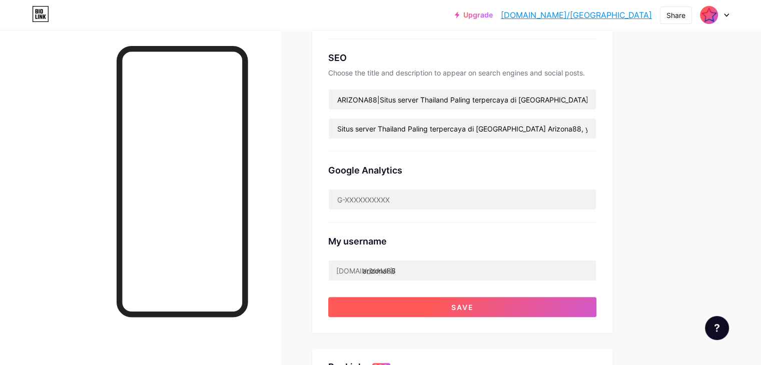
click at [527, 305] on button "Save" at bounding box center [462, 307] width 268 height 20
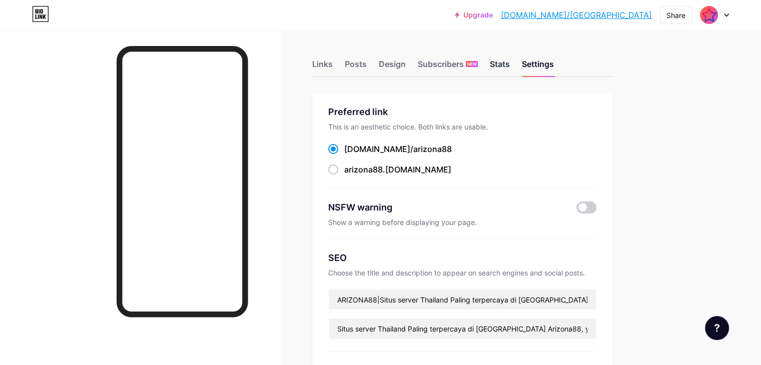
click at [510, 65] on div "Stats" at bounding box center [500, 67] width 20 height 18
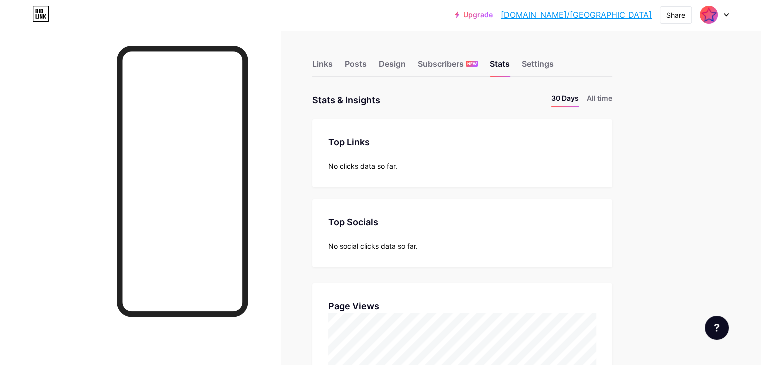
scroll to position [365, 761]
click at [406, 65] on div "Design" at bounding box center [392, 67] width 27 height 18
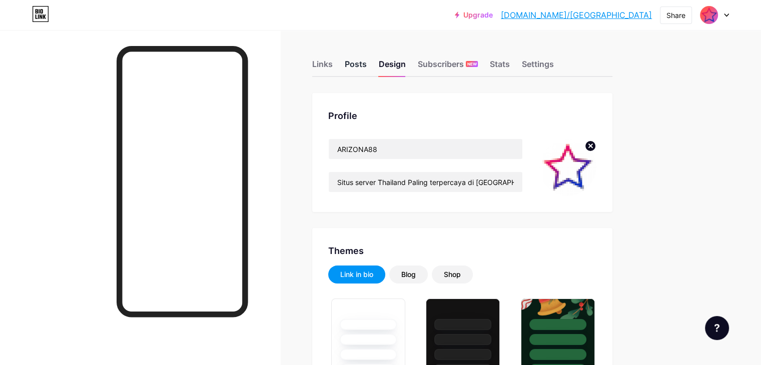
click at [367, 67] on div "Posts" at bounding box center [356, 67] width 22 height 18
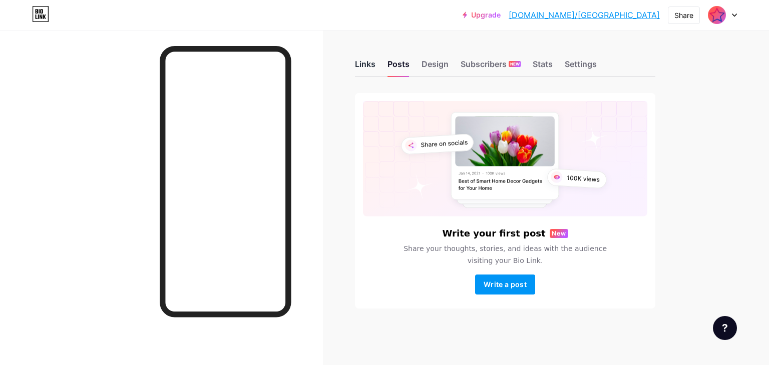
click at [369, 66] on div "Links" at bounding box center [365, 67] width 21 height 18
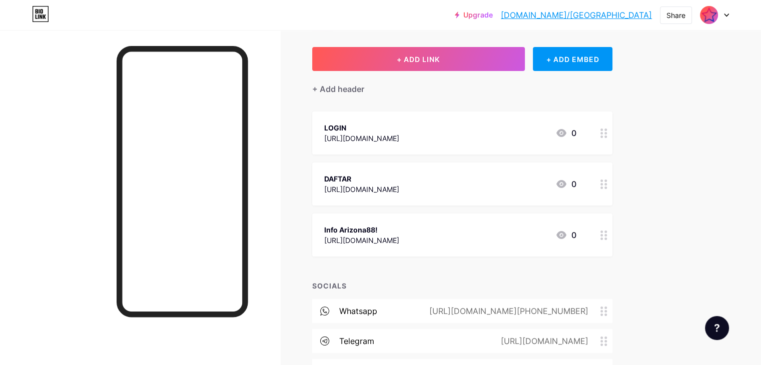
scroll to position [50, 0]
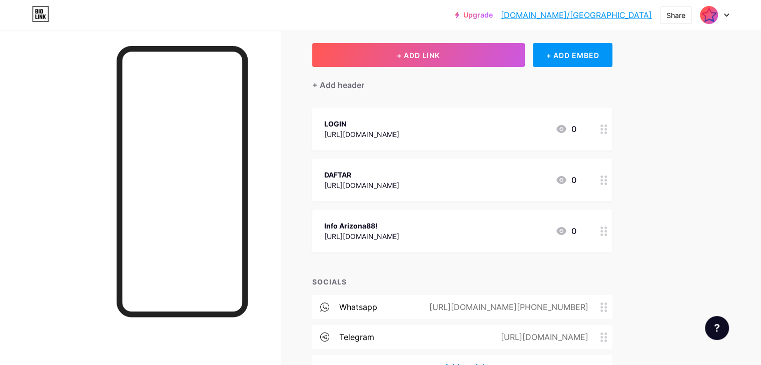
click at [608, 181] on icon at bounding box center [604, 181] width 7 height 10
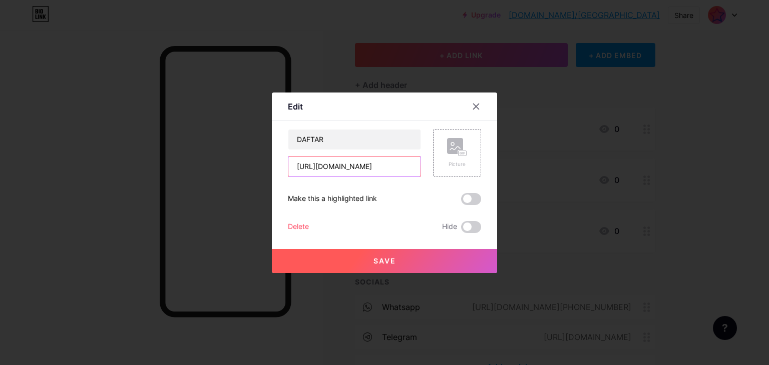
click at [387, 165] on input "[URL][DOMAIN_NAME]" at bounding box center [354, 167] width 132 height 20
paste input "[DOMAIN_NAME]/a88m"
type input "[URL][DOMAIN_NAME]"
click at [388, 261] on span "Save" at bounding box center [384, 261] width 23 height 9
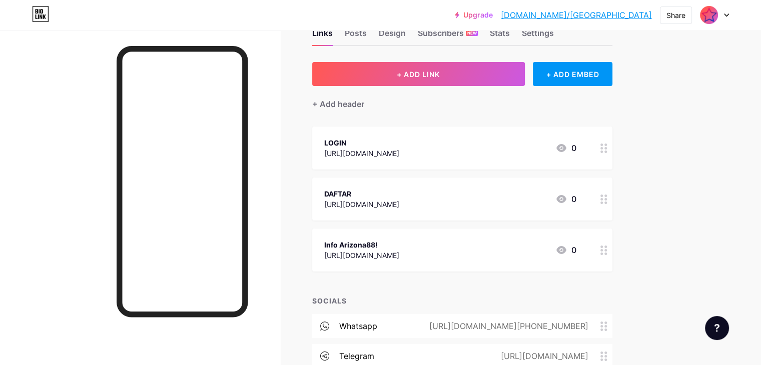
scroll to position [0, 0]
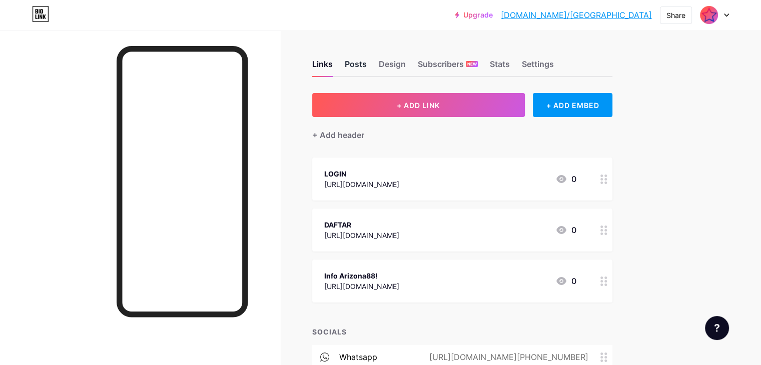
click at [367, 63] on div "Posts" at bounding box center [356, 67] width 22 height 18
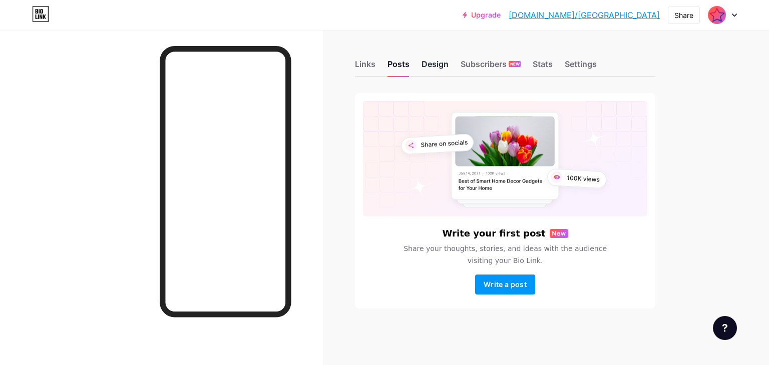
click at [440, 66] on div "Design" at bounding box center [434, 67] width 27 height 18
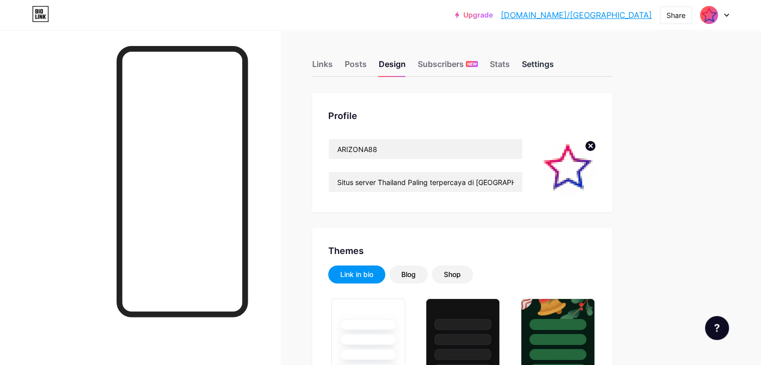
click at [554, 62] on div "Settings" at bounding box center [538, 67] width 32 height 18
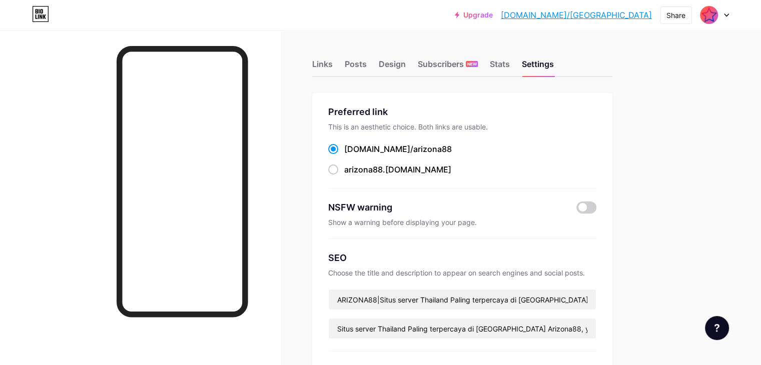
click at [725, 14] on icon at bounding box center [726, 16] width 5 height 4
click at [630, 137] on li "Logout" at bounding box center [667, 140] width 124 height 27
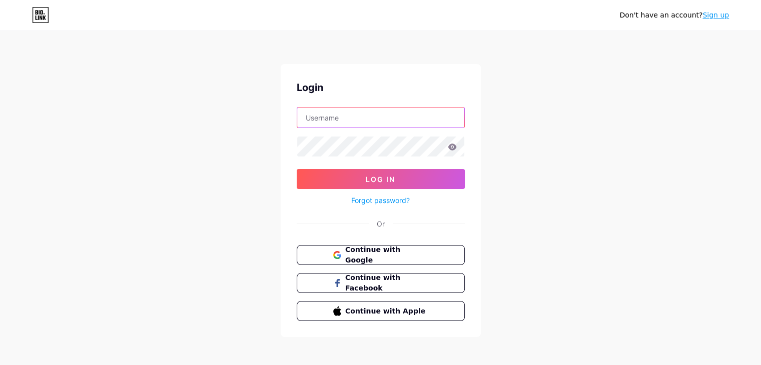
click at [362, 117] on input "text" at bounding box center [380, 118] width 167 height 20
paste input "[EMAIL_ADDRESS][DOMAIN_NAME]"
type input "[EMAIL_ADDRESS][DOMAIN_NAME]"
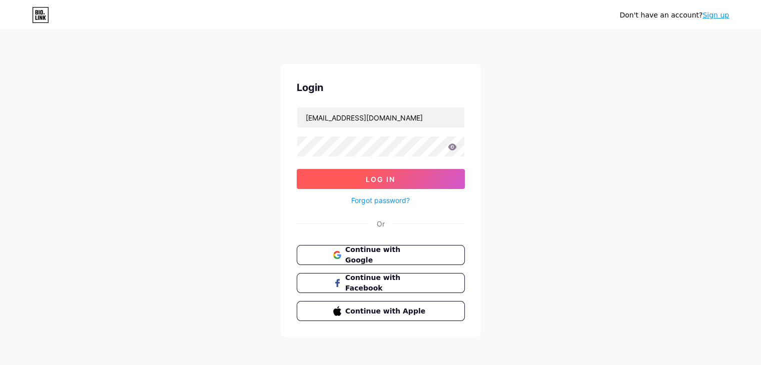
click at [382, 179] on span "Log In" at bounding box center [381, 179] width 30 height 9
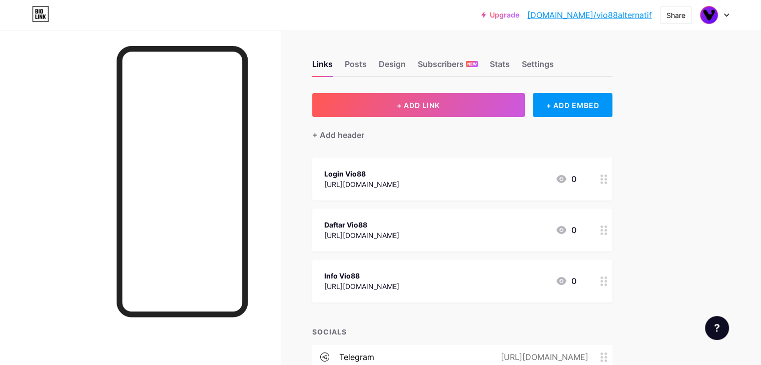
click at [607, 230] on circle at bounding box center [606, 230] width 3 height 3
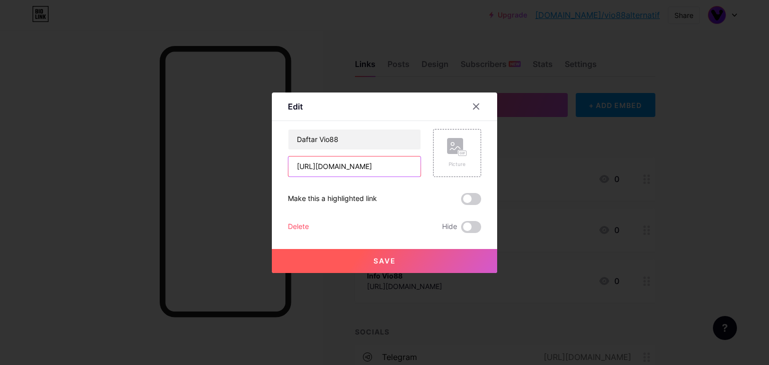
click at [397, 166] on input "[URL][DOMAIN_NAME]" at bounding box center [354, 167] width 132 height 20
paste input "[DOMAIN_NAME]/v88gas"
type input "[URL][DOMAIN_NAME]"
click at [390, 260] on span "Save" at bounding box center [384, 261] width 23 height 9
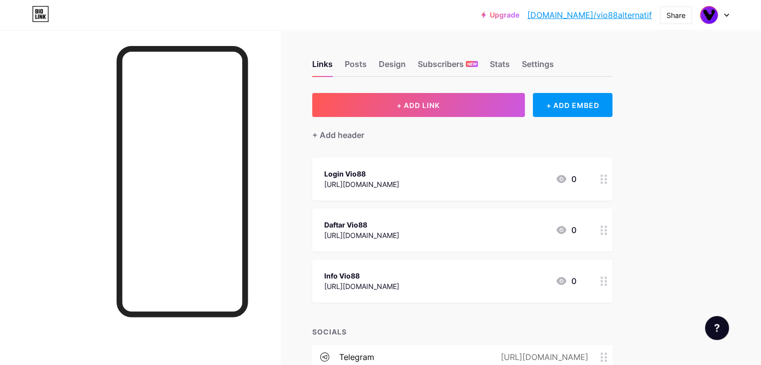
click at [723, 14] on div at bounding box center [714, 15] width 29 height 18
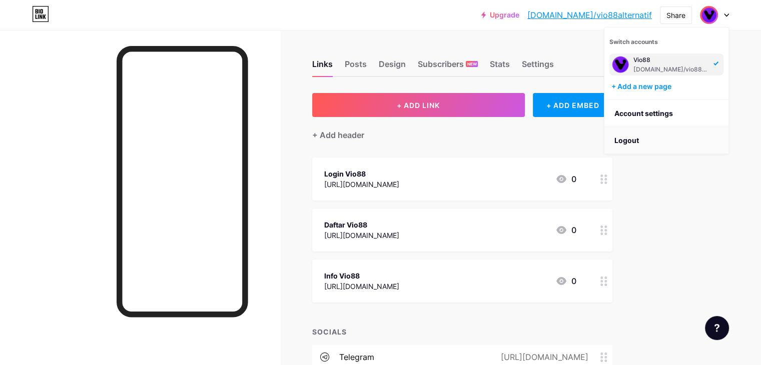
click at [634, 139] on li "Logout" at bounding box center [667, 140] width 124 height 27
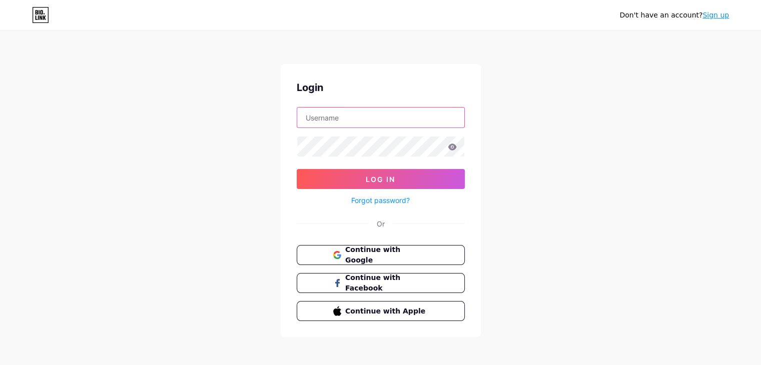
click at [355, 117] on input "text" at bounding box center [380, 118] width 167 height 20
paste input "[EMAIL_ADDRESS][DOMAIN_NAME]"
type input "[EMAIL_ADDRESS][DOMAIN_NAME]"
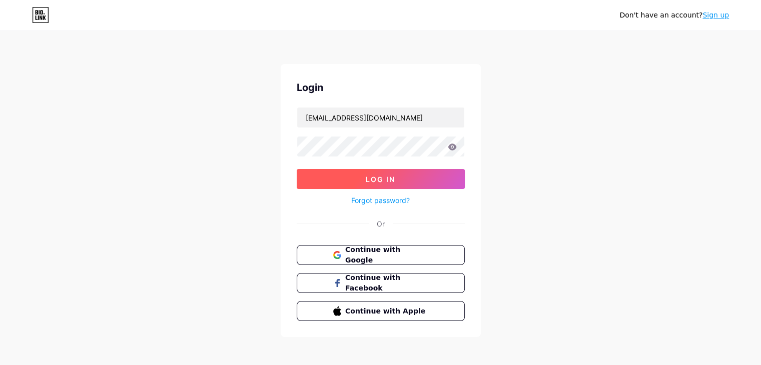
click at [402, 175] on button "Log In" at bounding box center [381, 179] width 168 height 20
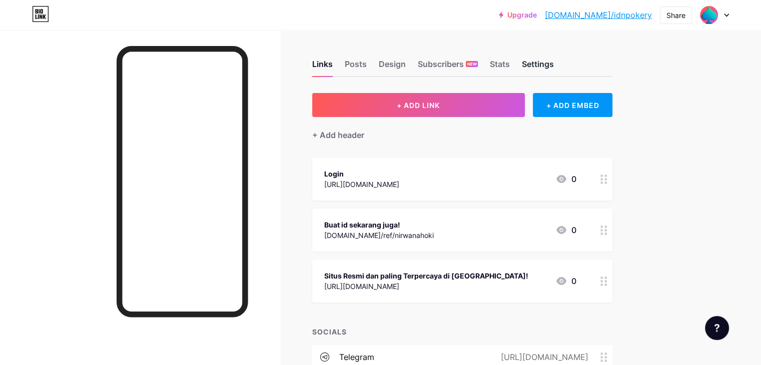
click at [554, 61] on div "Settings" at bounding box center [538, 67] width 32 height 18
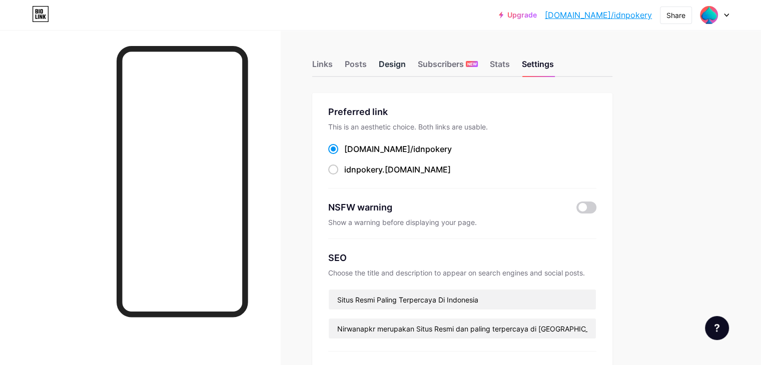
click at [406, 67] on div "Design" at bounding box center [392, 67] width 27 height 18
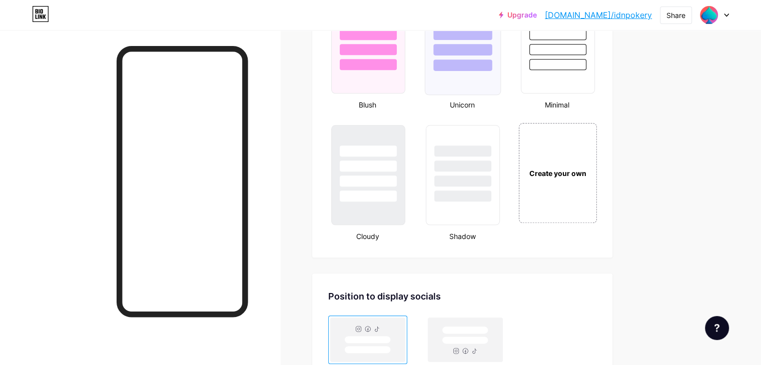
scroll to position [1201, 0]
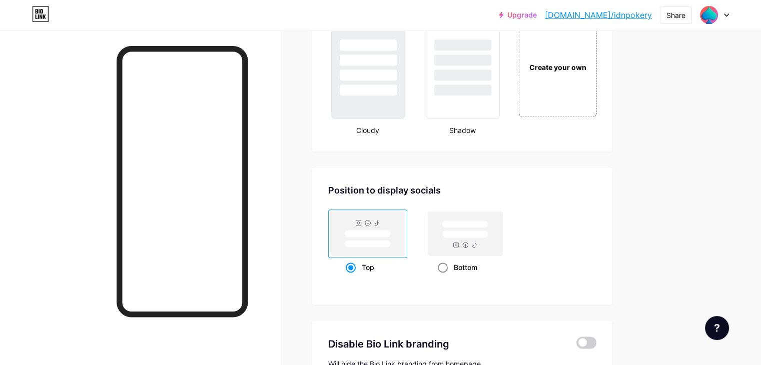
click at [503, 237] on rect at bounding box center [465, 234] width 75 height 44
click at [444, 277] on input "Bottom" at bounding box center [441, 280] width 7 height 7
radio input "true"
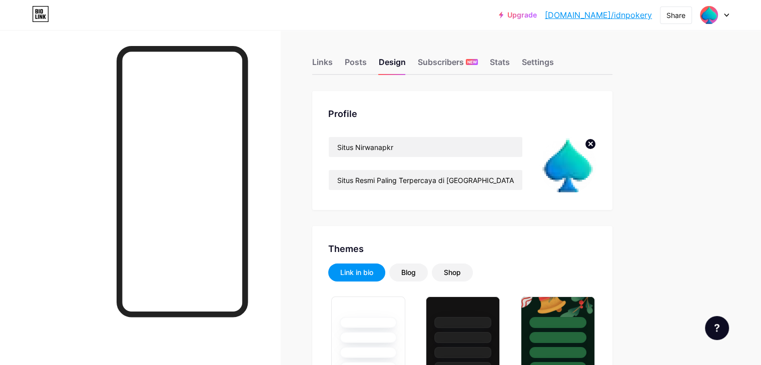
scroll to position [0, 0]
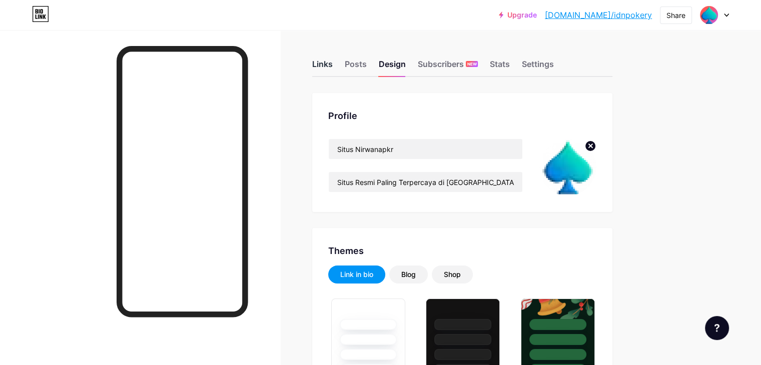
click at [333, 73] on div "Links" at bounding box center [322, 67] width 21 height 18
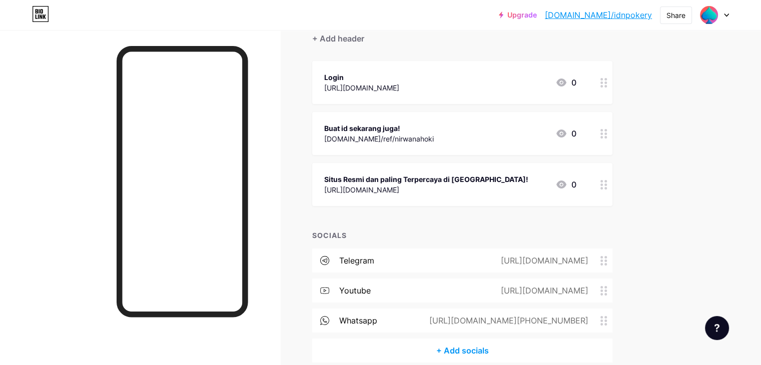
scroll to position [94, 0]
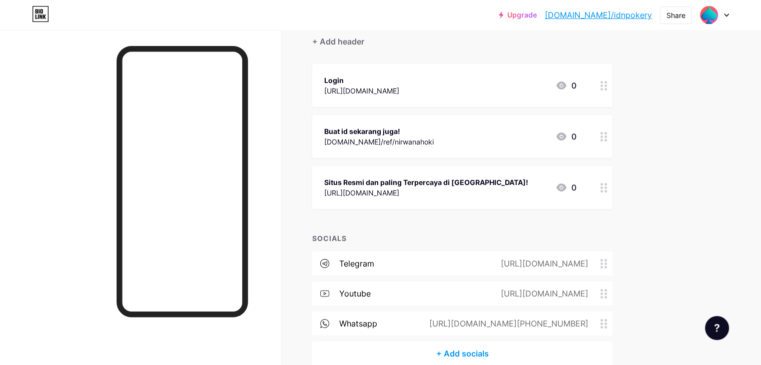
click at [608, 138] on icon at bounding box center [604, 137] width 7 height 10
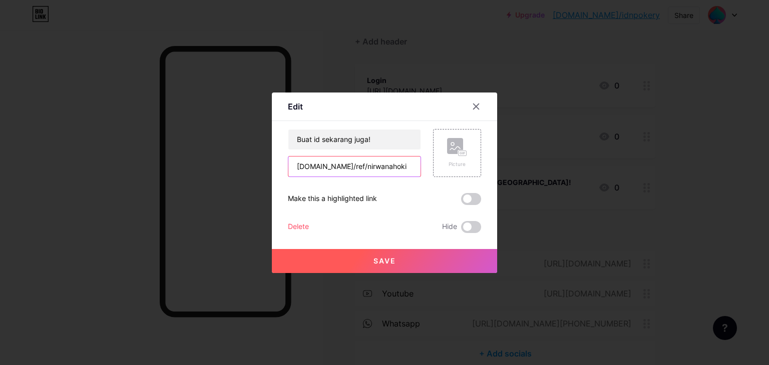
click at [395, 163] on input "[DOMAIN_NAME]/ref/nirwanahoki" at bounding box center [354, 167] width 132 height 20
paste input "[URL][DOMAIN_NAME]"
type input "[URL][DOMAIN_NAME]"
click at [383, 260] on span "Save" at bounding box center [384, 261] width 23 height 9
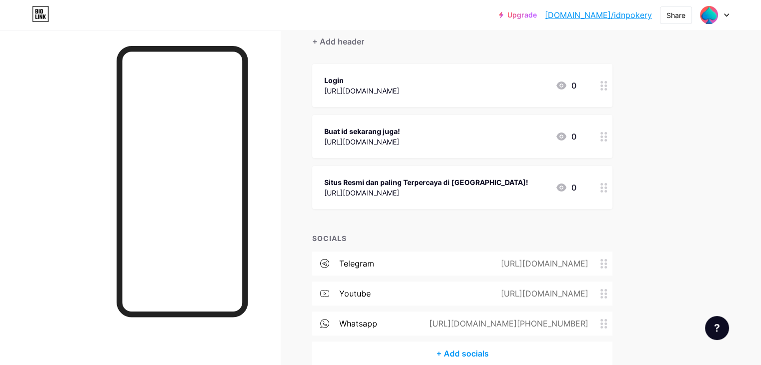
click at [603, 133] on circle at bounding box center [602, 133] width 3 height 3
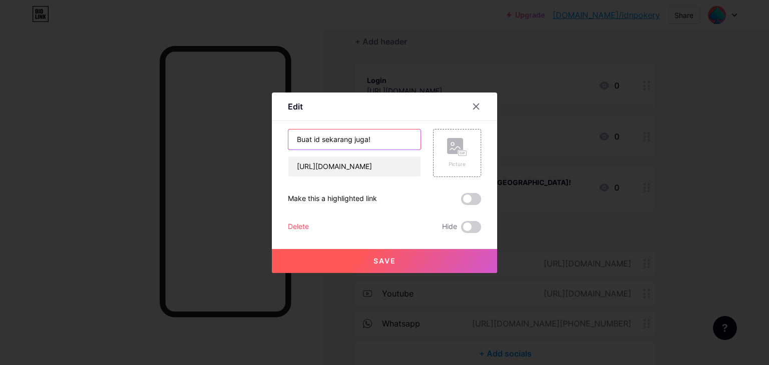
click at [376, 142] on input "Buat id sekarang juga!" at bounding box center [354, 140] width 132 height 20
type input "Daftar"
click at [394, 257] on button "Save" at bounding box center [384, 261] width 225 height 24
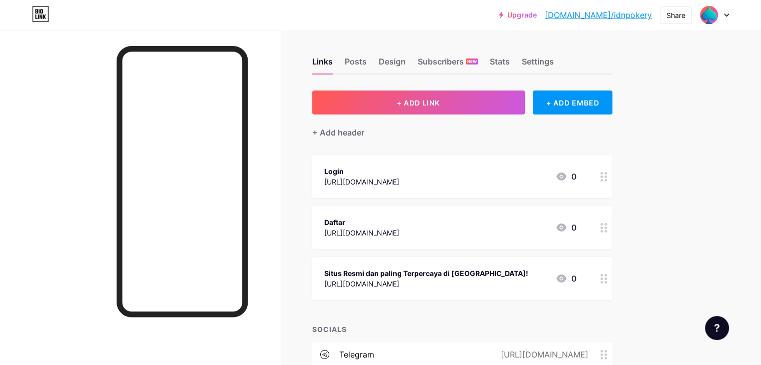
scroll to position [0, 0]
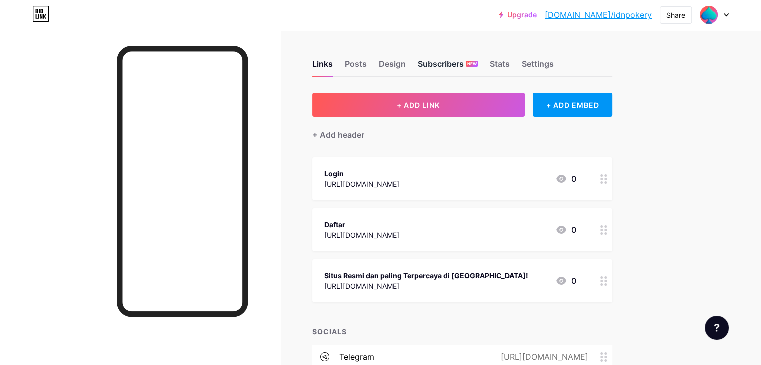
click at [478, 66] on div "Subscribers NEW" at bounding box center [448, 67] width 60 height 18
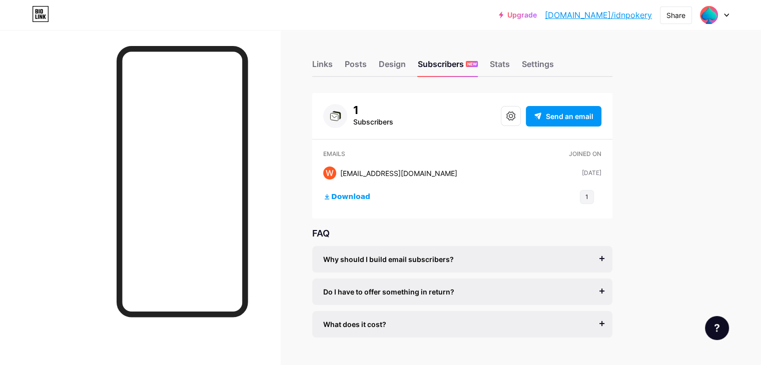
click at [723, 18] on div at bounding box center [714, 15] width 29 height 18
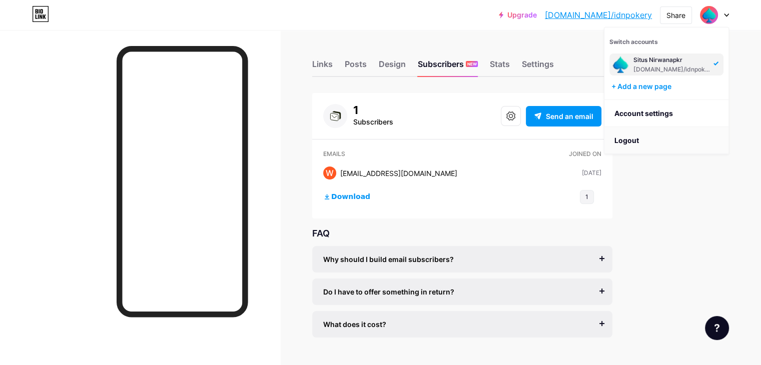
click at [627, 136] on li "Logout" at bounding box center [667, 140] width 124 height 27
